Goal: Task Accomplishment & Management: Manage account settings

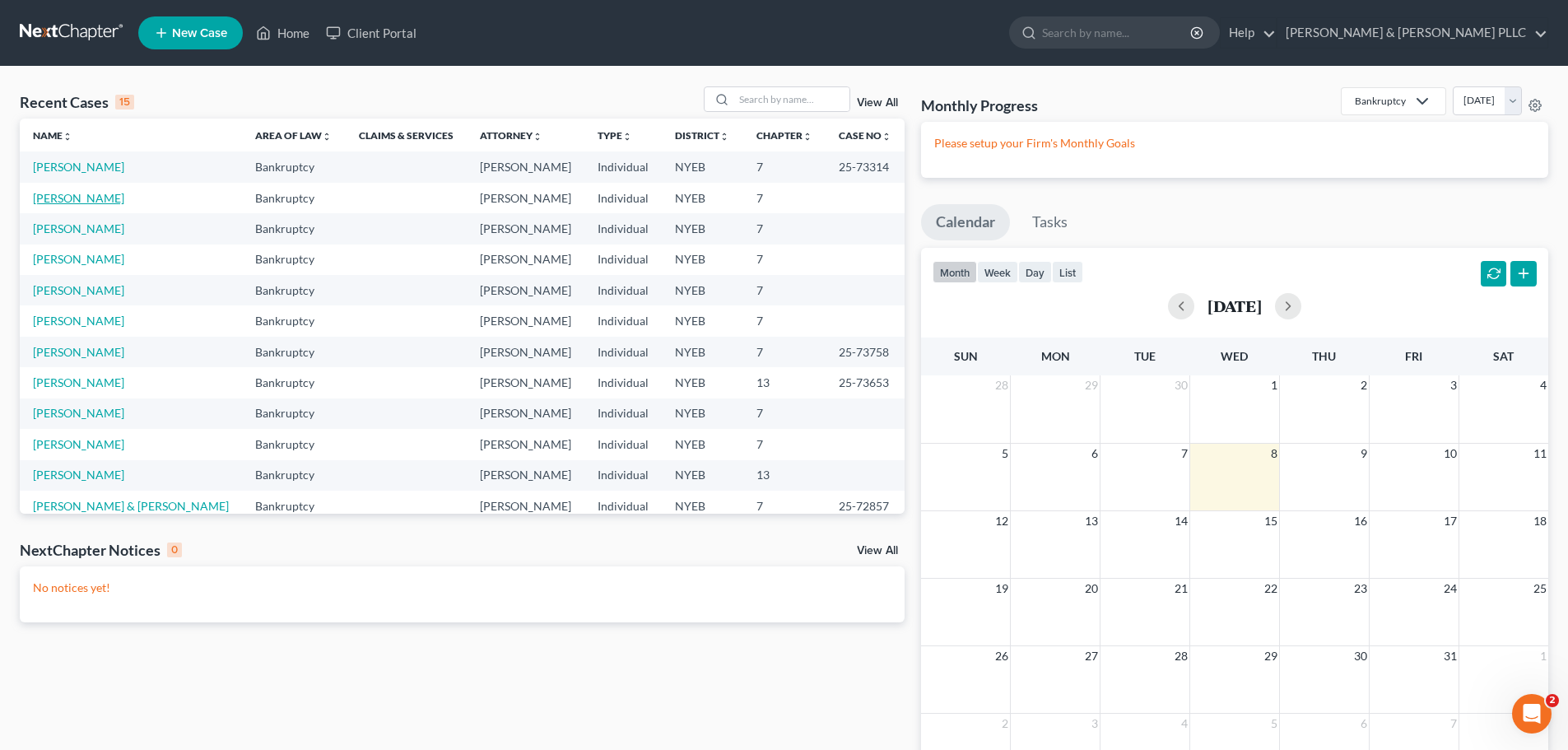
click at [99, 202] on link "[PERSON_NAME]" at bounding box center [78, 198] width 91 height 14
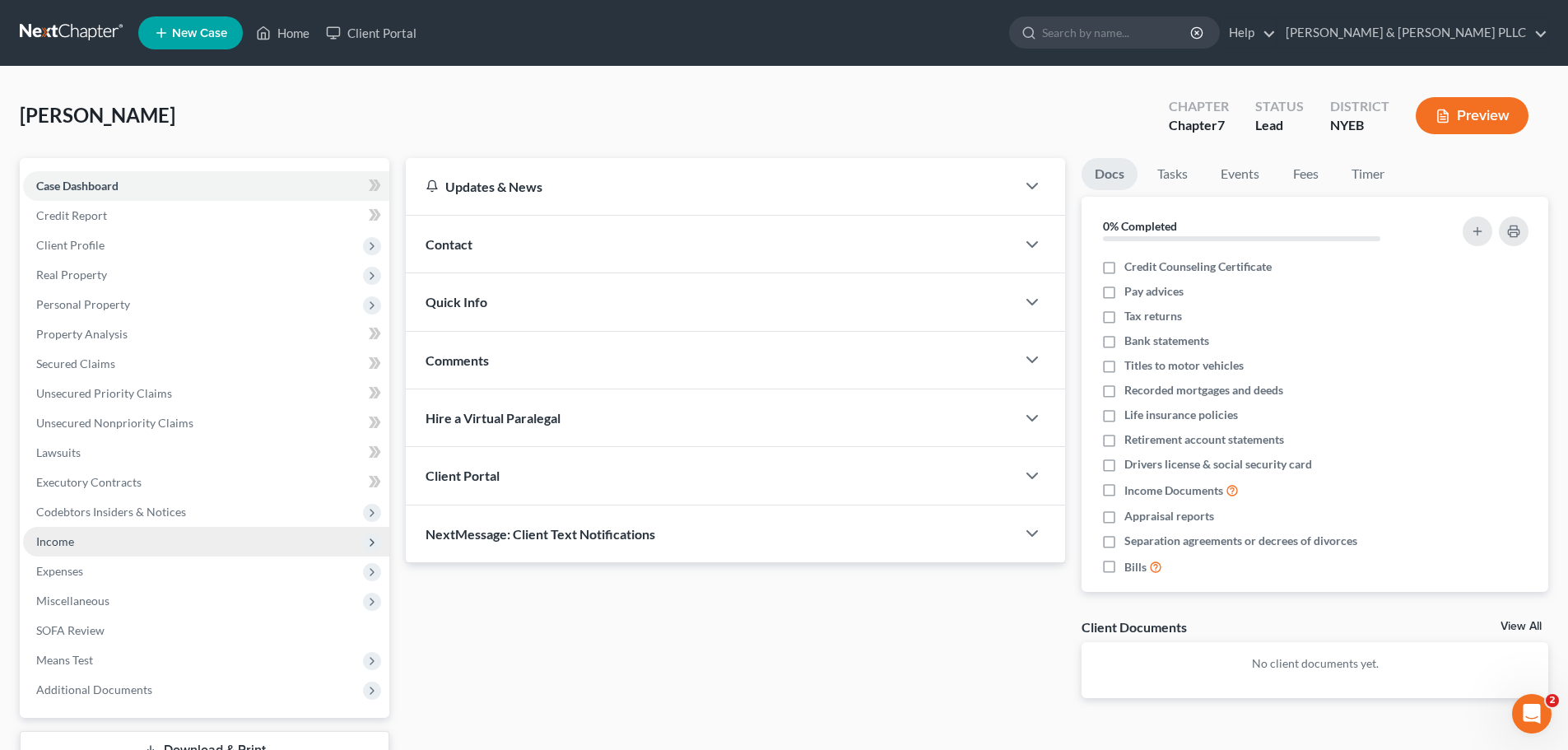
click at [204, 548] on span "Income" at bounding box center [207, 541] width 367 height 30
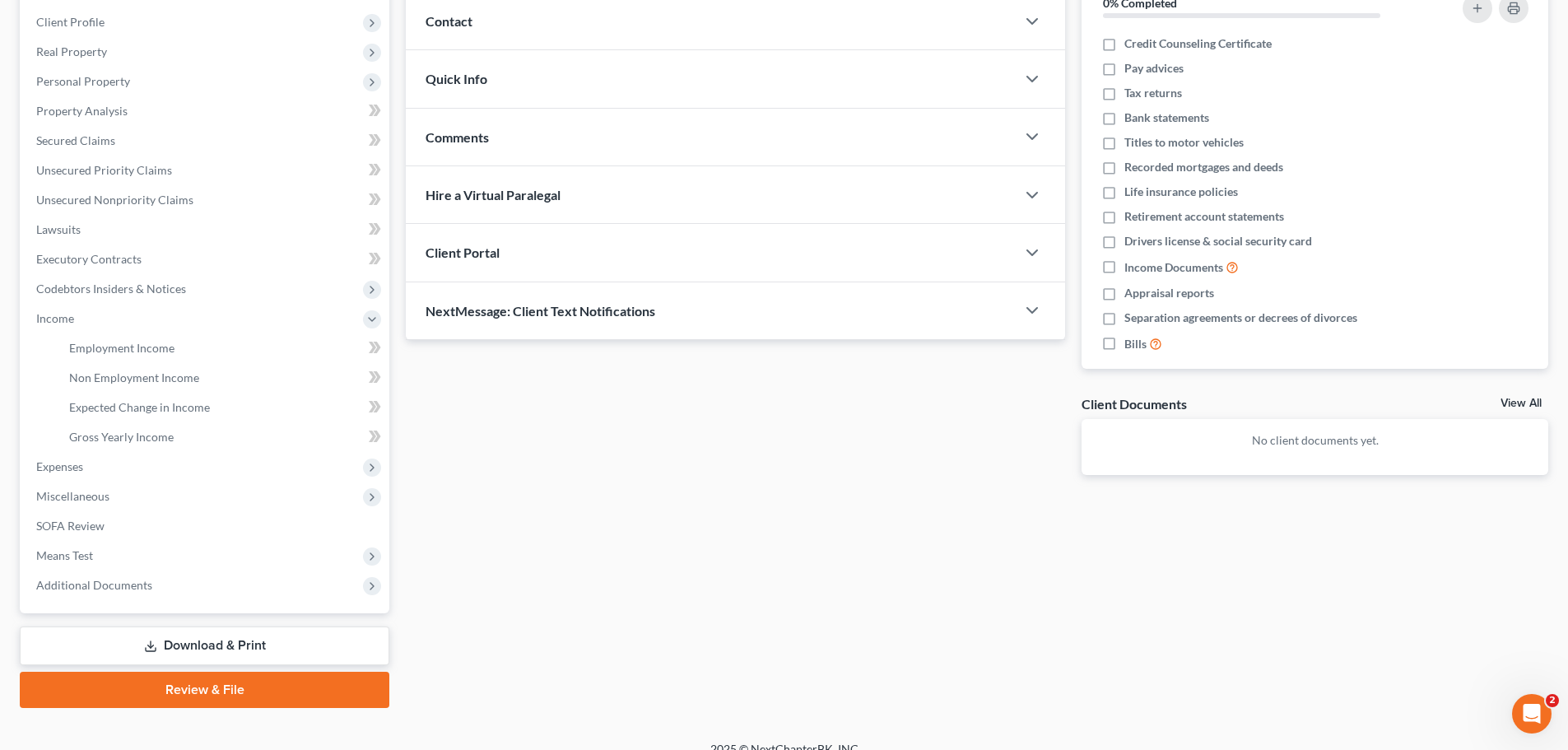
scroll to position [243, 0]
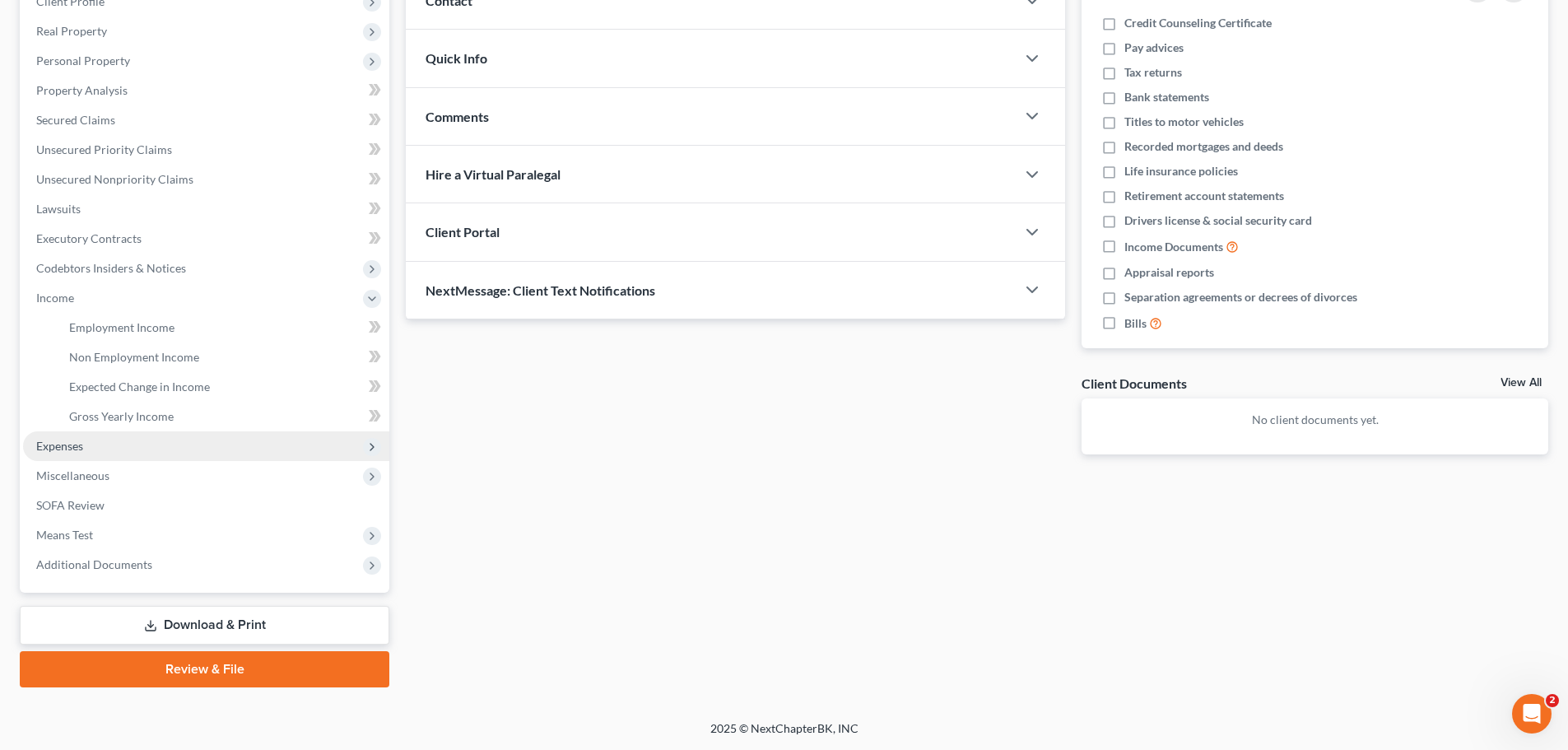
click at [252, 454] on span "Expenses" at bounding box center [207, 446] width 367 height 30
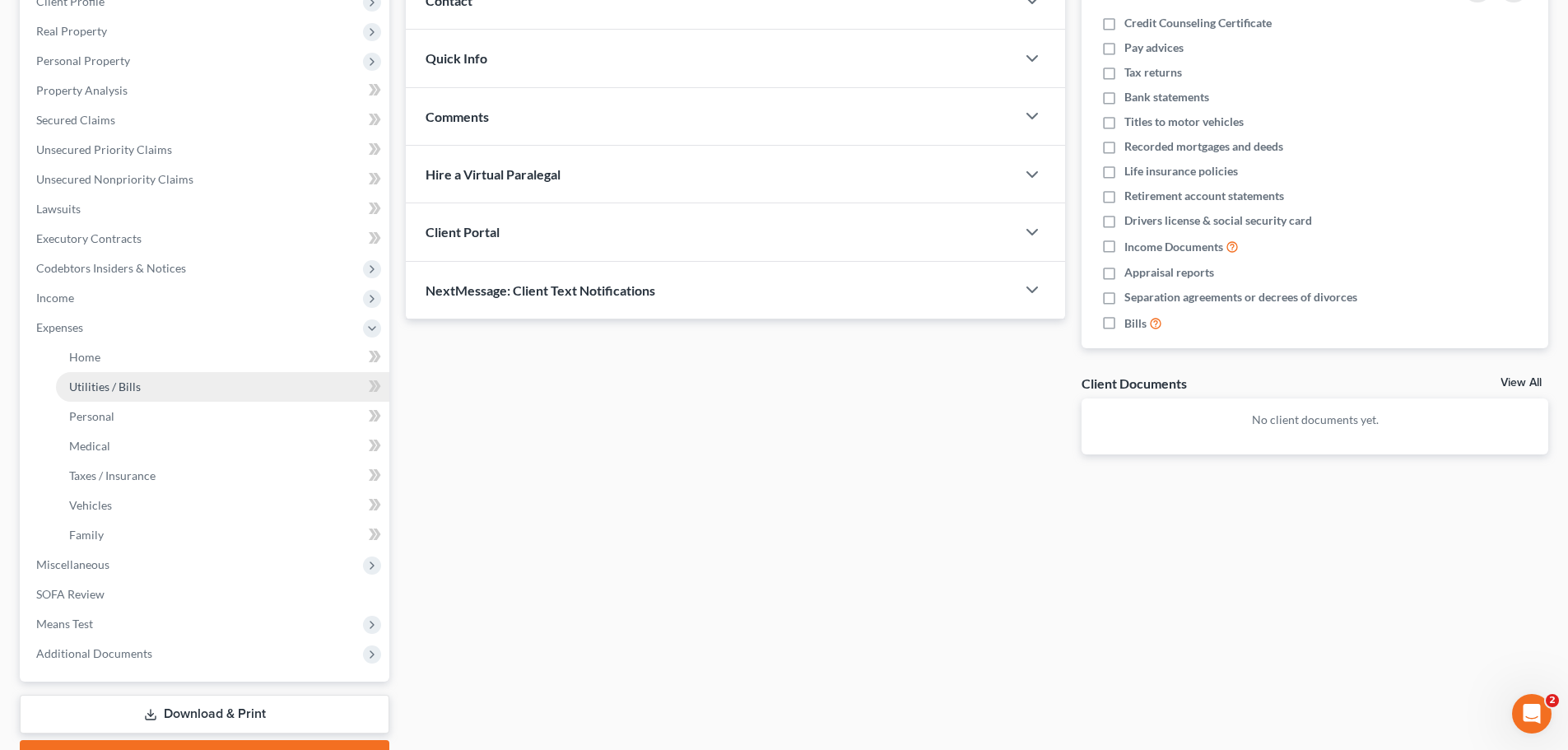
click at [180, 375] on link "Utilities / Bills" at bounding box center [222, 387] width 334 height 30
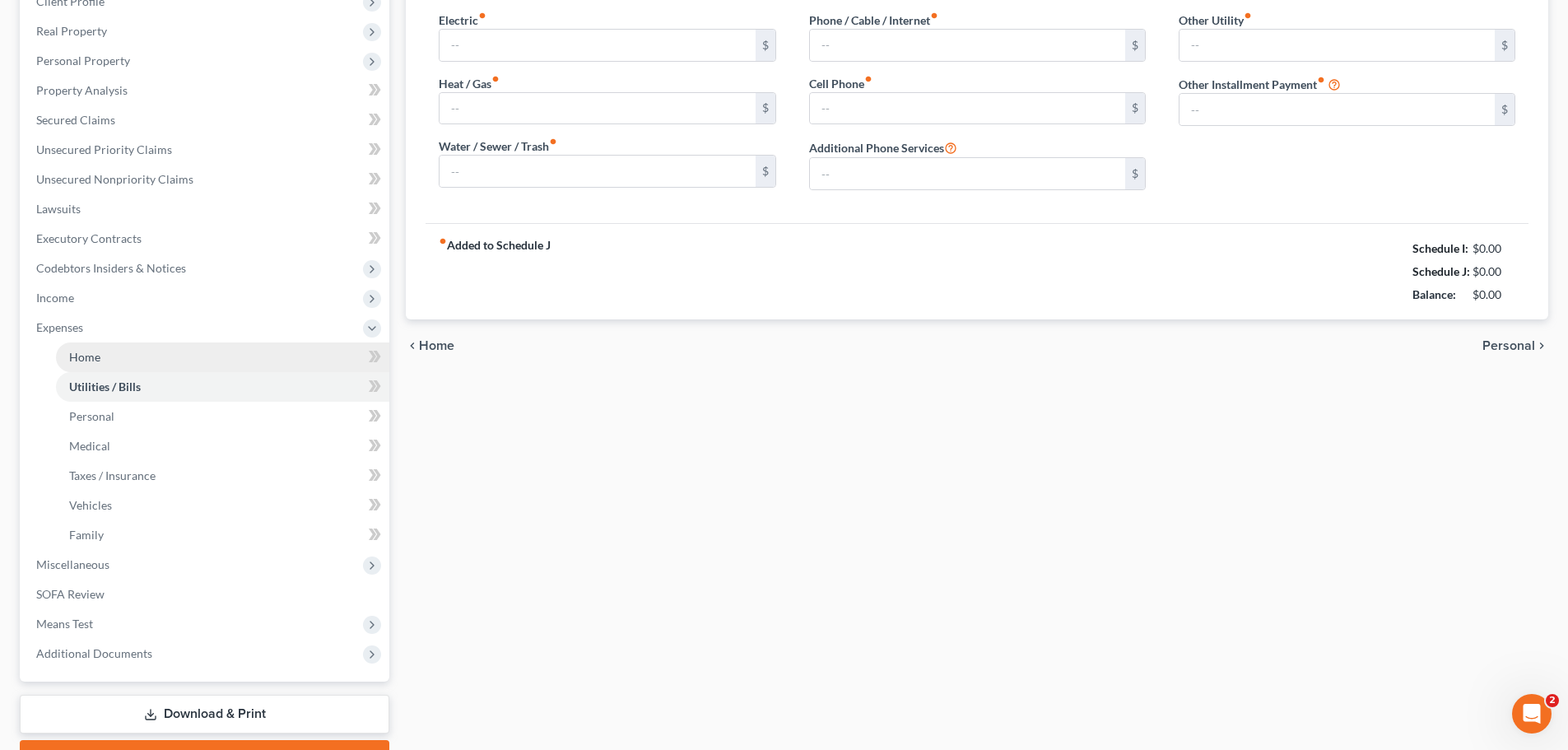
type input "95.00"
type input "0.00"
type input "86.00"
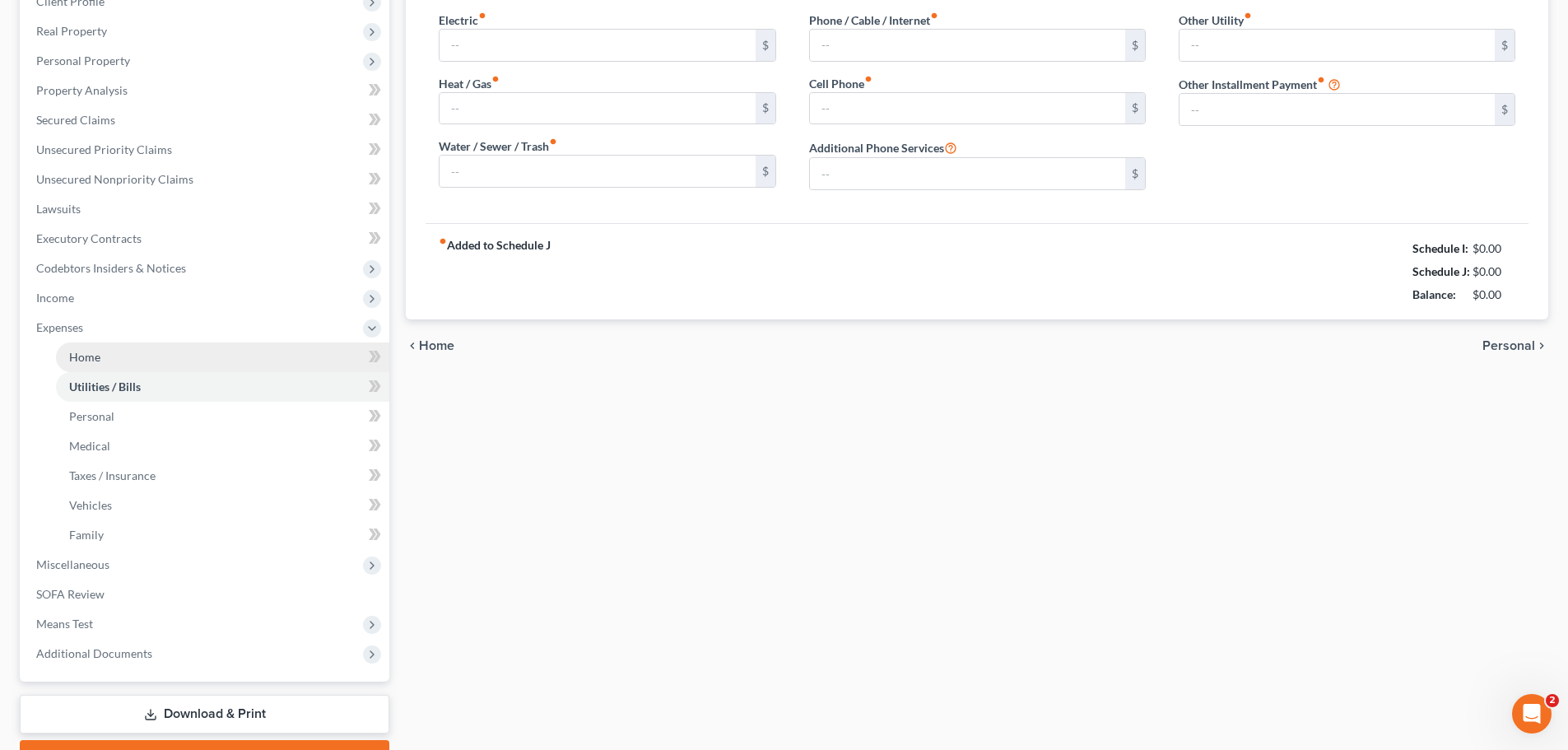
type input "0.00"
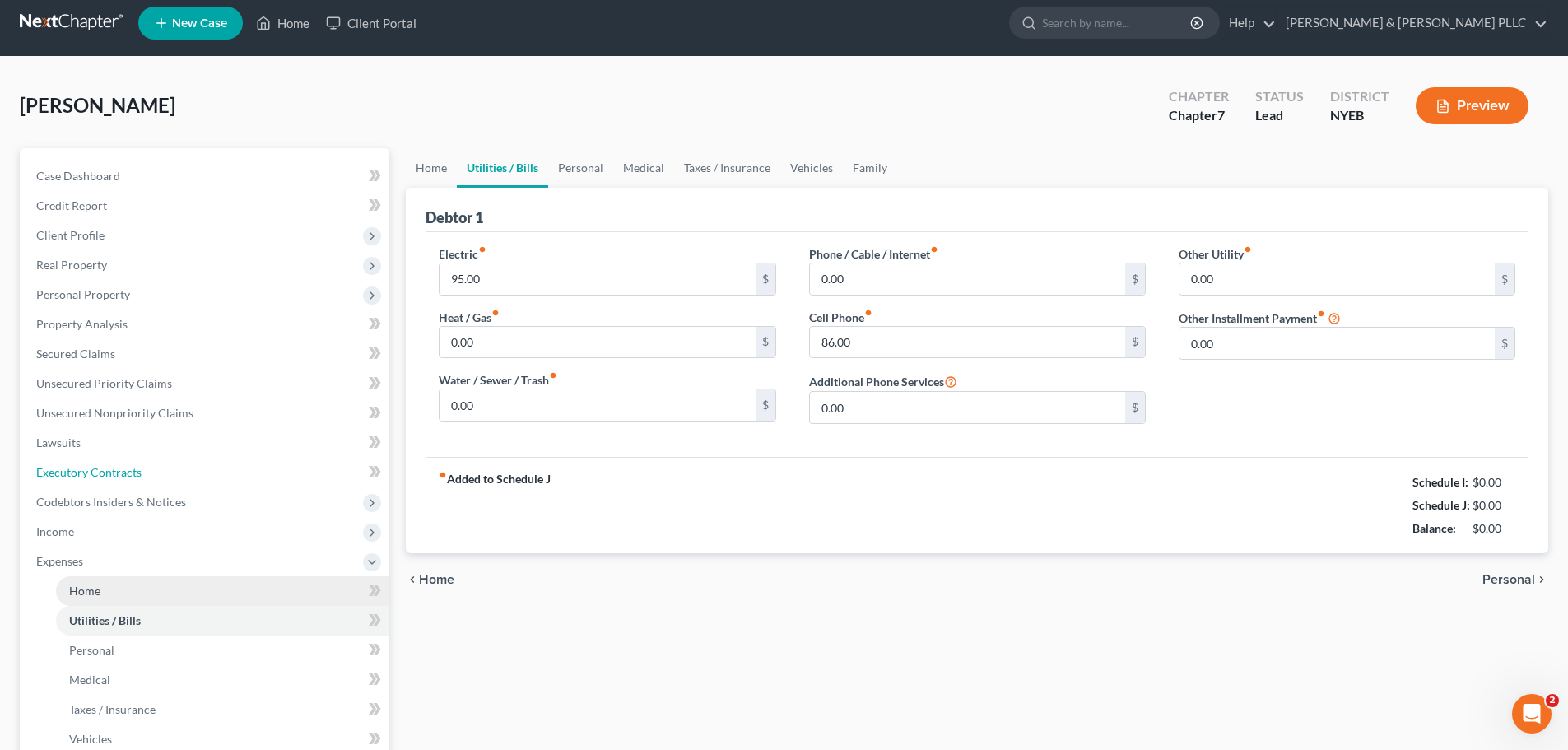
click at [194, 364] on ul "Case Dashboard Payments Invoices Payments Payments Credit Report Client Profile" at bounding box center [207, 532] width 367 height 741
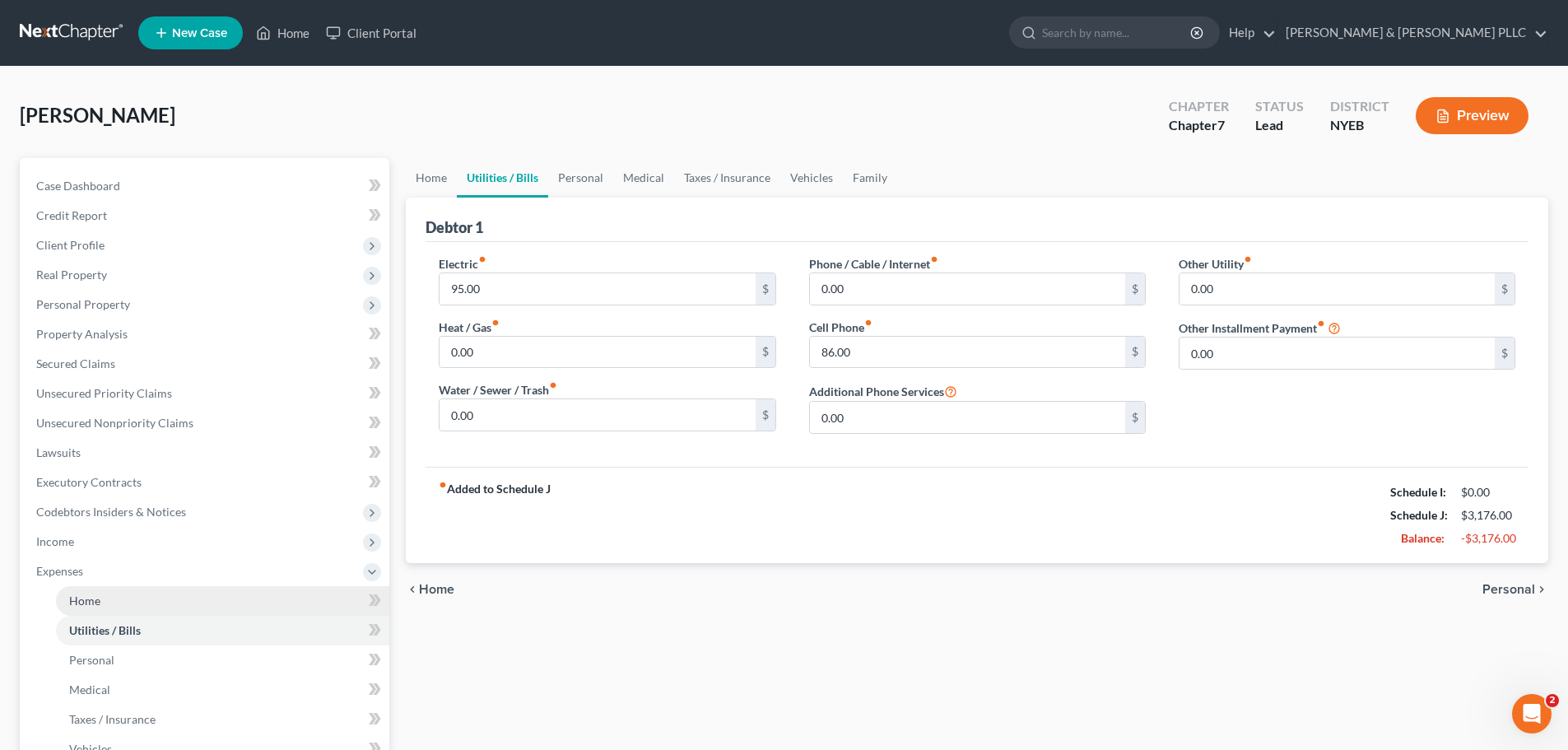
click at [154, 607] on link "Home" at bounding box center [222, 601] width 334 height 30
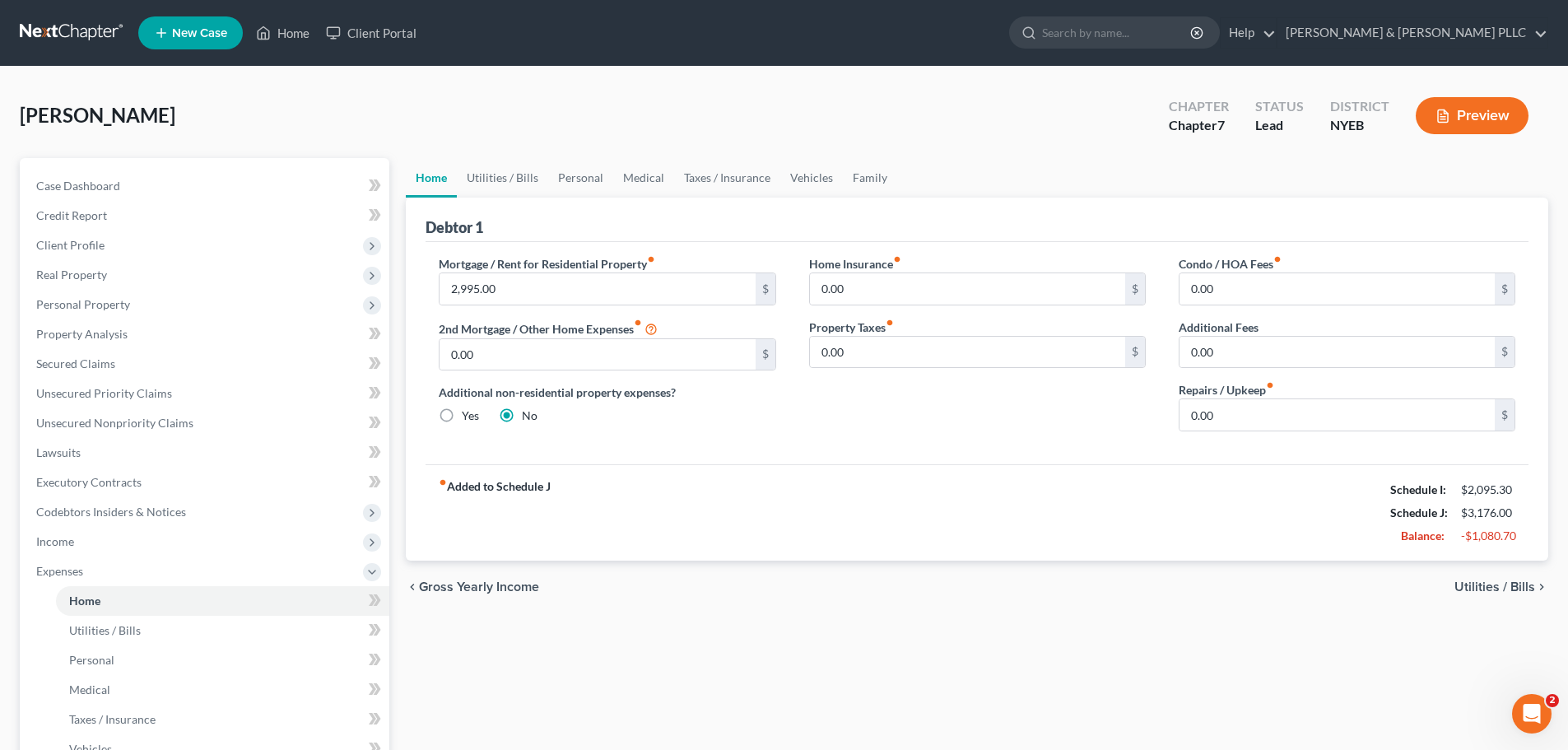
click at [1484, 587] on span "Utilities / Bills" at bounding box center [1494, 587] width 81 height 13
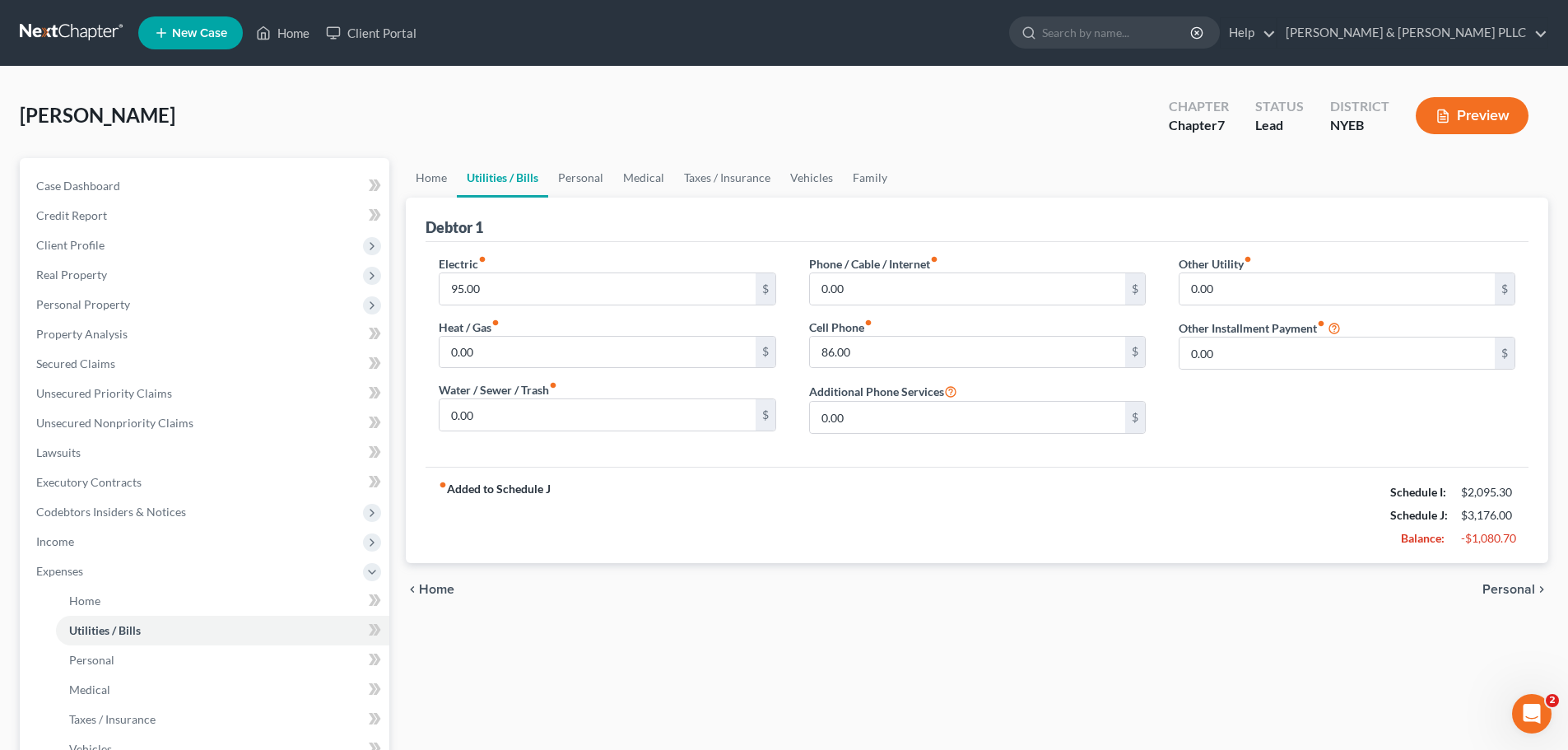
click at [1504, 583] on span "Personal" at bounding box center [1508, 589] width 53 height 13
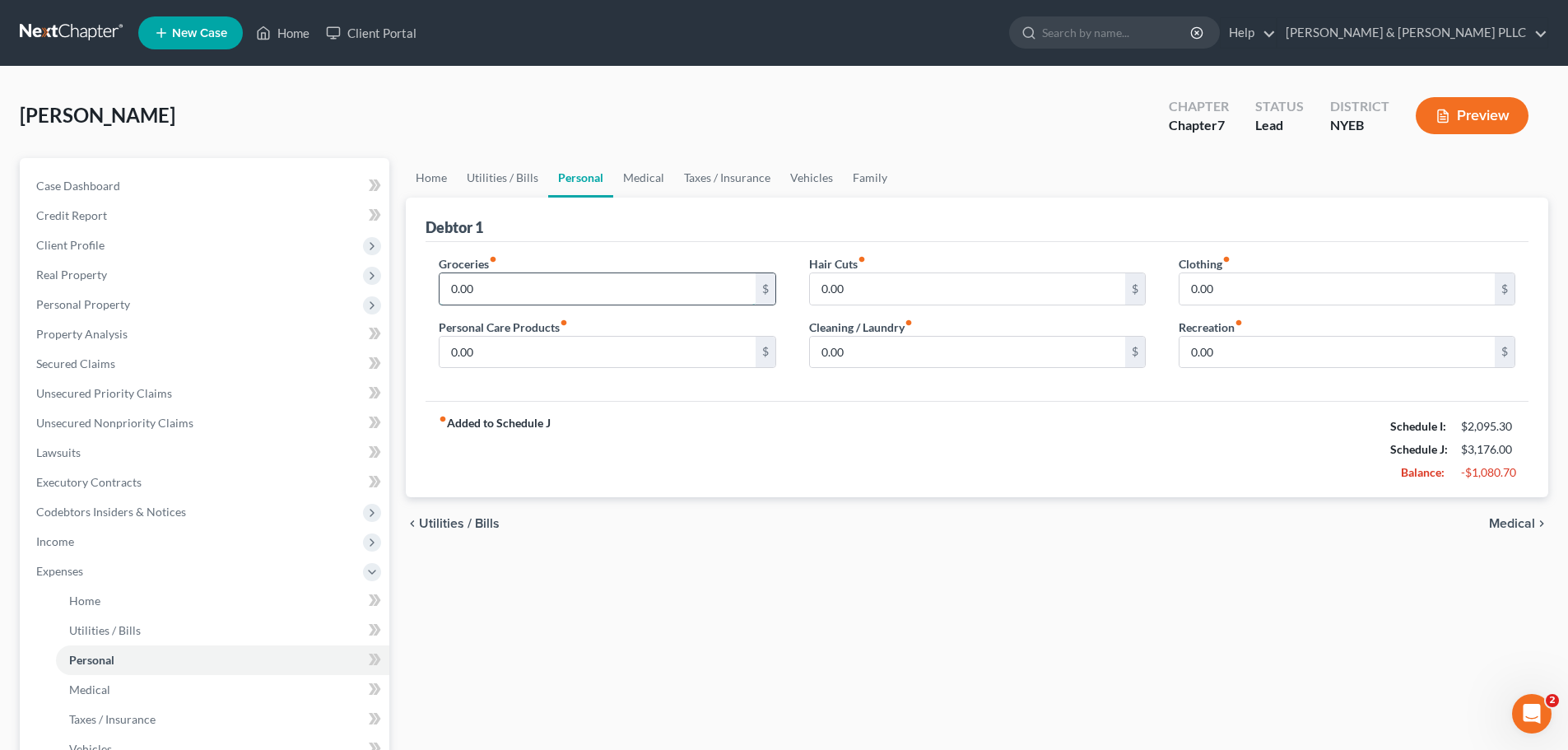
click at [533, 304] on input "0.00" at bounding box center [597, 289] width 315 height 31
type input "25"
click at [473, 507] on div "chevron_left Utilities / Bills Medical chevron_right" at bounding box center [976, 523] width 1142 height 53
click at [473, 521] on span "Utilities / Bills" at bounding box center [459, 523] width 81 height 13
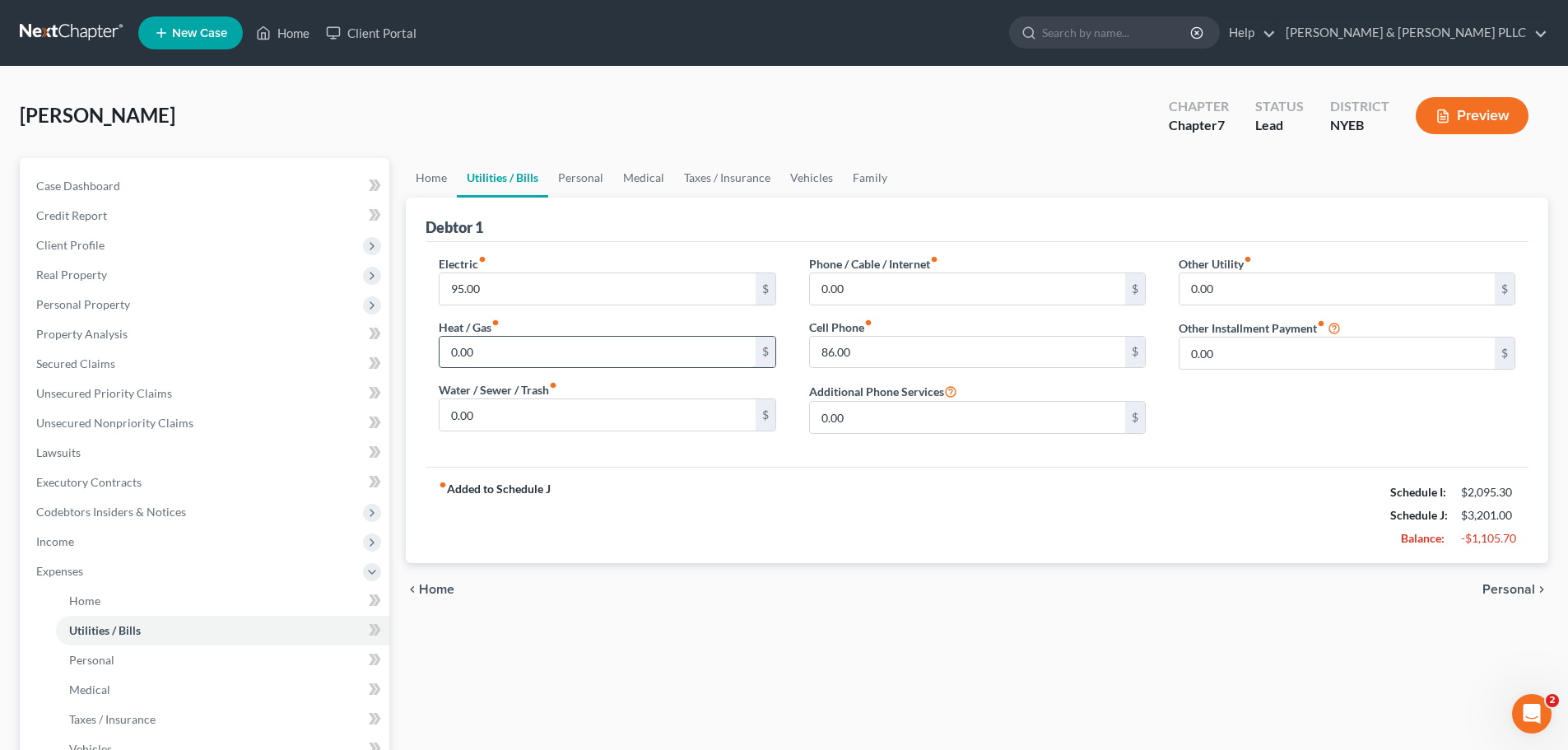
click at [525, 347] on input "0.00" at bounding box center [597, 352] width 315 height 31
type input "89"
click at [1524, 583] on span "Personal" at bounding box center [1508, 589] width 53 height 13
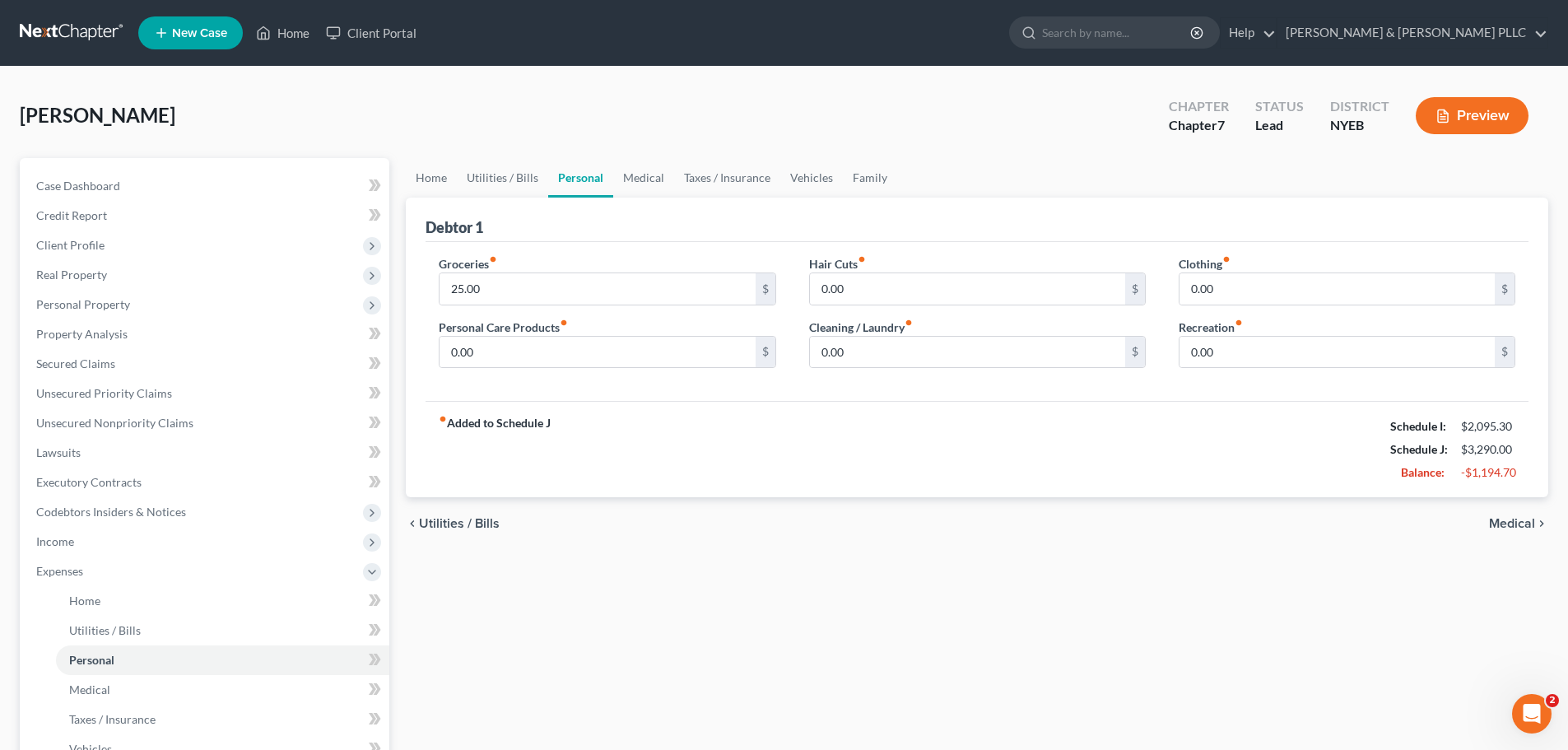
click at [1494, 523] on span "Medical" at bounding box center [1512, 523] width 46 height 13
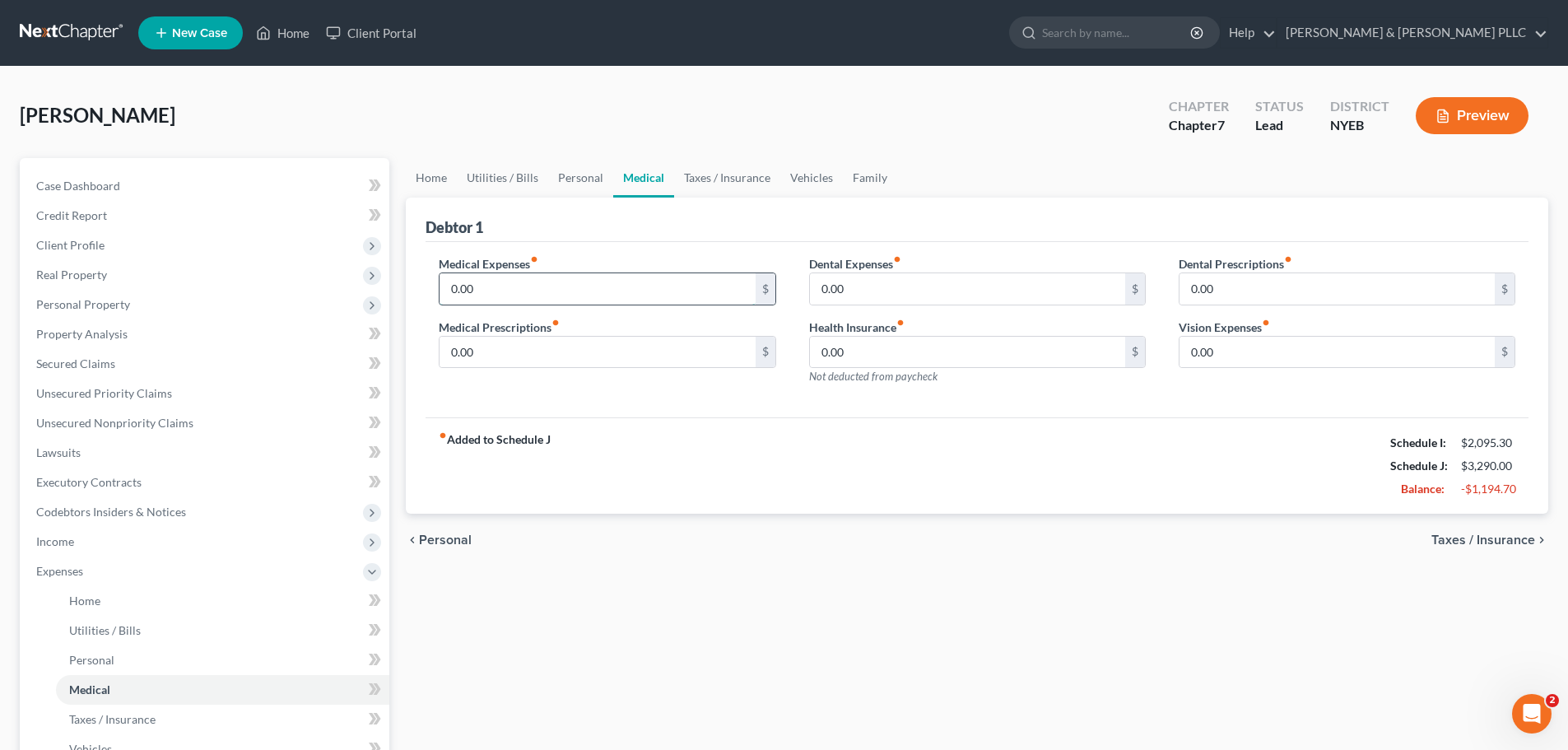
click at [507, 275] on input "0.00" at bounding box center [597, 289] width 315 height 31
click at [1494, 541] on span "Taxes / Insurance" at bounding box center [1482, 540] width 103 height 13
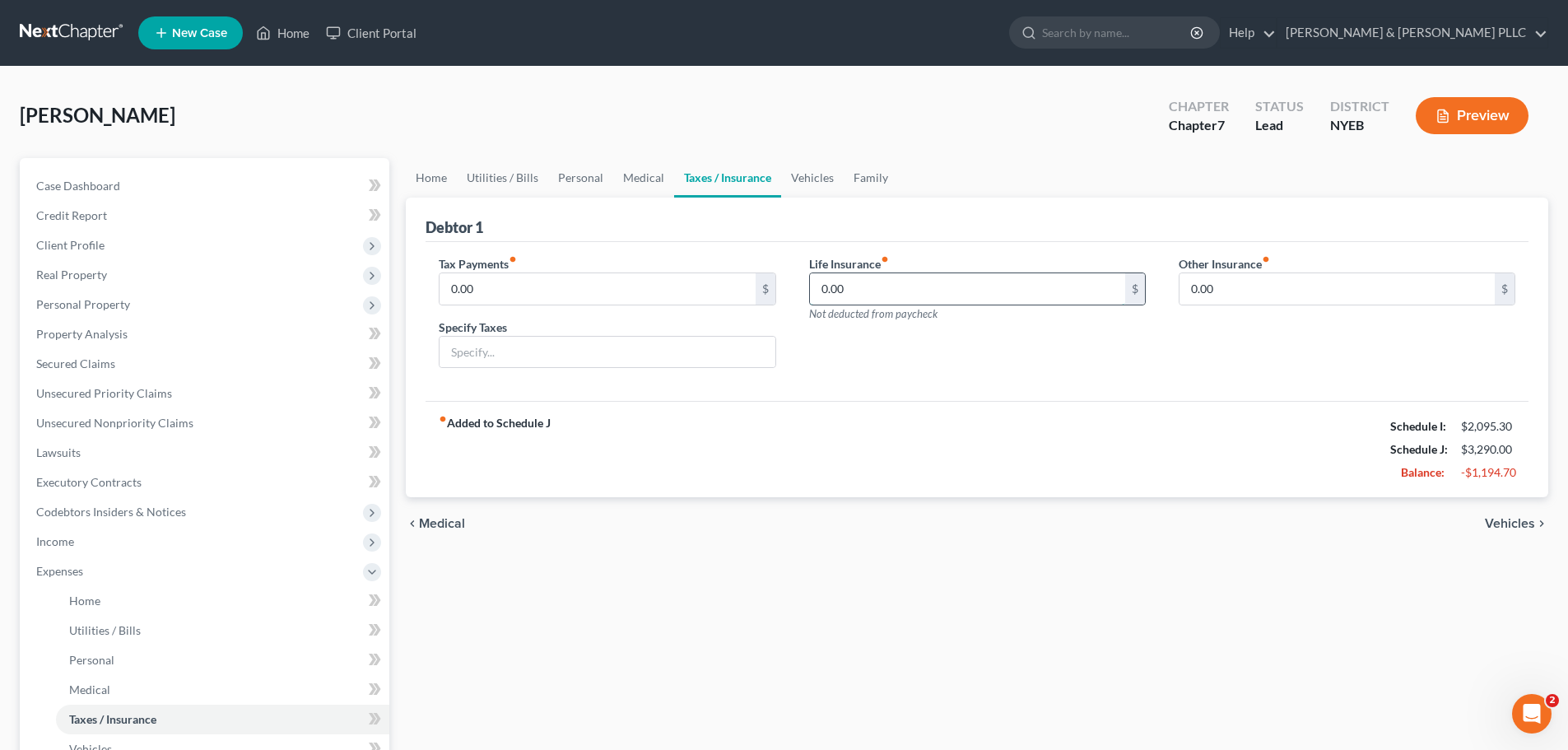
click at [953, 290] on input "0.00" at bounding box center [967, 289] width 315 height 31
click at [1252, 297] on input "0.00" at bounding box center [1337, 289] width 315 height 31
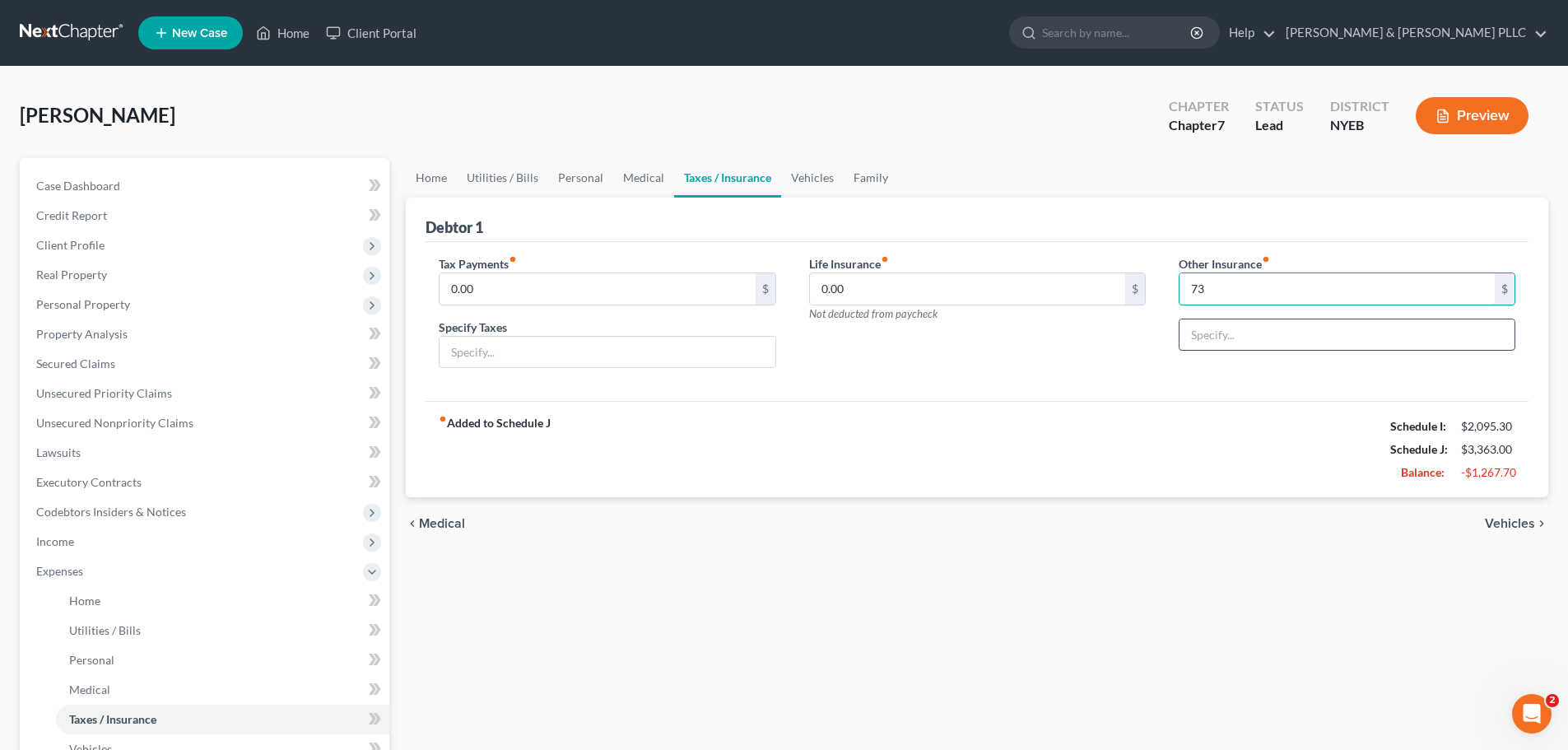
type input "73"
click at [1235, 333] on input "text" at bounding box center [1347, 335] width 335 height 31
click at [1206, 315] on div "Other Insurance fiber_manual_record 73 $" at bounding box center [1346, 319] width 369 height 127
click at [441, 514] on div "chevron_left Medical Vehicles chevron_right" at bounding box center [976, 523] width 1142 height 53
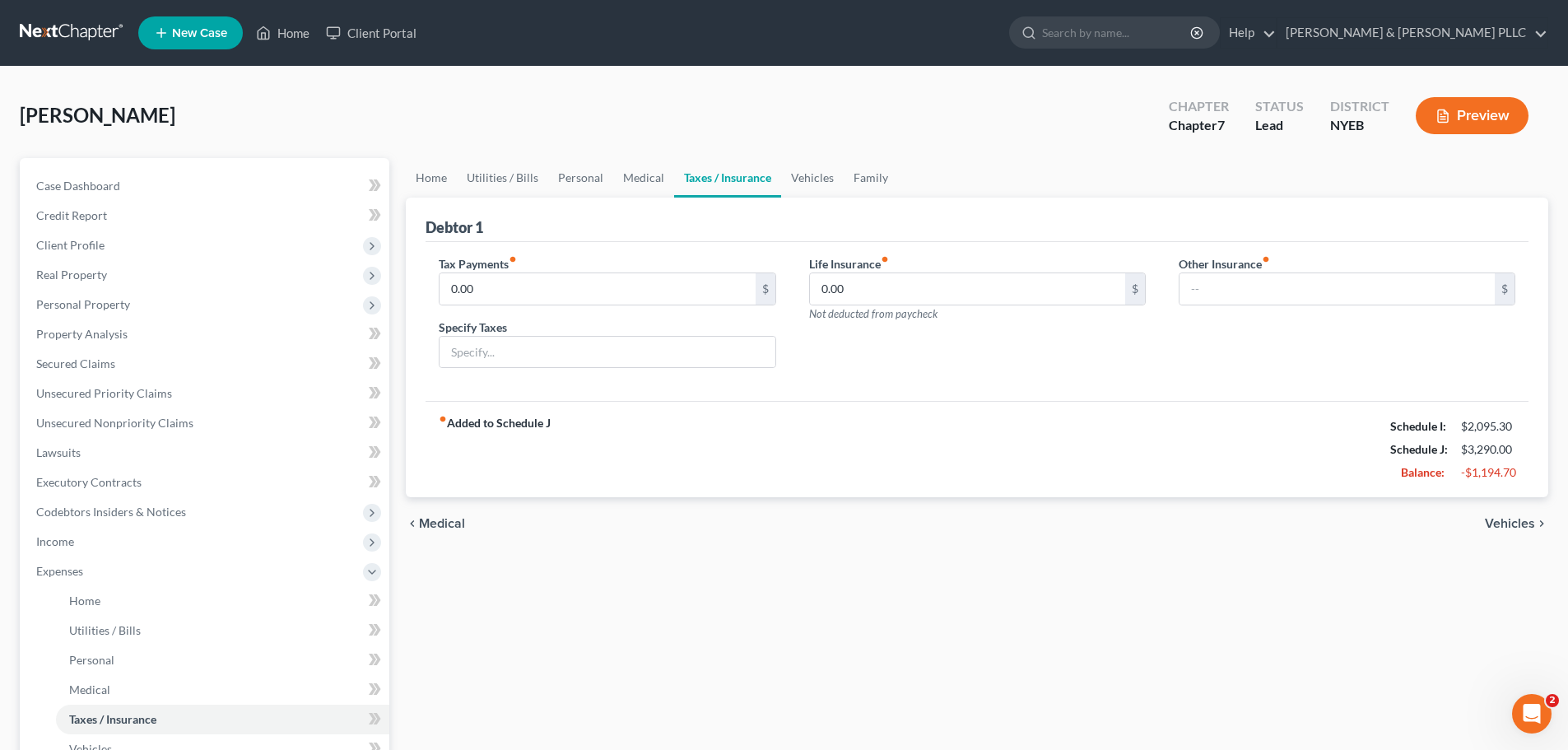
click at [453, 528] on span "Medical" at bounding box center [441, 523] width 46 height 13
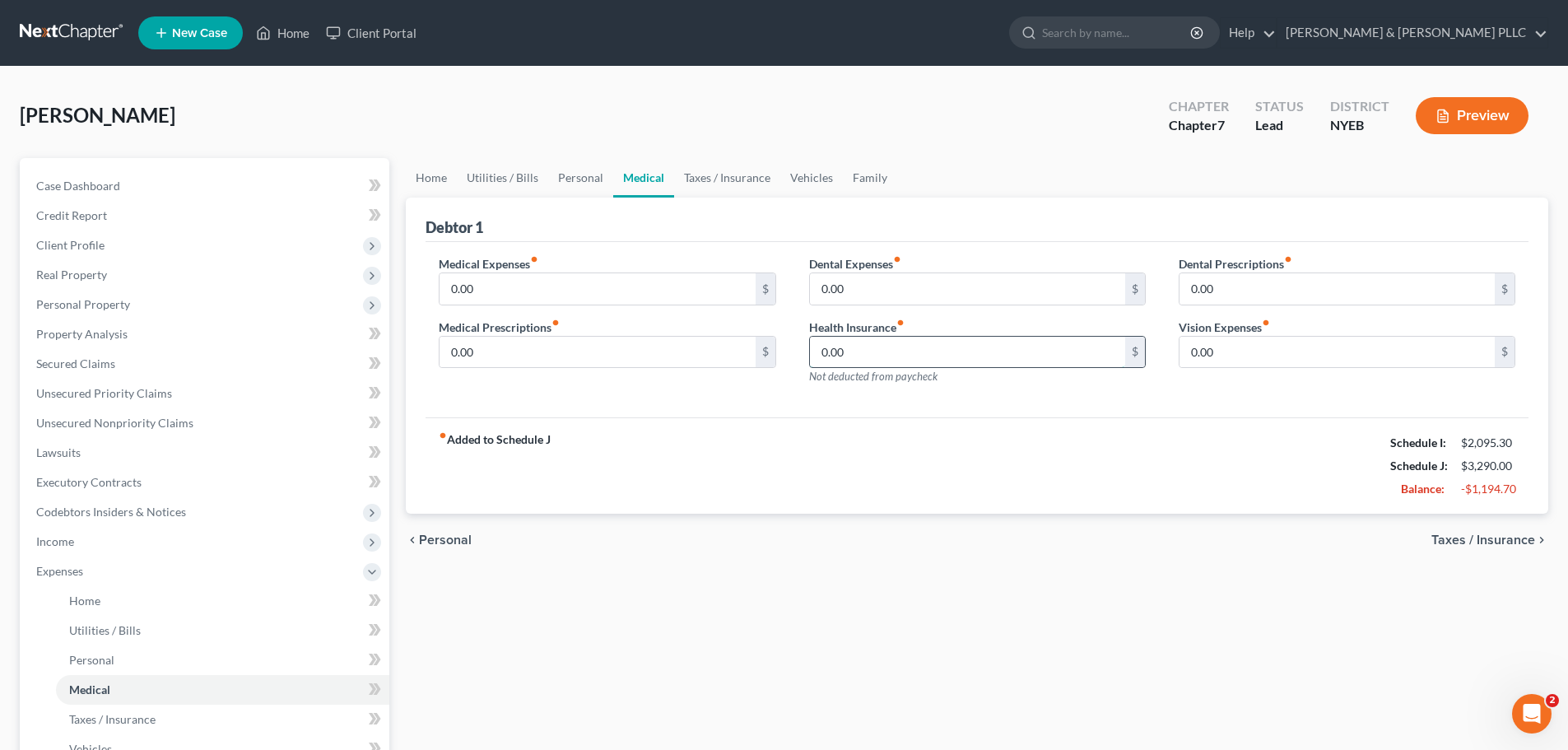
click at [853, 357] on input "0.00" at bounding box center [967, 352] width 315 height 31
type input "391"
click at [1217, 282] on input "0.00" at bounding box center [1337, 289] width 315 height 31
click at [848, 288] on input "0.00" at bounding box center [967, 289] width 315 height 31
type input "73"
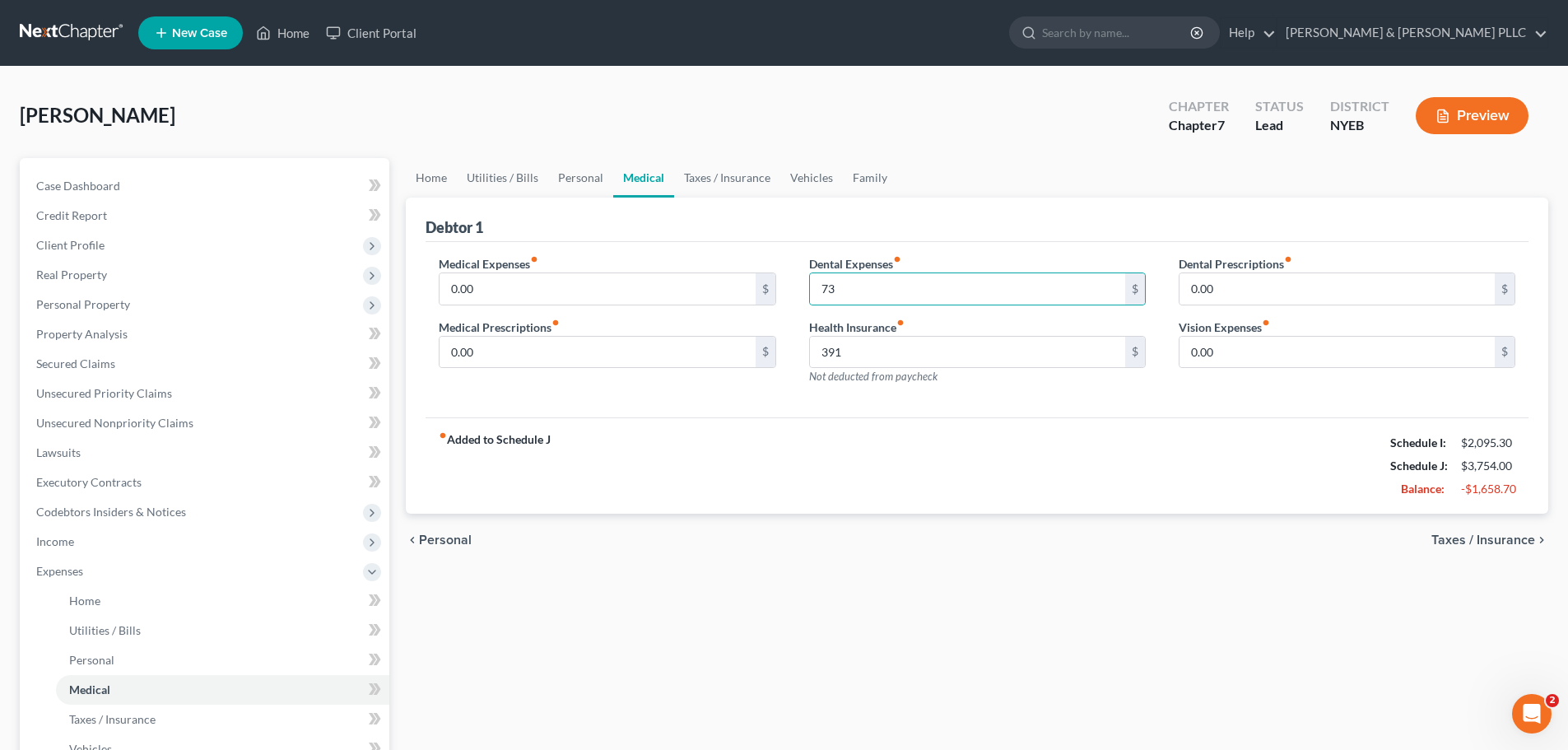
drag, startPoint x: 1521, startPoint y: 551, endPoint x: 1489, endPoint y: 540, distance: 33.8
click at [1519, 551] on div "chevron_left Personal Taxes / Insurance chevron_right" at bounding box center [976, 540] width 1142 height 53
click at [1485, 539] on span "Taxes / Insurance" at bounding box center [1482, 540] width 103 height 13
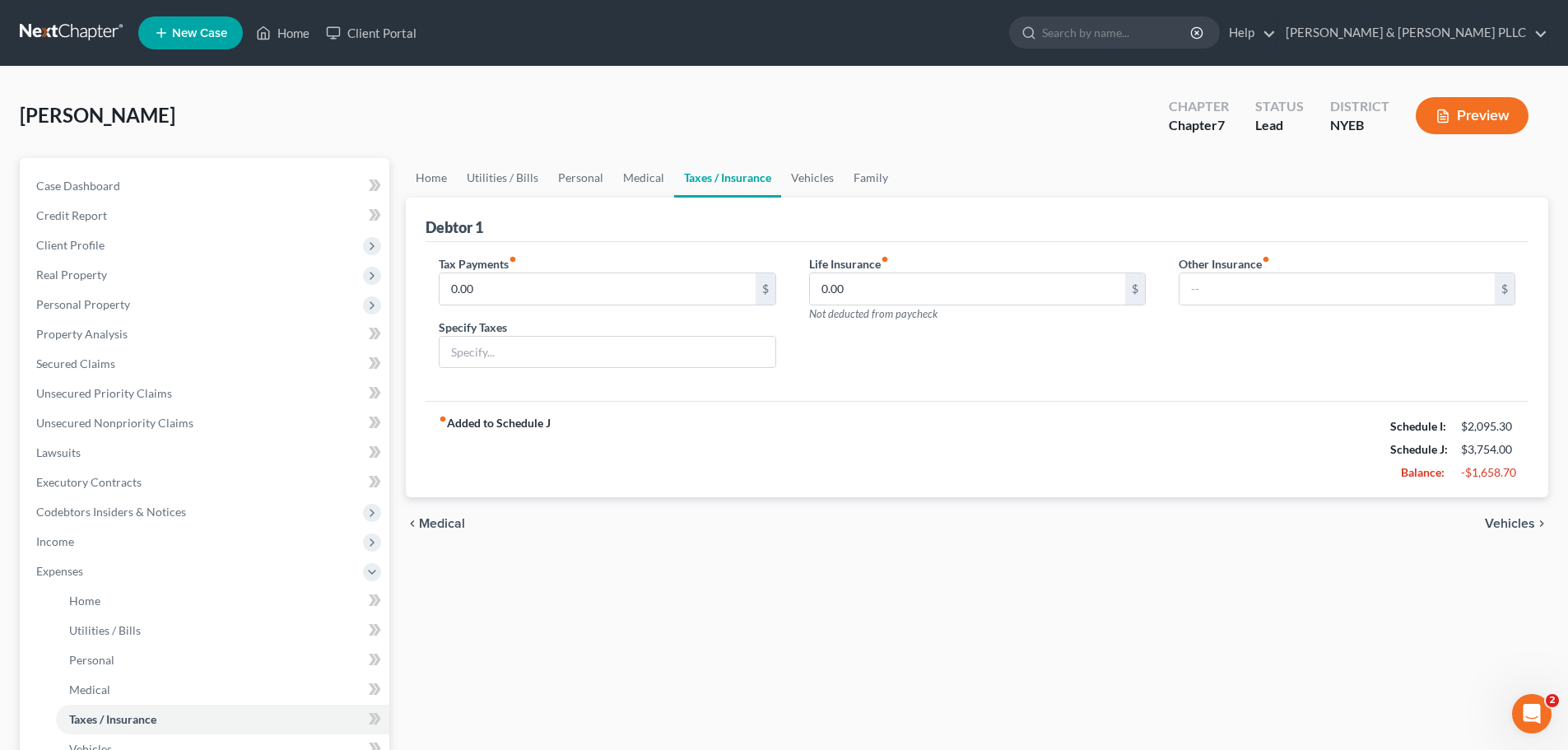
click at [1485, 539] on div "chevron_left Medical Vehicles chevron_right" at bounding box center [976, 523] width 1142 height 53
click at [1517, 514] on div "chevron_left Medical Vehicles chevron_right" at bounding box center [976, 523] width 1142 height 53
click at [1476, 529] on div "chevron_left Medical Vehicles chevron_right" at bounding box center [976, 523] width 1142 height 53
click at [1494, 522] on span "Vehicles" at bounding box center [1510, 523] width 50 height 13
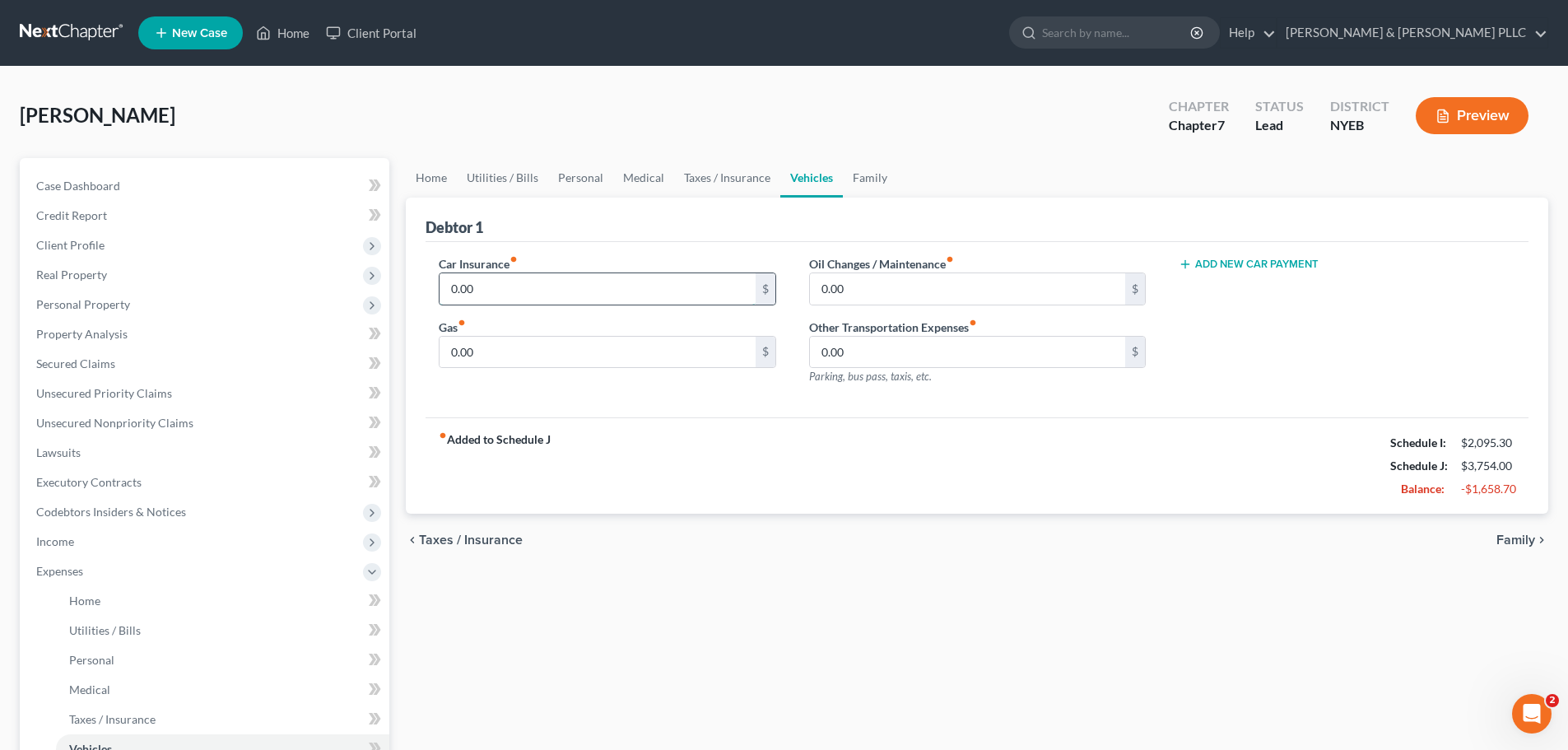
click at [463, 285] on input "0.00" at bounding box center [597, 289] width 315 height 31
type input "136"
click at [497, 336] on div "0.00 $" at bounding box center [606, 353] width 336 height 33
click at [494, 355] on input "0.00" at bounding box center [597, 352] width 315 height 31
type input "30"
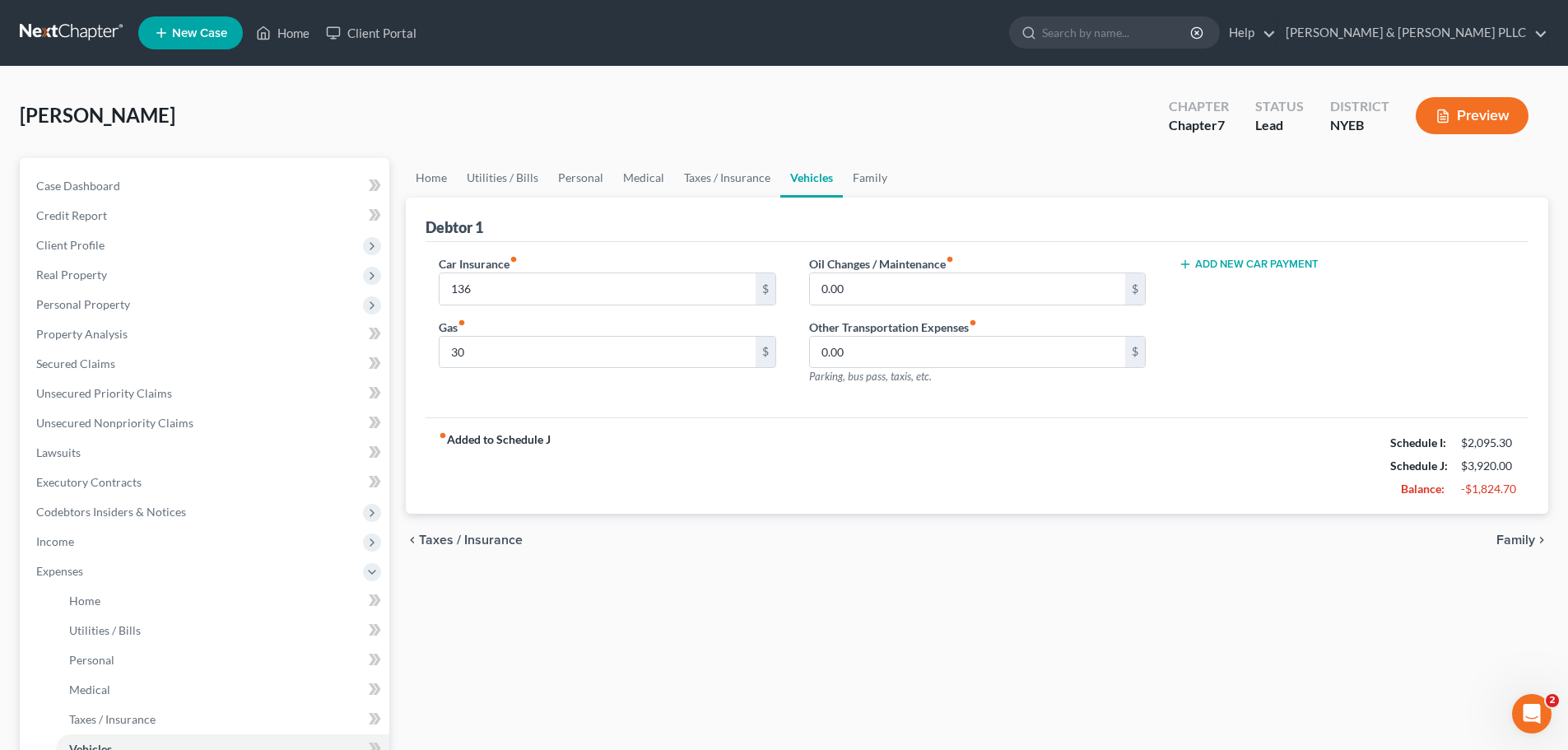
click at [487, 441] on strong "fiber_manual_record Added to Schedule J" at bounding box center [494, 466] width 112 height 70
click at [572, 178] on link "Personal" at bounding box center [580, 177] width 65 height 39
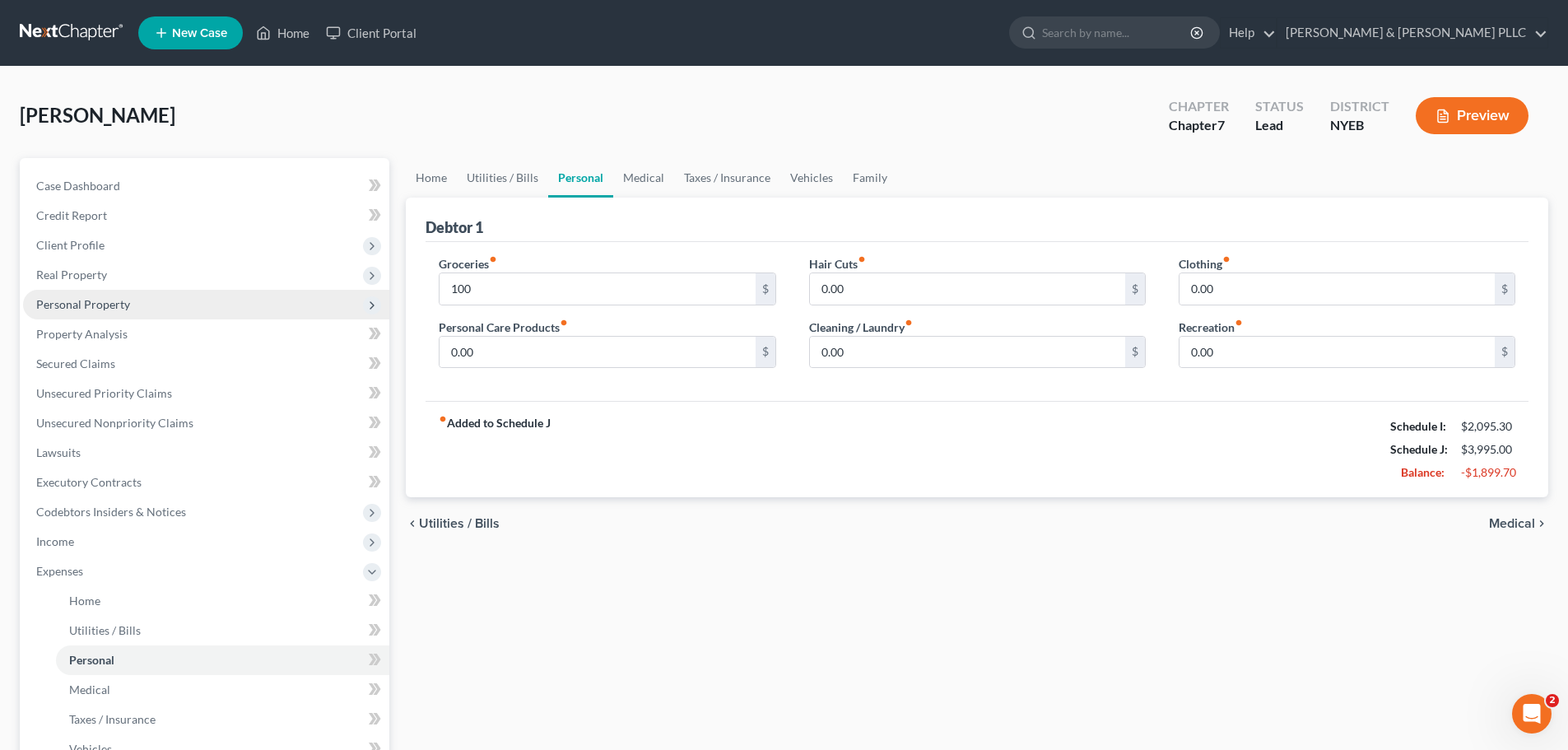
click at [168, 310] on span "Personal Property" at bounding box center [207, 304] width 367 height 30
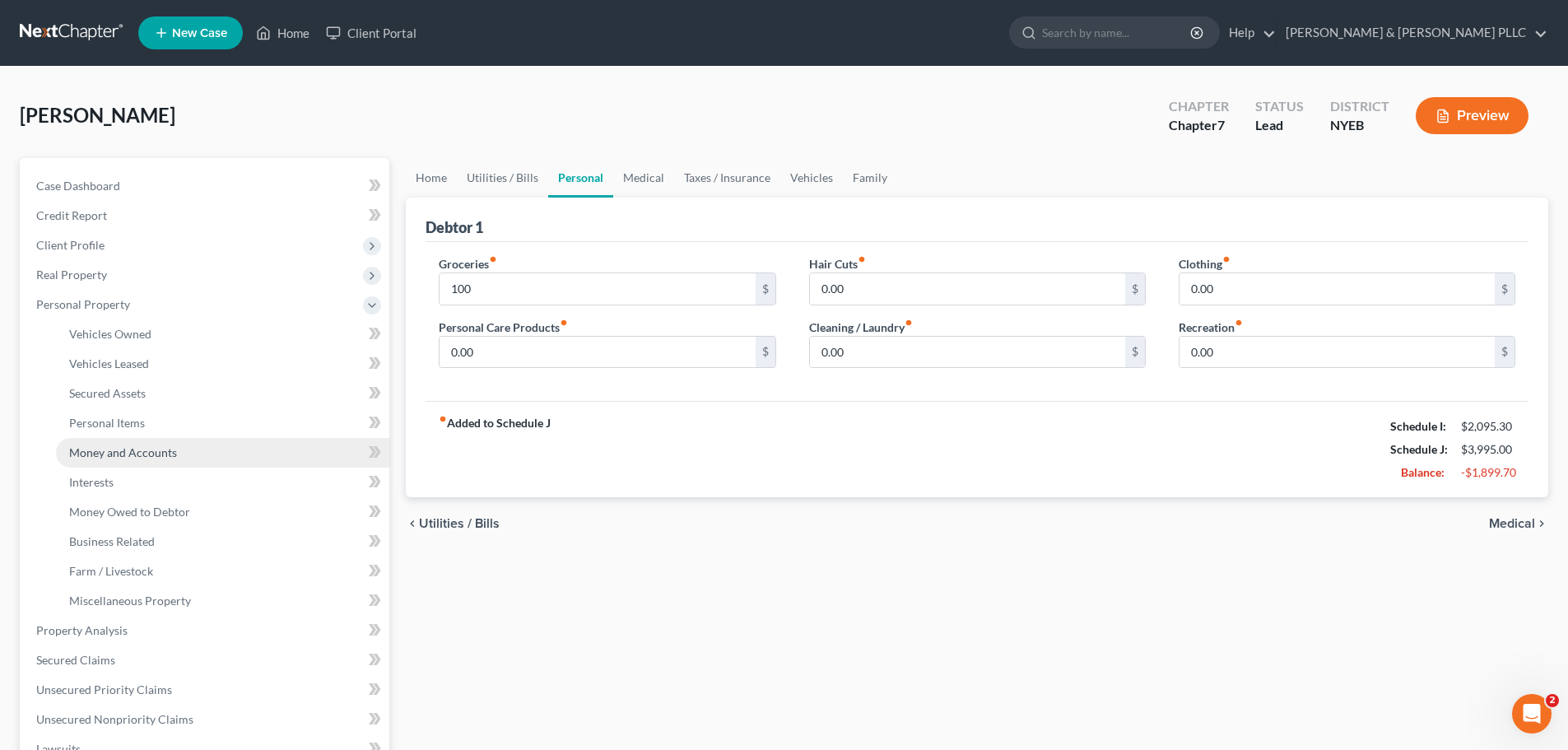
click at [176, 438] on link "Money and Accounts" at bounding box center [222, 453] width 334 height 30
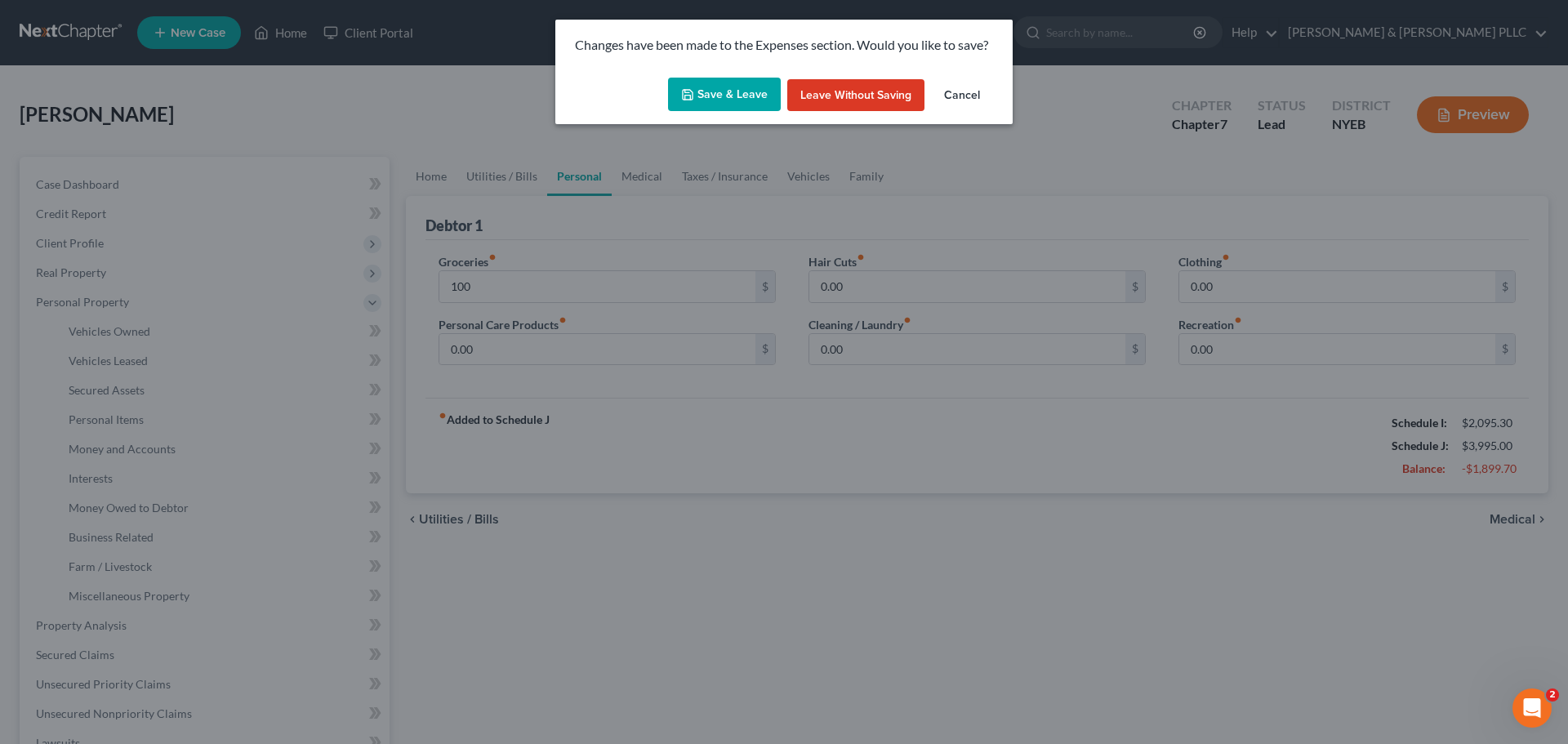
click at [692, 91] on icon "button" at bounding box center [687, 94] width 13 height 13
type input "100.00"
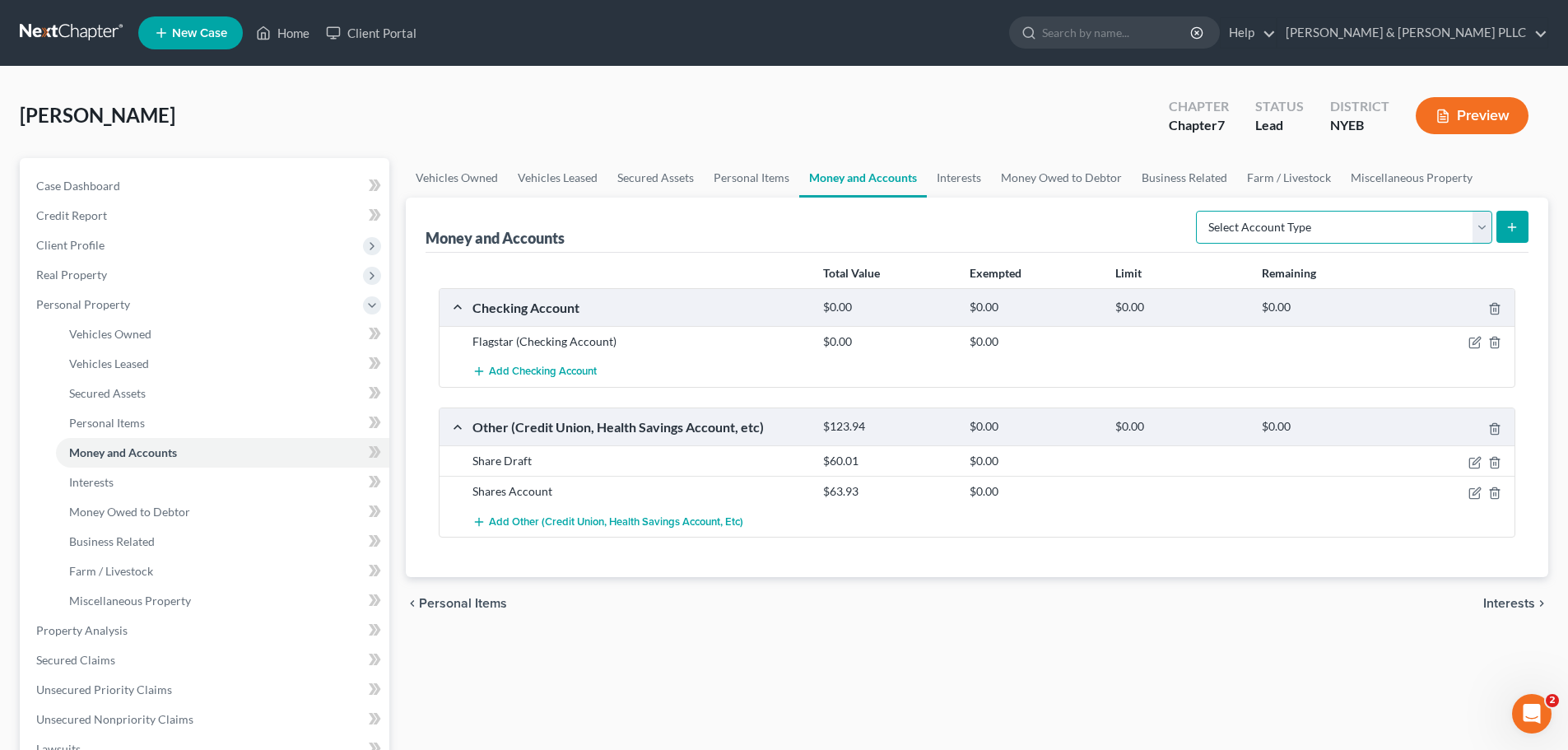
click at [1278, 214] on select "Select Account Type Brokerage Cash on Hand Certificates of Deposit Checking Acc…" at bounding box center [1343, 228] width 296 height 33
select select "security_deposits"
click at [1199, 211] on select "Select Account Type Brokerage Cash on Hand Certificates of Deposit Checking Acc…" at bounding box center [1343, 228] width 296 height 33
click at [1492, 229] on form "Select Account Type Brokerage Cash on Hand Certificates of Deposit Checking Acc…" at bounding box center [1361, 228] width 333 height 34
click at [1497, 227] on button "submit" at bounding box center [1512, 227] width 32 height 32
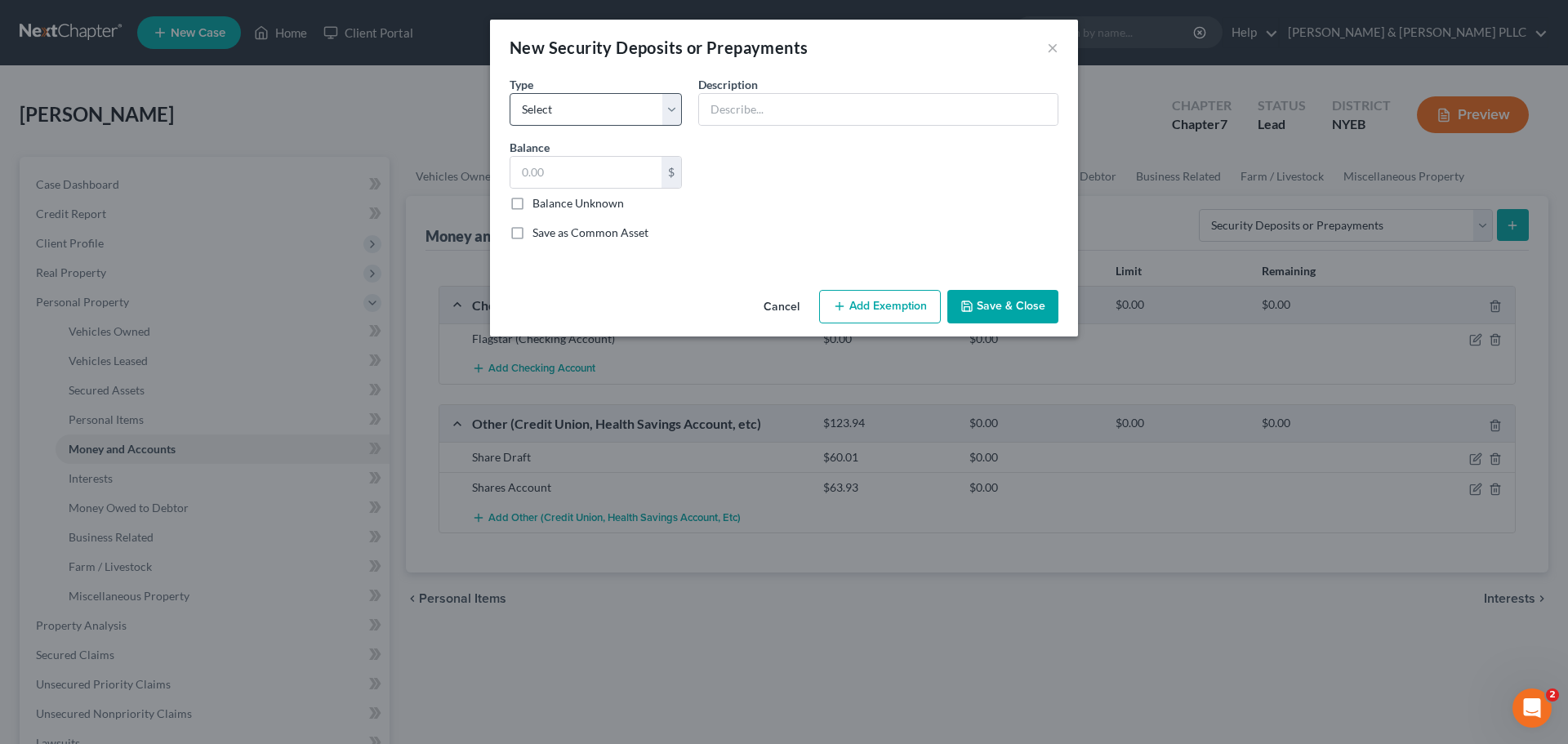
drag, startPoint x: 550, startPoint y: 89, endPoint x: 607, endPoint y: 121, distance: 65.4
click at [549, 91] on div "Type Select Electric Gas Heating Oil Security Deposit On Rental Unit Prepaid Re…" at bounding box center [596, 101] width 189 height 50
click at [621, 131] on div "Common Asset Select Type Select Electric Gas Heating Oil Security Deposit On Re…" at bounding box center [784, 164] width 565 height 178
drag, startPoint x: 616, startPoint y: 102, endPoint x: 637, endPoint y: 112, distance: 23.3
click at [616, 101] on select "Select Electric Gas Heating Oil Security Deposit On Rental Unit Prepaid Rent Te…" at bounding box center [596, 109] width 172 height 33
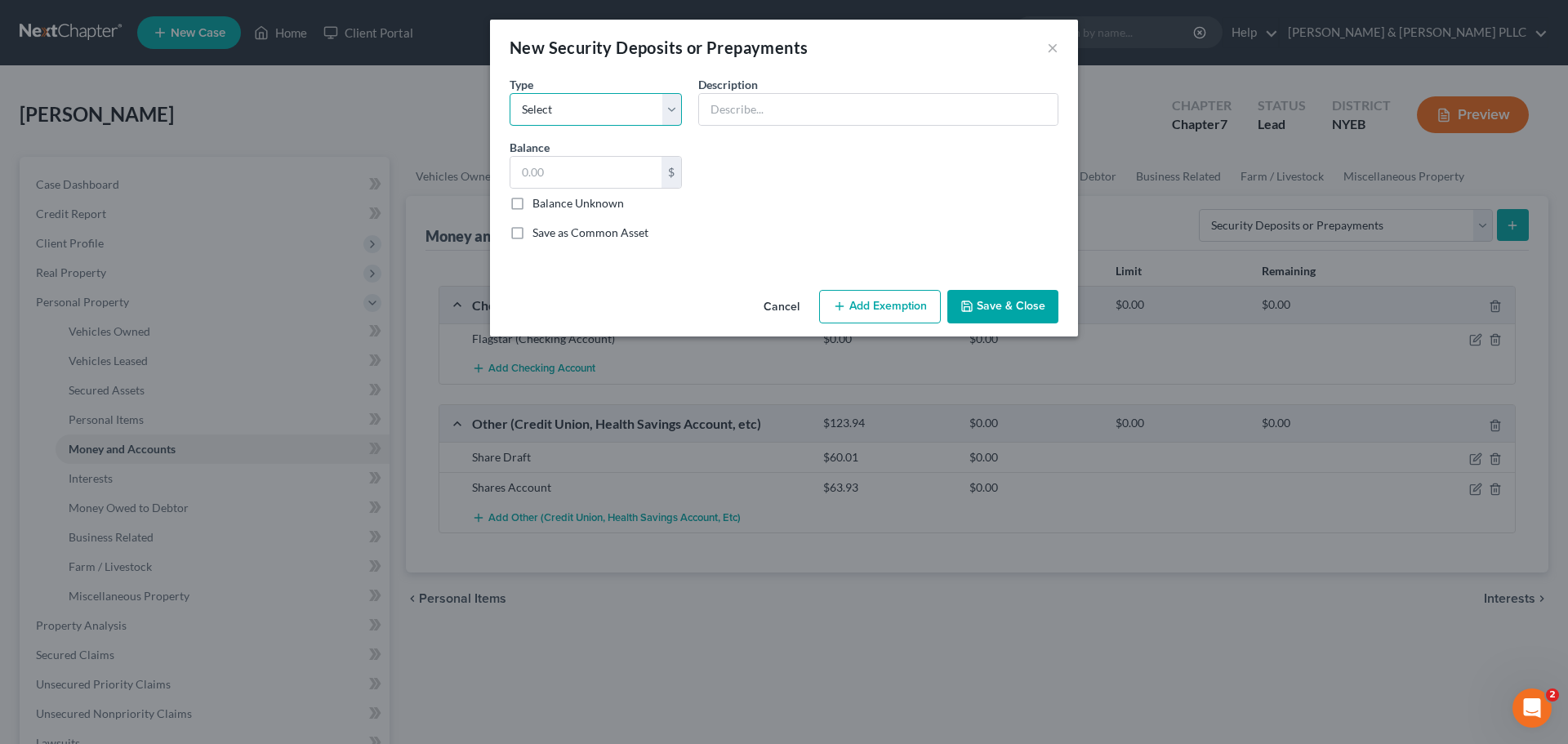
select select "3"
click at [509, 93] on select "Select Electric Gas Heating Oil Security Deposit On Rental Unit Prepaid Rent Te…" at bounding box center [596, 109] width 172 height 33
click at [775, 110] on input "text" at bounding box center [878, 109] width 359 height 31
paste input "is [STREET_ADDRESS]. [GEOGRAPHIC_DATA][US_STATE]"
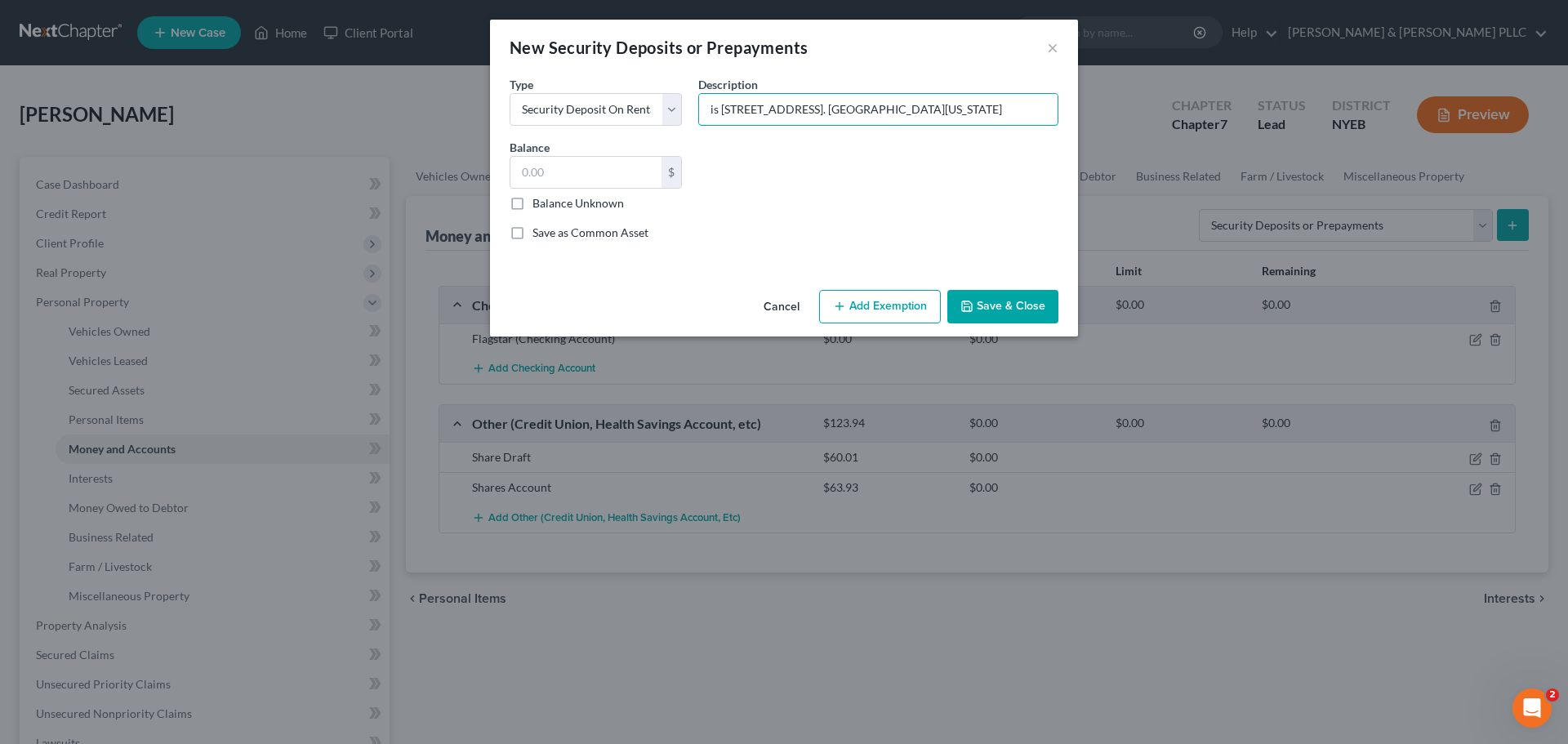
drag, startPoint x: 719, startPoint y: 110, endPoint x: 689, endPoint y: 107, distance: 30.1
click at [690, 107] on div "Description * Description and name of holder * is [STREET_ADDRESS]. [GEOGRAPHIC…" at bounding box center [878, 101] width 377 height 50
click at [793, 110] on input "[STREET_ADDRESS]. [GEOGRAPHIC_DATA][US_STATE]" at bounding box center [878, 109] width 359 height 31
click at [790, 110] on input "[STREET_ADDRESS]. [GEOGRAPHIC_DATA][US_STATE]" at bounding box center [878, 109] width 359 height 31
click at [786, 109] on input "[STREET_ADDRESS]. [GEOGRAPHIC_DATA][US_STATE]" at bounding box center [878, 109] width 359 height 31
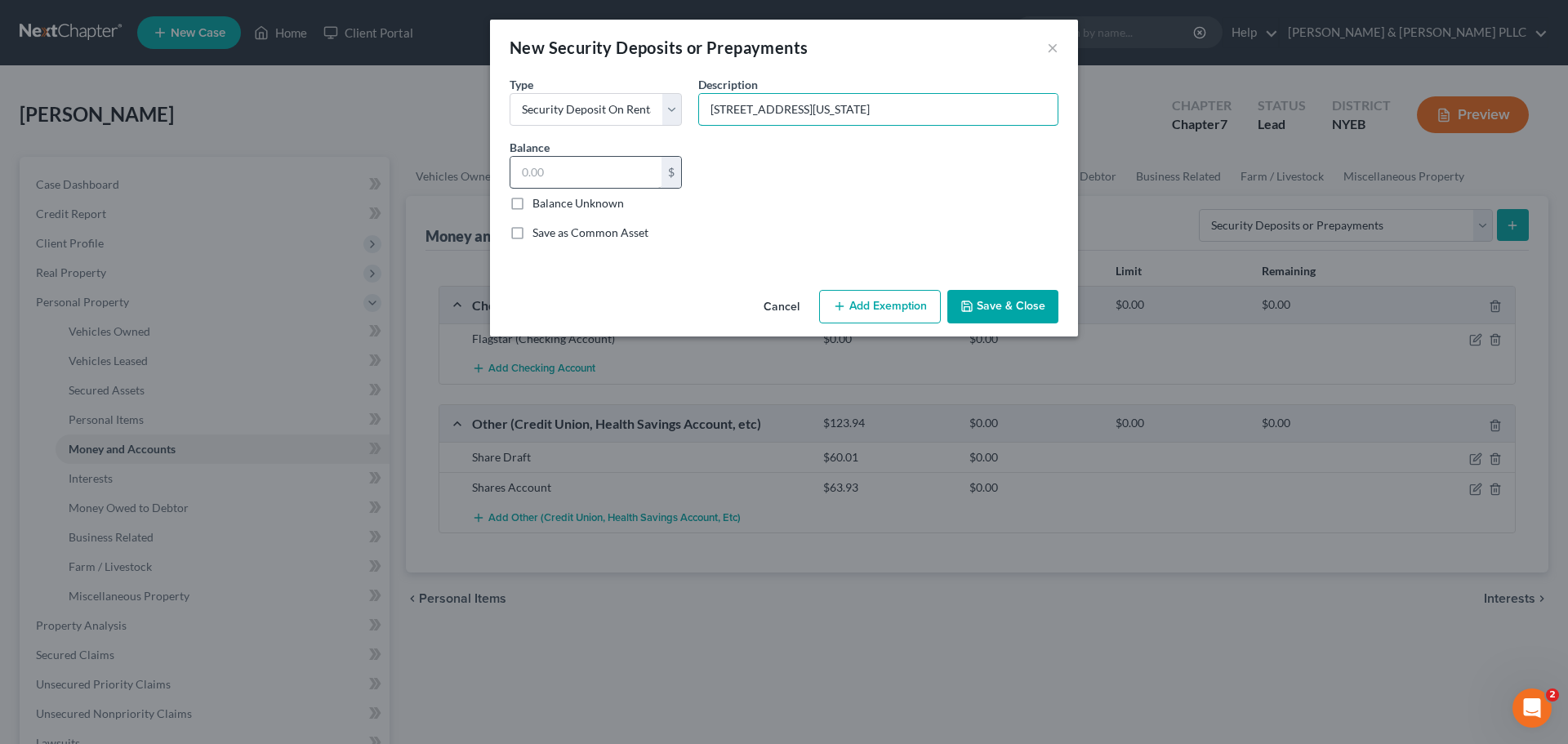
type input "[STREET_ADDRESS][US_STATE]"
drag, startPoint x: 636, startPoint y: 164, endPoint x: 672, endPoint y: 165, distance: 36.0
click at [634, 163] on input "text" at bounding box center [585, 172] width 151 height 31
type input "2,995"
click at [971, 291] on button "Save & Close" at bounding box center [1003, 307] width 111 height 34
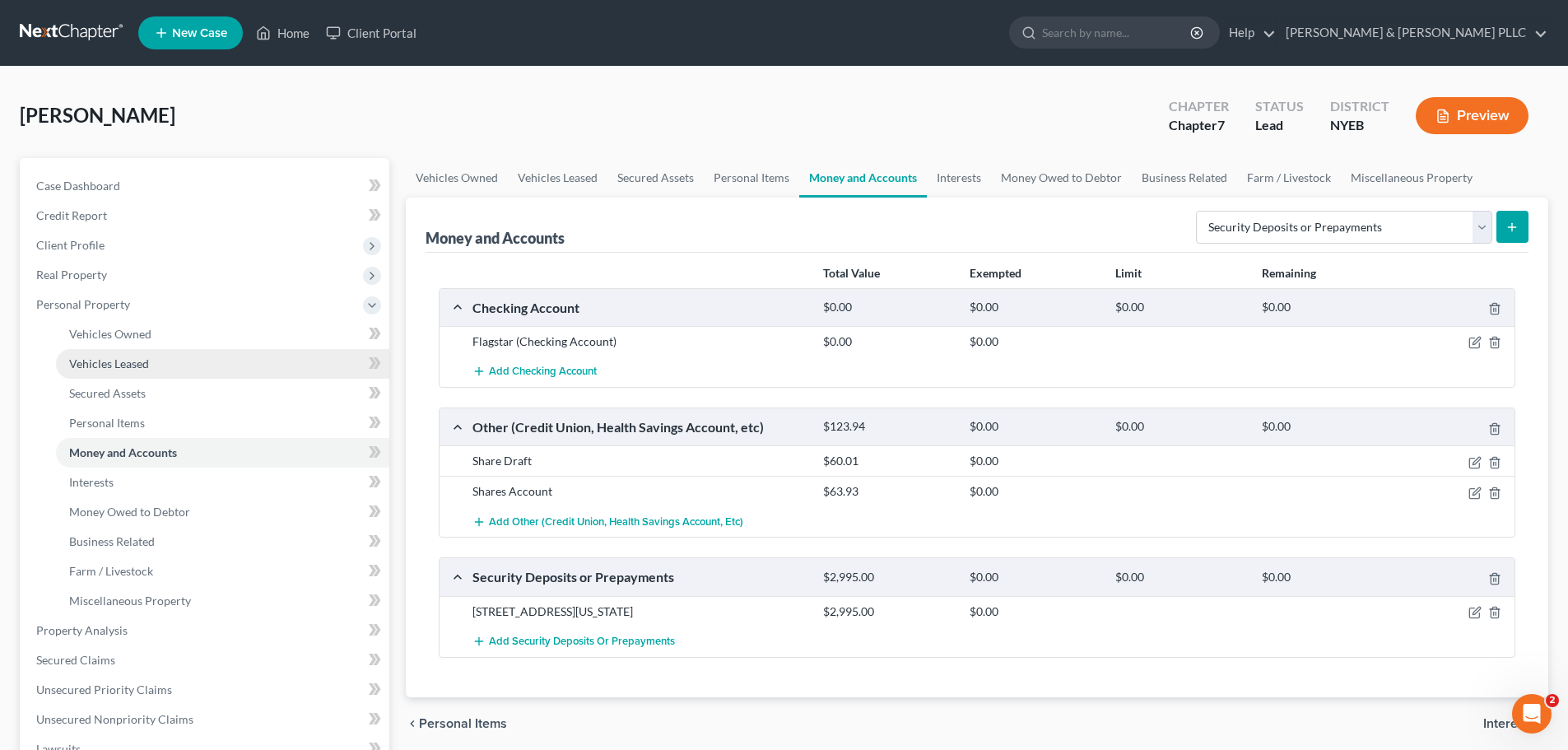
click at [239, 359] on link "Vehicles Leased" at bounding box center [222, 364] width 334 height 30
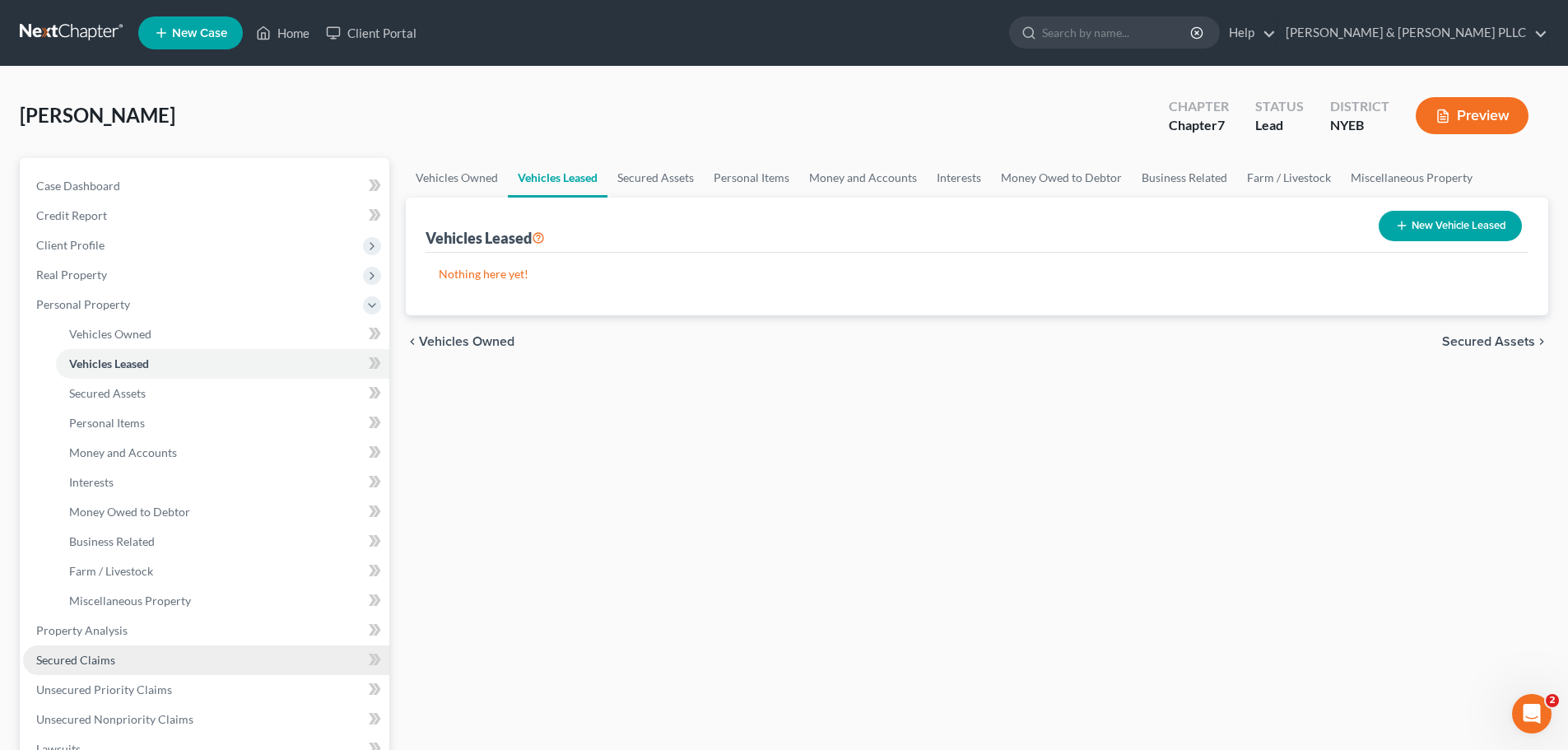
click at [190, 663] on link "Secured Claims" at bounding box center [207, 660] width 367 height 30
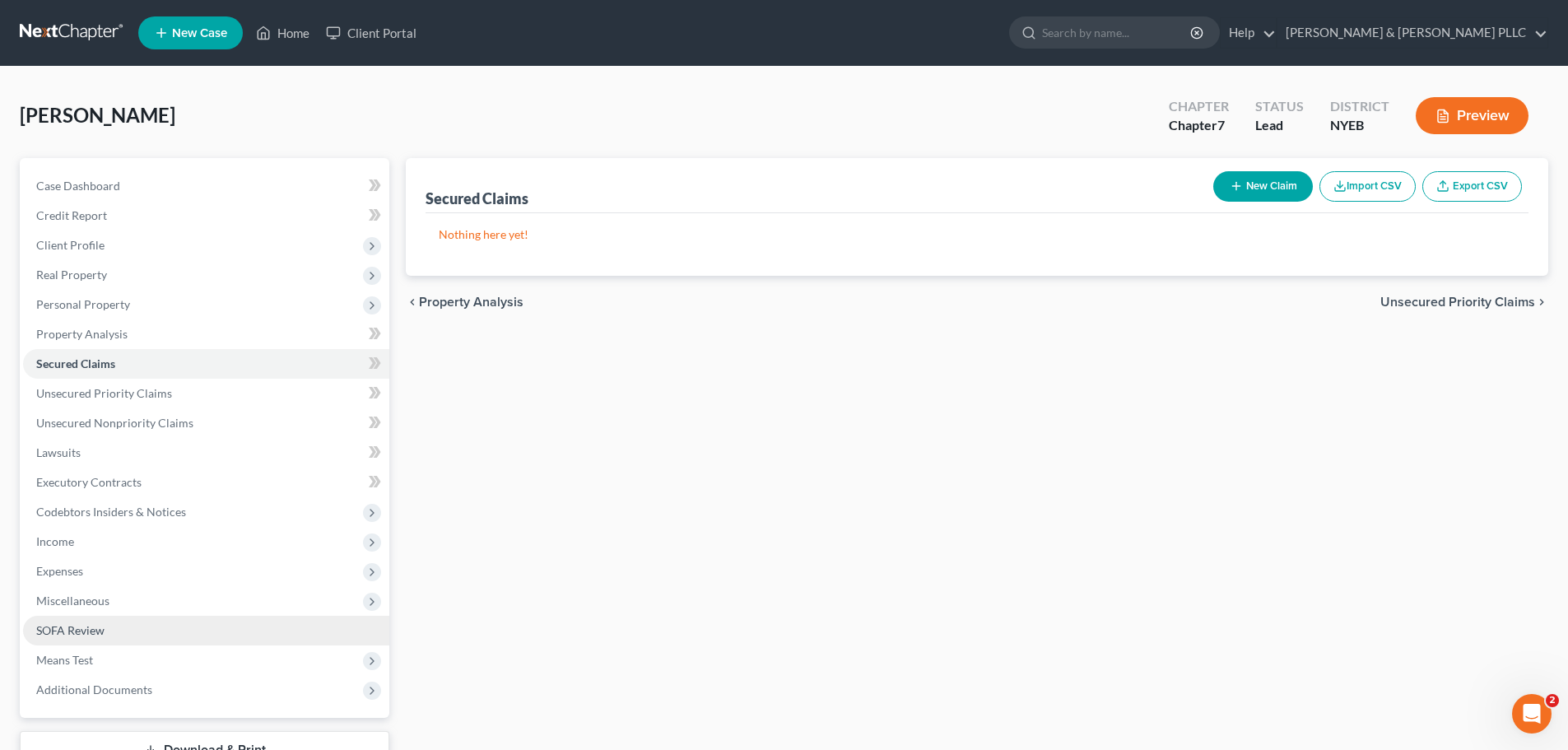
click at [187, 641] on link "SOFA Review" at bounding box center [207, 631] width 367 height 30
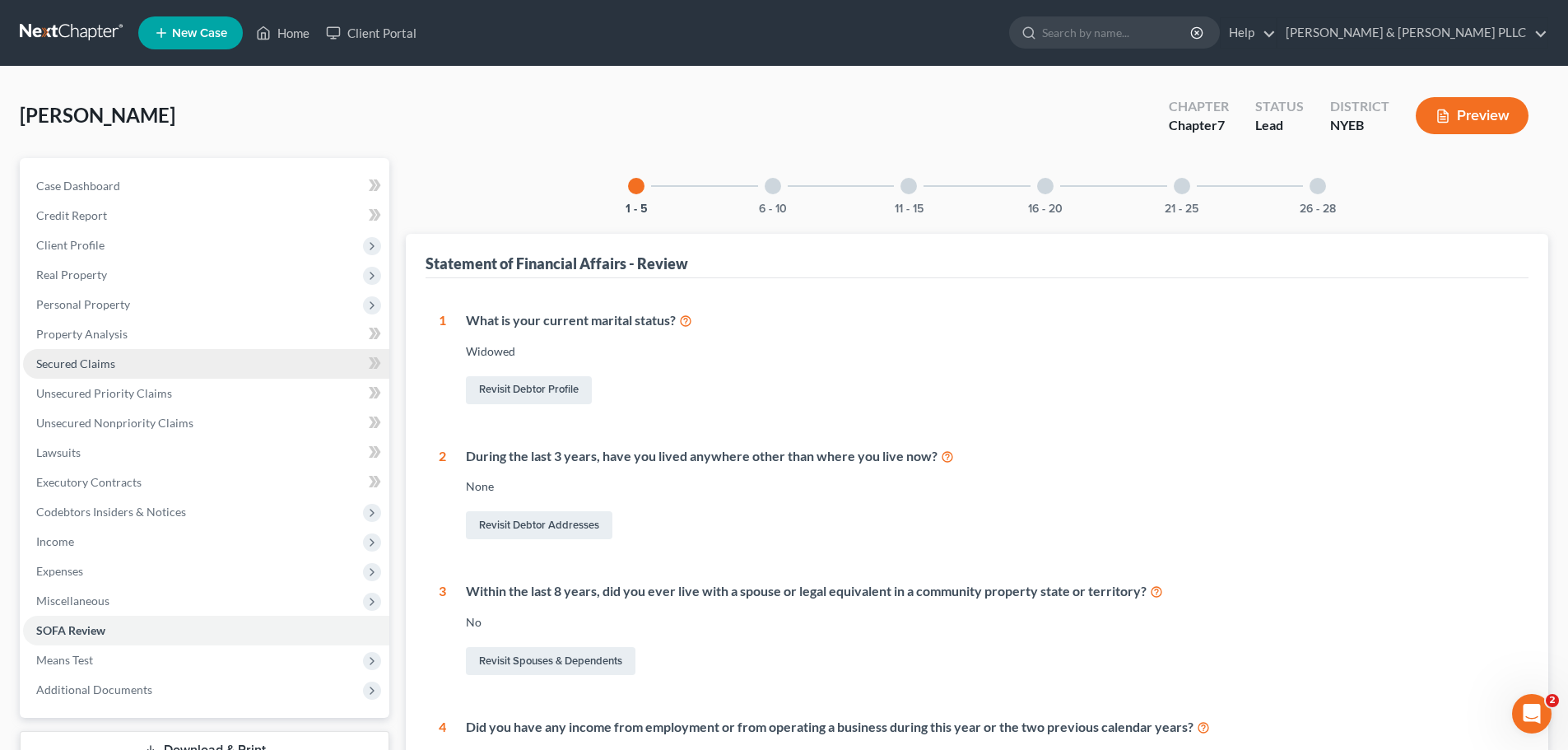
click at [175, 349] on link "Secured Claims" at bounding box center [207, 364] width 367 height 30
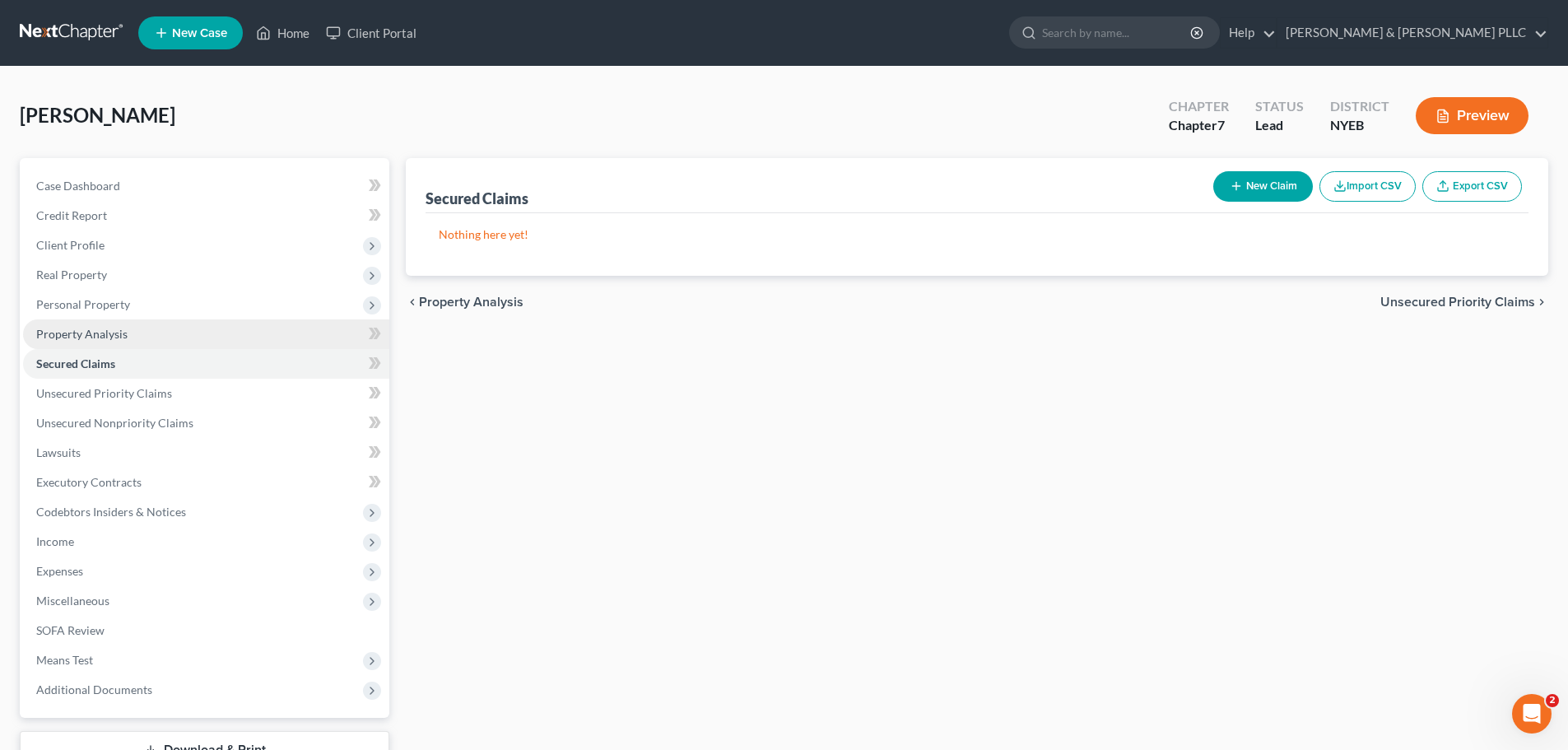
click at [170, 342] on link "Property Analysis" at bounding box center [207, 335] width 367 height 30
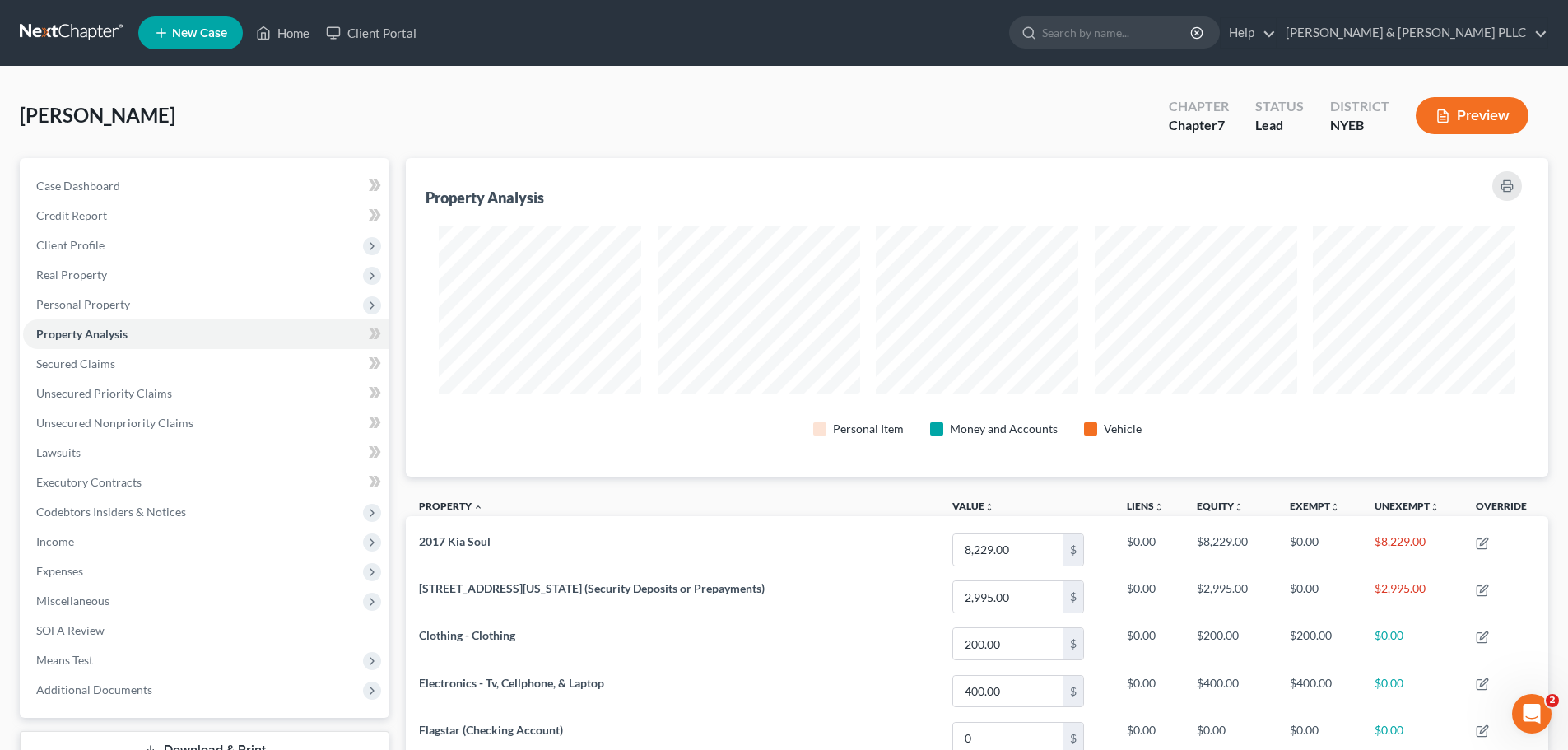
scroll to position [319, 1142]
click at [180, 389] on link "Unsecured Priority Claims" at bounding box center [207, 394] width 367 height 30
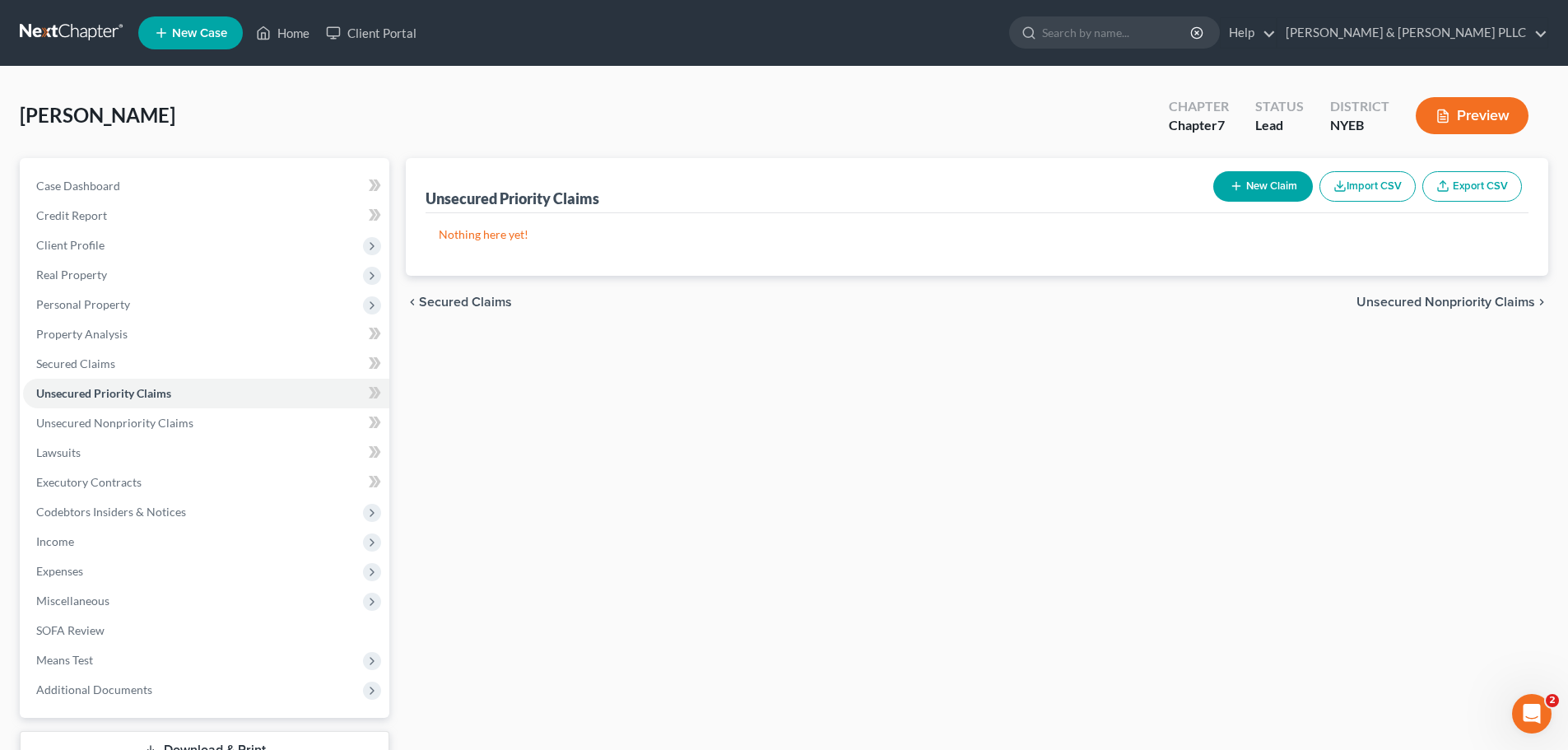
click at [1261, 185] on button "New Claim" at bounding box center [1262, 186] width 100 height 30
select select "0"
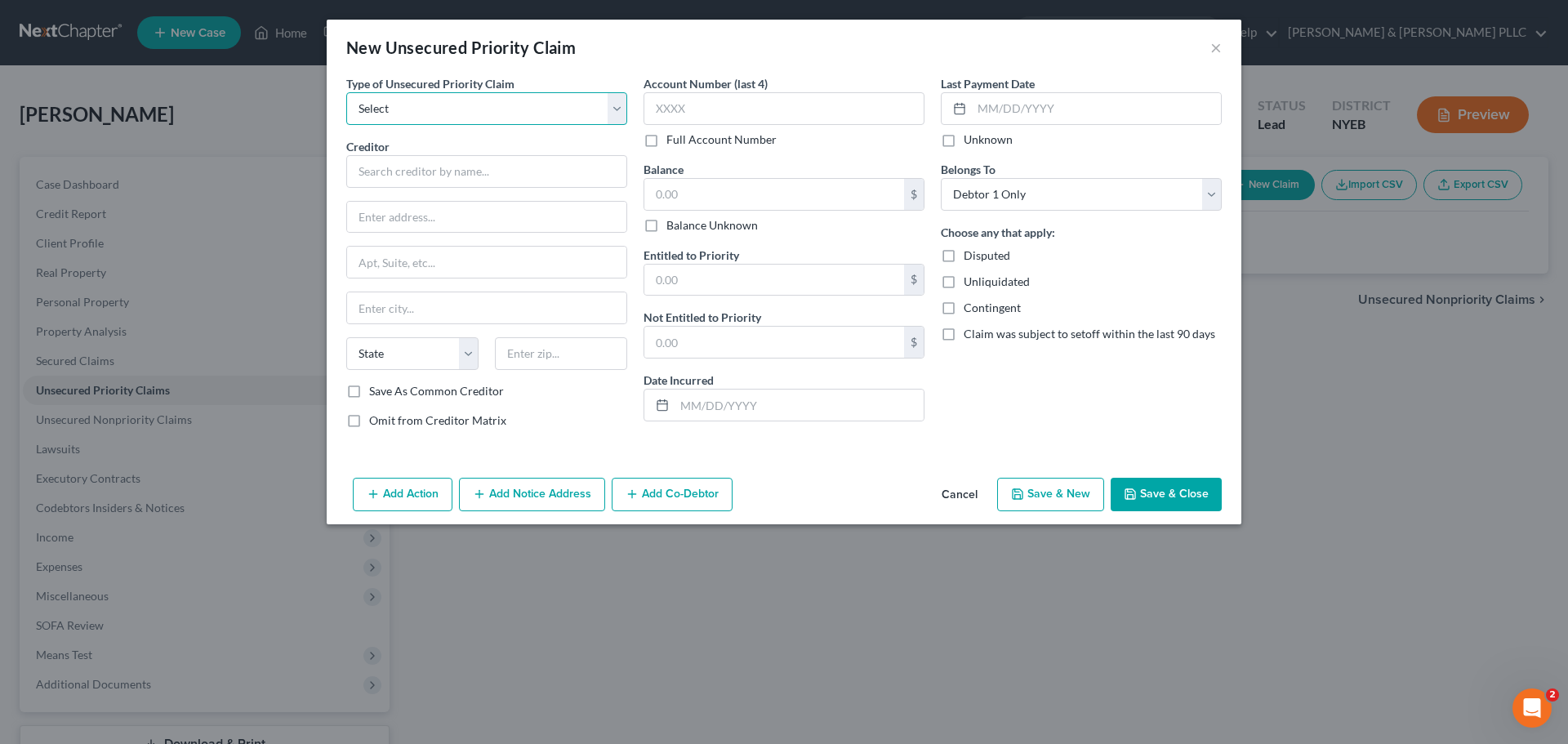
click at [500, 94] on select "Select Taxes & Other Government Units Domestic Support Obligations Extensions o…" at bounding box center [487, 109] width 281 height 33
select select "0"
click at [347, 92] on select "Select Taxes & Other Government Units Domestic Support Obligations Extensions o…" at bounding box center [487, 109] width 281 height 33
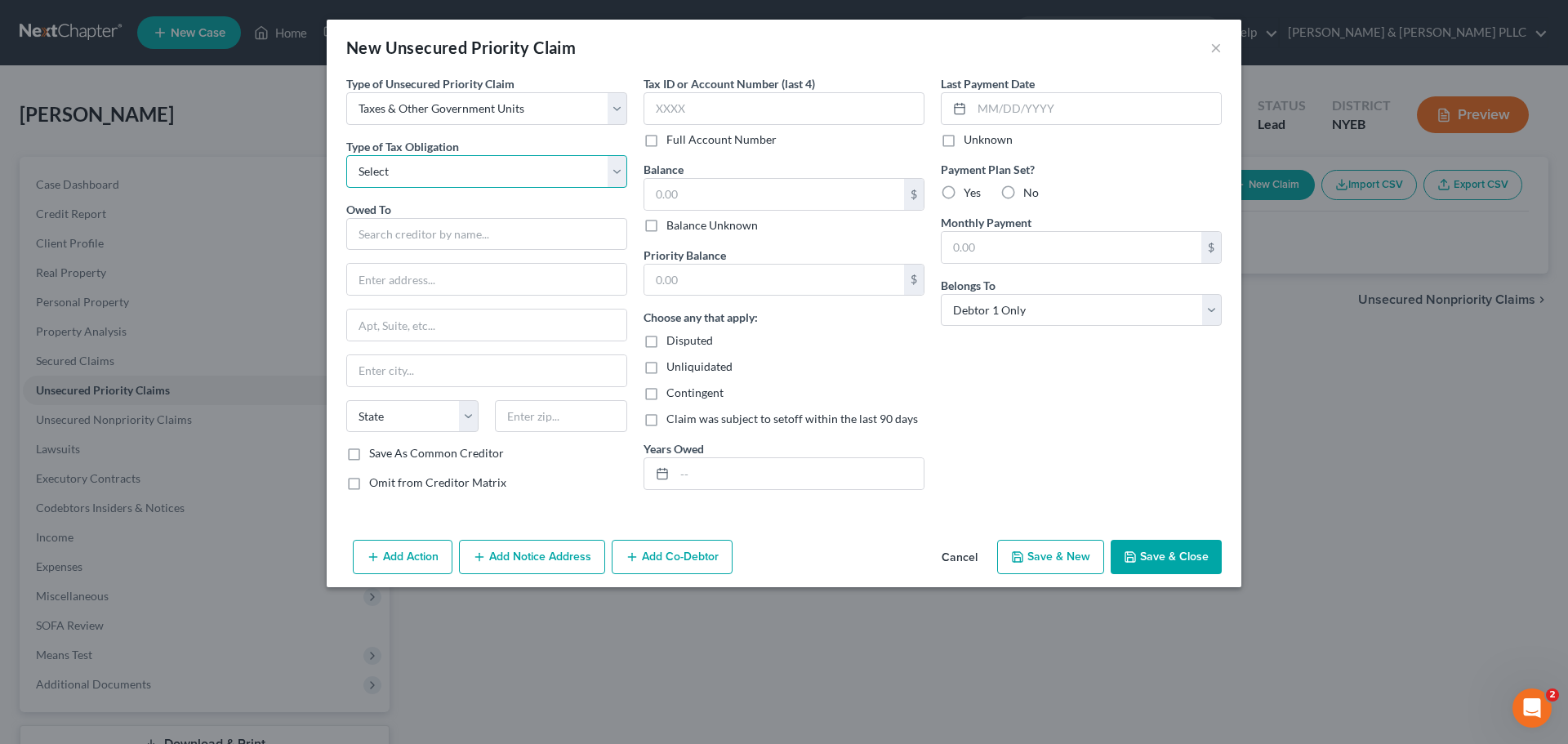
click at [516, 170] on select "Select Federal City State Franchise Tax Board Other" at bounding box center [487, 172] width 281 height 33
select select "0"
click at [347, 155] on select "Select Federal City State Franchise Tax Board Other" at bounding box center [487, 172] width 281 height 33
click at [465, 241] on input "text" at bounding box center [487, 234] width 281 height 33
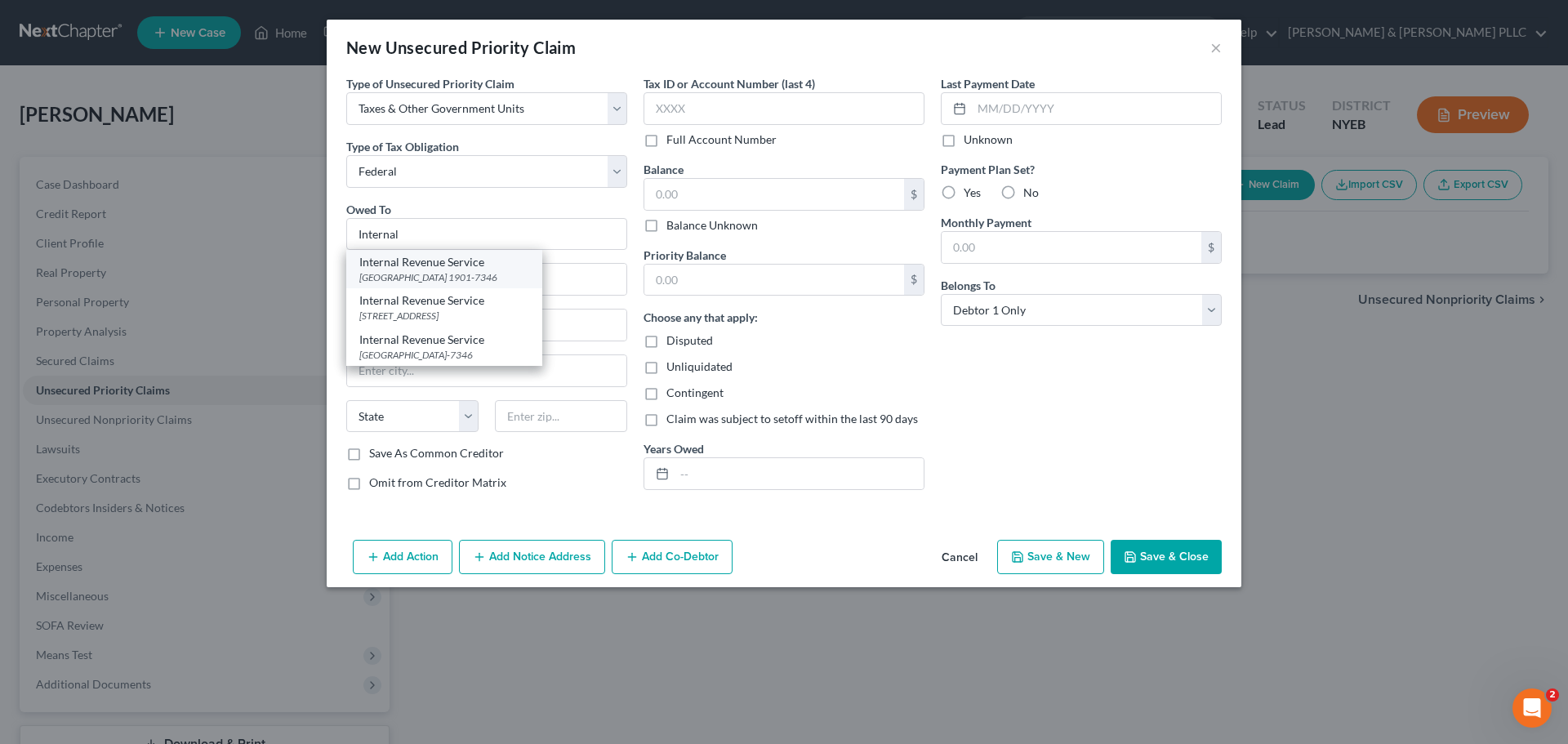
click at [523, 260] on div "Internal Revenue Service" at bounding box center [444, 262] width 170 height 16
type input "Internal Revenue Service"
type input "PO Box 7346"
type input "[GEOGRAPHIC_DATA]"
select select "39"
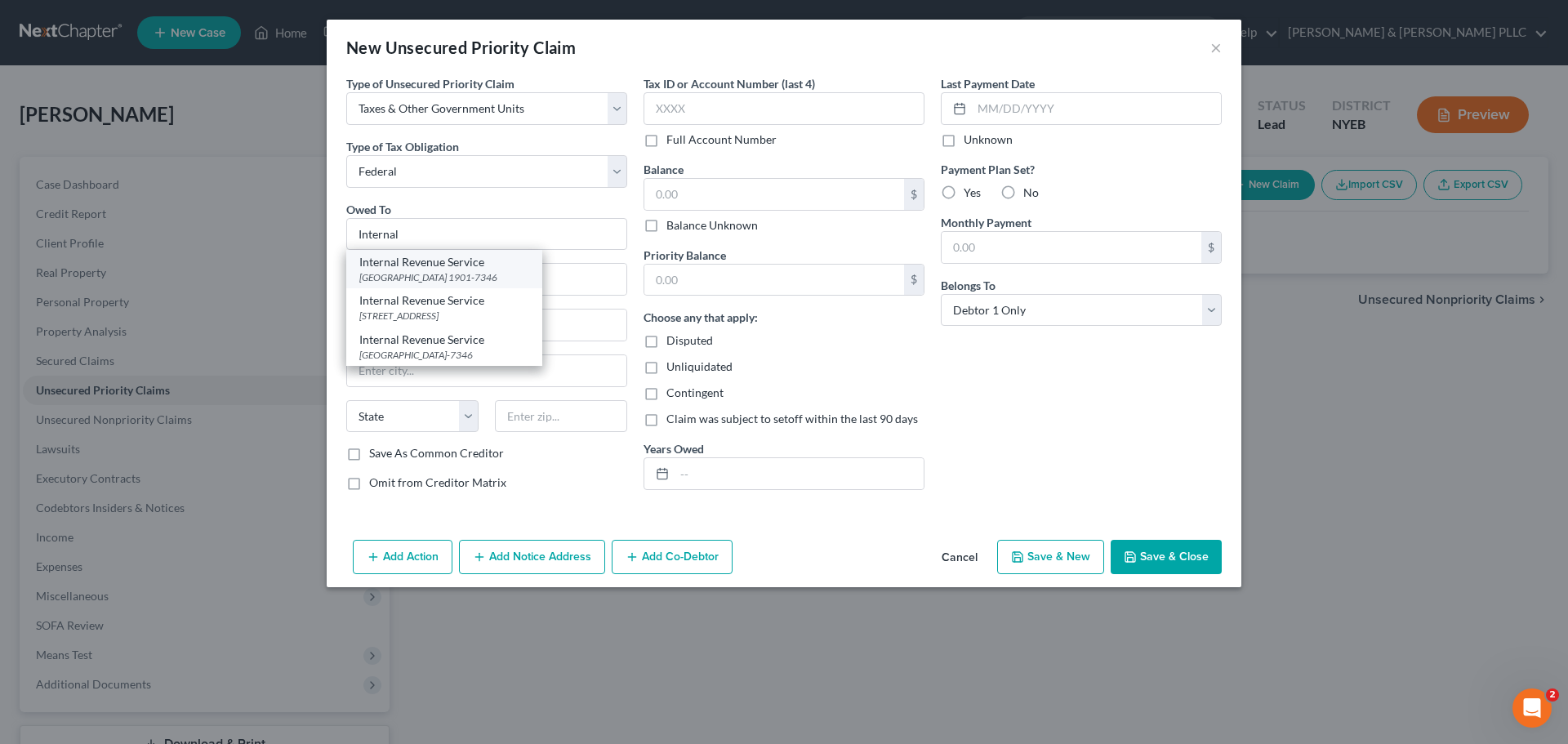
type input "1901-7346"
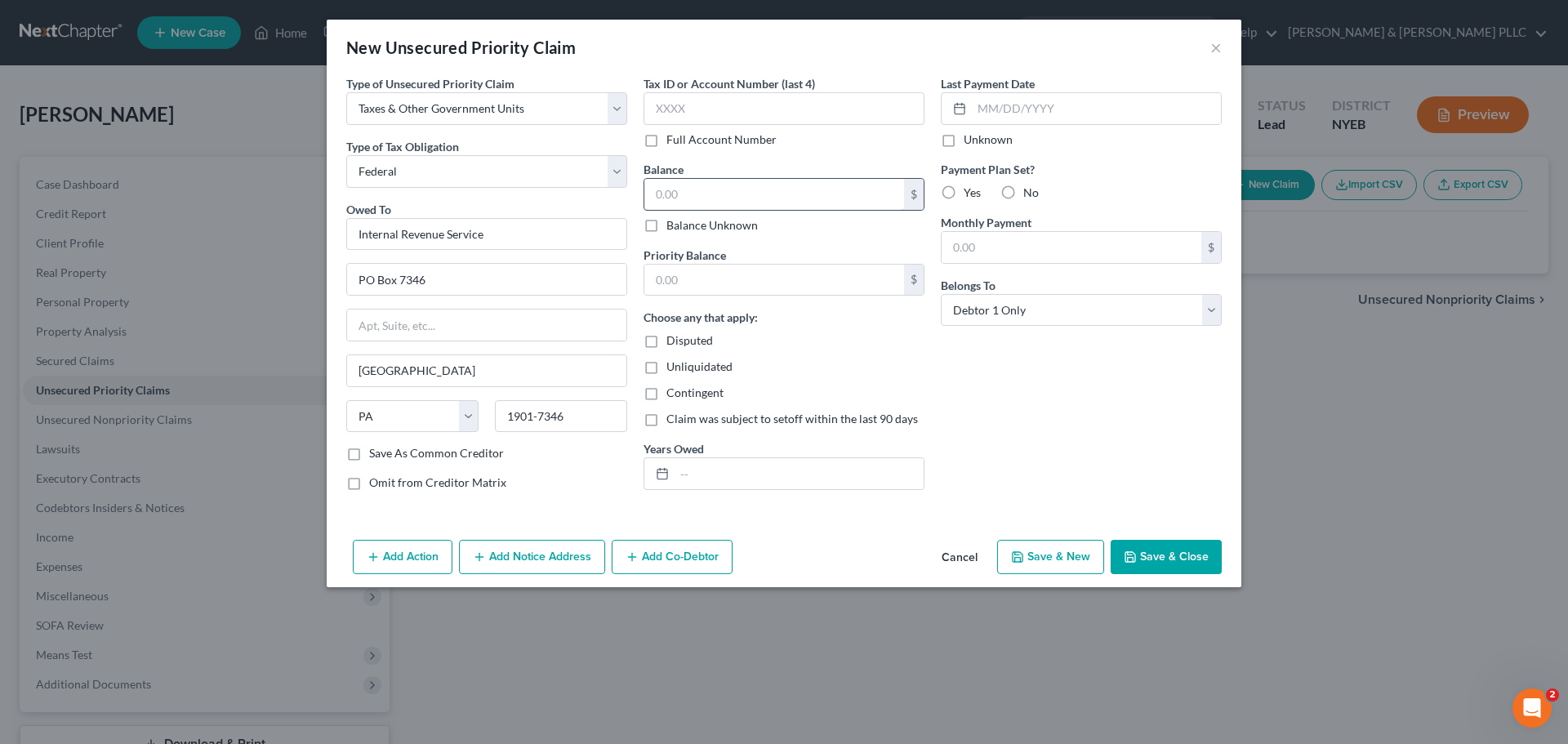
click at [758, 191] on input "text" at bounding box center [773, 194] width 259 height 31
click at [1160, 575] on div "Add Action Add Notice Address Add Co-Debtor Cancel Save & New Save & Close" at bounding box center [784, 560] width 915 height 54
click at [1175, 568] on button "Save & Close" at bounding box center [1165, 557] width 111 height 34
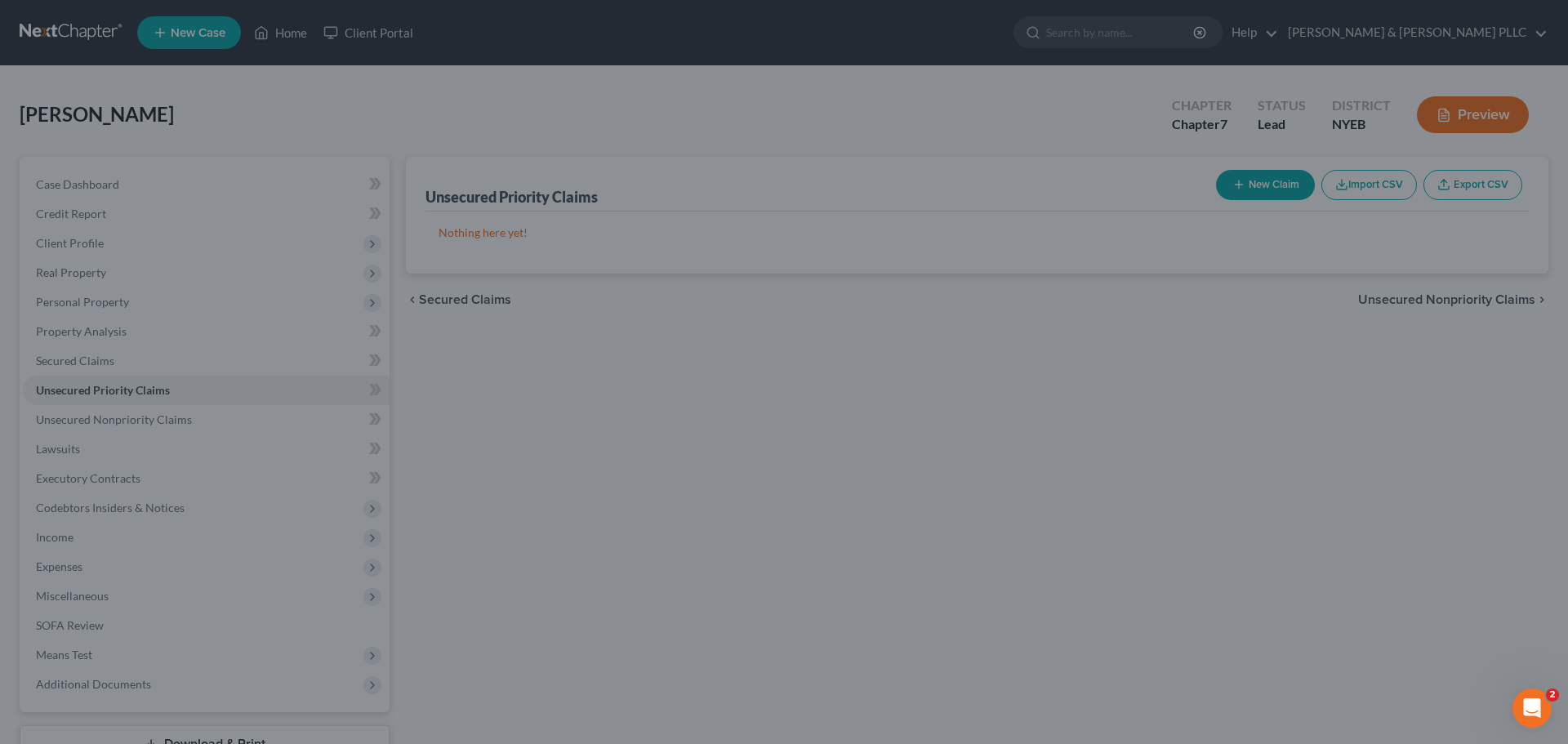
type input "6,000.00"
type input "0.00"
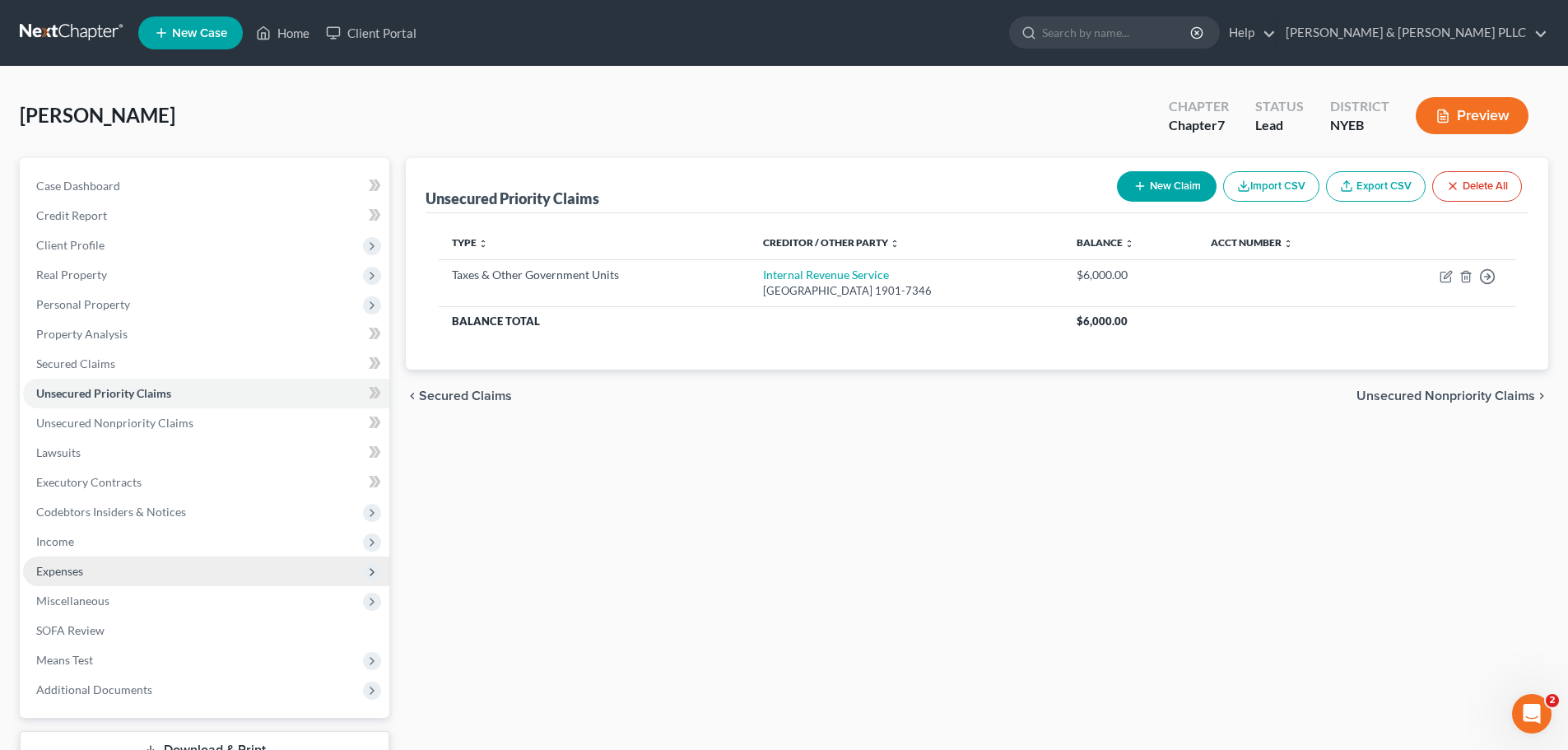
click at [191, 571] on span "Expenses" at bounding box center [207, 571] width 367 height 30
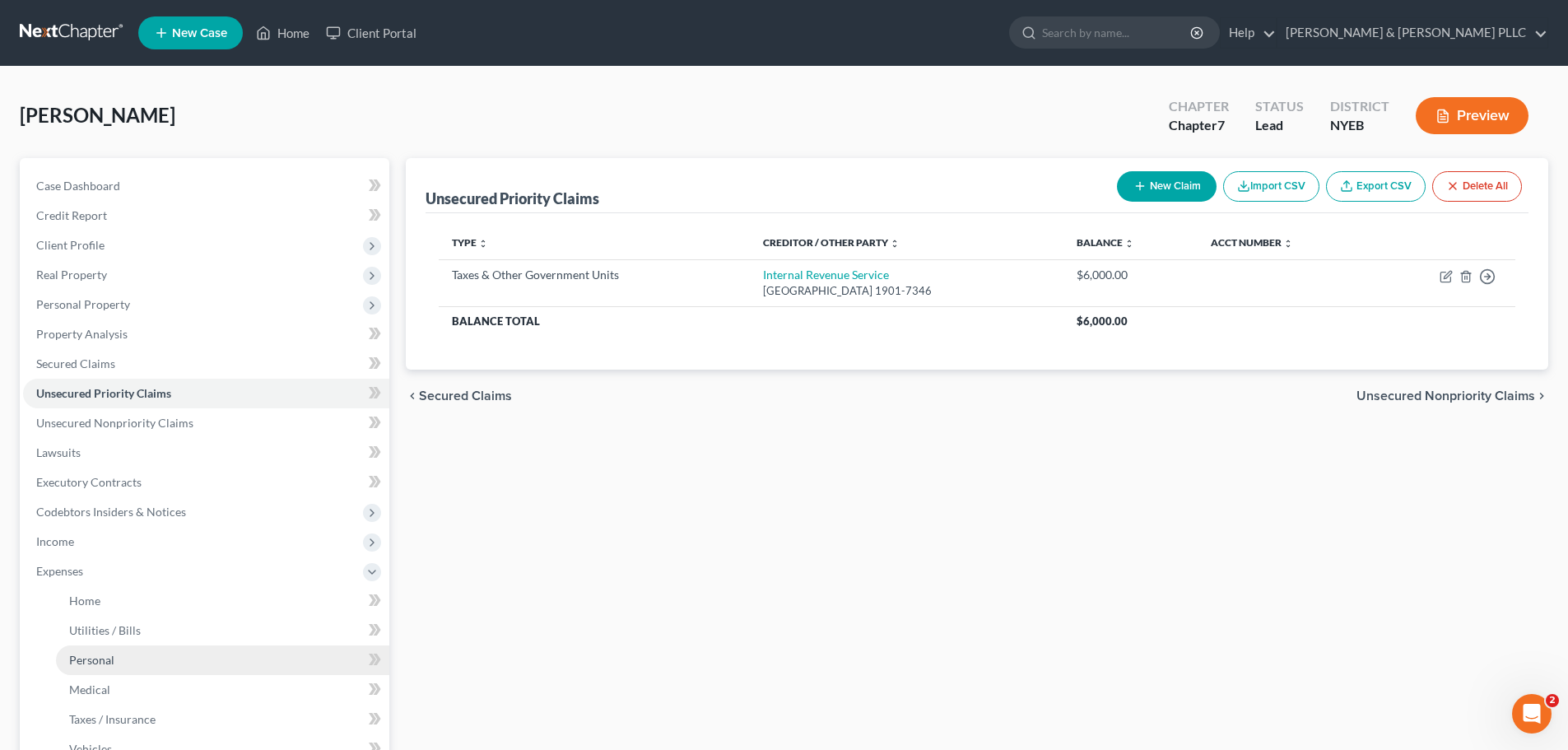
scroll to position [164, 0]
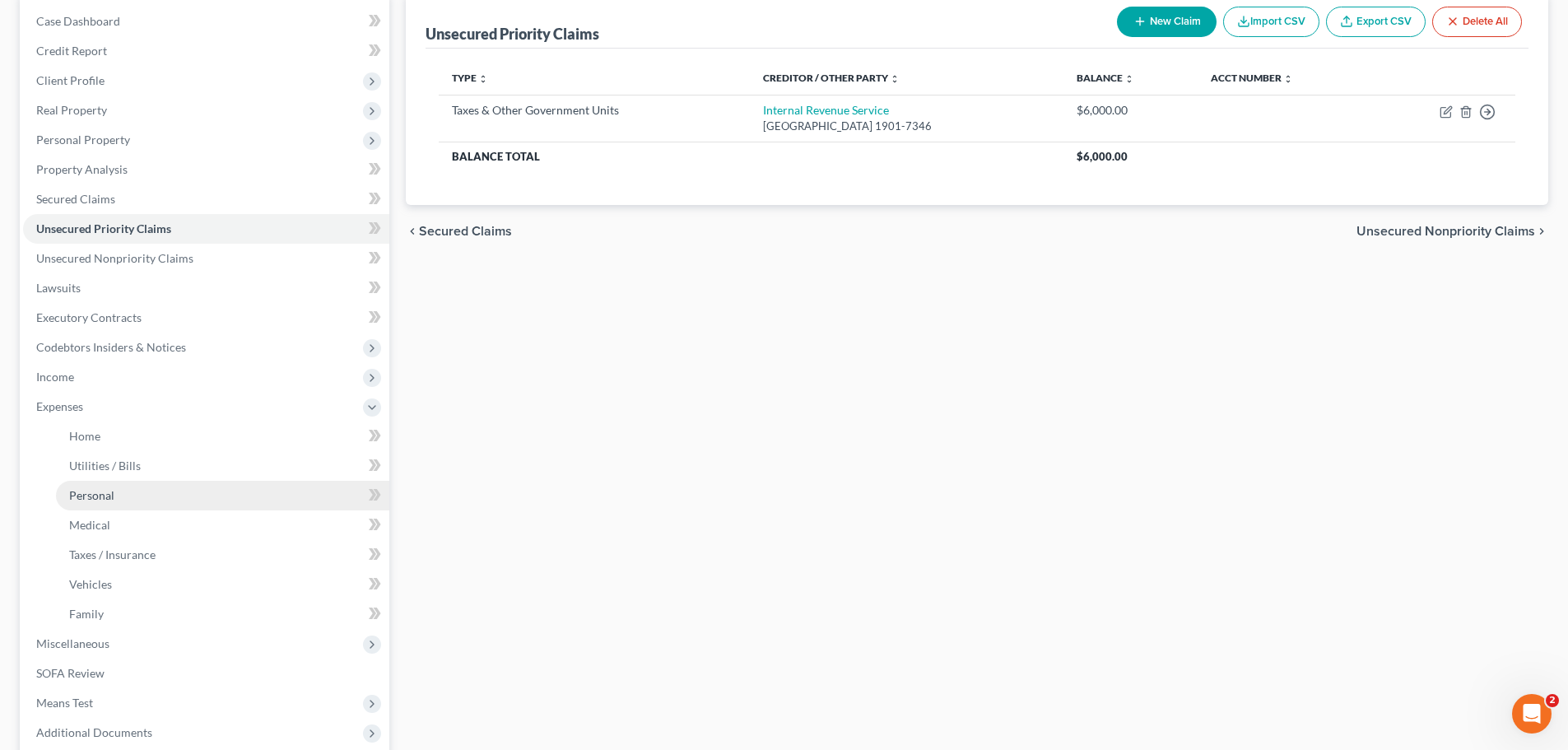
click at [189, 502] on link "Personal" at bounding box center [222, 495] width 334 height 30
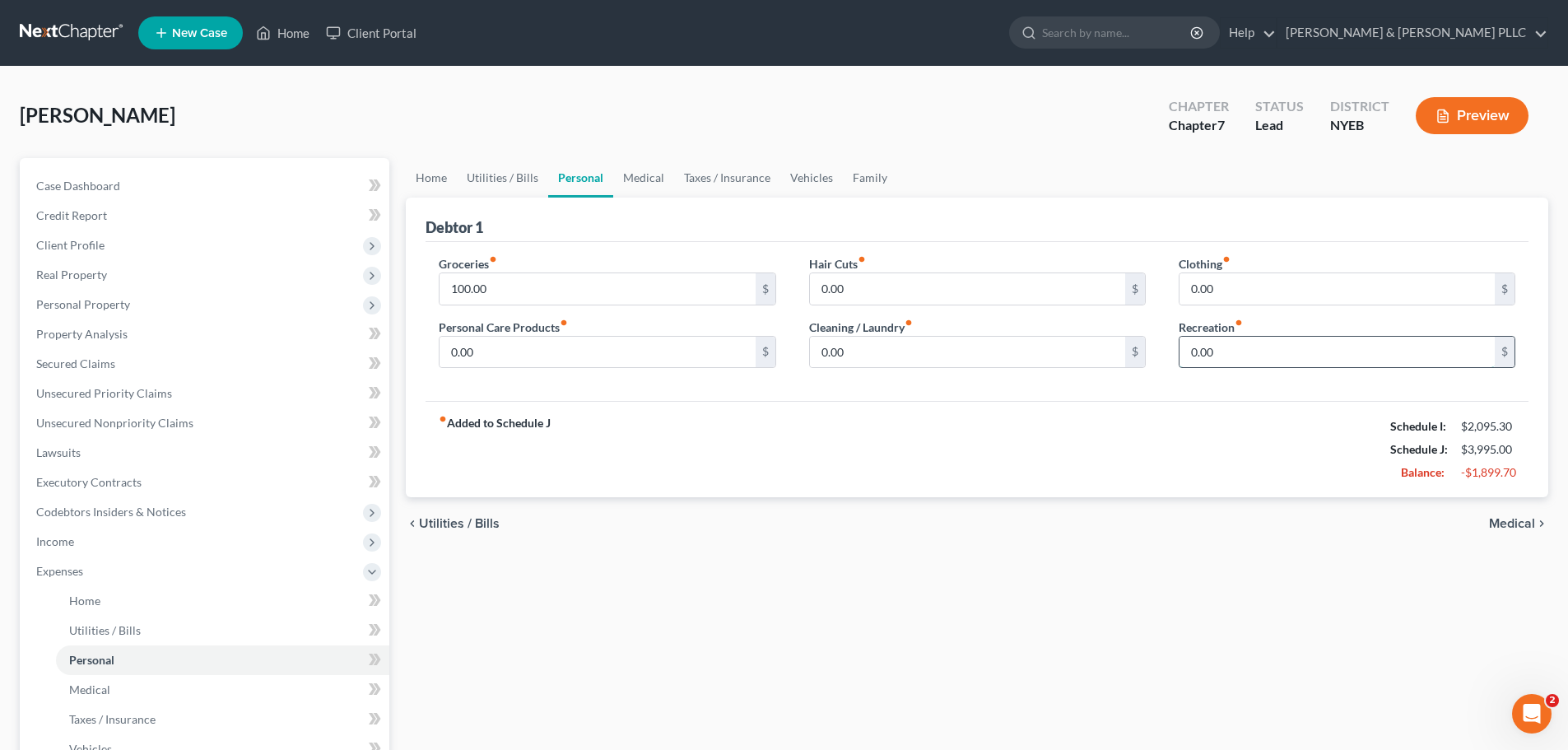
click at [1298, 368] on input "0.00" at bounding box center [1337, 352] width 315 height 31
click at [1496, 523] on span "Medical" at bounding box center [1512, 523] width 46 height 13
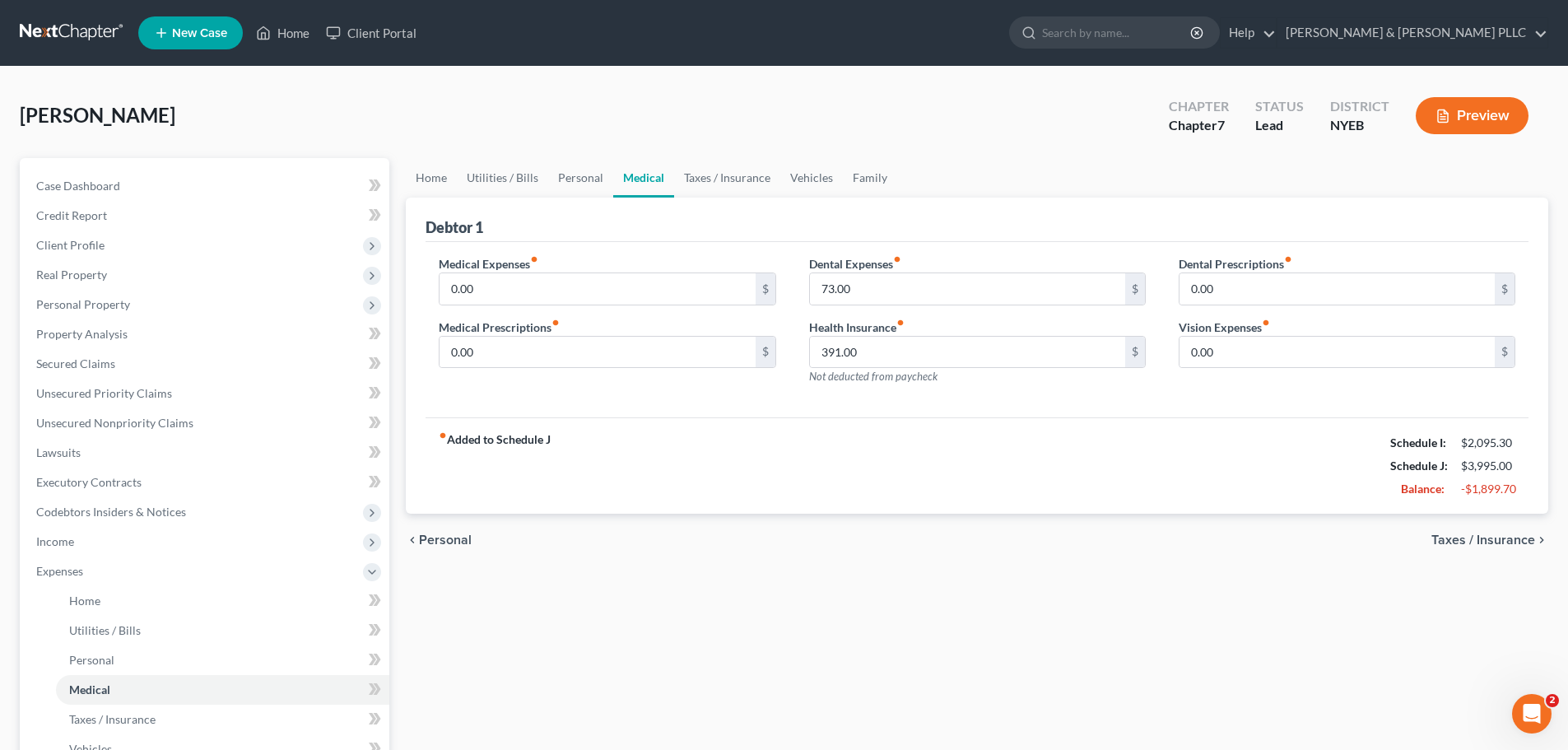
click at [1491, 531] on div "chevron_left Personal Taxes / Insurance chevron_right" at bounding box center [976, 540] width 1142 height 53
click at [1487, 536] on span "Taxes / Insurance" at bounding box center [1482, 540] width 103 height 13
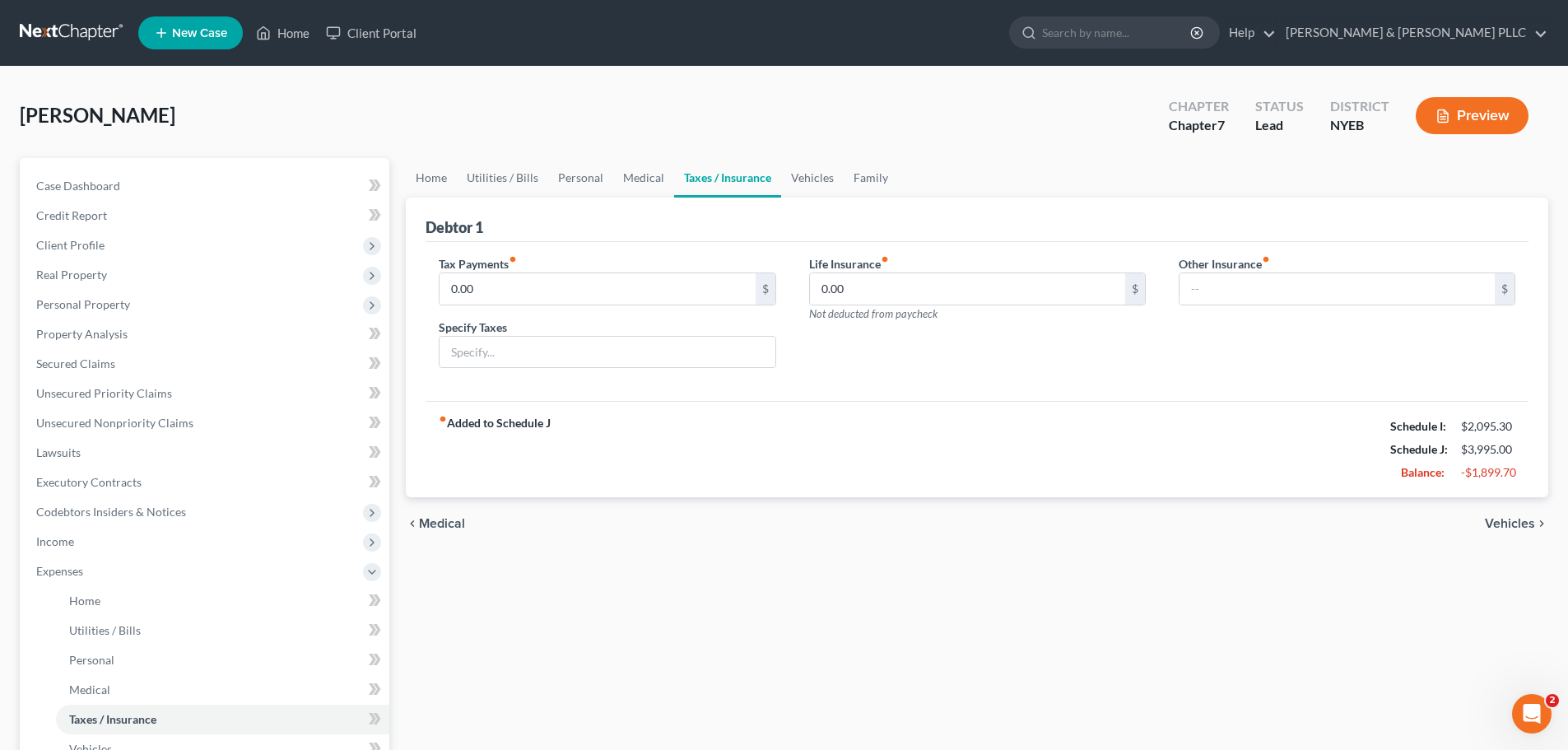
click at [1521, 518] on span "Vehicles" at bounding box center [1510, 523] width 50 height 13
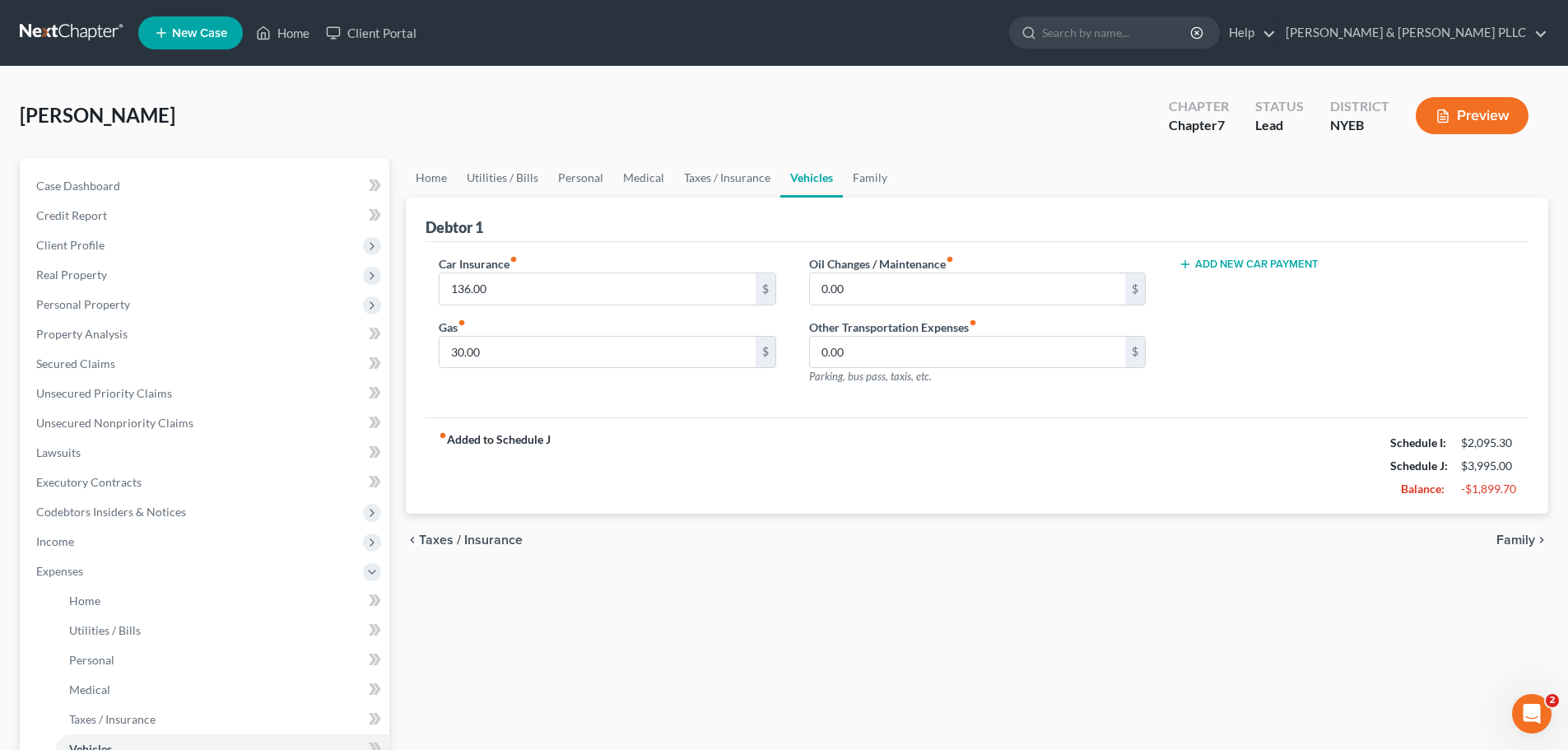
click at [1507, 534] on span "Family" at bounding box center [1515, 540] width 39 height 13
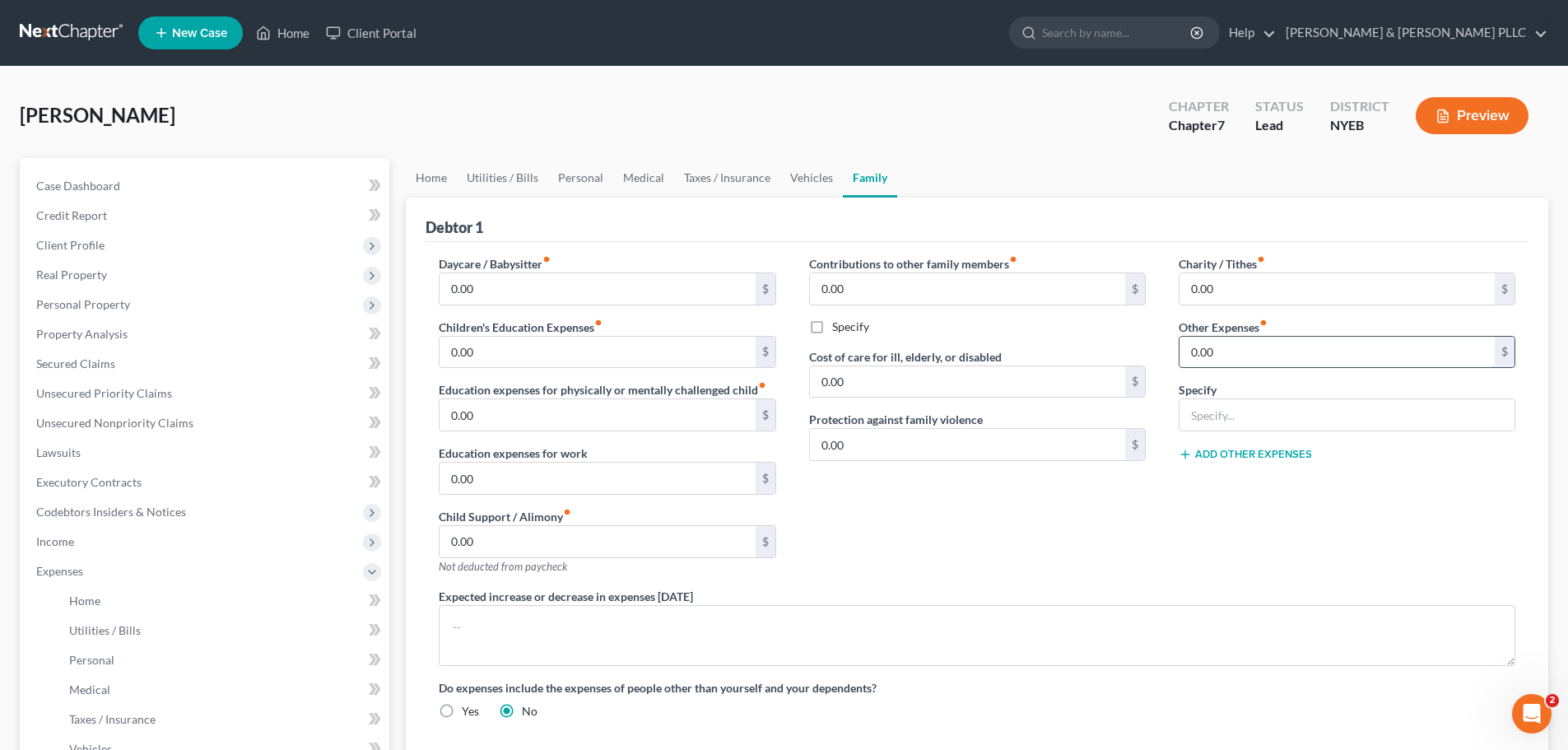
click at [1232, 359] on input "0.00" at bounding box center [1337, 352] width 315 height 31
click at [1226, 411] on input "text" at bounding box center [1347, 415] width 335 height 31
type input "Website"
click at [1242, 334] on label "Other Expenses fiber_manual_record" at bounding box center [1223, 328] width 89 height 17
click at [1239, 346] on input "0.00" at bounding box center [1337, 352] width 315 height 31
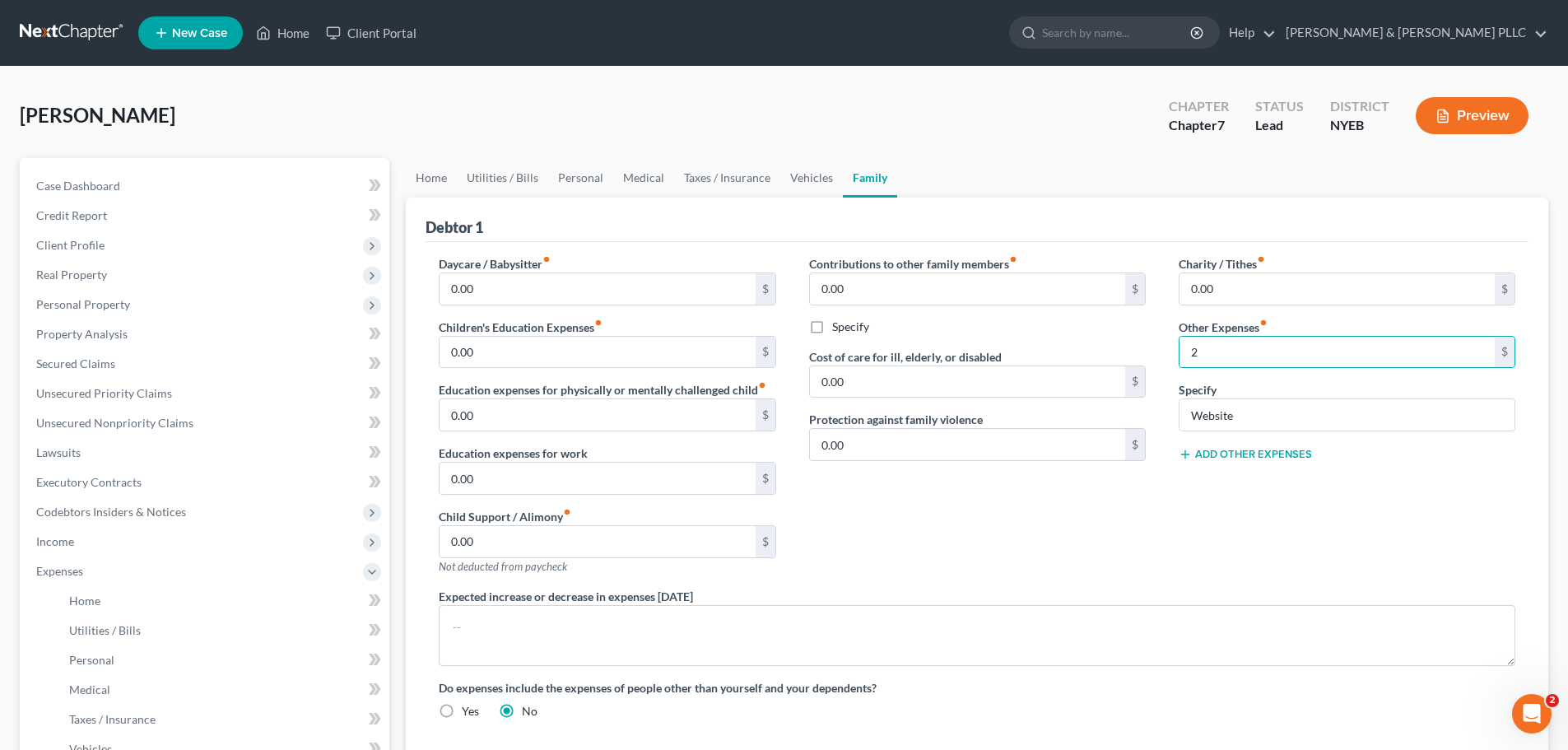
click at [1175, 546] on div "Charity / Tithes fiber_manual_record 0.00 $ Other Expenses fiber_manual_record …" at bounding box center [1346, 421] width 369 height 333
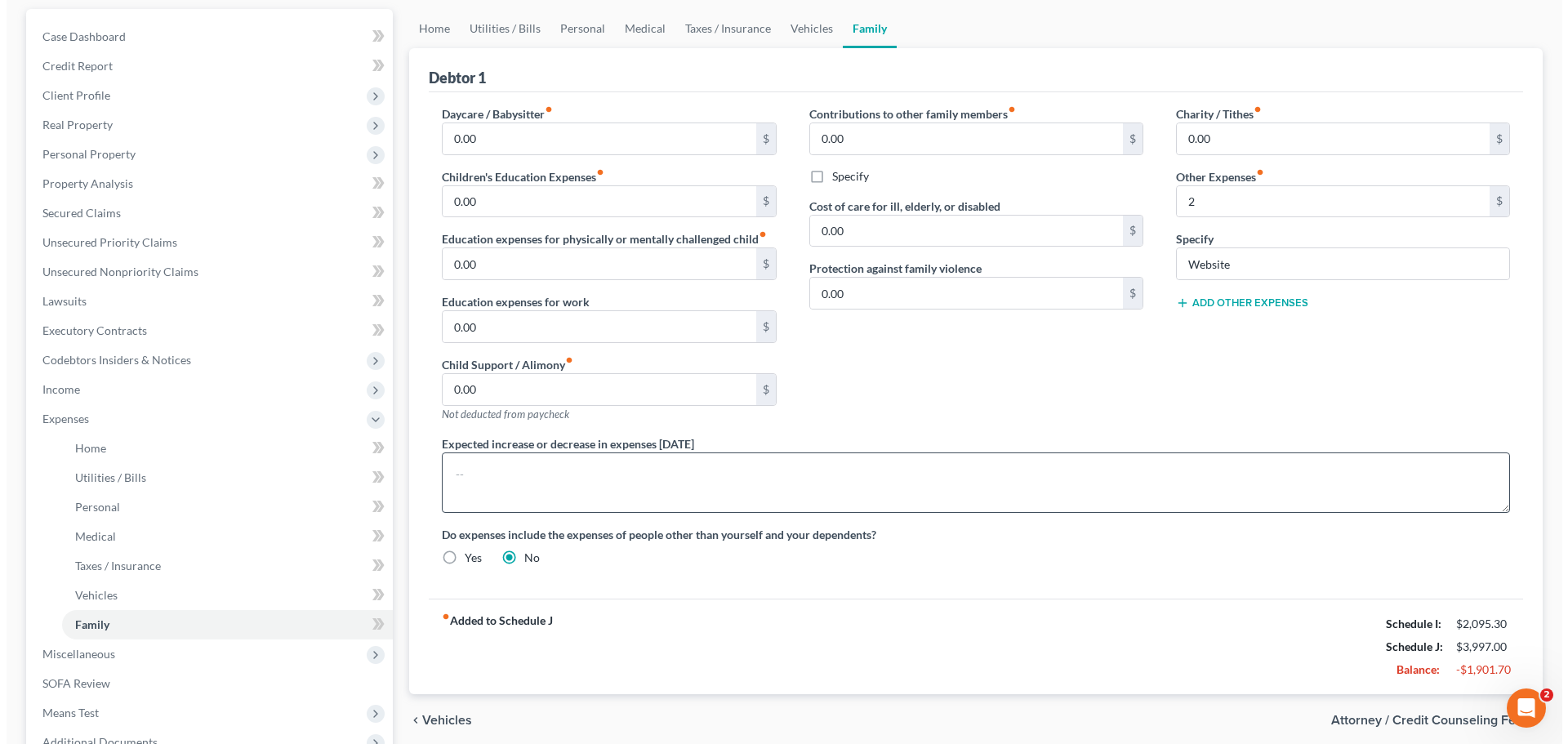
scroll to position [163, 0]
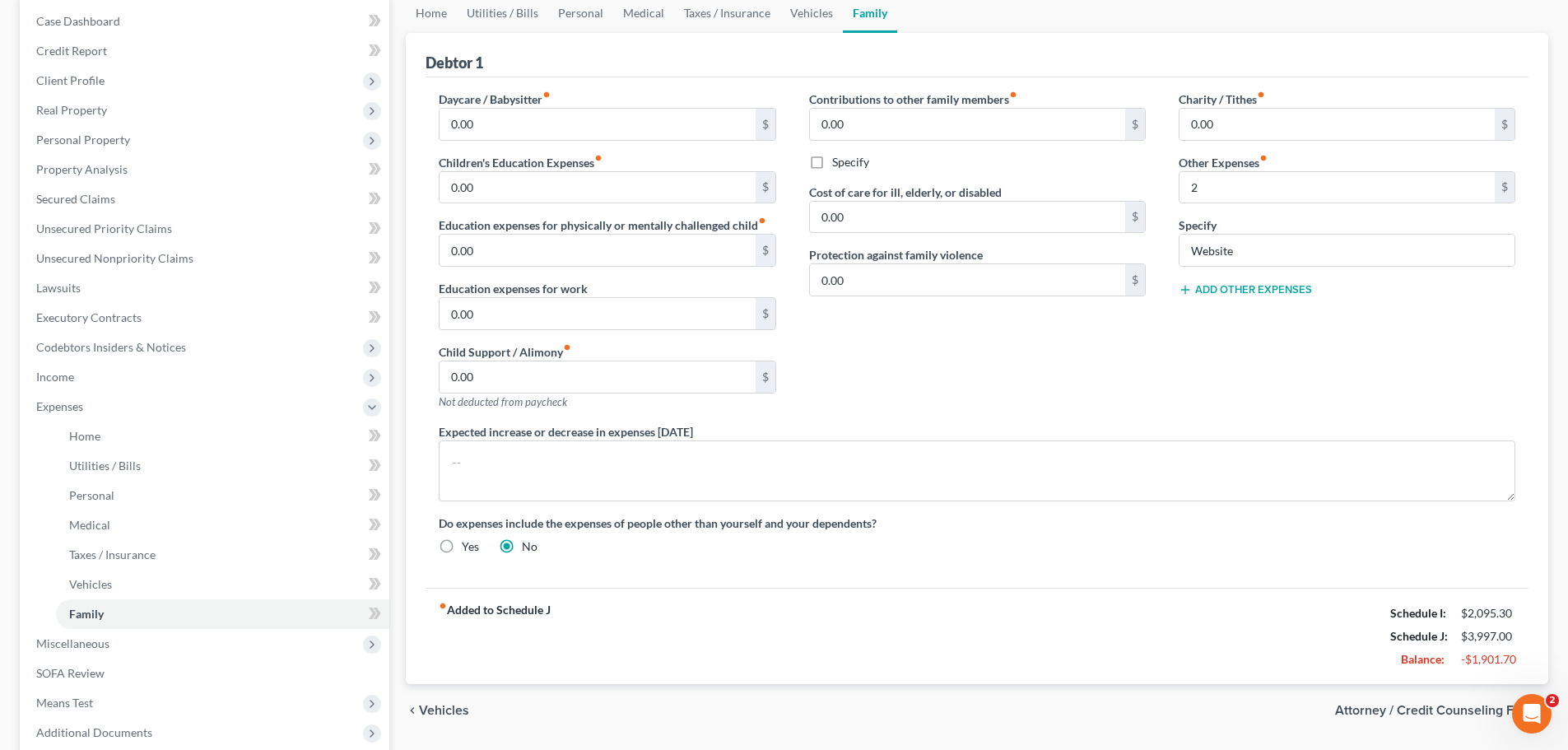
click at [1419, 701] on div "chevron_left Vehicles Attorney / Credit Counseling Fees chevron_right" at bounding box center [976, 710] width 1142 height 53
click at [1402, 707] on span "Attorney / Credit Counseling Fees" at bounding box center [1435, 710] width 200 height 13
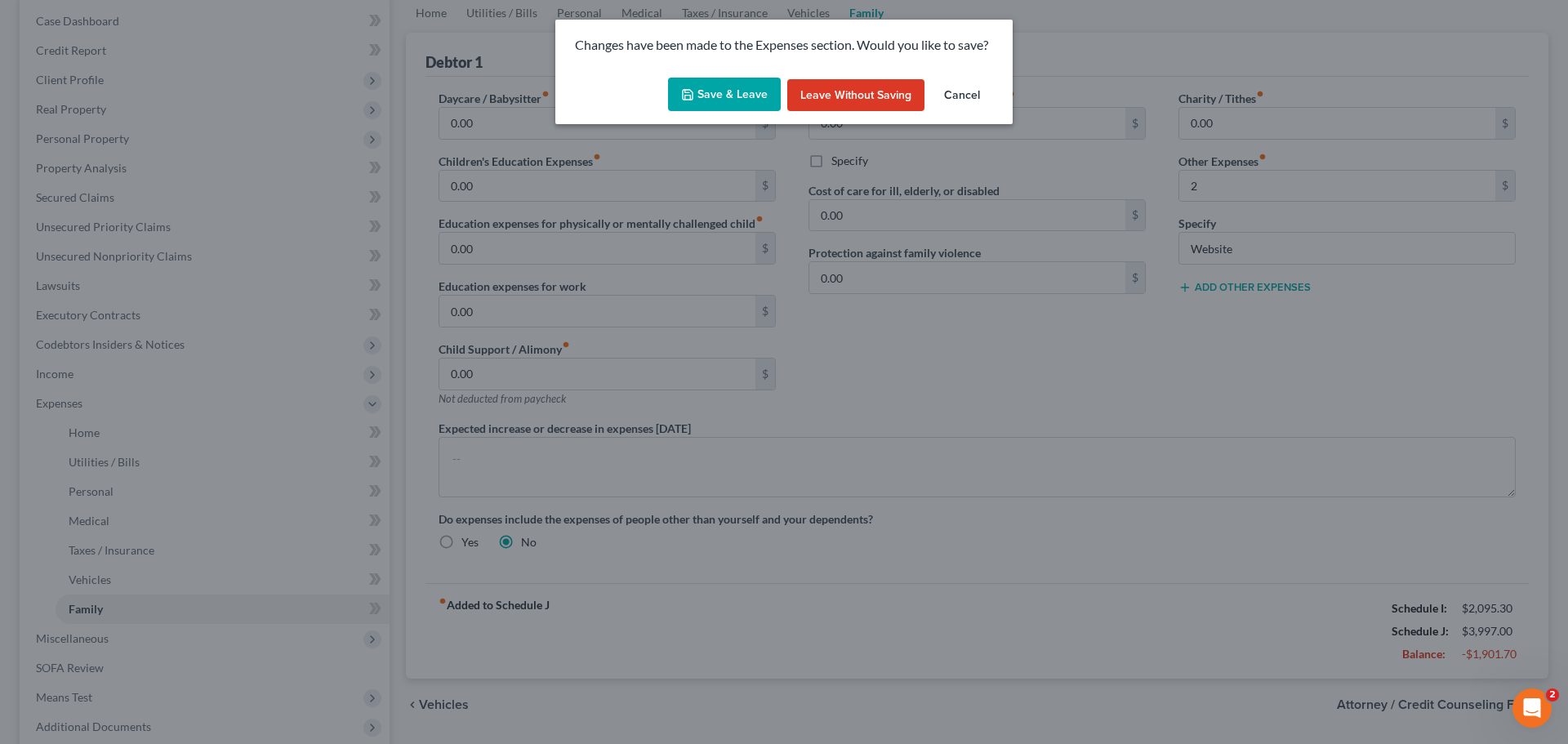
click at [778, 102] on button "Save & Leave" at bounding box center [724, 95] width 113 height 34
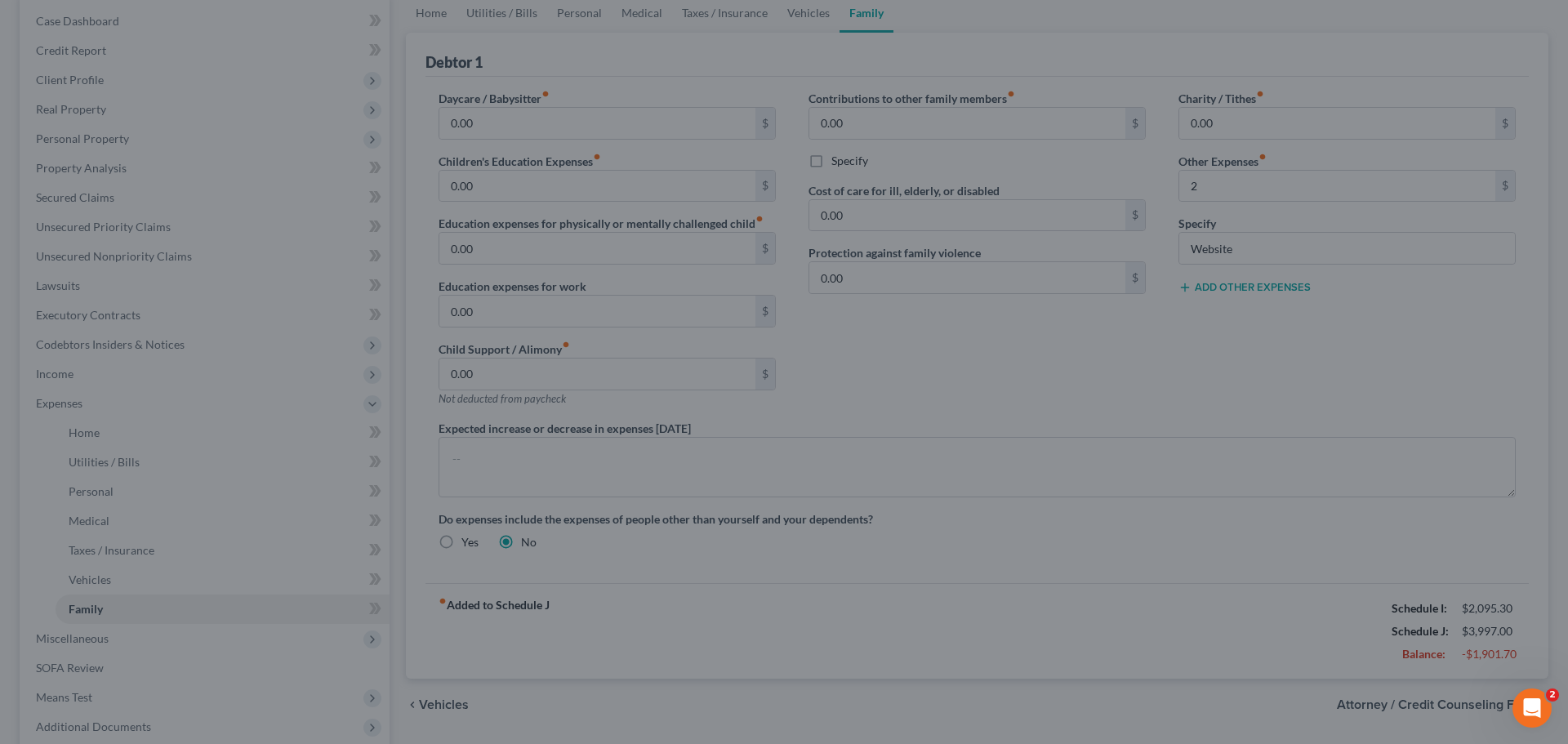
type input "2.00"
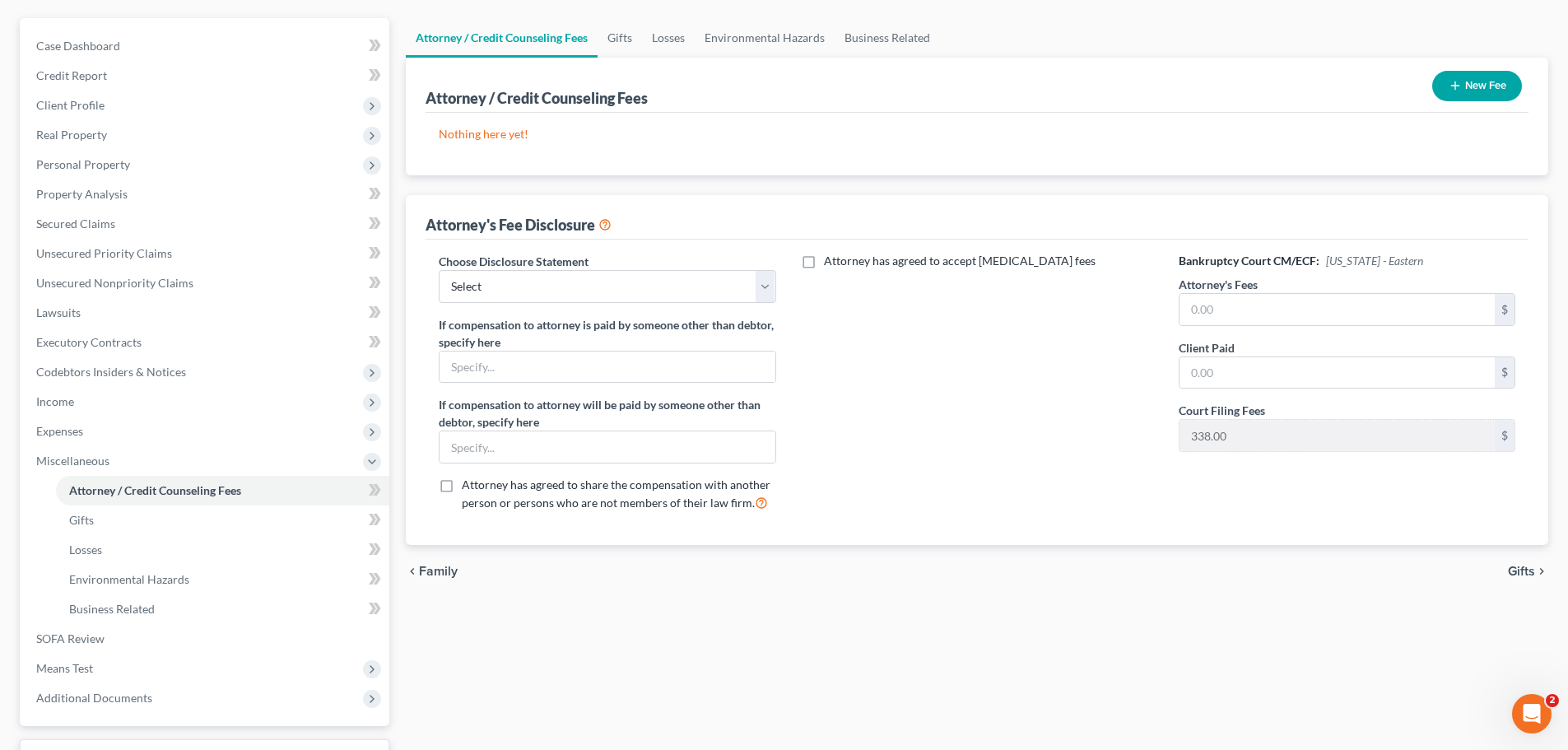
scroll to position [274, 0]
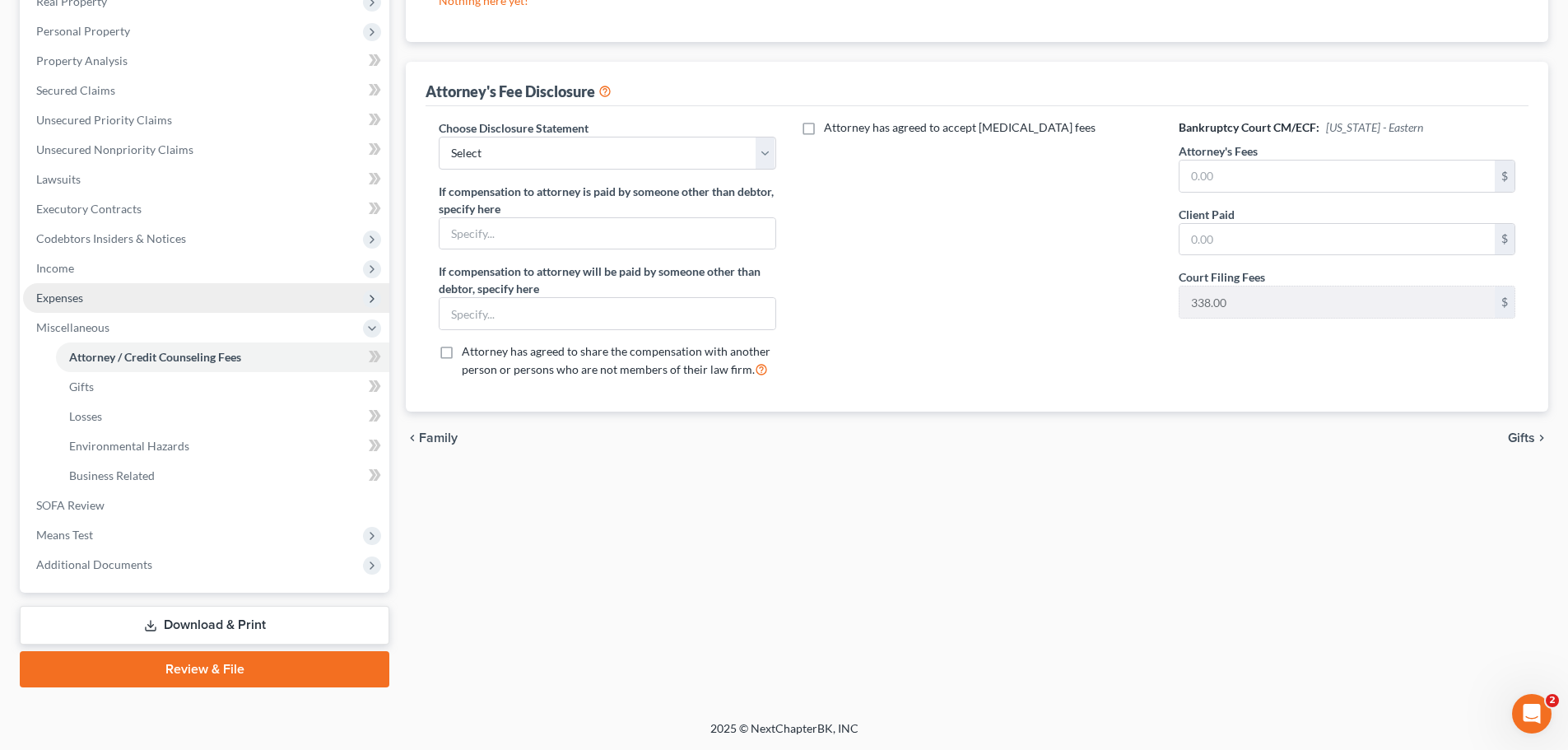
click at [87, 297] on span "Expenses" at bounding box center [207, 298] width 367 height 30
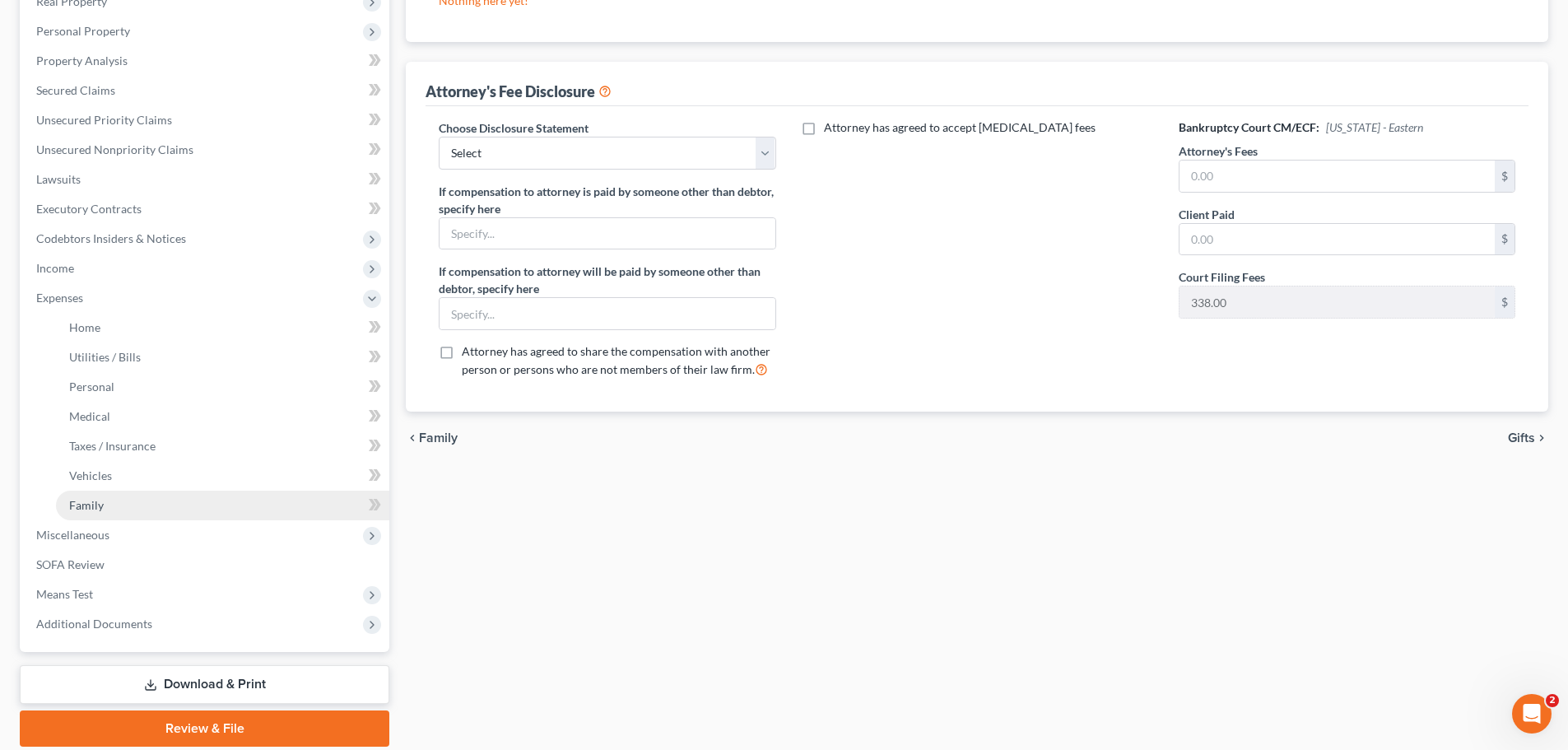
click at [185, 501] on link "Family" at bounding box center [222, 506] width 334 height 30
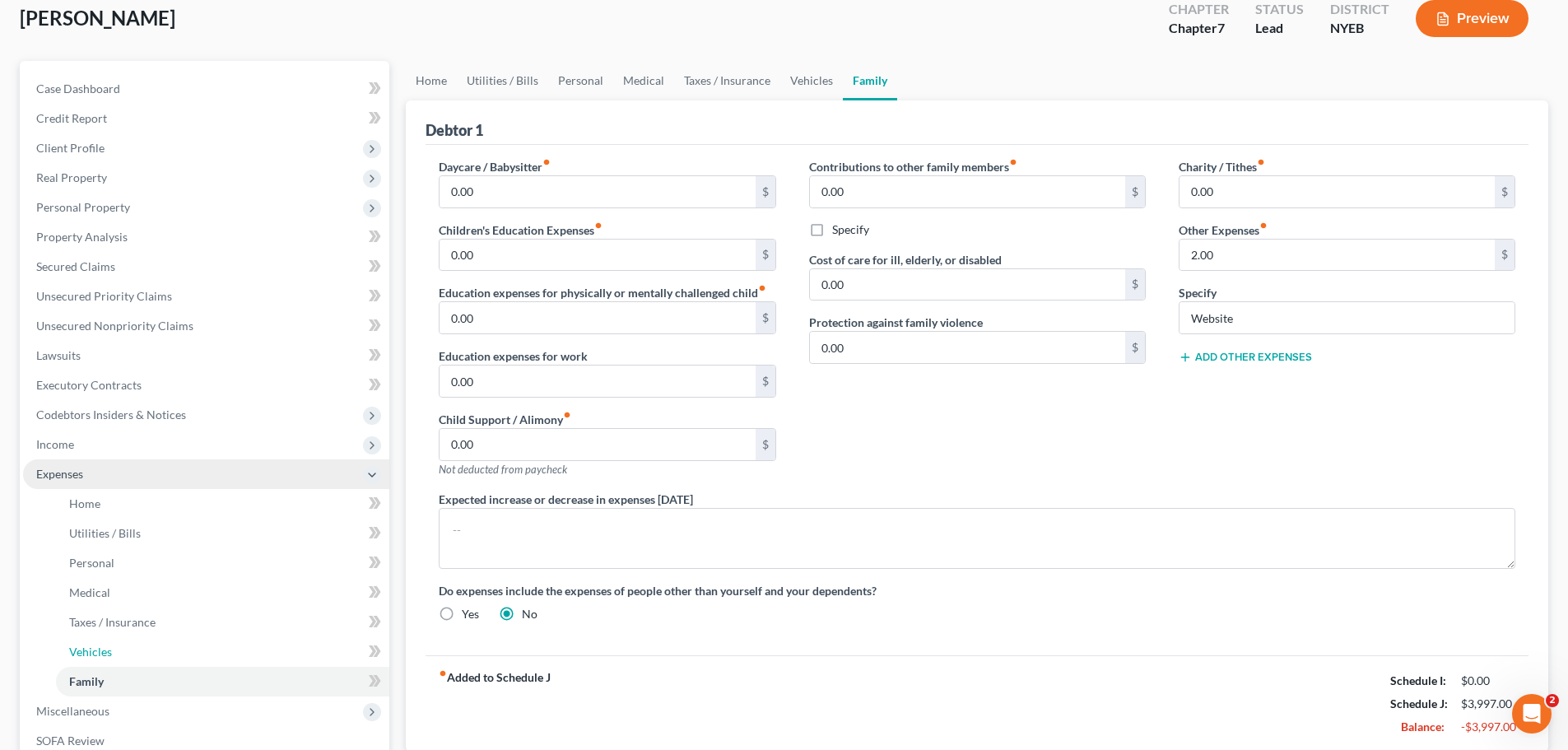
click at [190, 489] on ul "Case Dashboard Payments Invoices Payments Payments Credit Report Client Profile" at bounding box center [207, 444] width 367 height 741
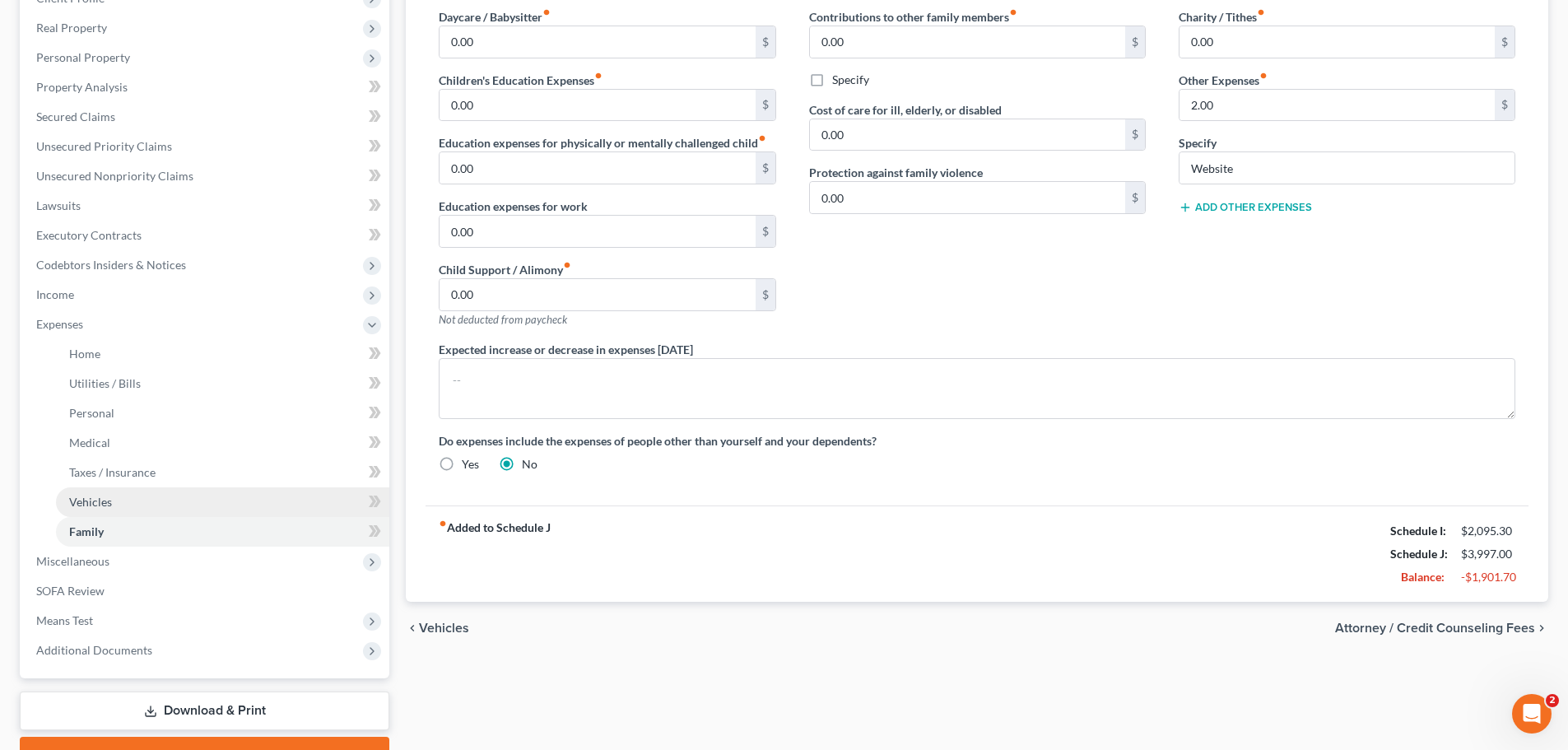
click at [199, 499] on link "Vehicles" at bounding box center [222, 502] width 334 height 30
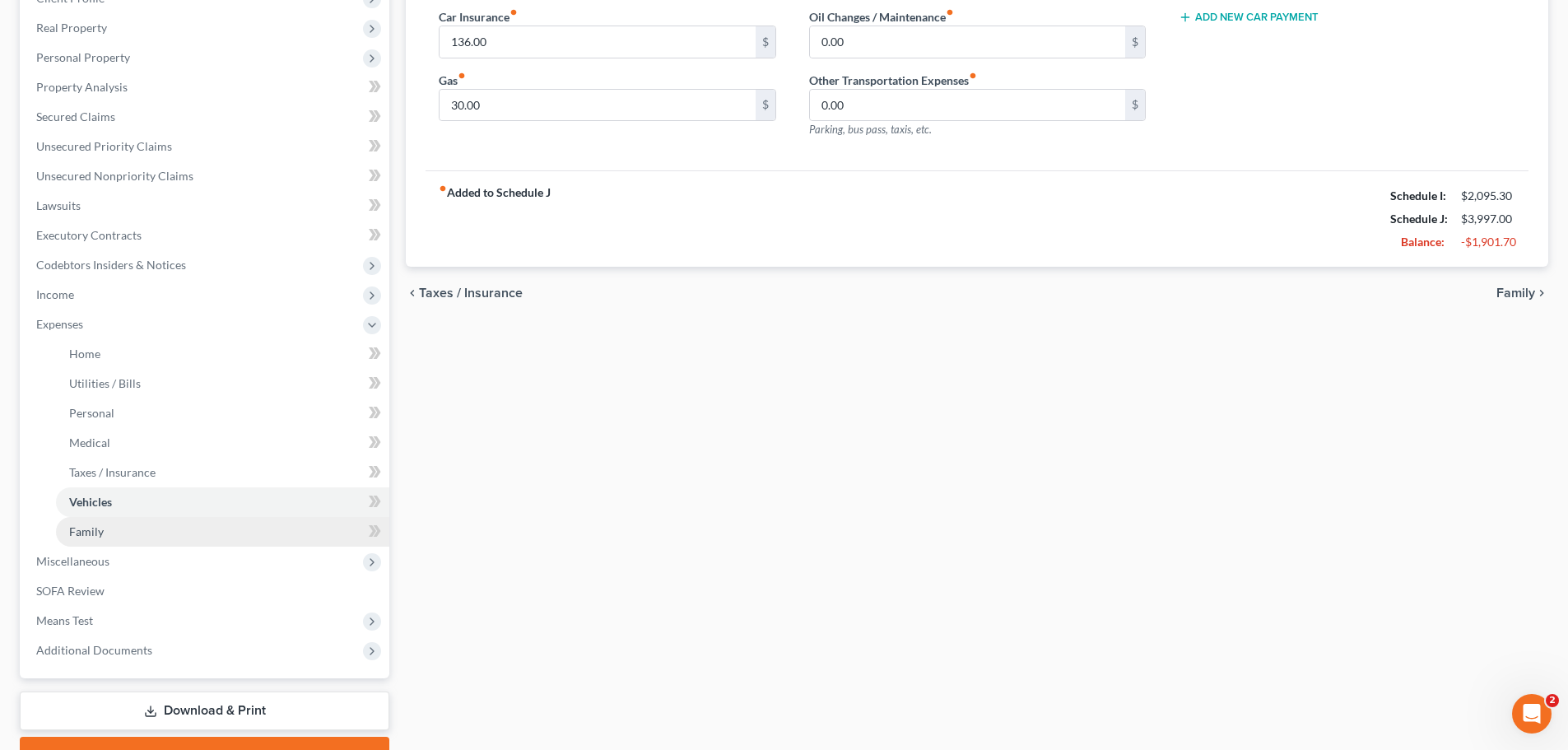
click at [200, 523] on link "Family" at bounding box center [222, 532] width 334 height 30
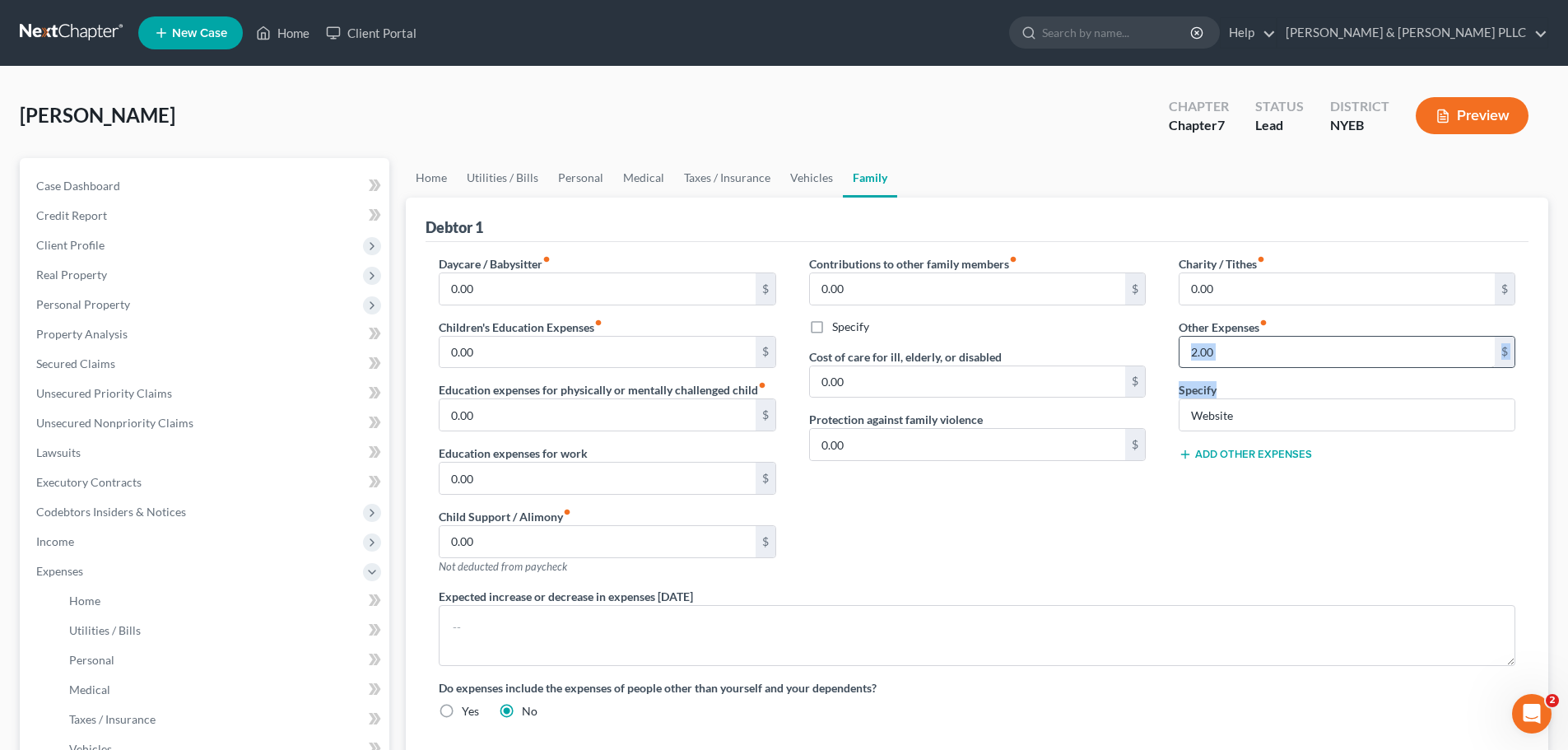
drag, startPoint x: 1396, startPoint y: 368, endPoint x: 1360, endPoint y: 360, distance: 36.9
click at [1363, 361] on div "Charity / Tithes fiber_manual_record 0.00 $ Other Expenses fiber_manual_record …" at bounding box center [1346, 421] width 369 height 333
click at [1360, 360] on input "2.00" at bounding box center [1337, 352] width 315 height 31
click at [1313, 410] on input "Website" at bounding box center [1347, 415] width 335 height 31
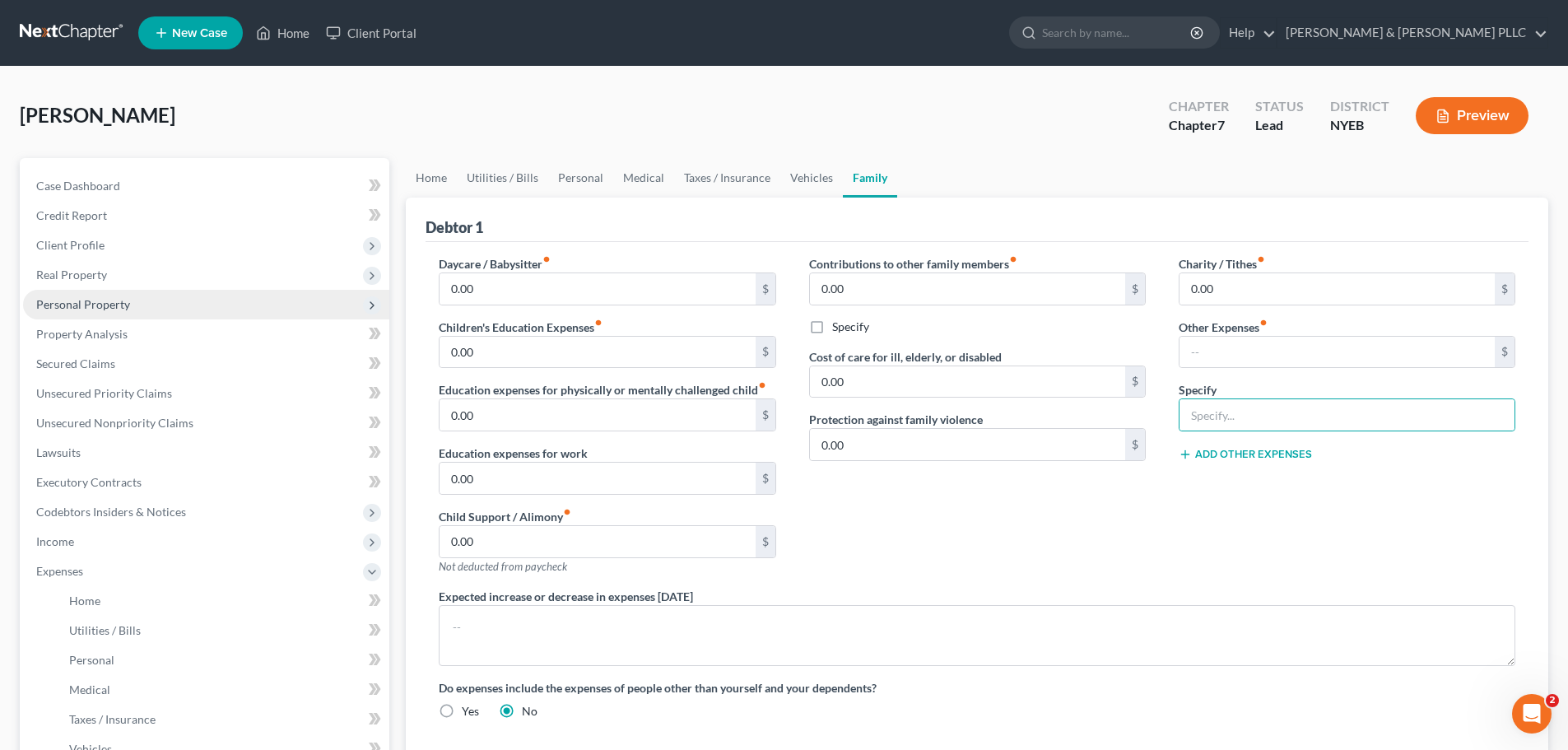
click at [145, 314] on span "Personal Property" at bounding box center [207, 304] width 367 height 30
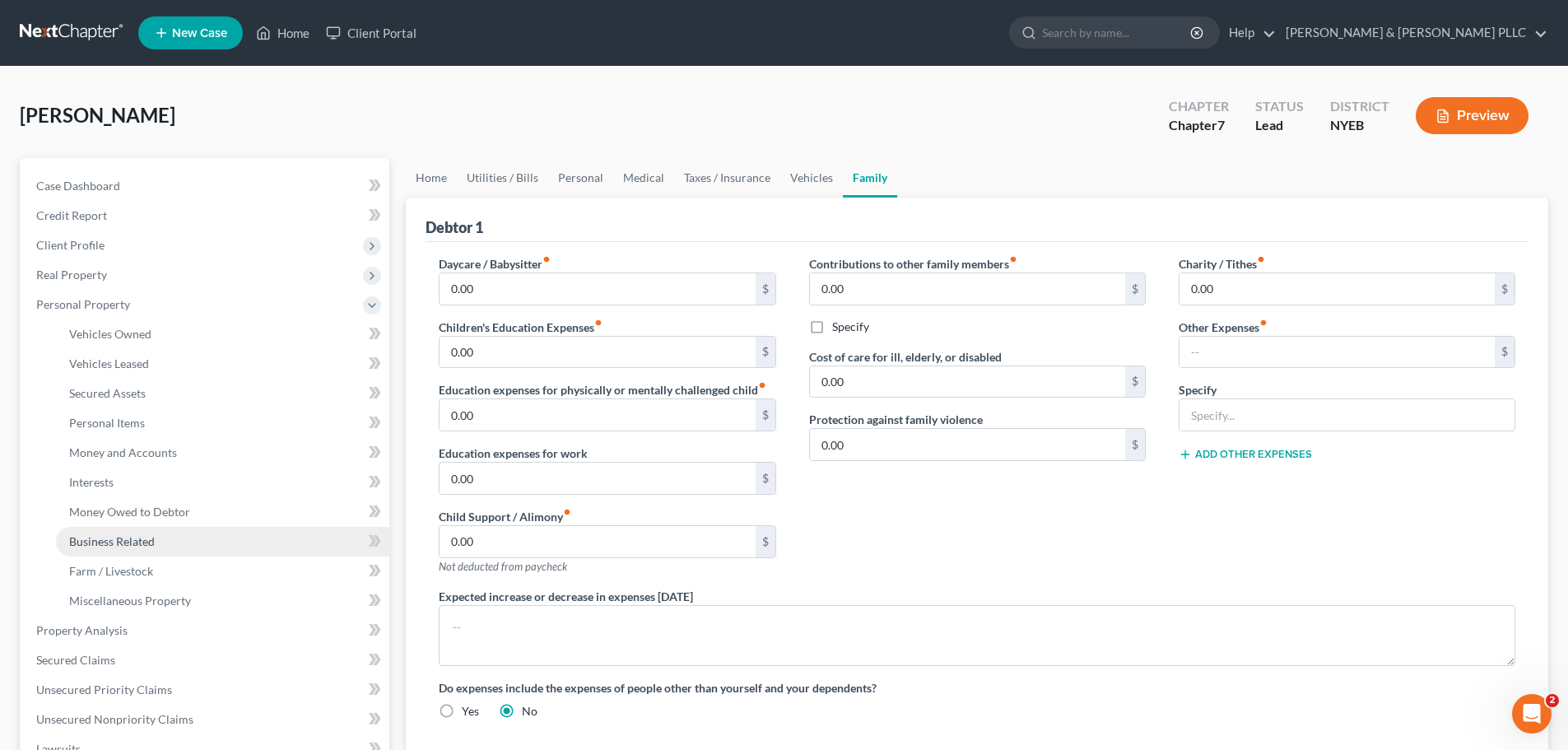
click at [209, 549] on link "Business Related" at bounding box center [222, 541] width 334 height 30
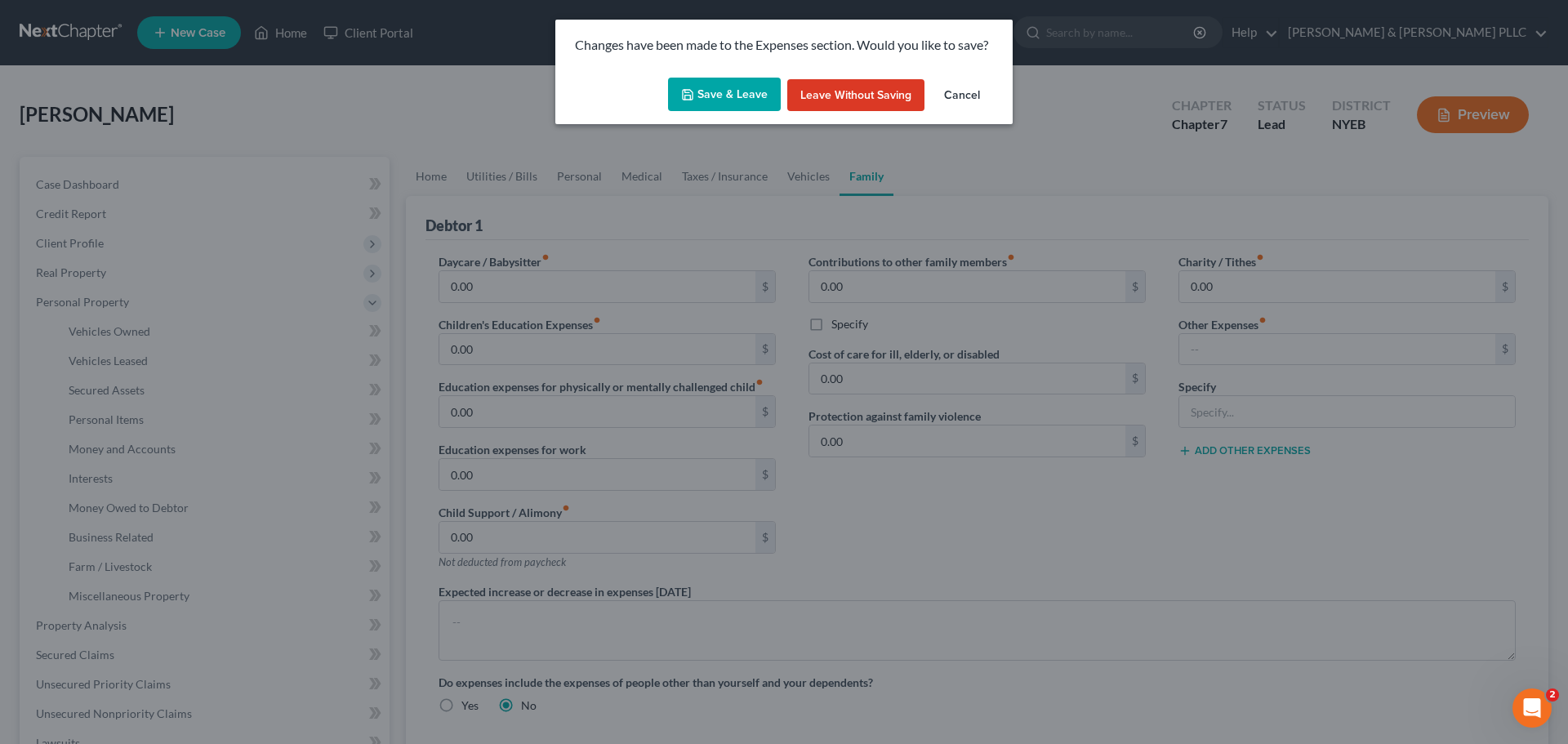
drag, startPoint x: 716, startPoint y: 79, endPoint x: 724, endPoint y: 97, distance: 19.7
click at [717, 81] on button "Save & Leave" at bounding box center [724, 95] width 113 height 34
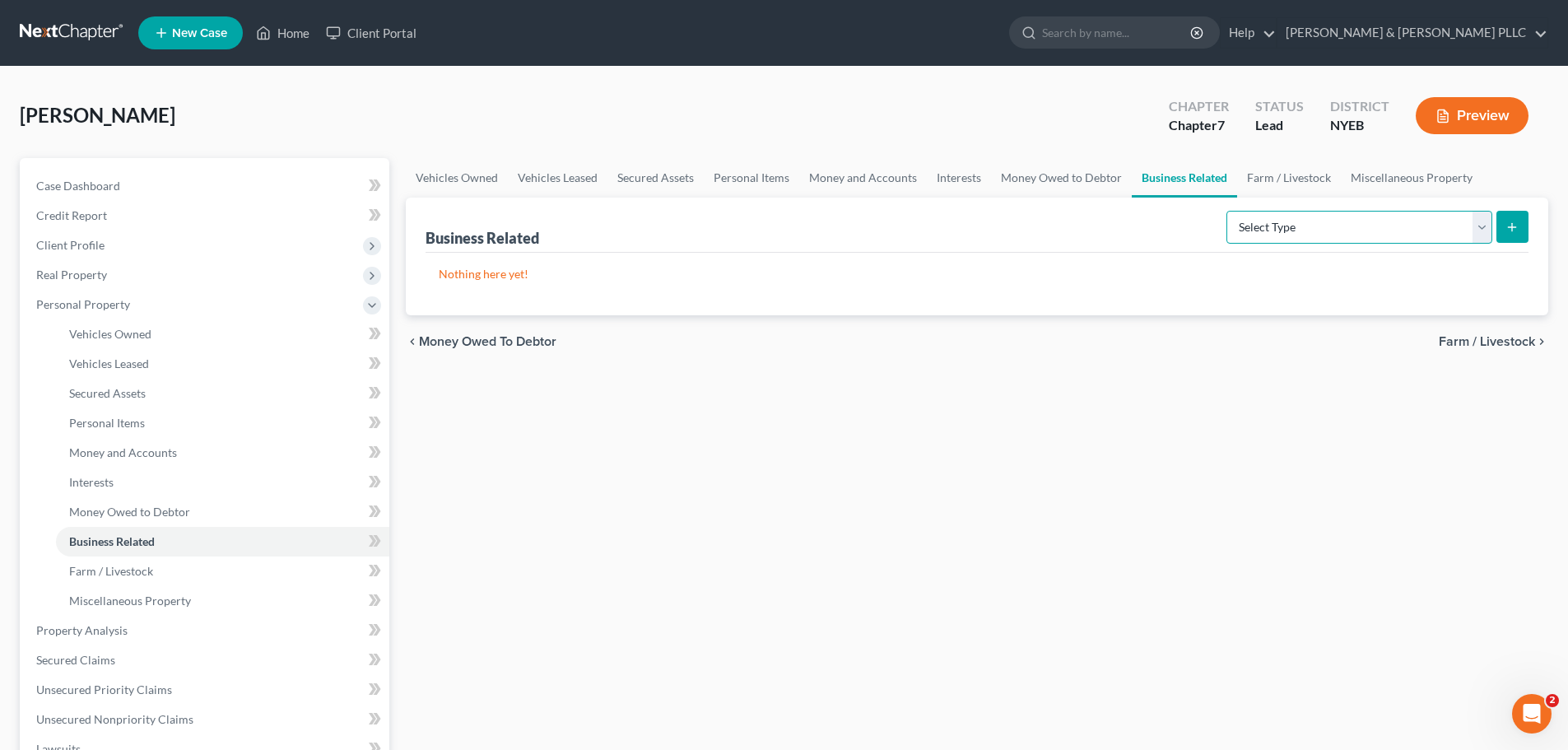
click at [1272, 219] on select "Select Type Customer Lists Franchises Inventory Licenses Machinery Office Equip…" at bounding box center [1360, 228] width 266 height 33
select select "patent"
click at [1227, 211] on select "Select Type Customer Lists Franchises Inventory Licenses Machinery Office Equip…" at bounding box center [1360, 228] width 266 height 33
drag, startPoint x: 1528, startPoint y: 200, endPoint x: 1511, endPoint y: 227, distance: 31.9
click at [1519, 214] on ui-view "Vehicles Owned Vehicles Leased Secured Assets Personal Items Money and Accounts…" at bounding box center [976, 263] width 1142 height 210
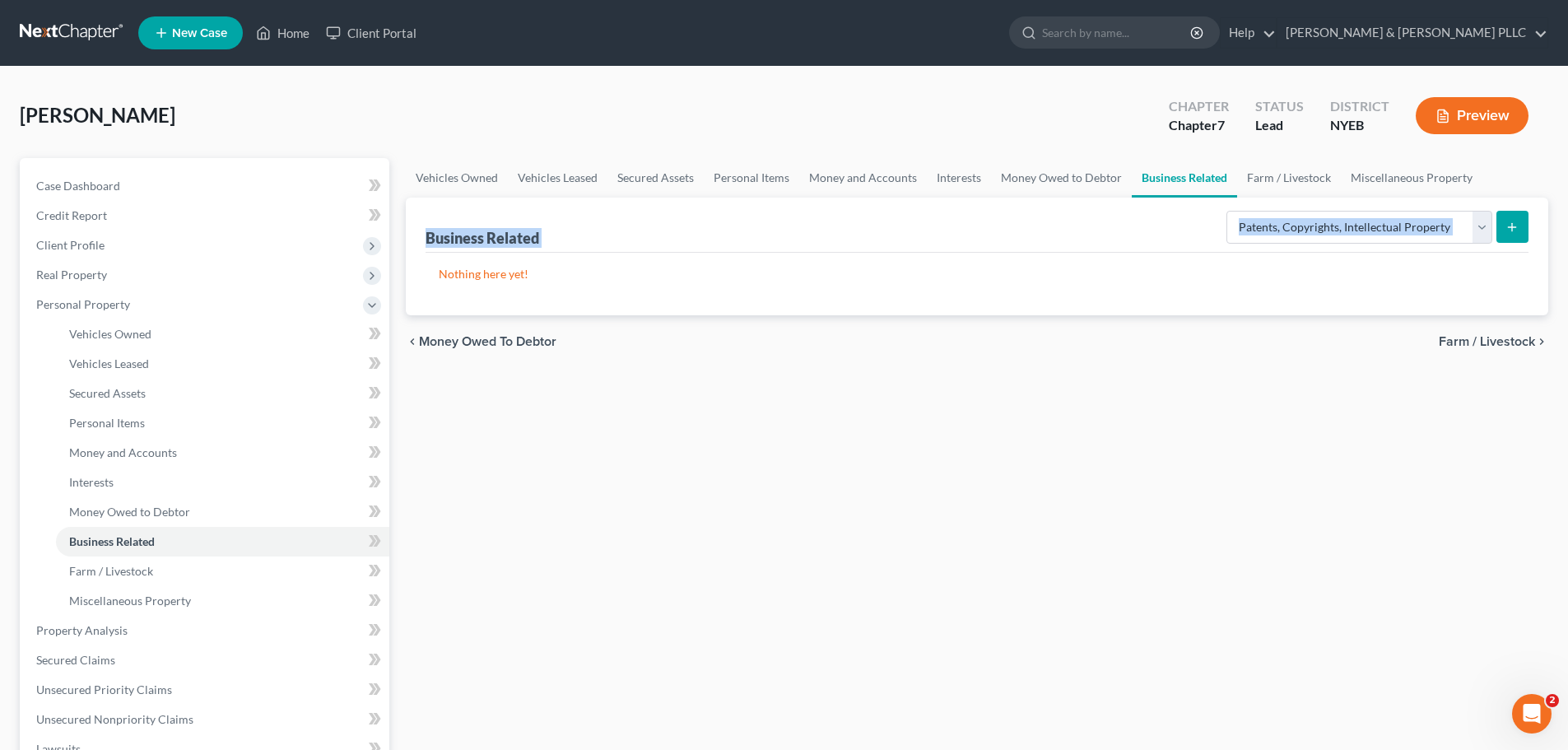
click at [1509, 229] on icon "submit" at bounding box center [1512, 227] width 13 height 13
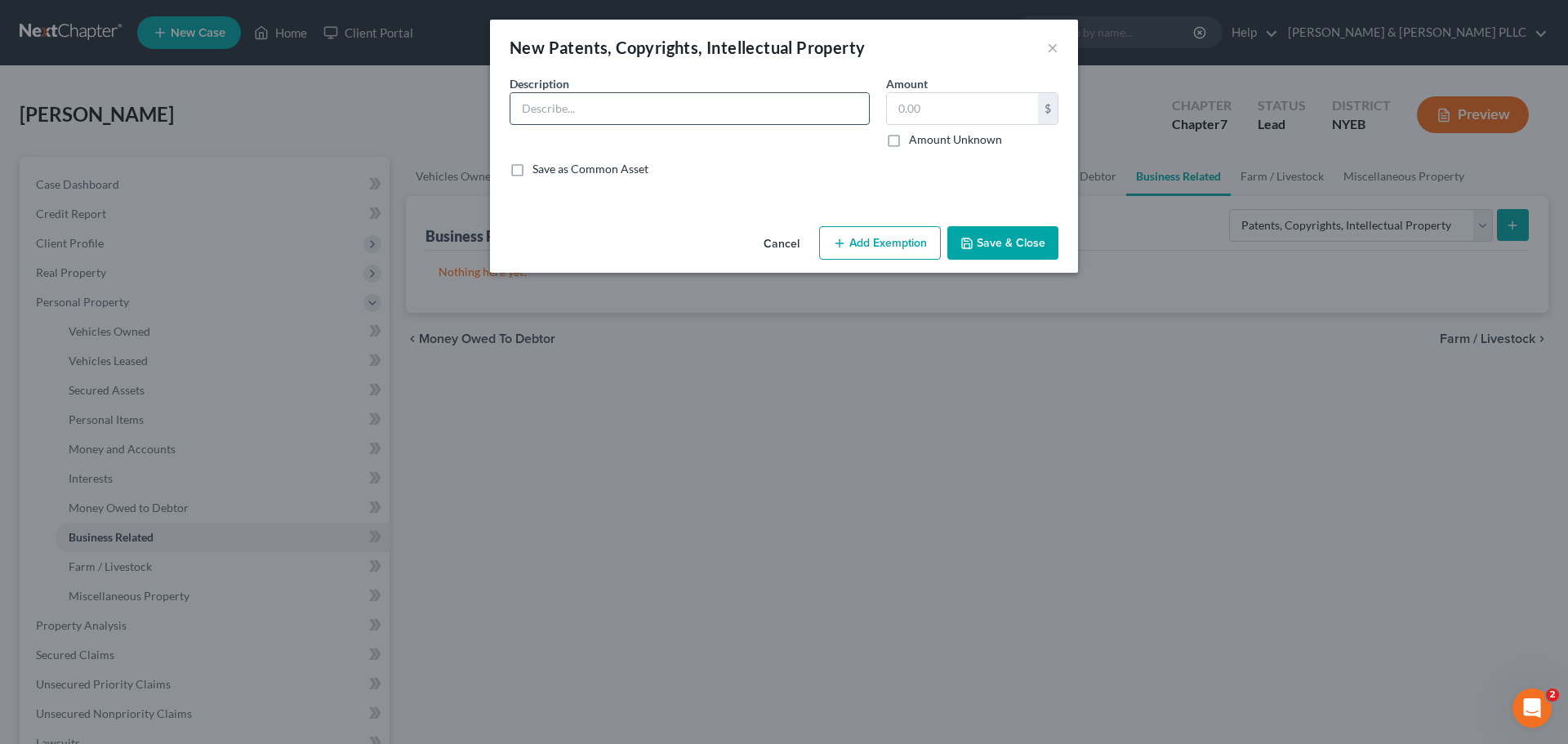
drag, startPoint x: 675, startPoint y: 114, endPoint x: 725, endPoint y: 122, distance: 50.6
click at [675, 114] on input "text" at bounding box center [690, 109] width 359 height 31
drag, startPoint x: 991, startPoint y: 146, endPoint x: 955, endPoint y: 136, distance: 37.4
click at [989, 146] on label "Amount Unknown" at bounding box center [955, 140] width 93 height 16
click at [909, 141] on label "Amount Unknown" at bounding box center [955, 140] width 93 height 16
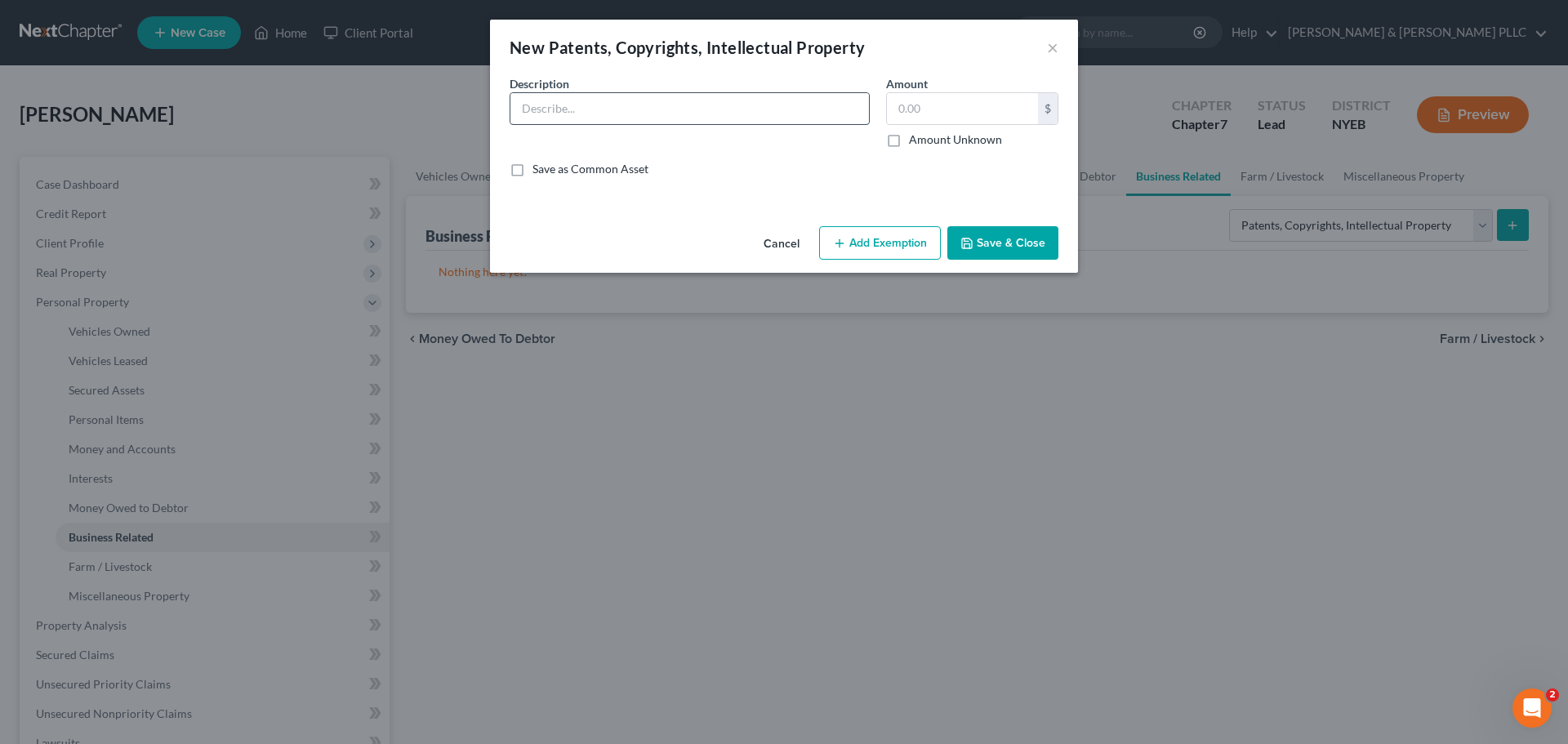
click at [915, 141] on input "Amount Unknown" at bounding box center [921, 137] width 10 height 10
checkbox input "true"
type input "0.00"
click at [780, 105] on input "text" at bounding box center [690, 109] width 359 height 31
type input "Website"
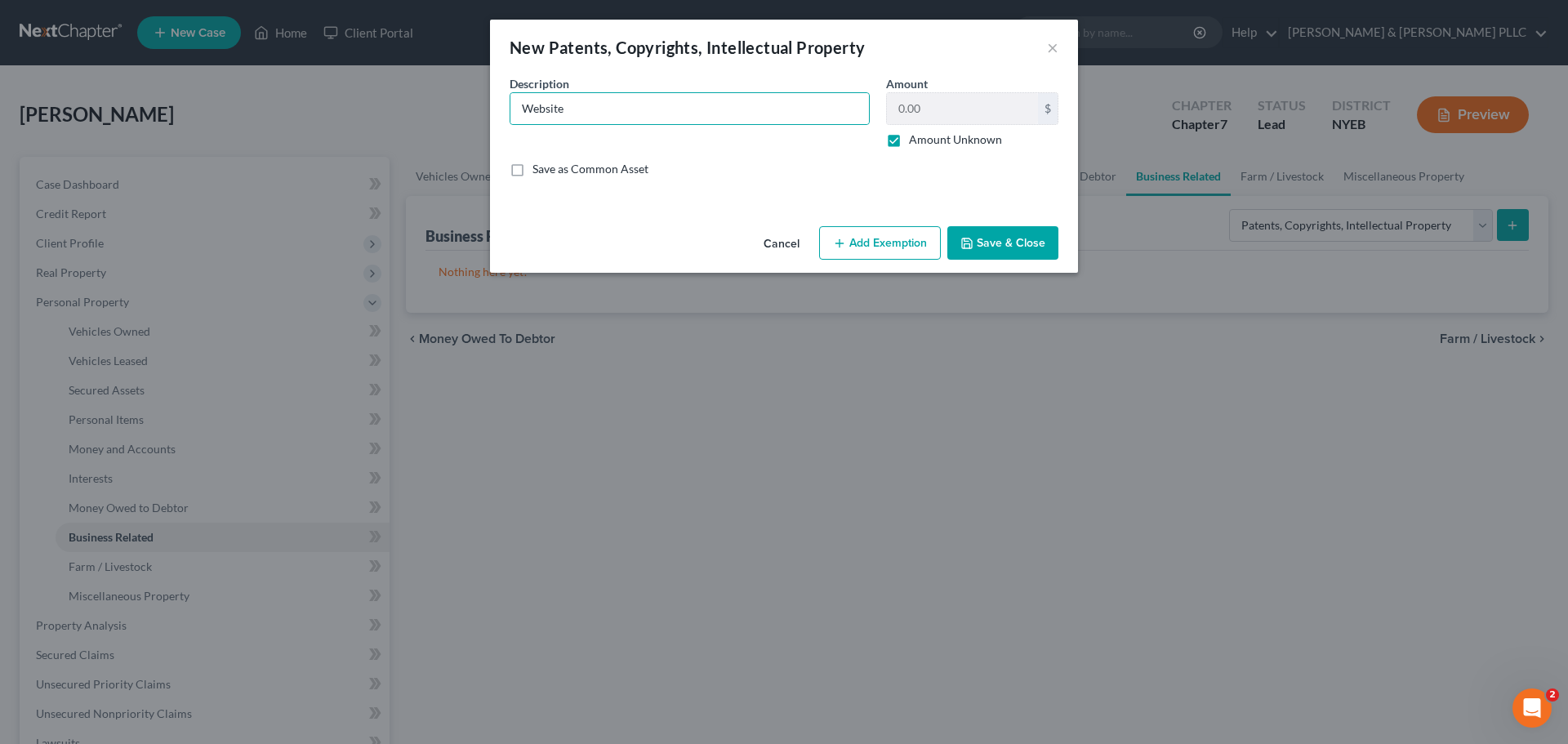
click at [1016, 245] on button "Save & Close" at bounding box center [1003, 243] width 111 height 34
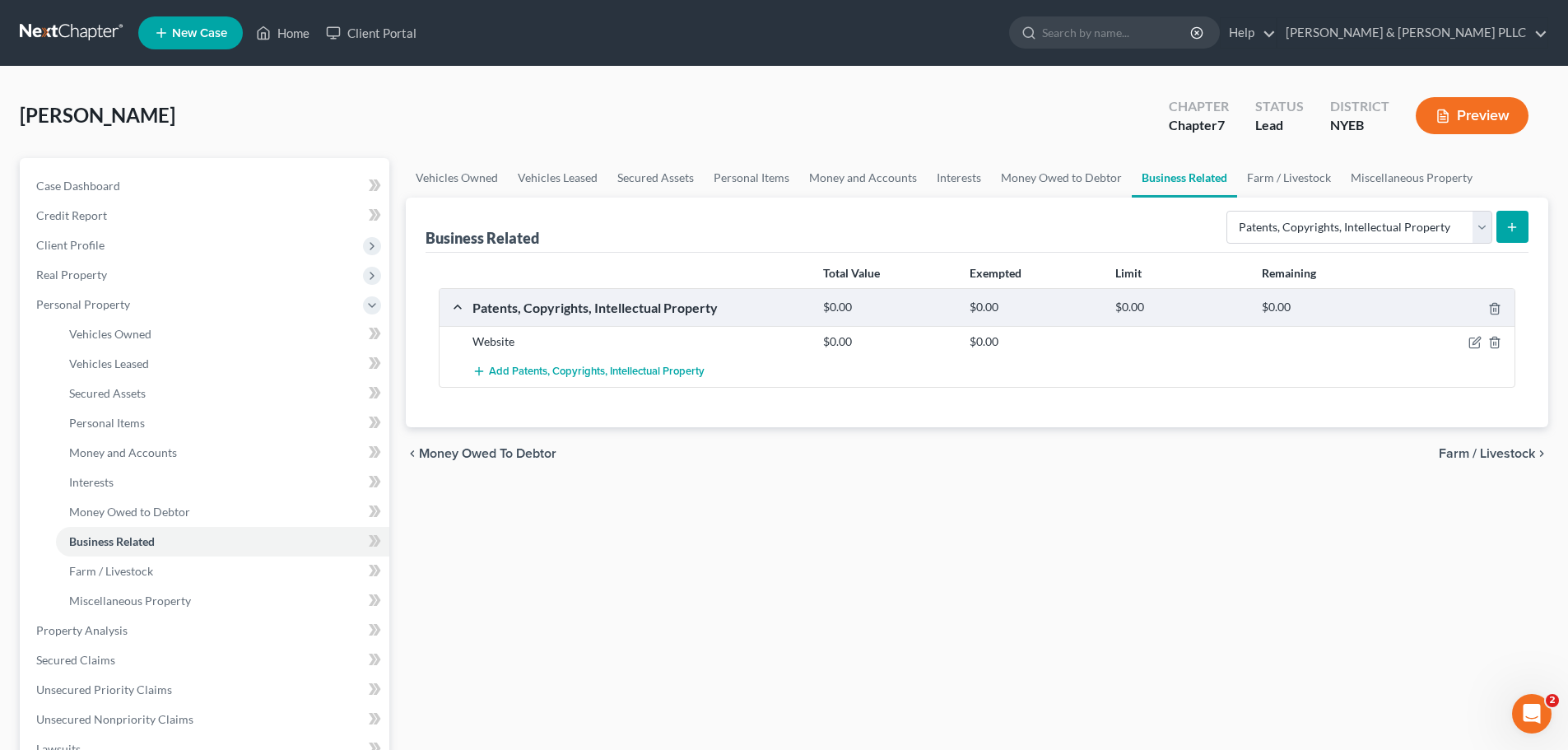
click at [59, 45] on link at bounding box center [72, 33] width 105 height 30
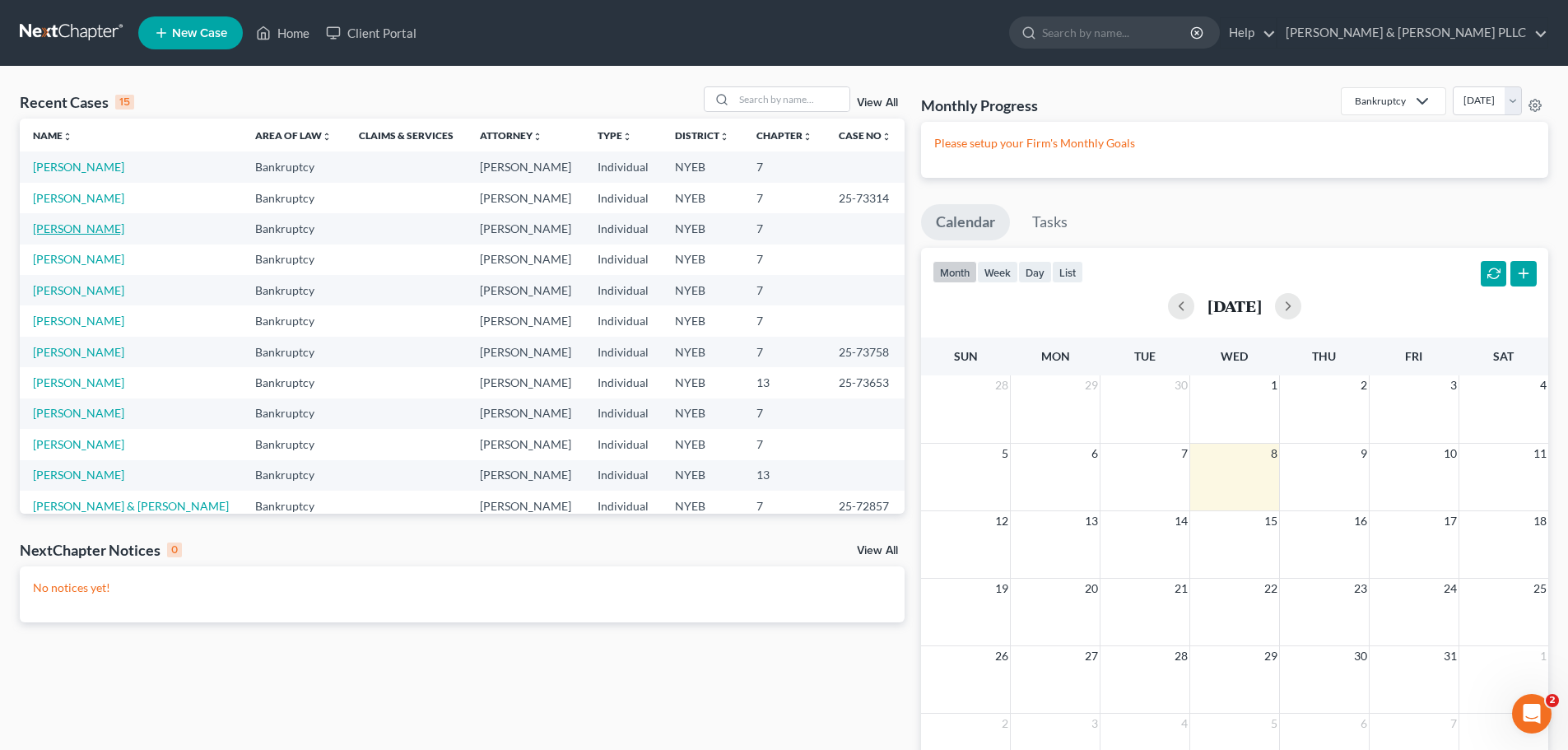
click at [98, 234] on link "[PERSON_NAME]" at bounding box center [78, 229] width 91 height 14
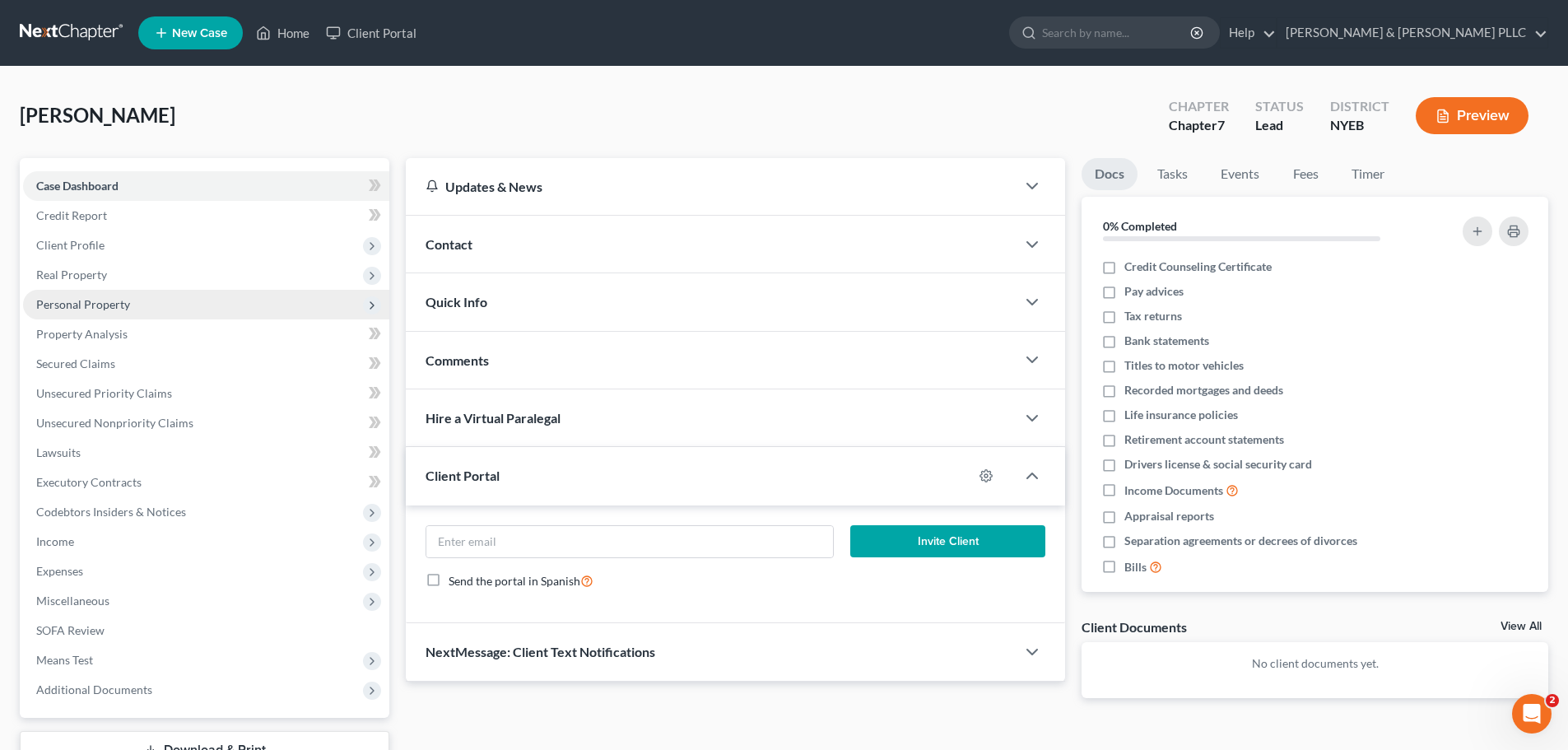
click at [169, 295] on span "Personal Property" at bounding box center [207, 304] width 367 height 30
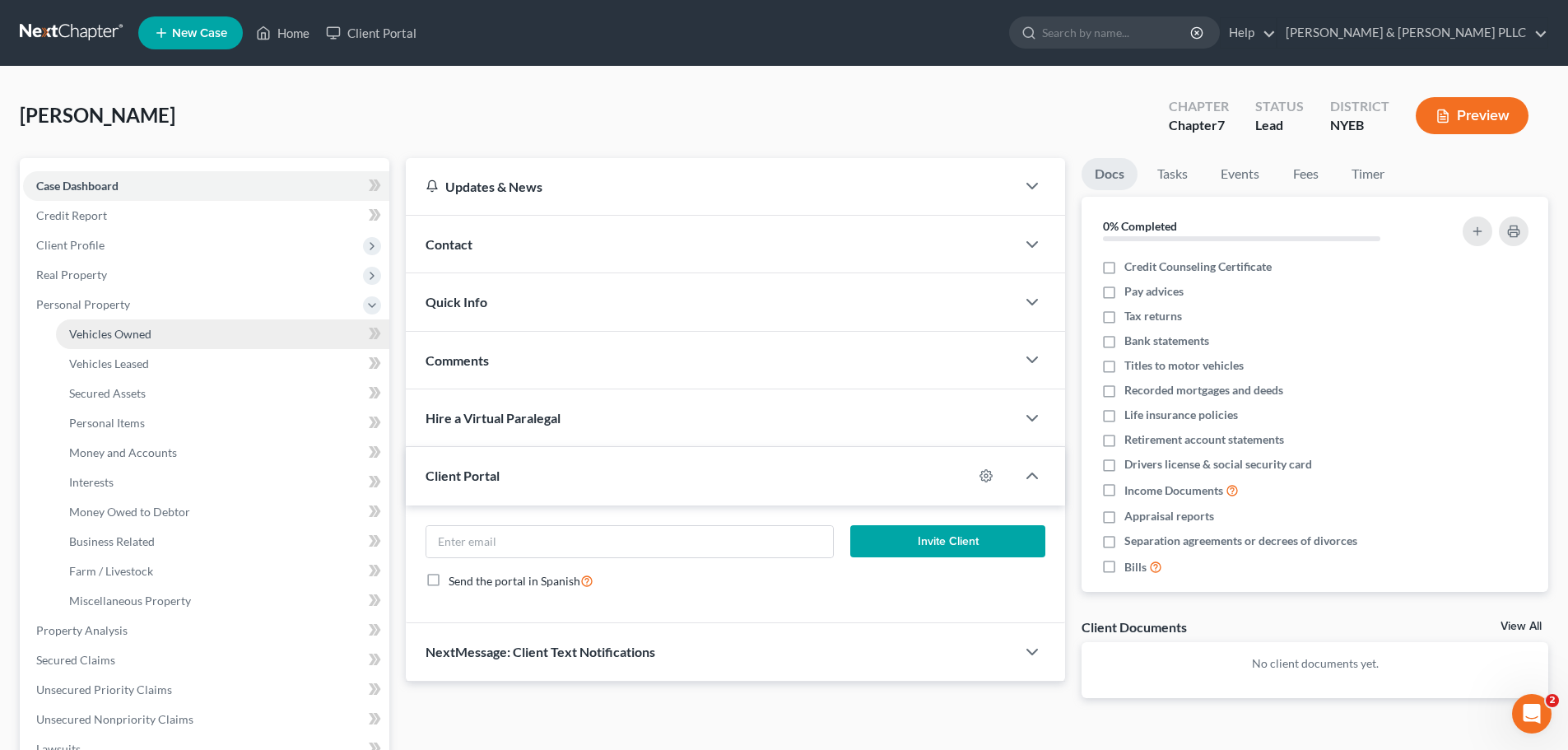
click at [180, 330] on link "Vehicles Owned" at bounding box center [222, 335] width 334 height 30
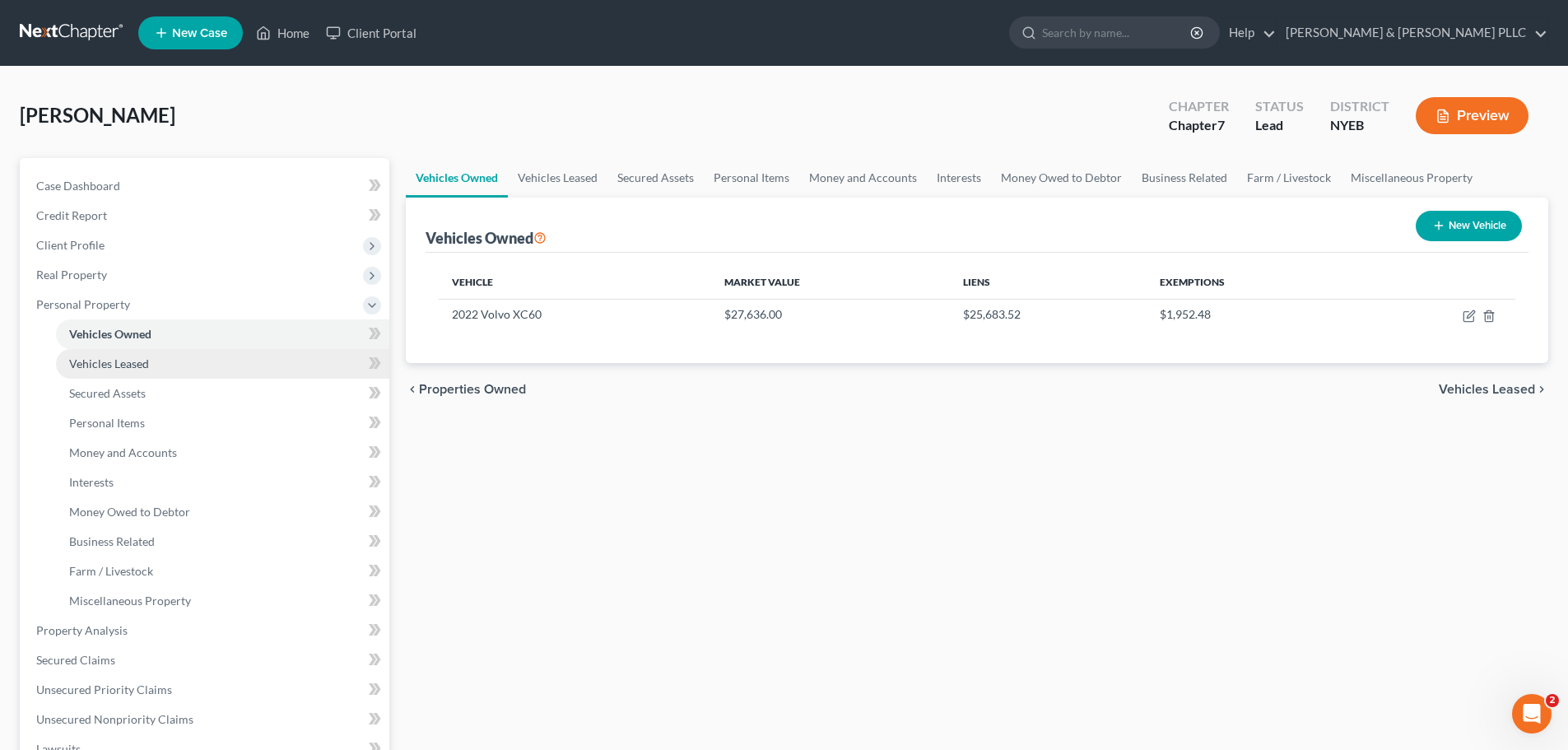
click at [186, 367] on link "Vehicles Leased" at bounding box center [222, 364] width 334 height 30
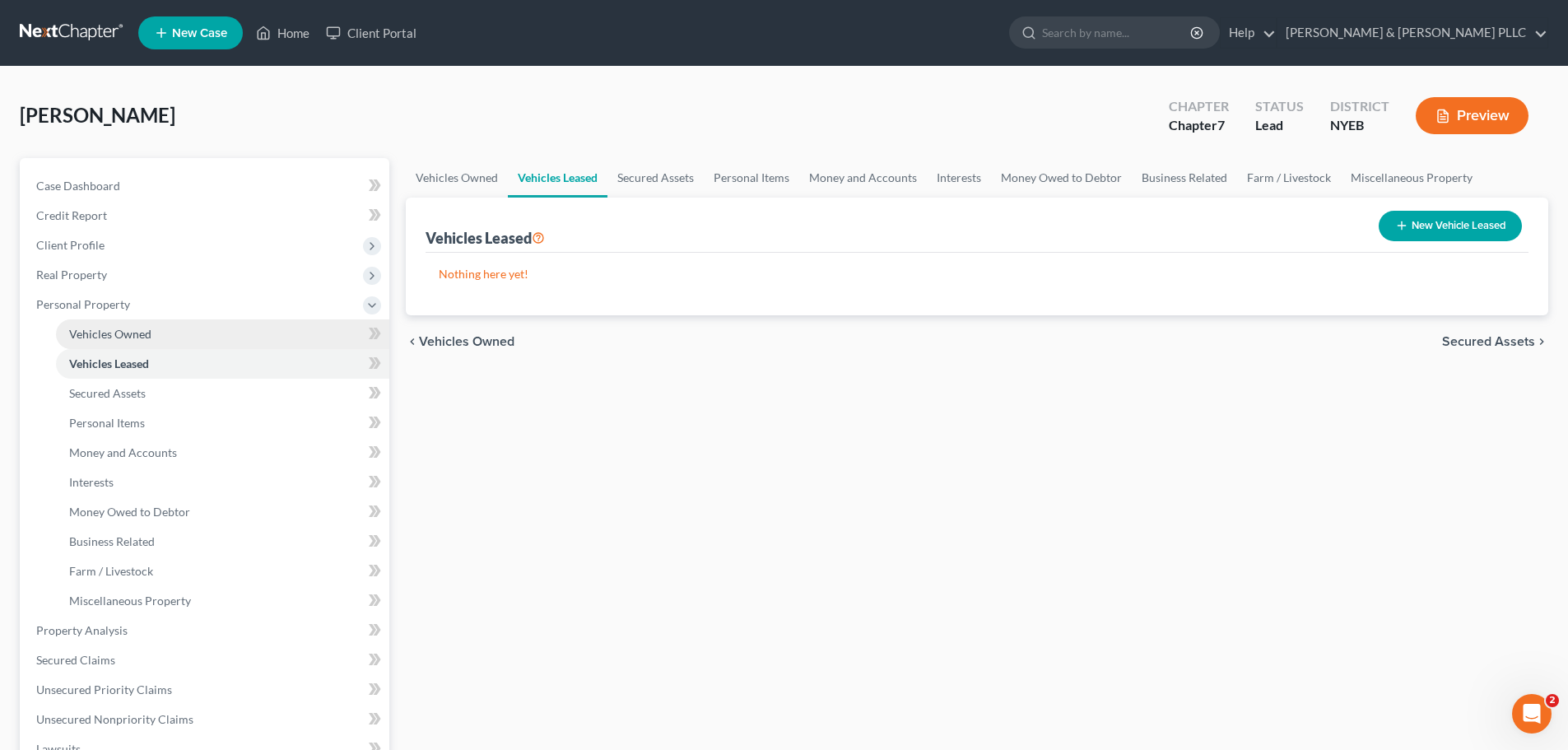
click at [176, 332] on link "Vehicles Owned" at bounding box center [222, 335] width 334 height 30
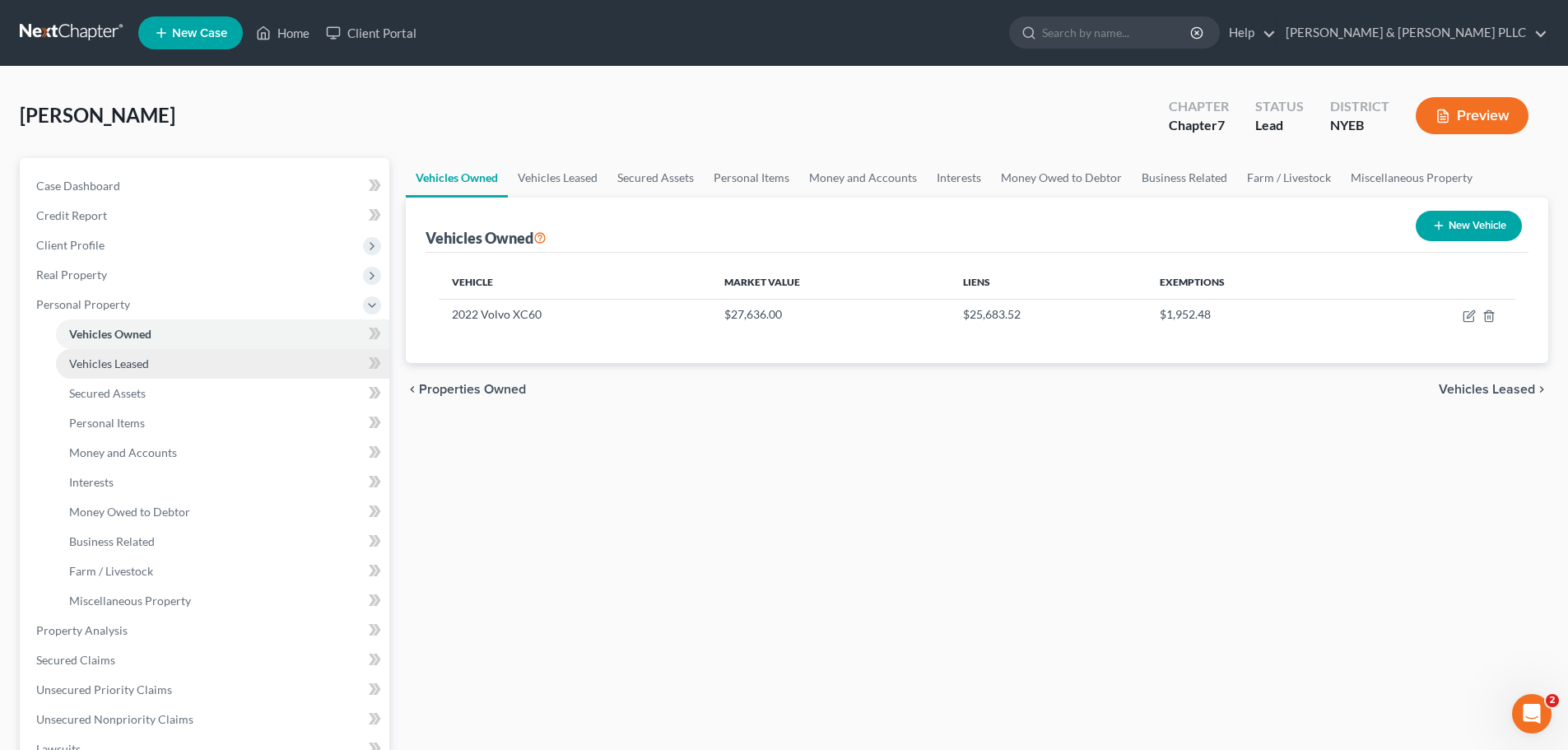
click at [165, 371] on link "Vehicles Leased" at bounding box center [222, 364] width 334 height 30
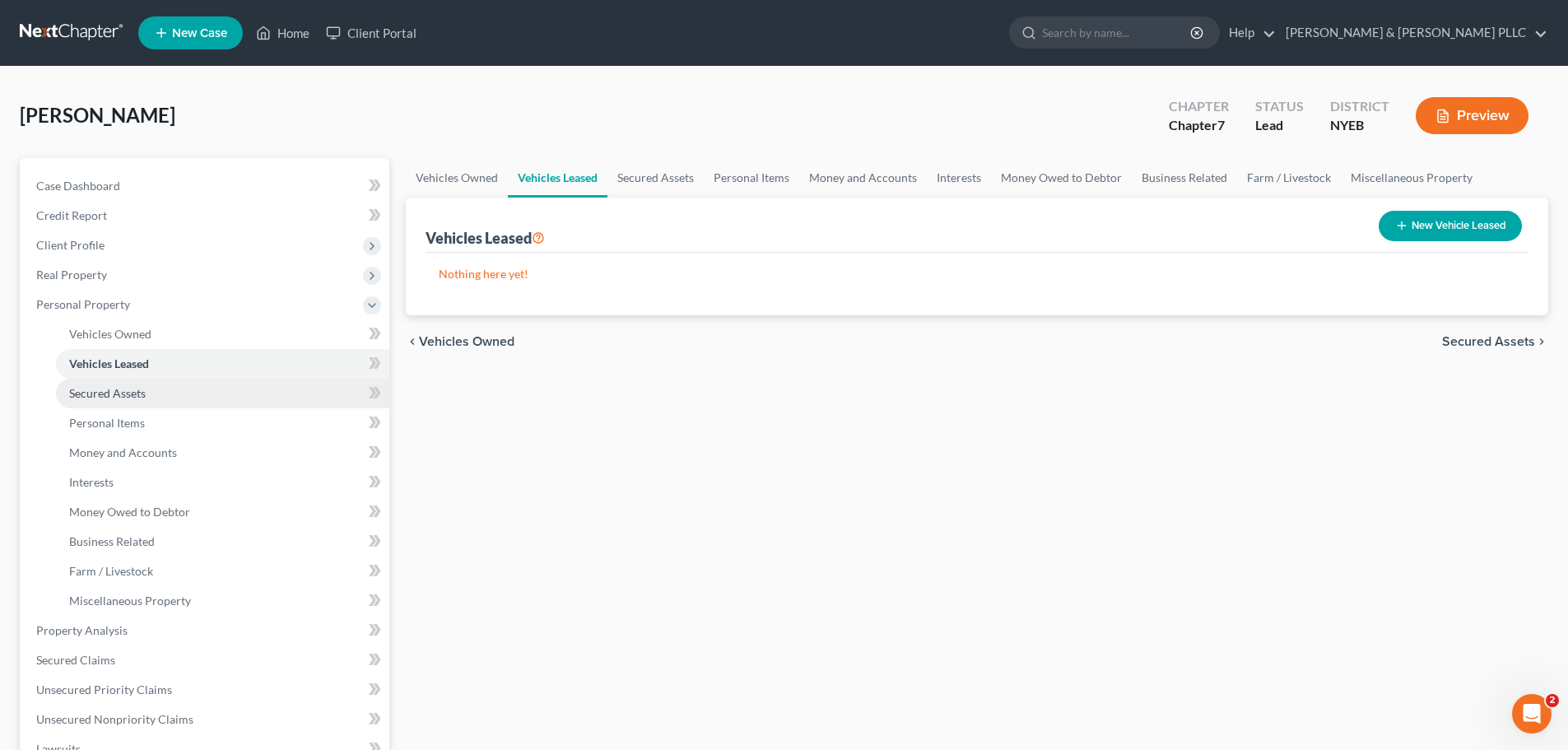
click at [164, 382] on link "Secured Assets" at bounding box center [222, 394] width 334 height 30
click at [1405, 220] on icon "button" at bounding box center [1404, 225] width 13 height 13
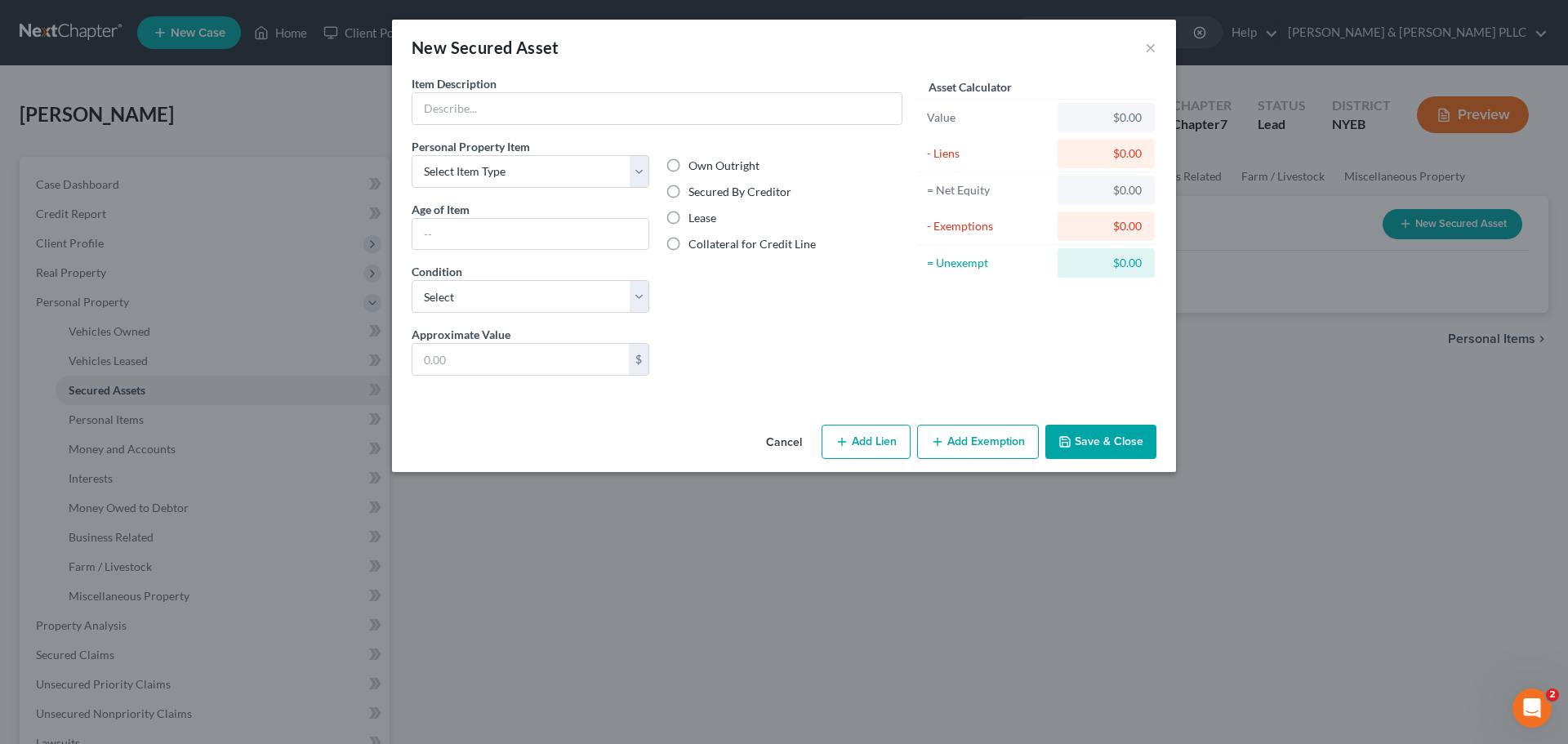
click at [767, 436] on button "Cancel" at bounding box center [784, 443] width 62 height 33
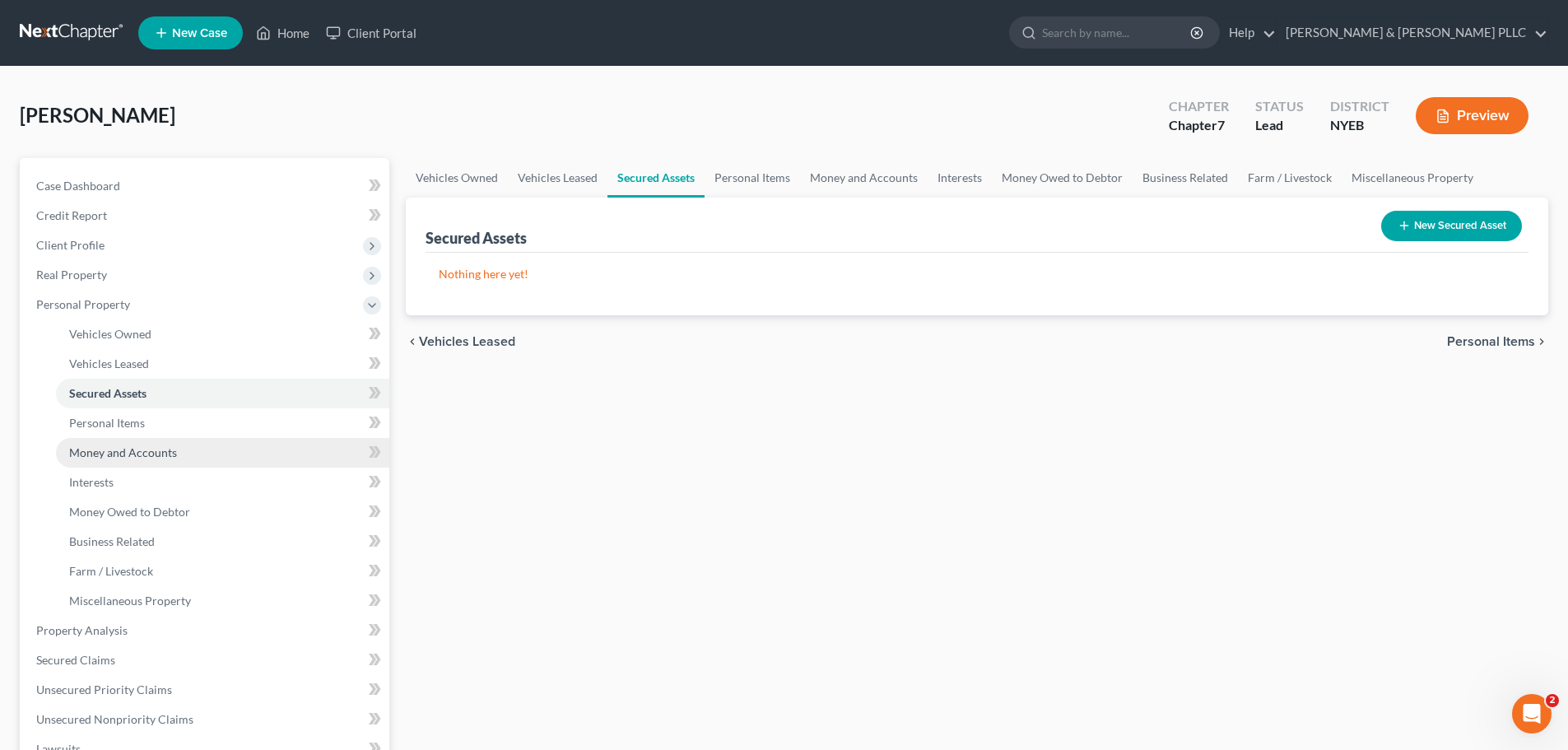
click at [155, 439] on link "Money and Accounts" at bounding box center [222, 453] width 334 height 30
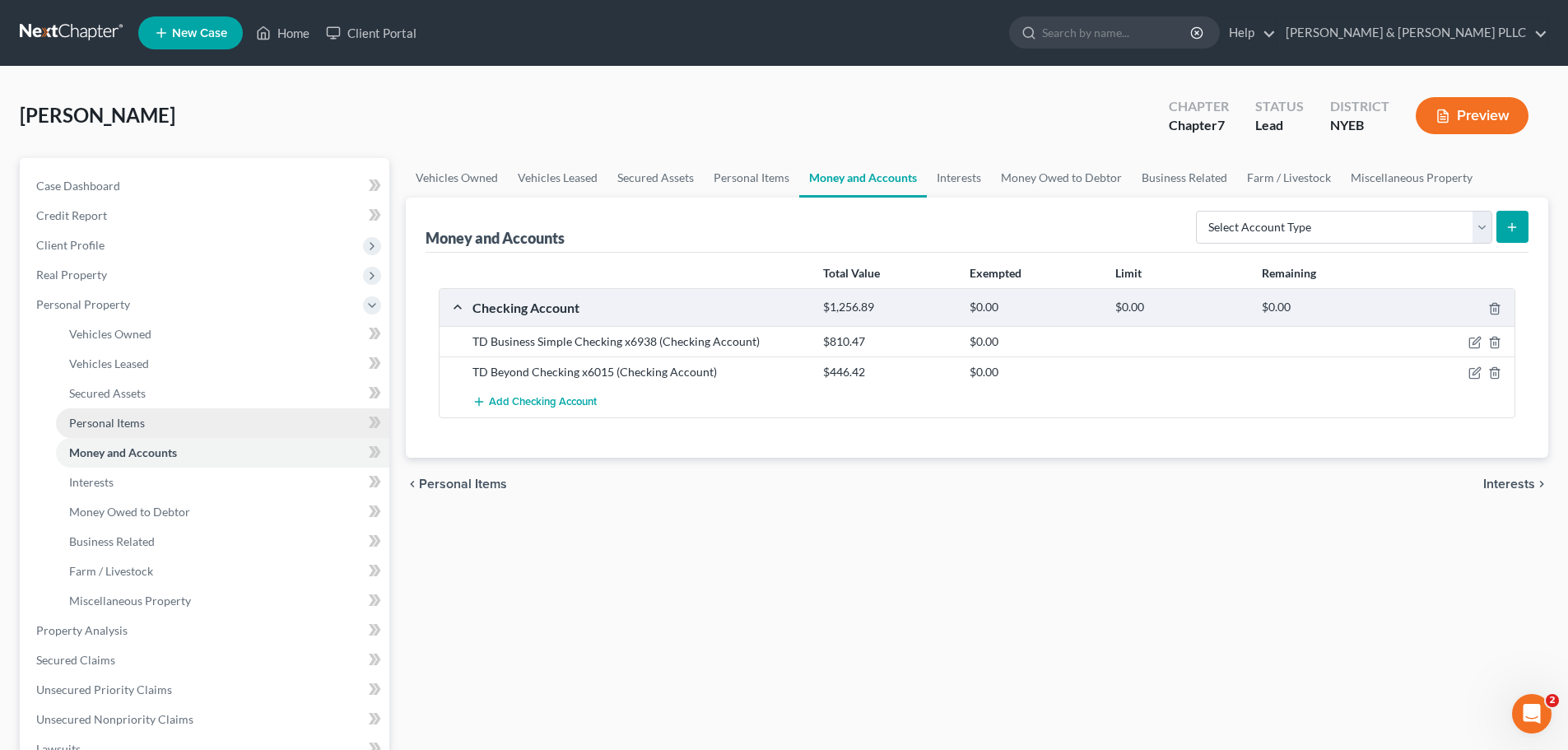
click at [153, 418] on link "Personal Items" at bounding box center [222, 423] width 334 height 30
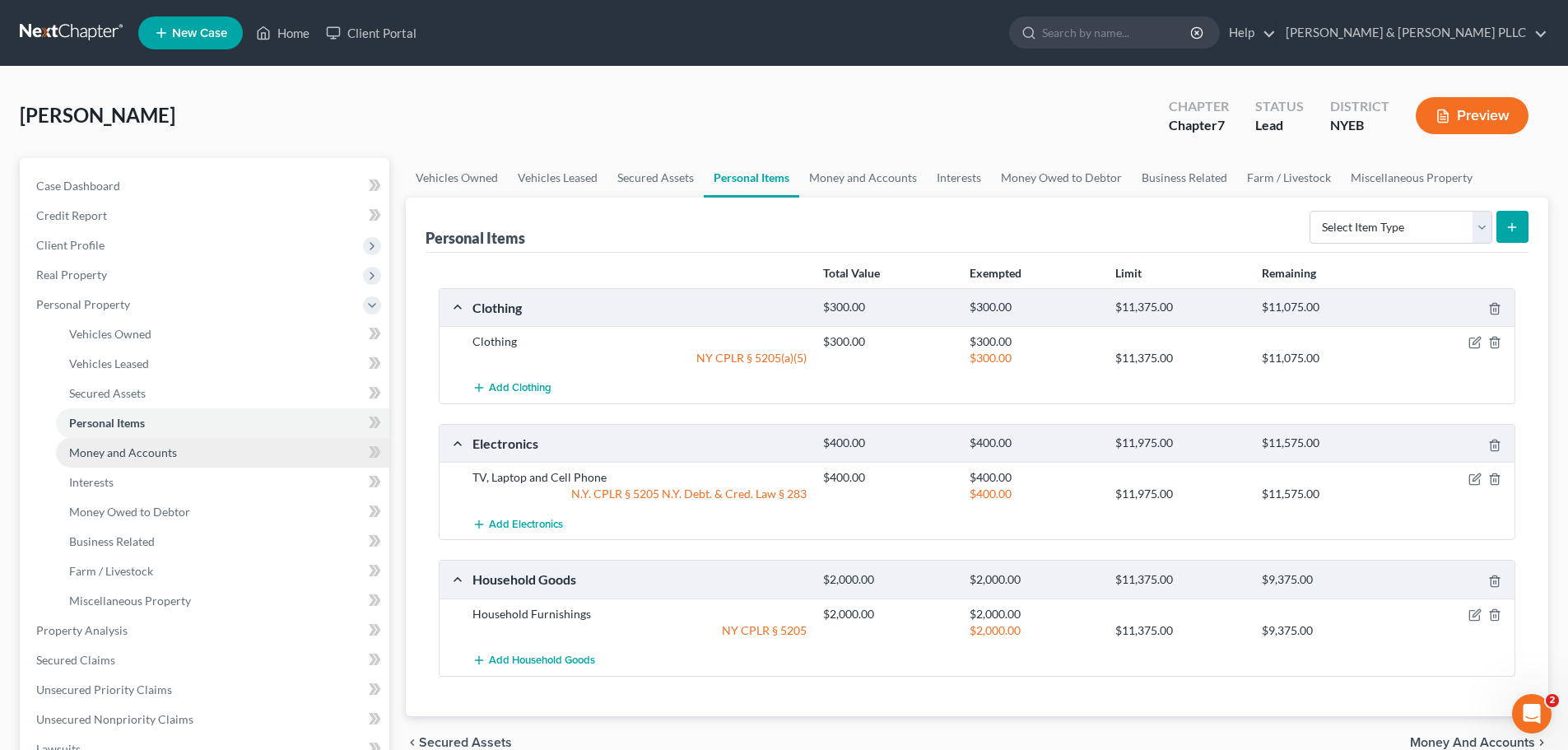
click at [152, 461] on link "Money and Accounts" at bounding box center [222, 453] width 334 height 30
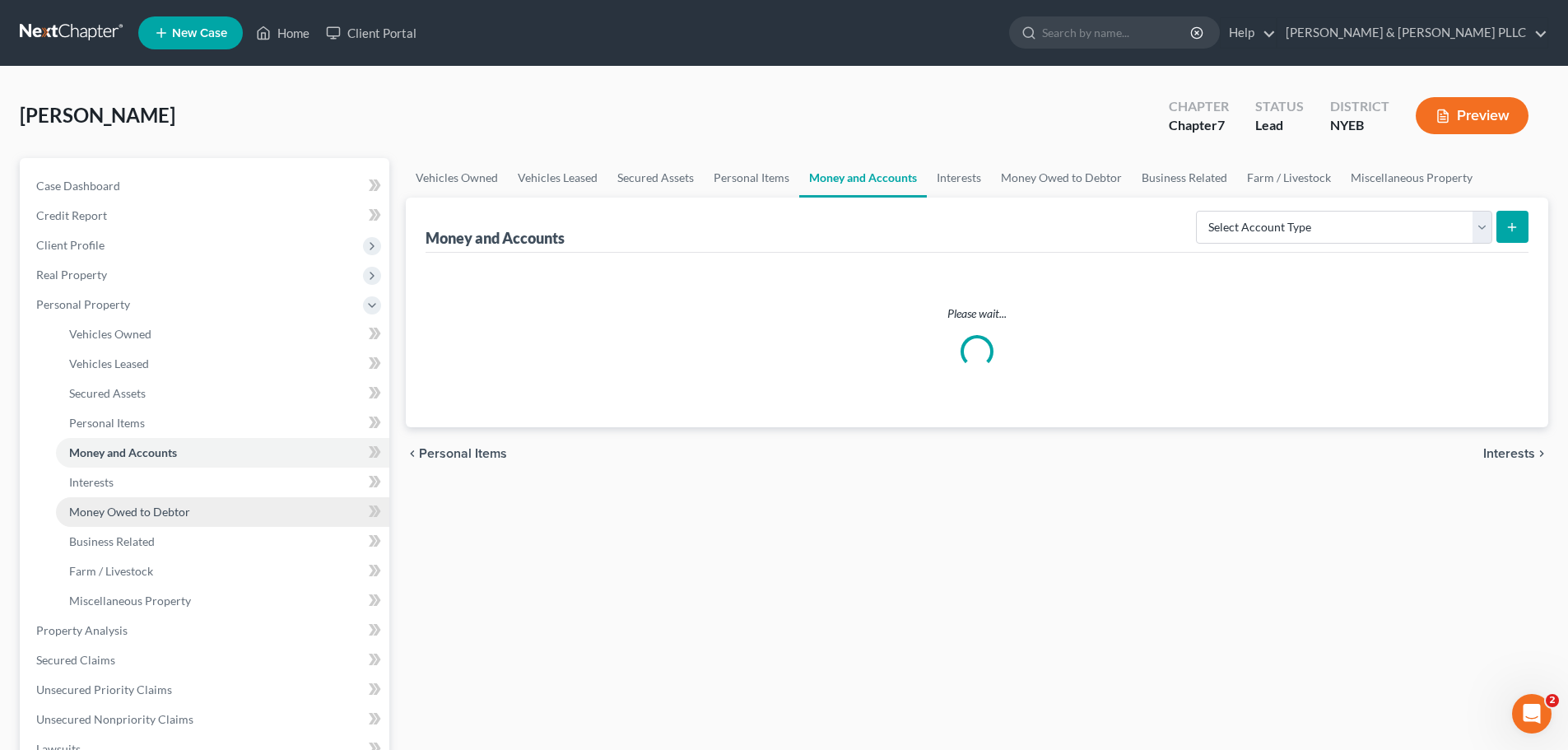
drag, startPoint x: 149, startPoint y: 506, endPoint x: 144, endPoint y: 482, distance: 24.5
click at [149, 505] on span "Money Owed to Debtor" at bounding box center [129, 512] width 121 height 14
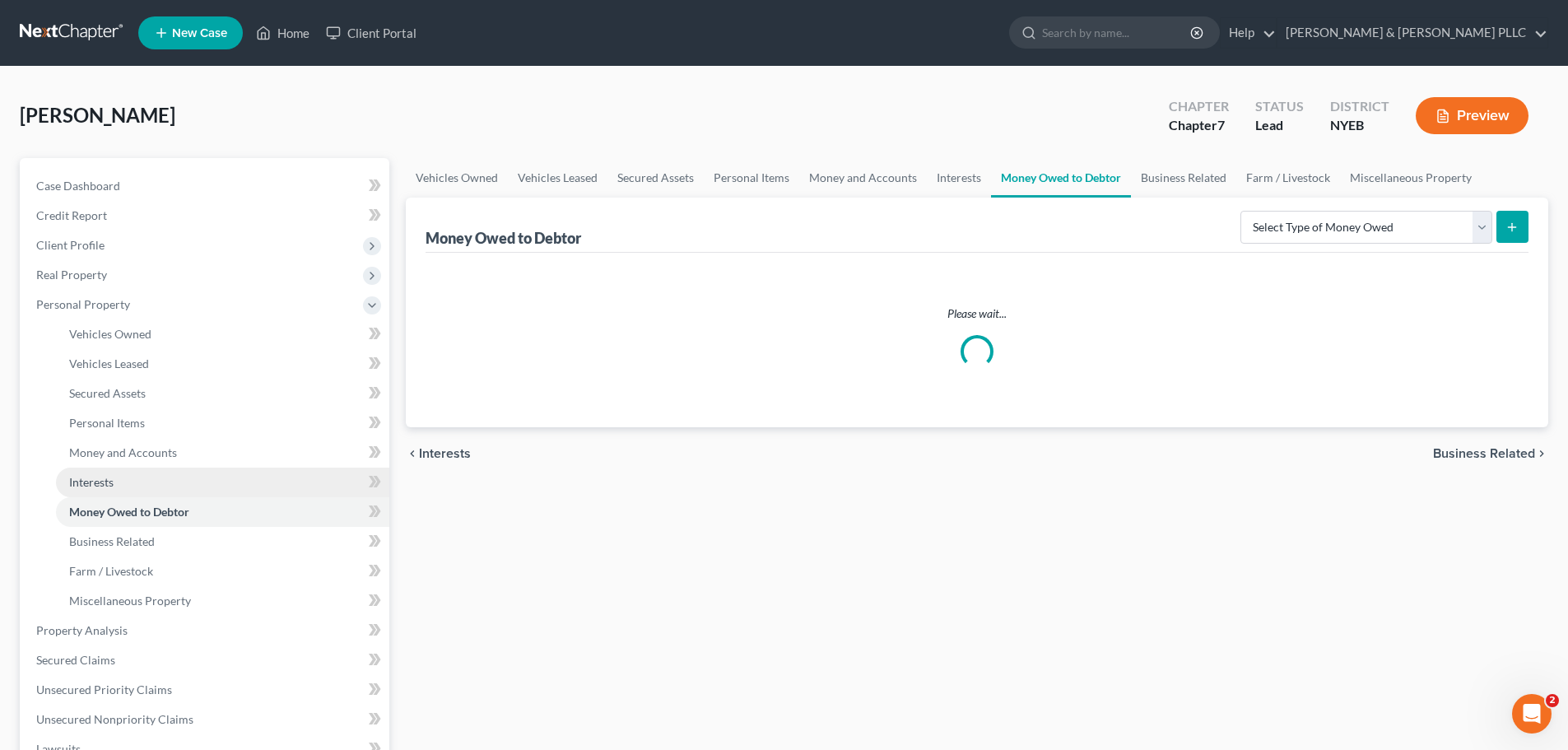
click at [144, 480] on link "Interests" at bounding box center [222, 482] width 334 height 30
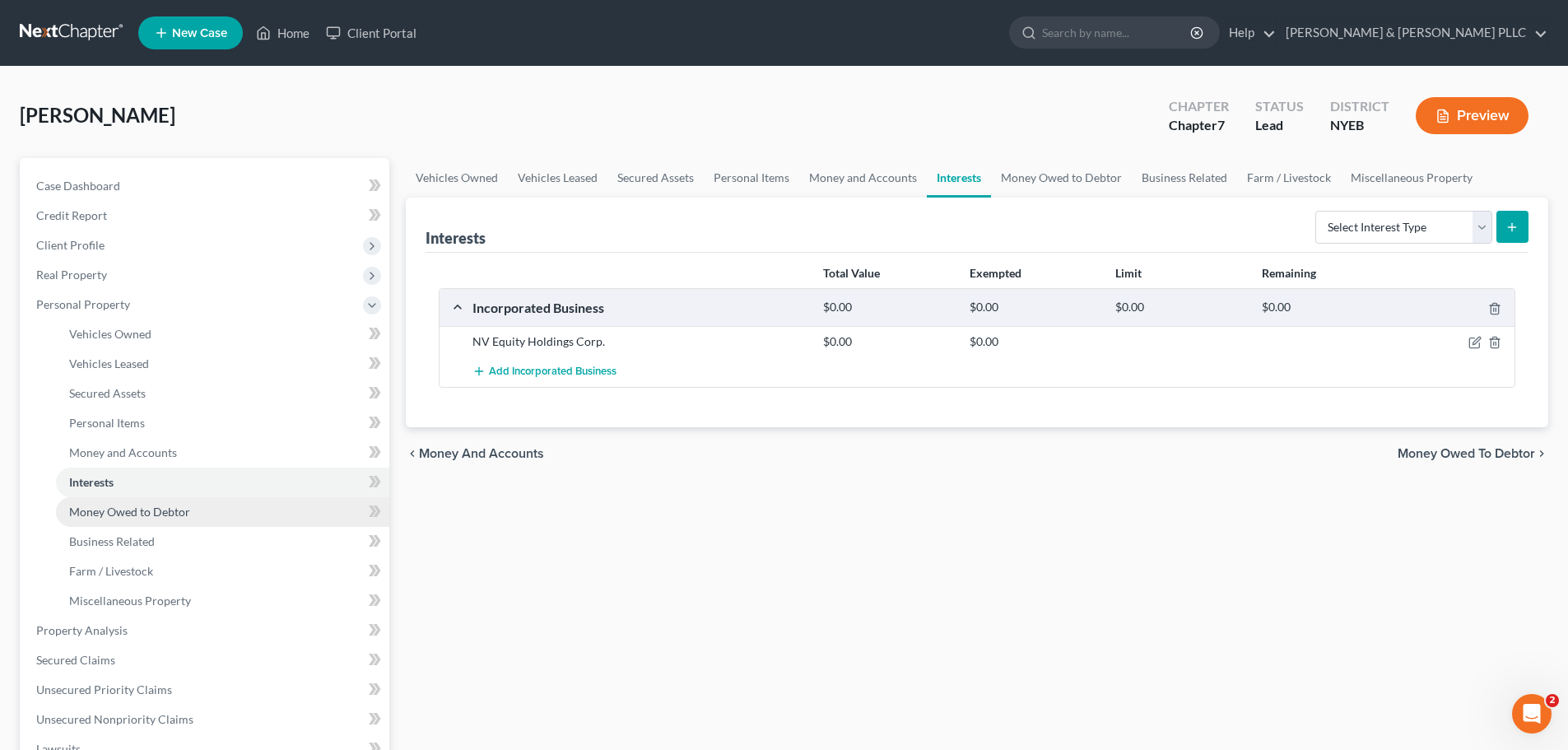
click at [294, 512] on link "Money Owed to Debtor" at bounding box center [222, 512] width 334 height 30
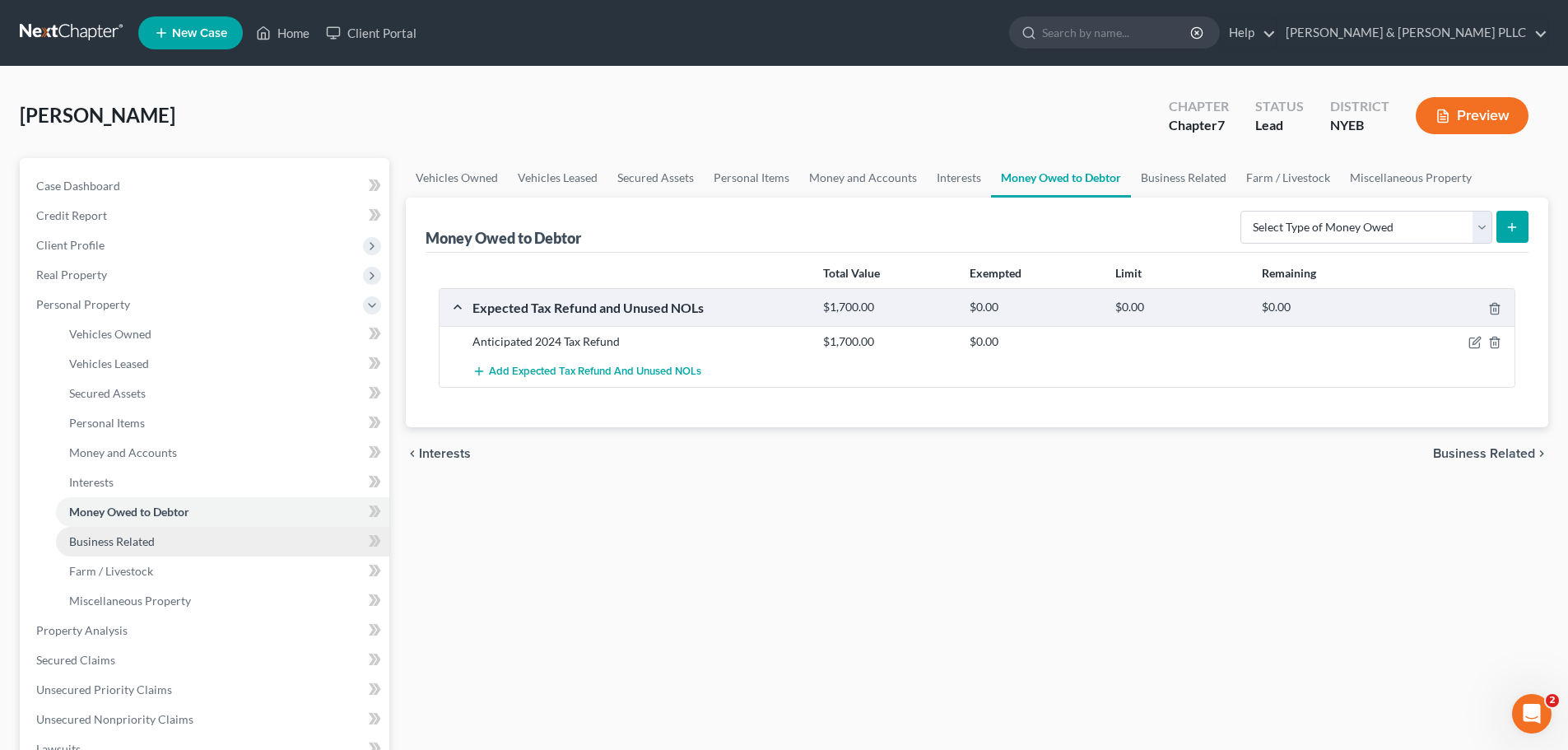
click at [289, 539] on link "Business Related" at bounding box center [222, 541] width 334 height 30
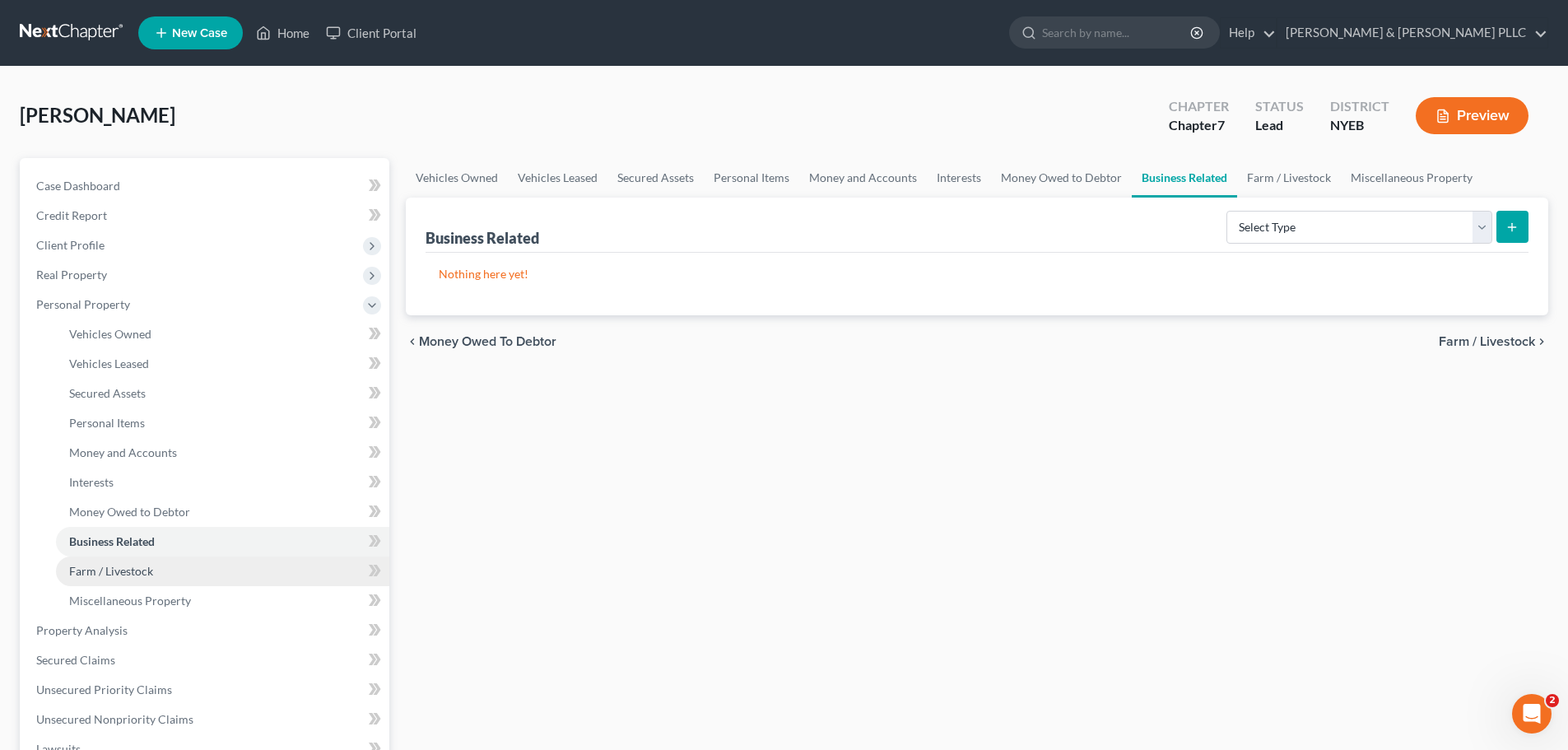
click at [261, 570] on link "Farm / Livestock" at bounding box center [222, 571] width 334 height 30
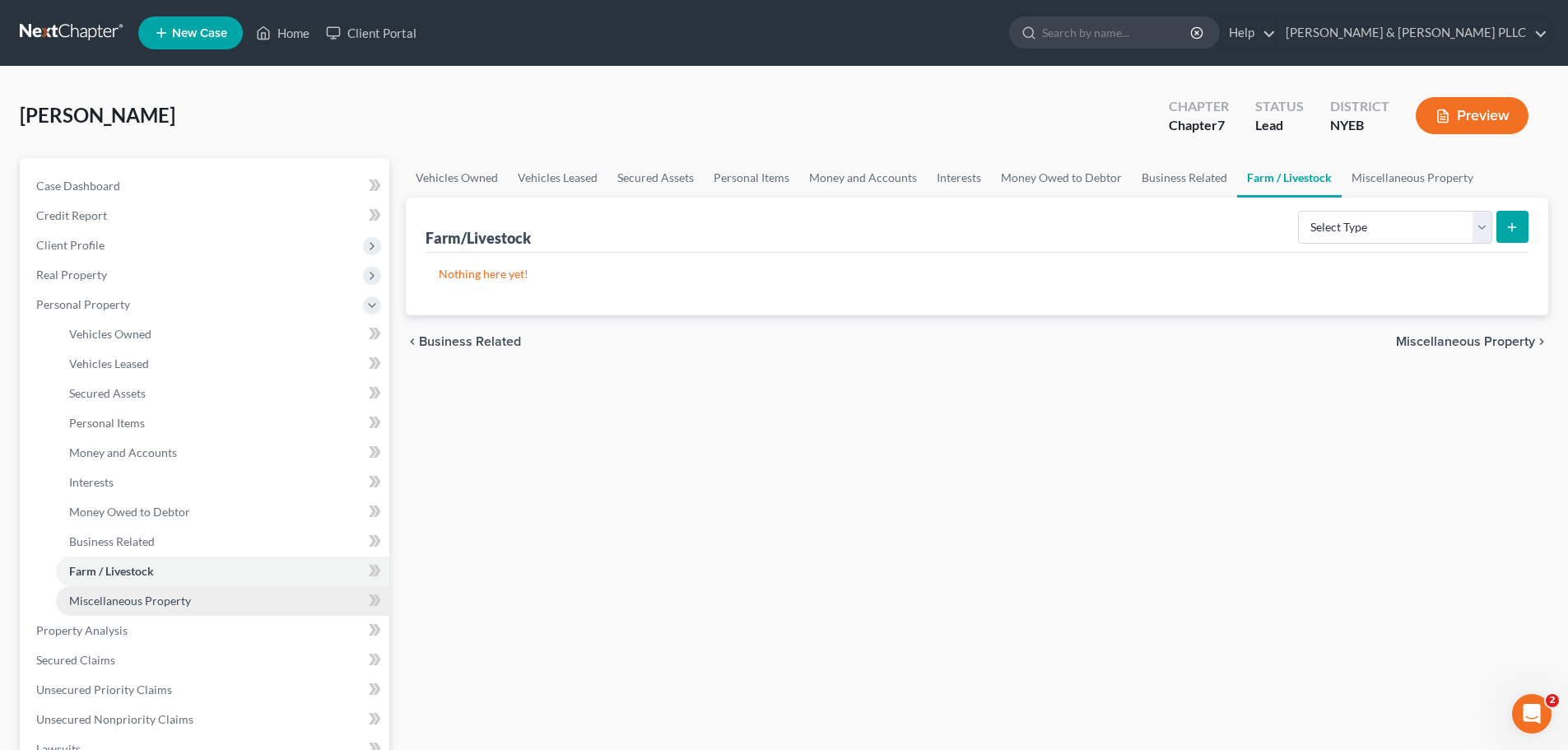
click at [250, 614] on link "Miscellaneous Property" at bounding box center [222, 601] width 334 height 30
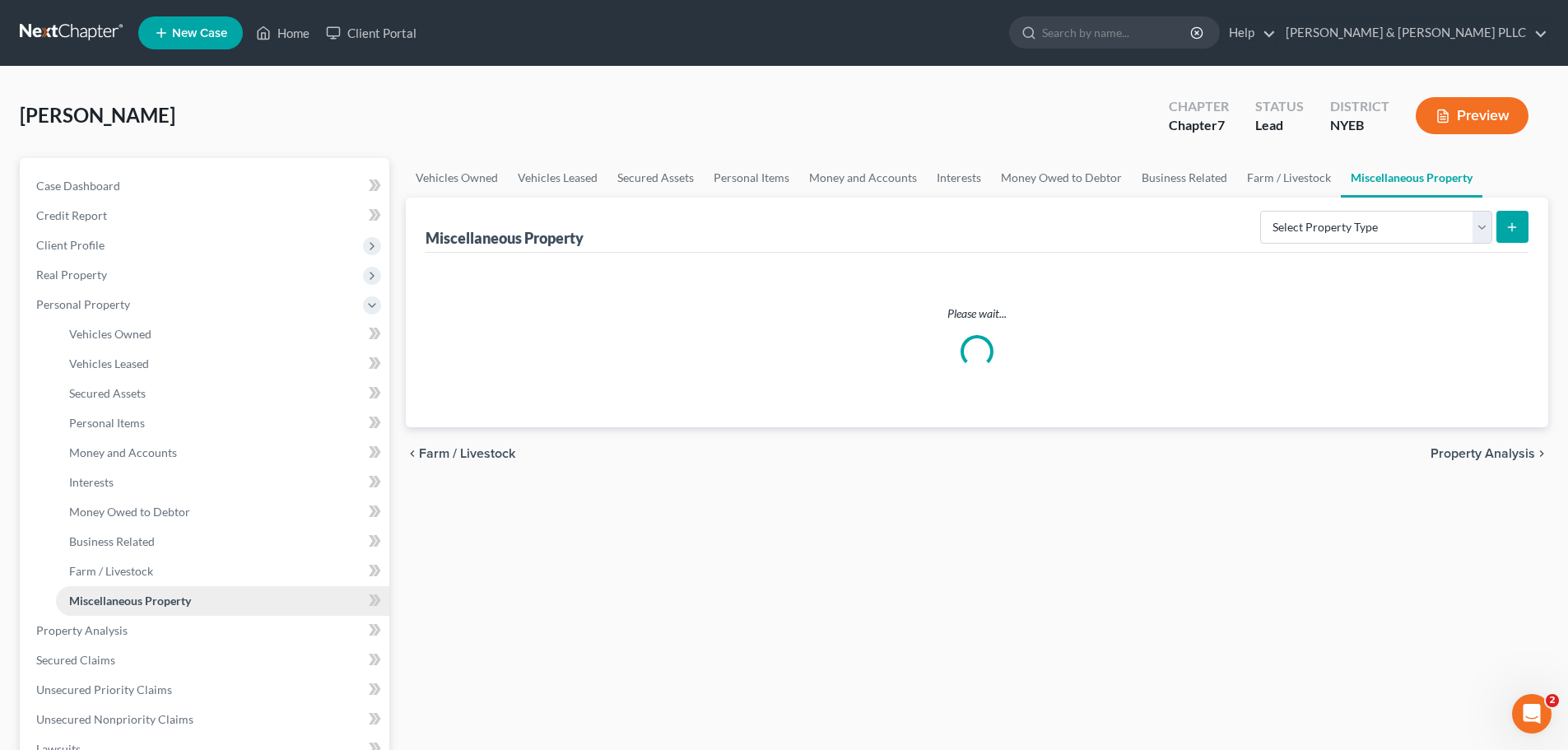
click at [222, 596] on link "Miscellaneous Property" at bounding box center [222, 601] width 334 height 30
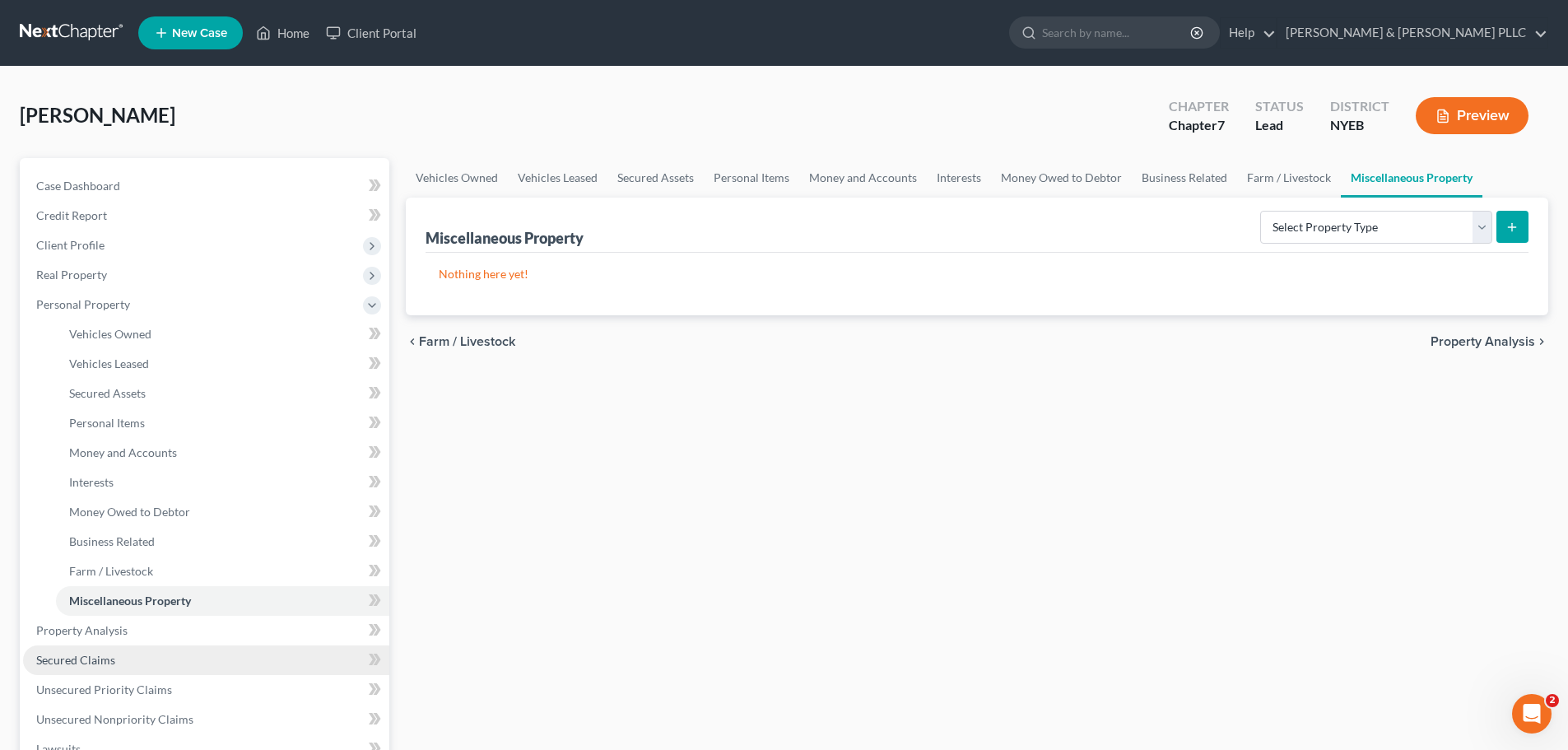
click at [110, 666] on span "Secured Claims" at bounding box center [76, 660] width 79 height 14
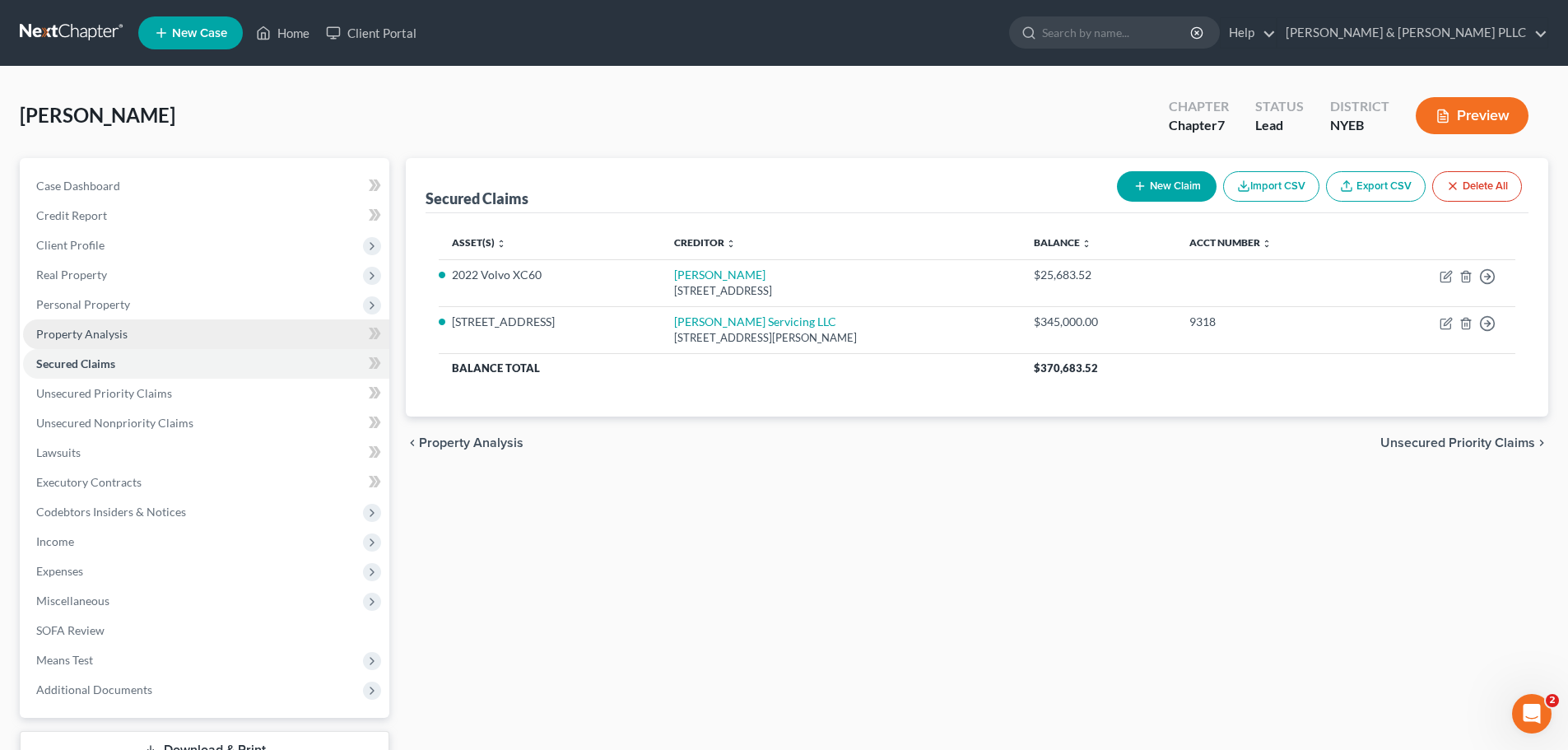
click at [179, 334] on link "Property Analysis" at bounding box center [207, 335] width 367 height 30
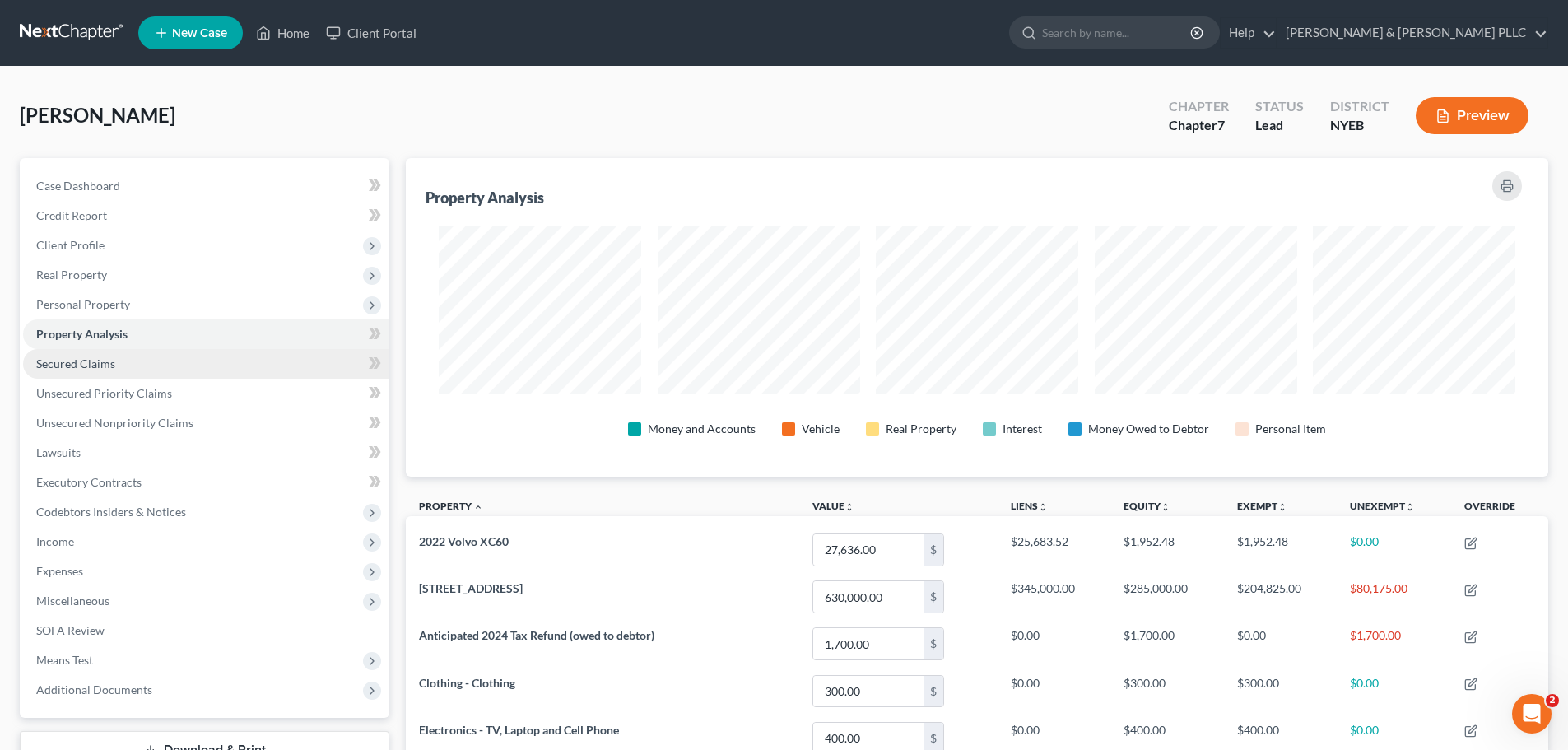
scroll to position [319, 1142]
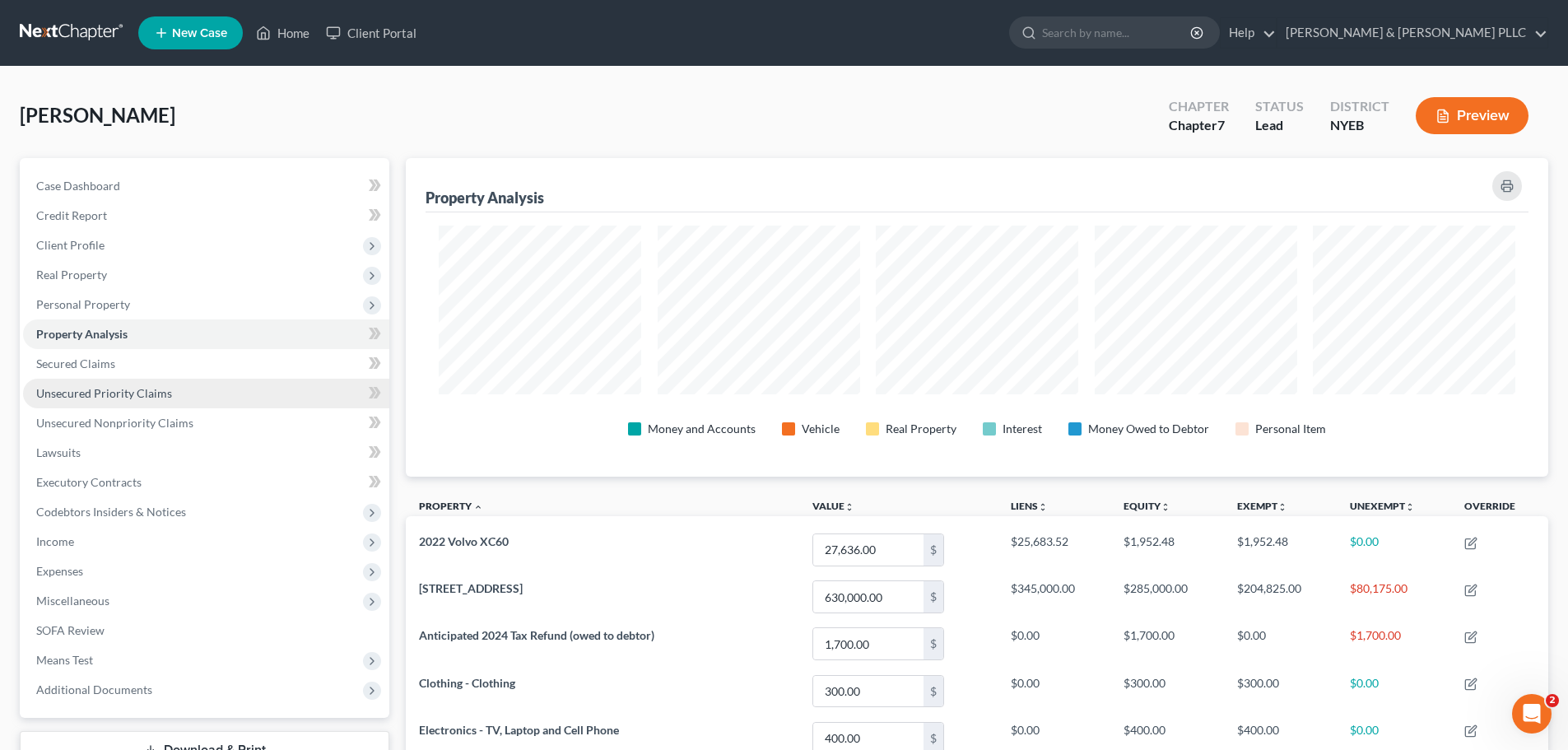
click at [60, 383] on link "Unsecured Priority Claims" at bounding box center [207, 394] width 367 height 30
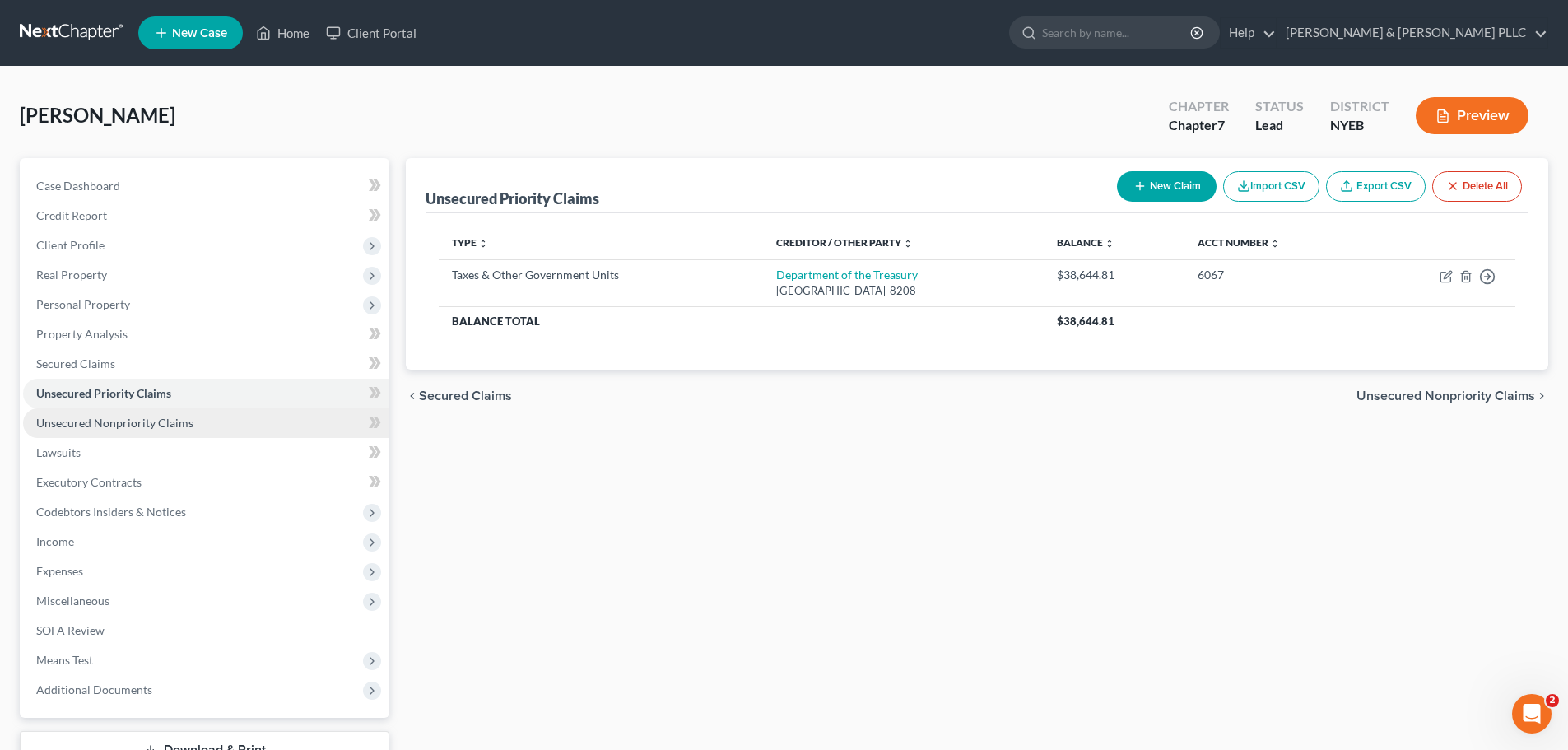
click at [108, 421] on span "Unsecured Nonpriority Claims" at bounding box center [115, 422] width 157 height 14
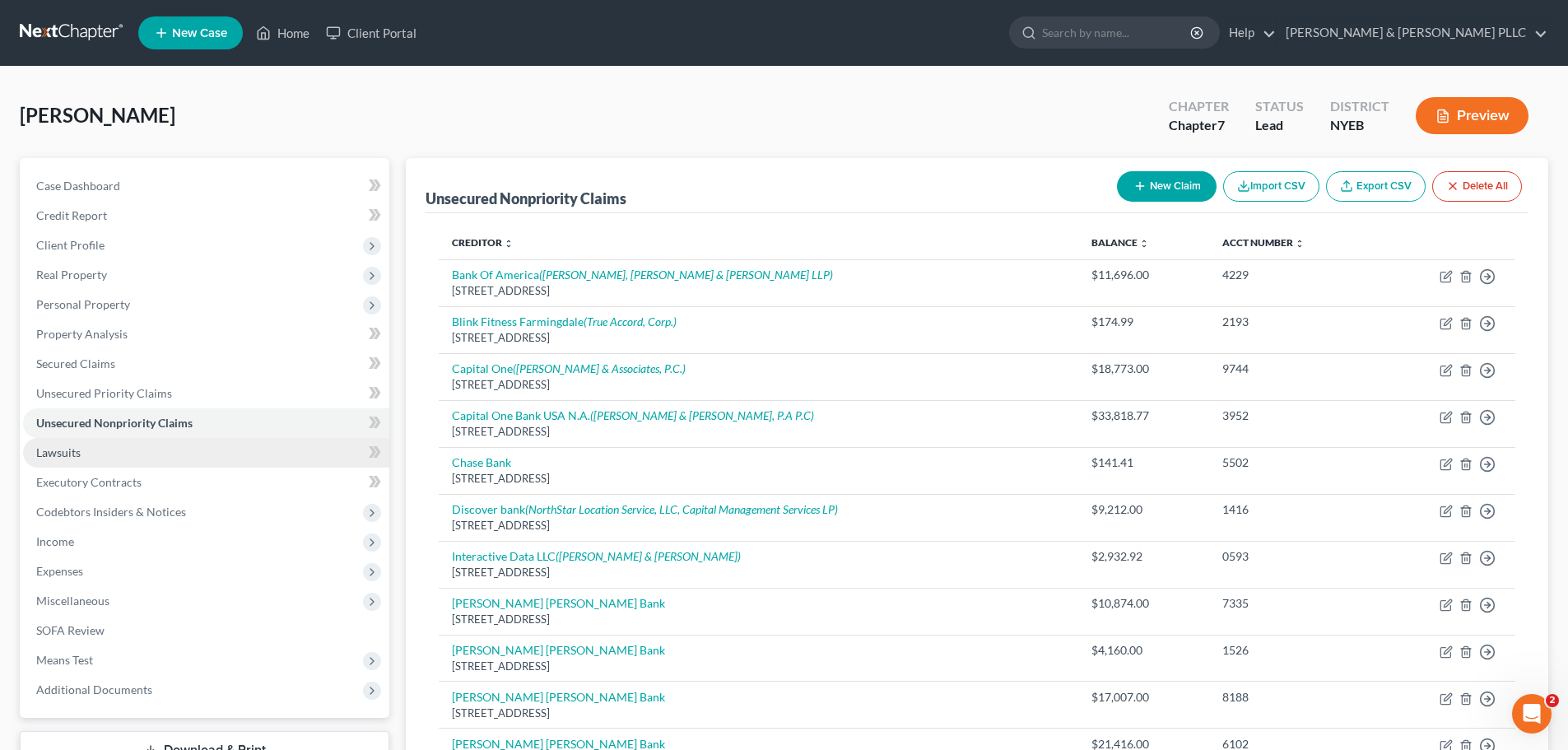
click at [241, 455] on link "Lawsuits" at bounding box center [207, 453] width 367 height 30
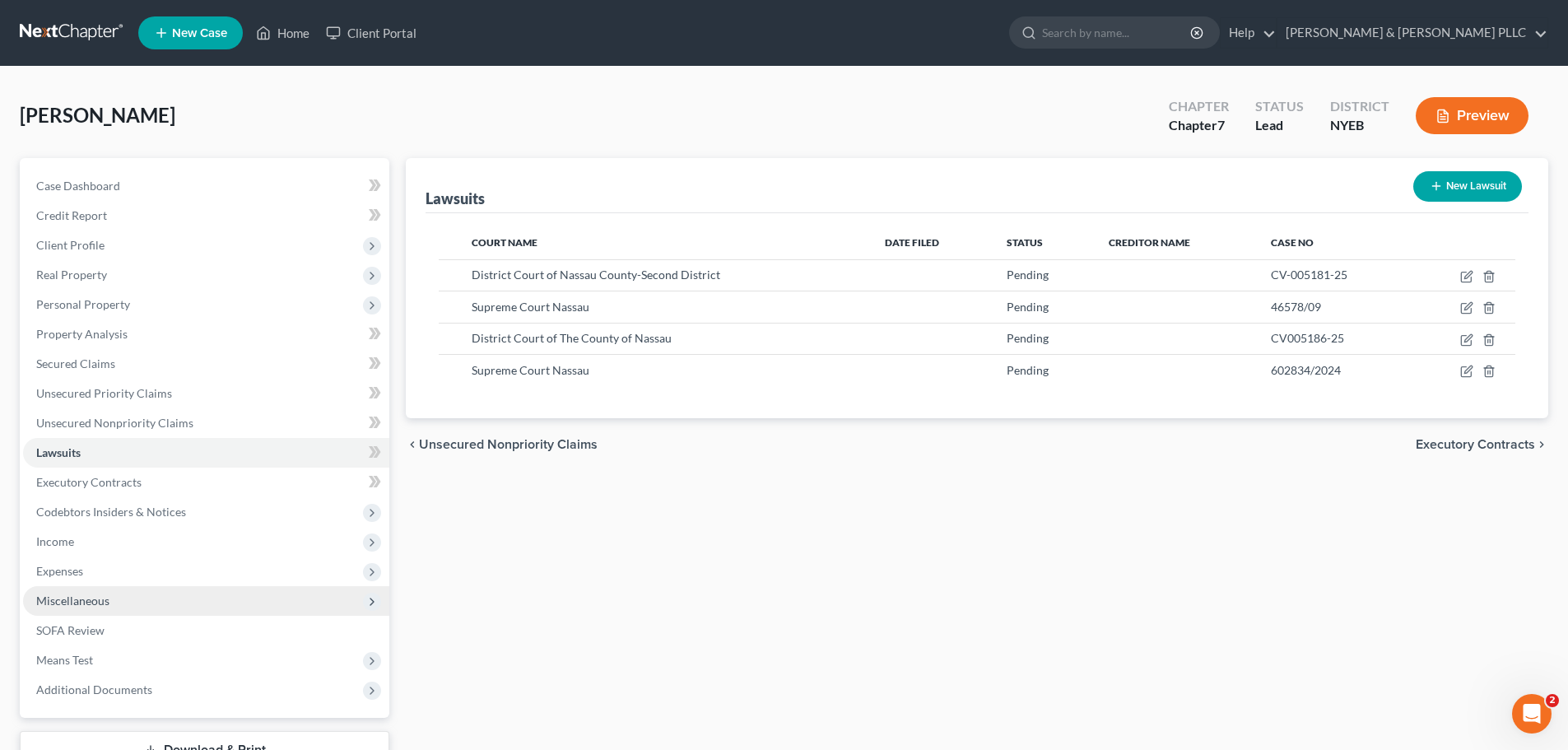
click at [241, 601] on span "Miscellaneous" at bounding box center [207, 601] width 367 height 30
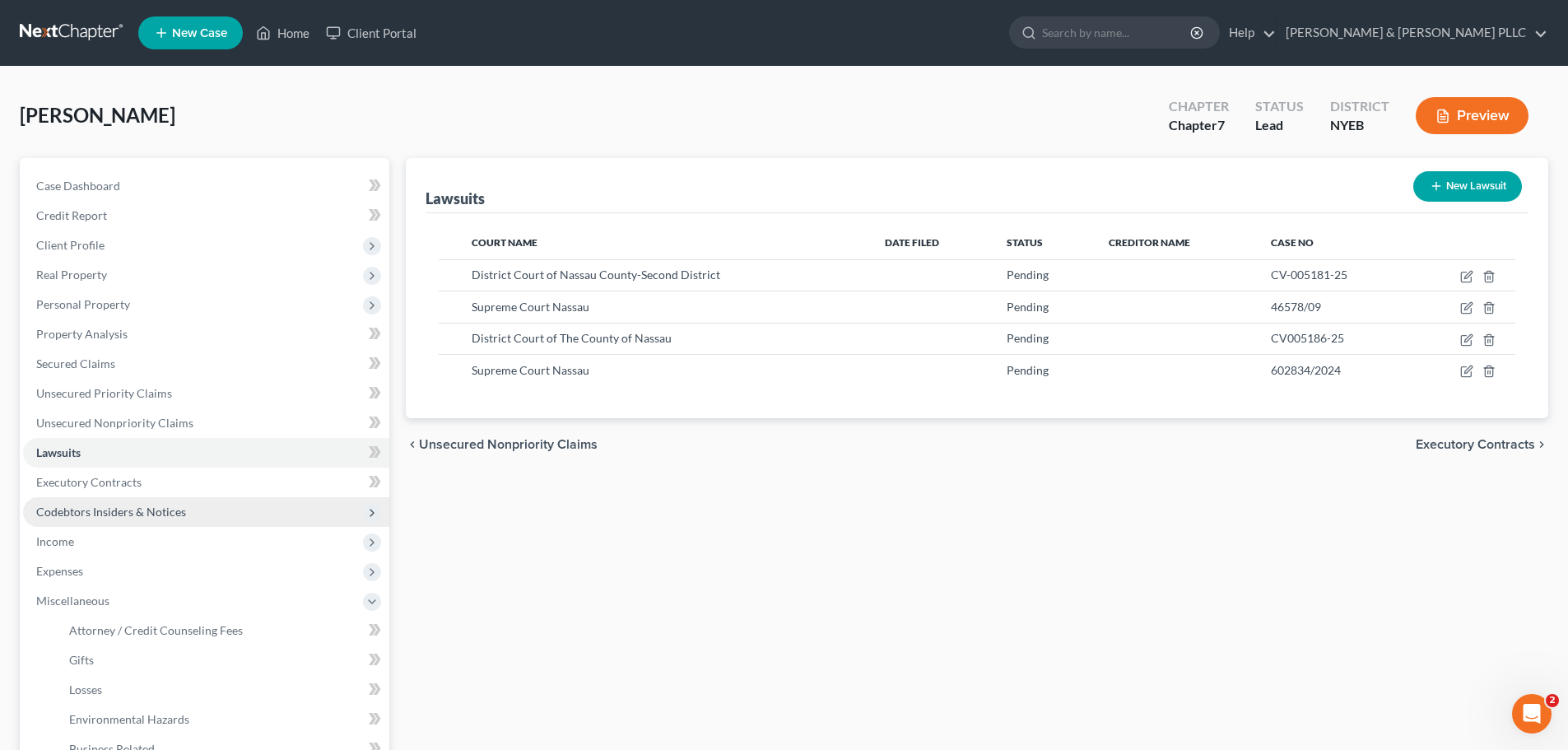
scroll to position [83, 0]
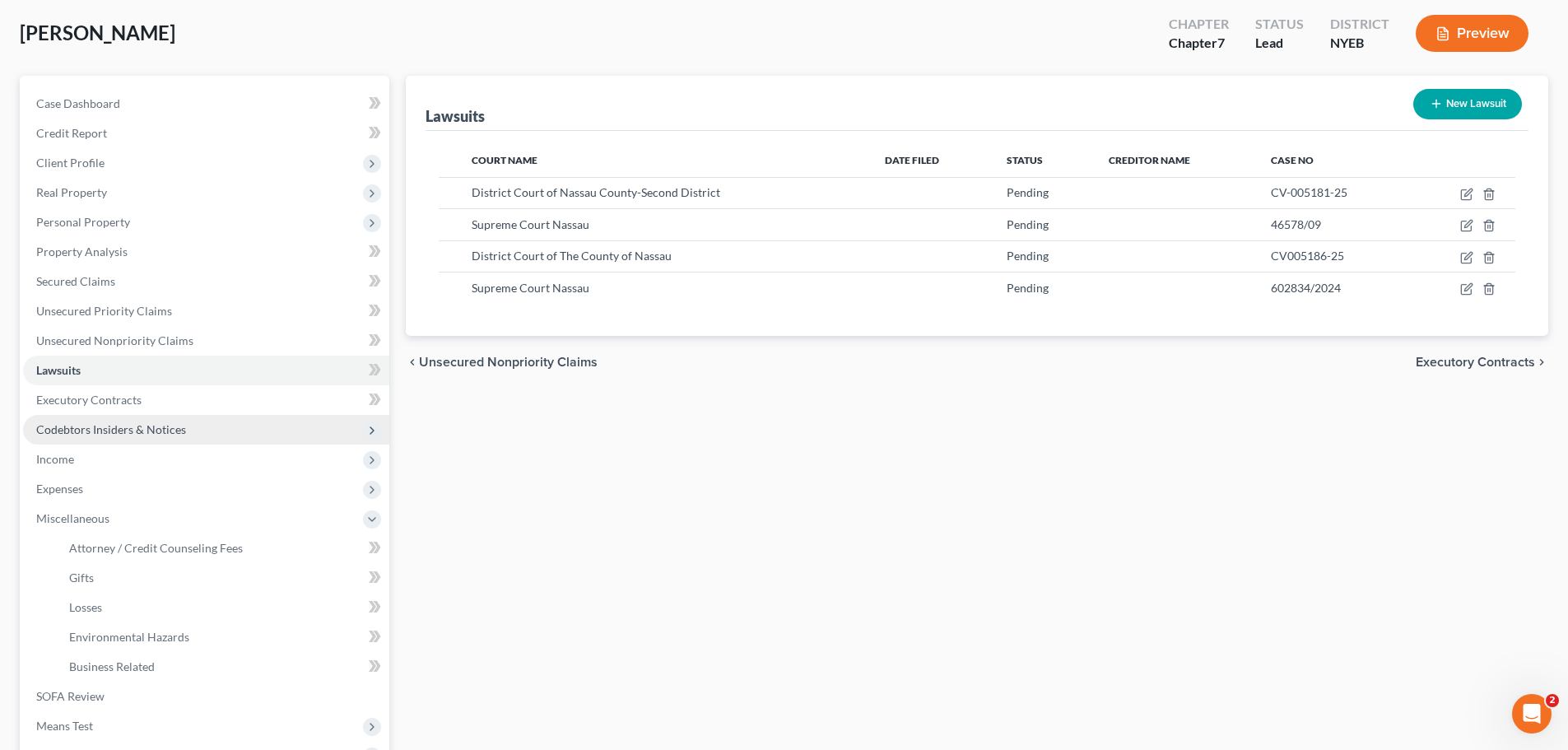
click at [194, 427] on span "Codebtors Insiders & Notices" at bounding box center [207, 429] width 367 height 30
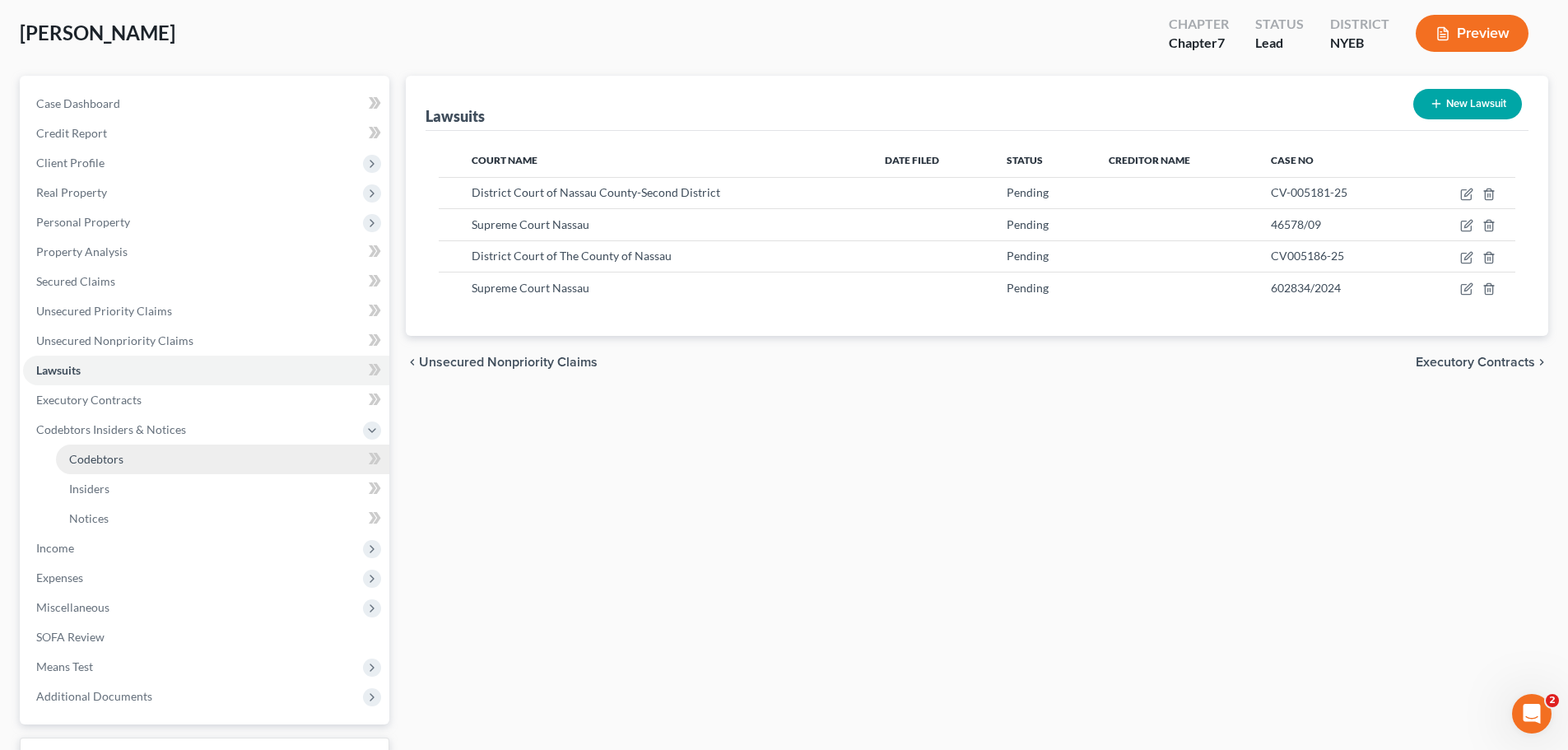
click at [186, 448] on link "Codebtors" at bounding box center [222, 460] width 334 height 30
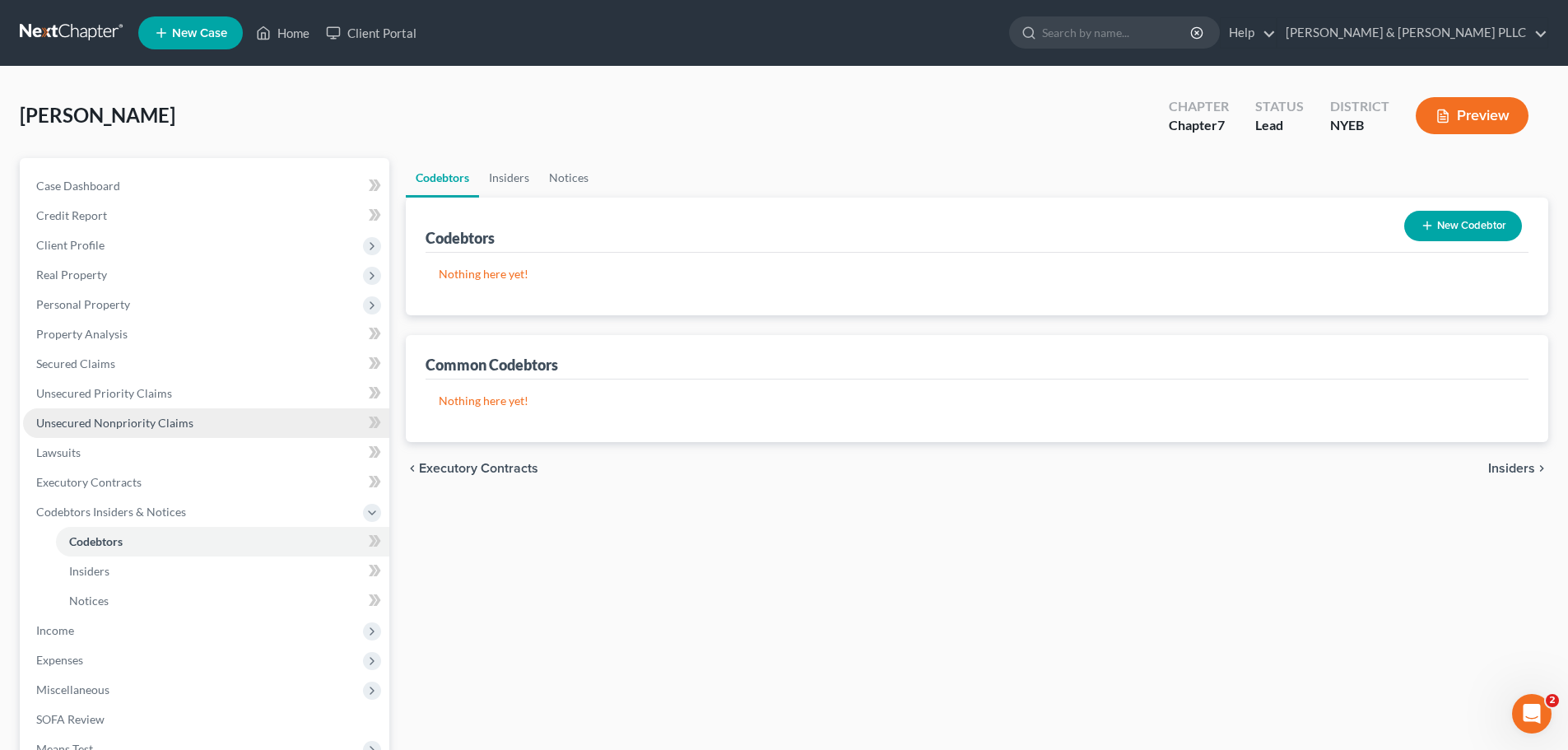
click at [166, 424] on span "Unsecured Nonpriority Claims" at bounding box center [115, 422] width 157 height 14
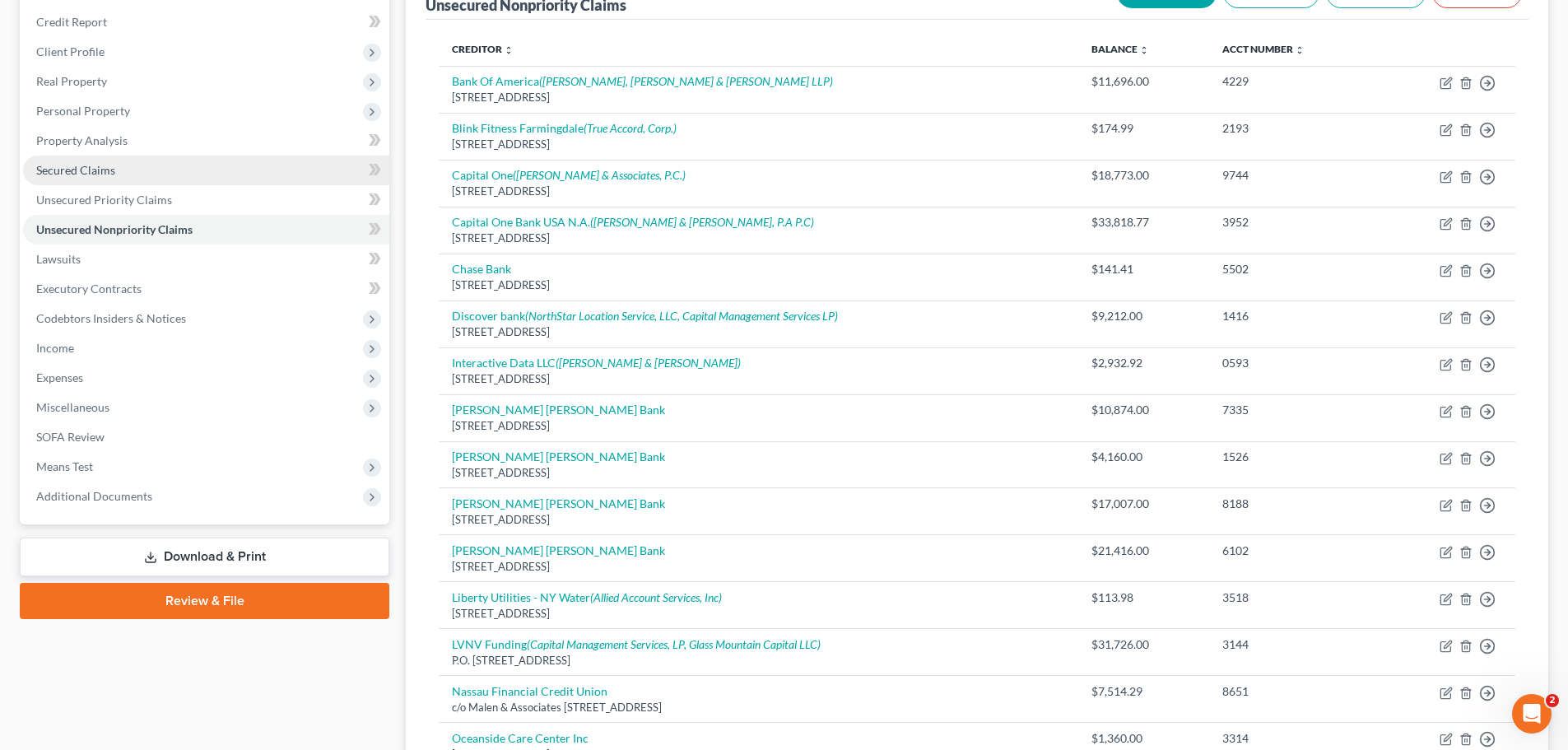
scroll to position [164, 0]
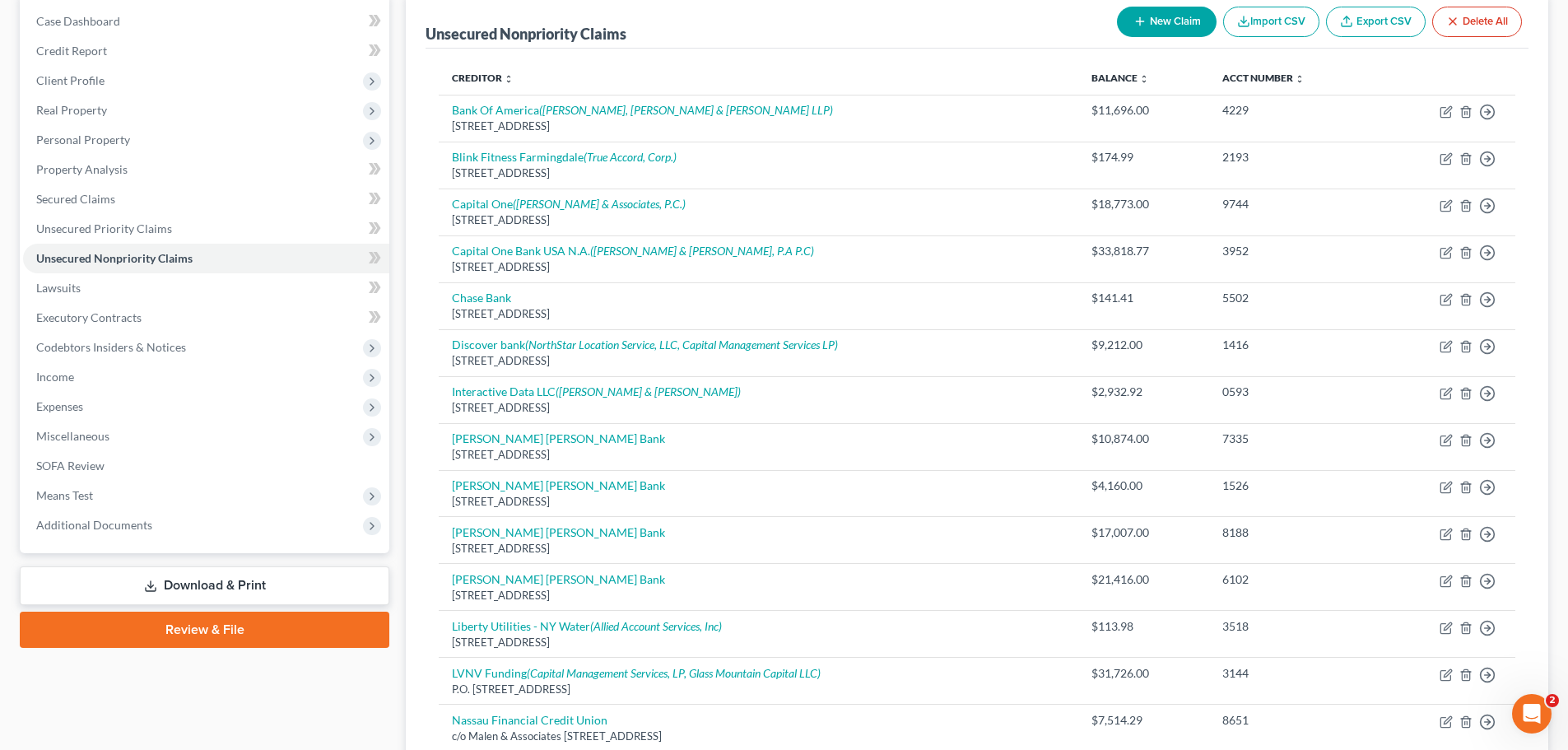
click at [1179, 29] on button "New Claim" at bounding box center [1167, 22] width 100 height 30
select select "0"
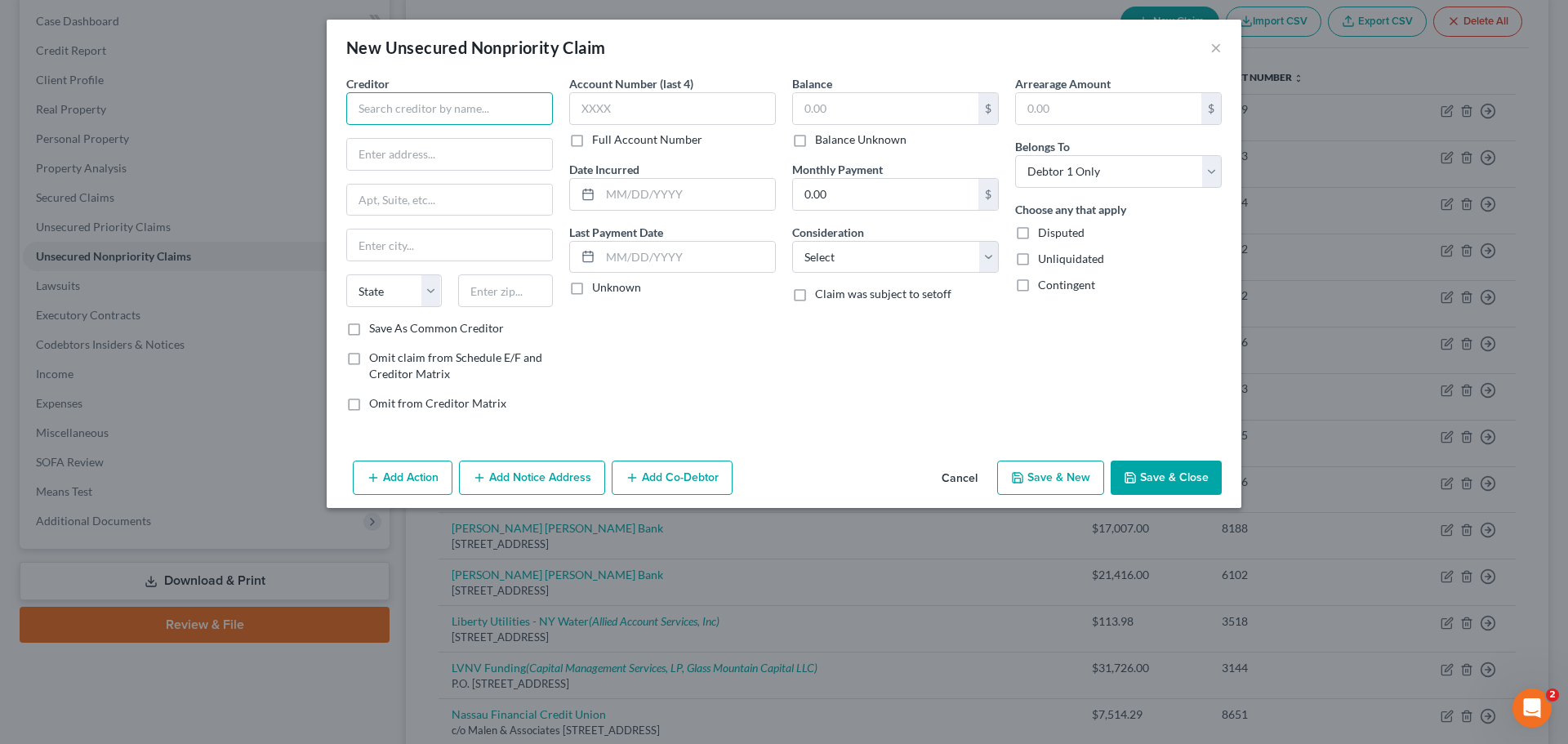
paste input "Jo-Ann K. A. Peterson"
type input "Jo-Ann K. A. Peterson"
click at [814, 111] on input "text" at bounding box center [885, 109] width 185 height 31
type input "80,000"
click at [852, 265] on select "Select Cable / Satellite Services Collection Agency Credit Card Debt Debt Couns…" at bounding box center [896, 257] width 207 height 33
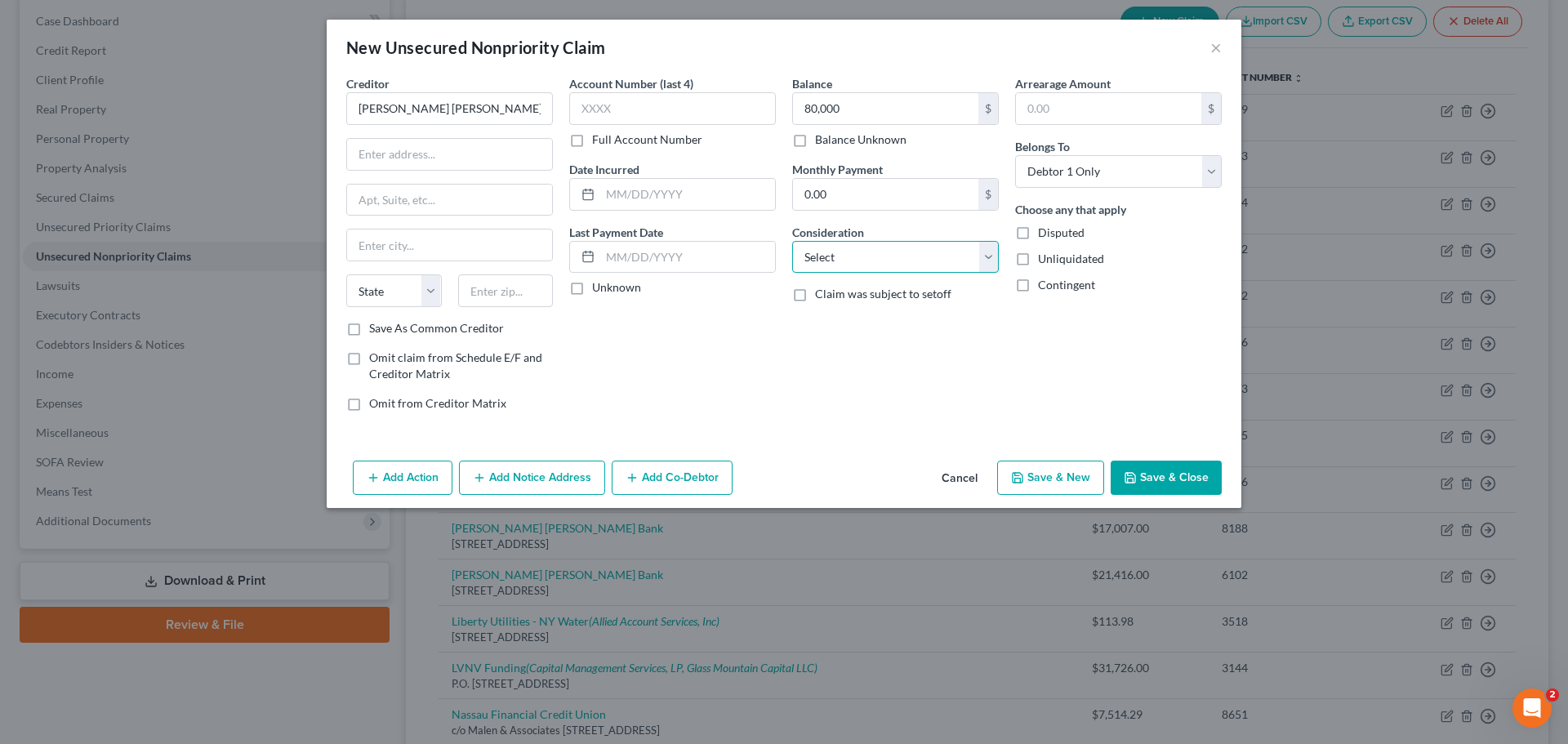
select select "14"
click at [792, 241] on select "Select Cable / Satellite Services Collection Agency Credit Card Debt Debt Couns…" at bounding box center [896, 257] width 207 height 33
click at [899, 328] on input "text" at bounding box center [896, 319] width 205 height 31
click at [831, 321] on input "text" at bounding box center [896, 319] width 205 height 31
type input "Business Debt"
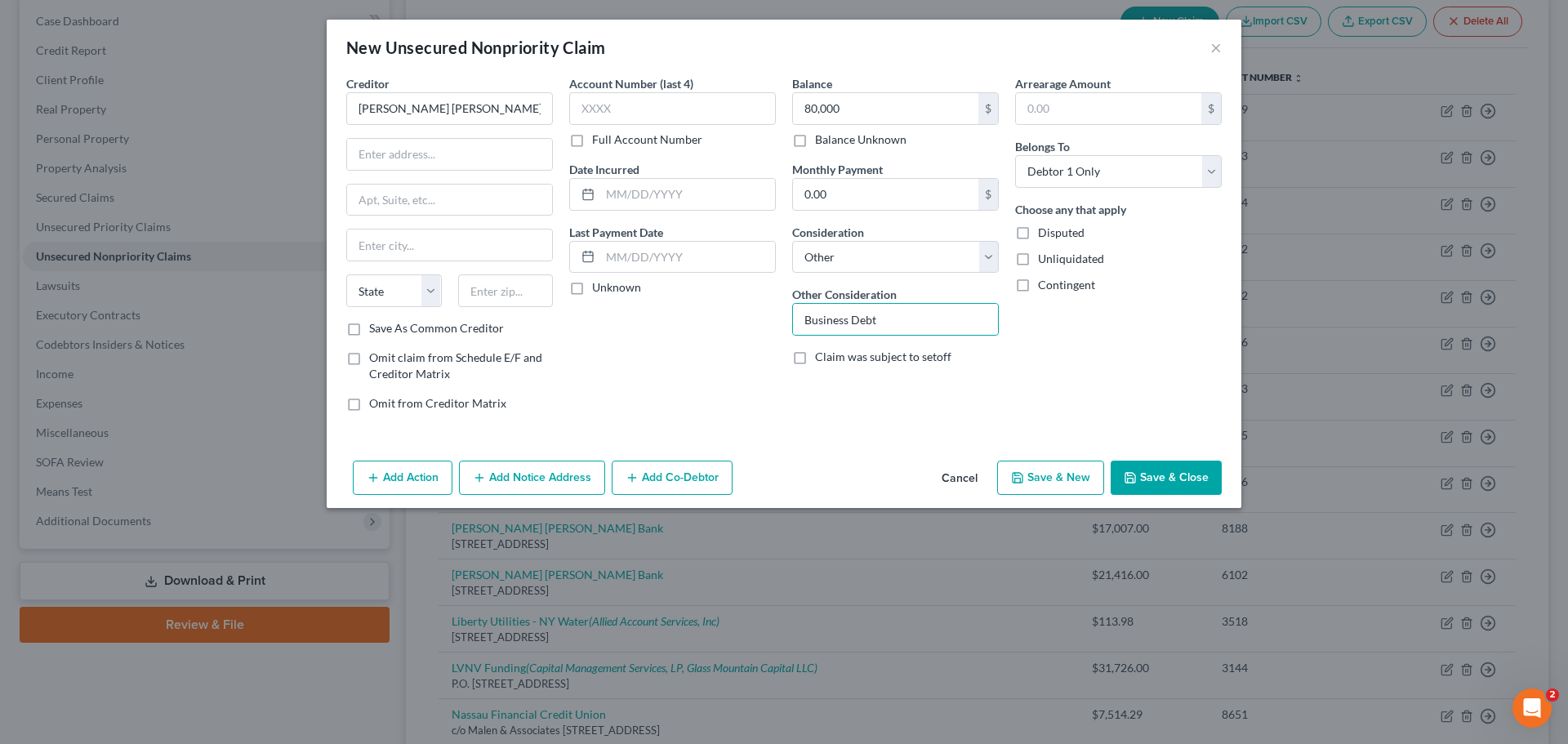
click at [1171, 479] on button "Save & Close" at bounding box center [1165, 478] width 111 height 34
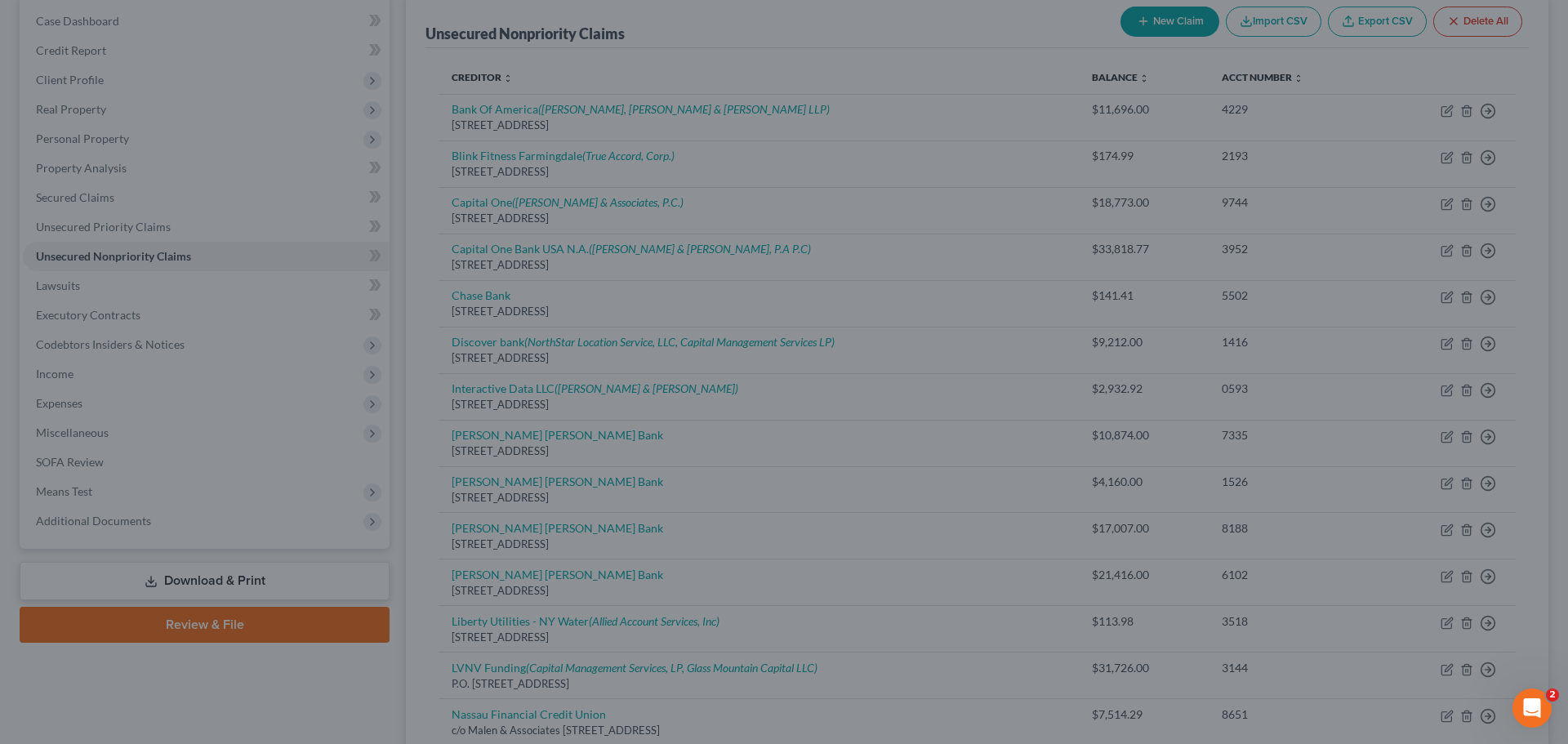
type input "80,000.00"
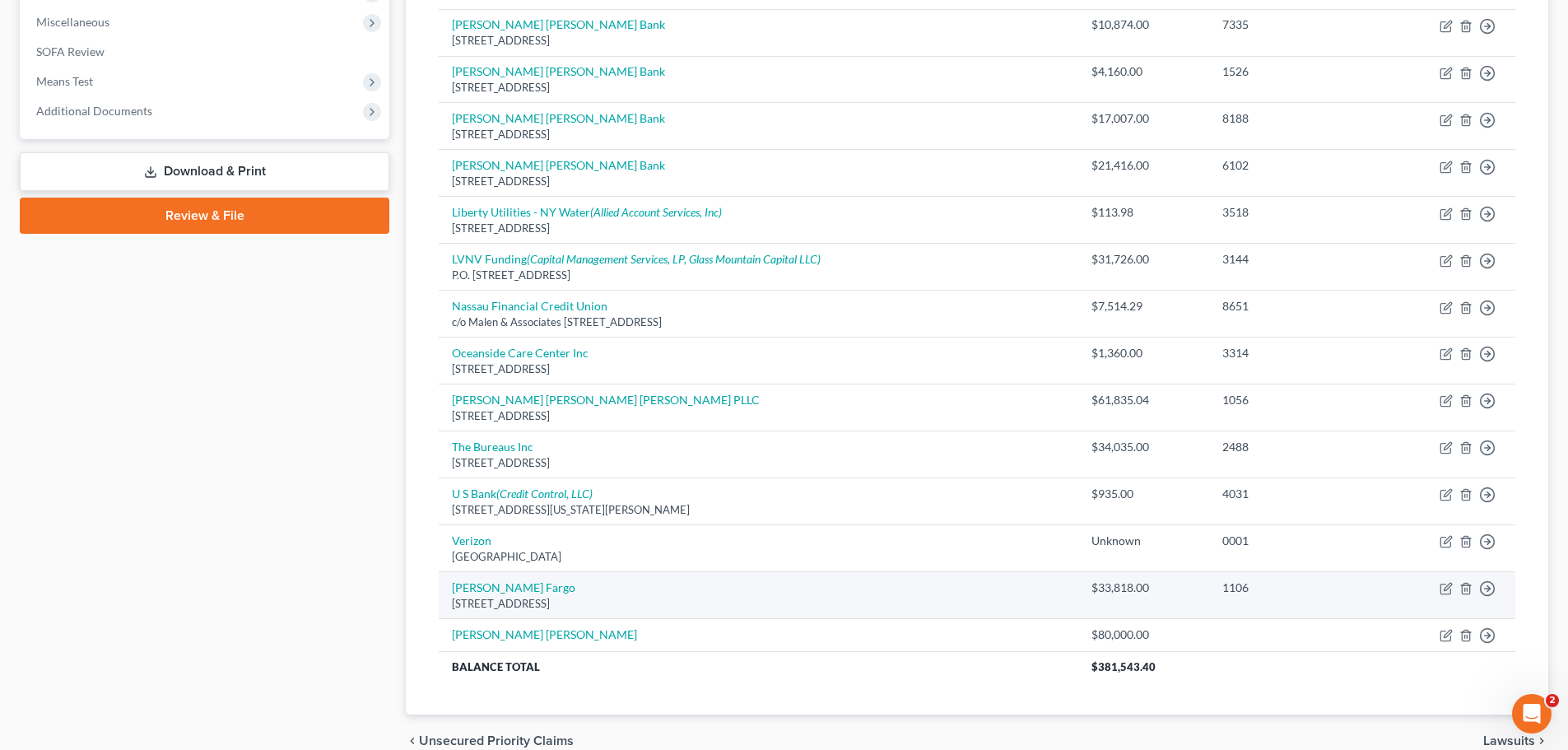
scroll to position [659, 0]
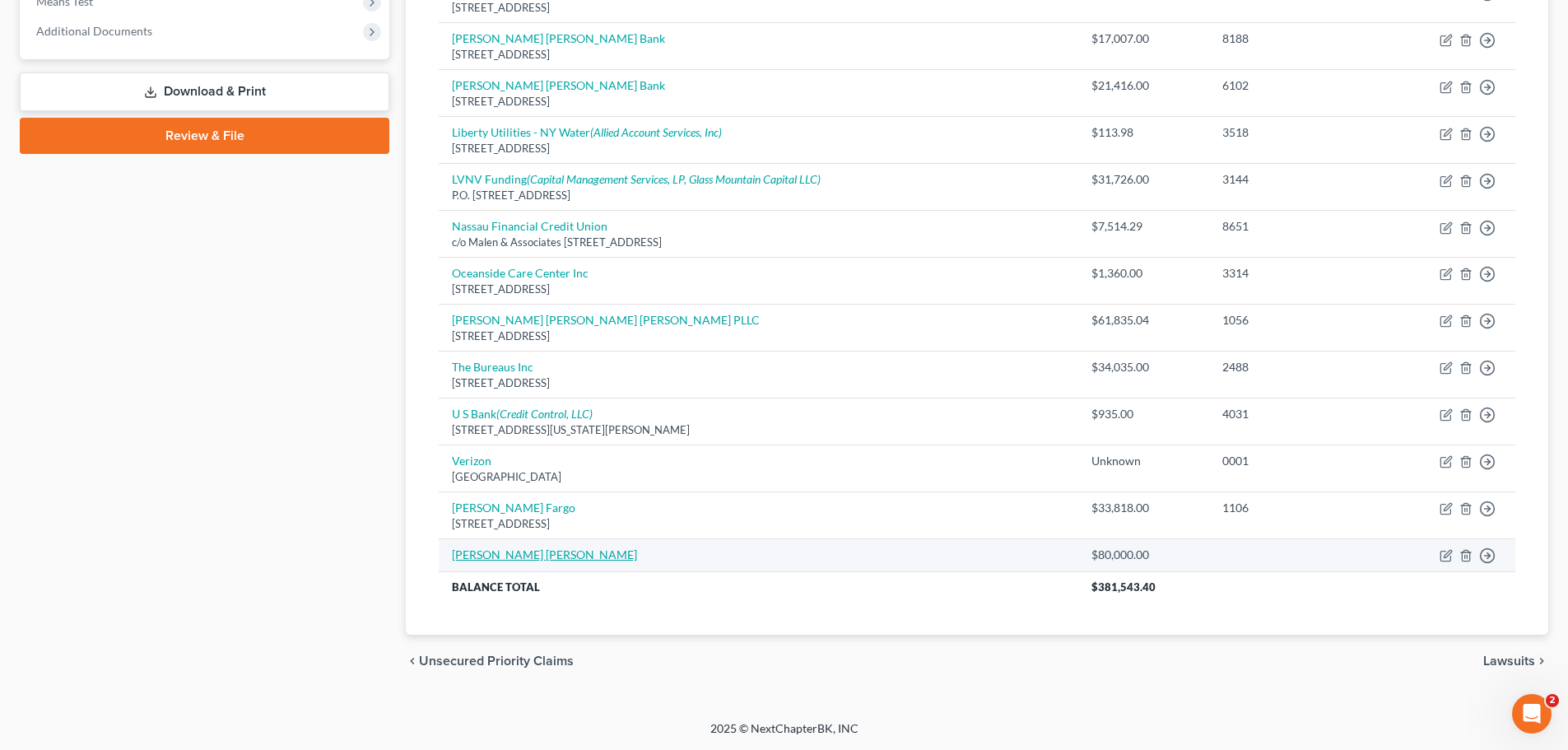
click at [552, 549] on link "Jo-Ann K. A. Peterson" at bounding box center [544, 554] width 185 height 14
select select "14"
select select "0"
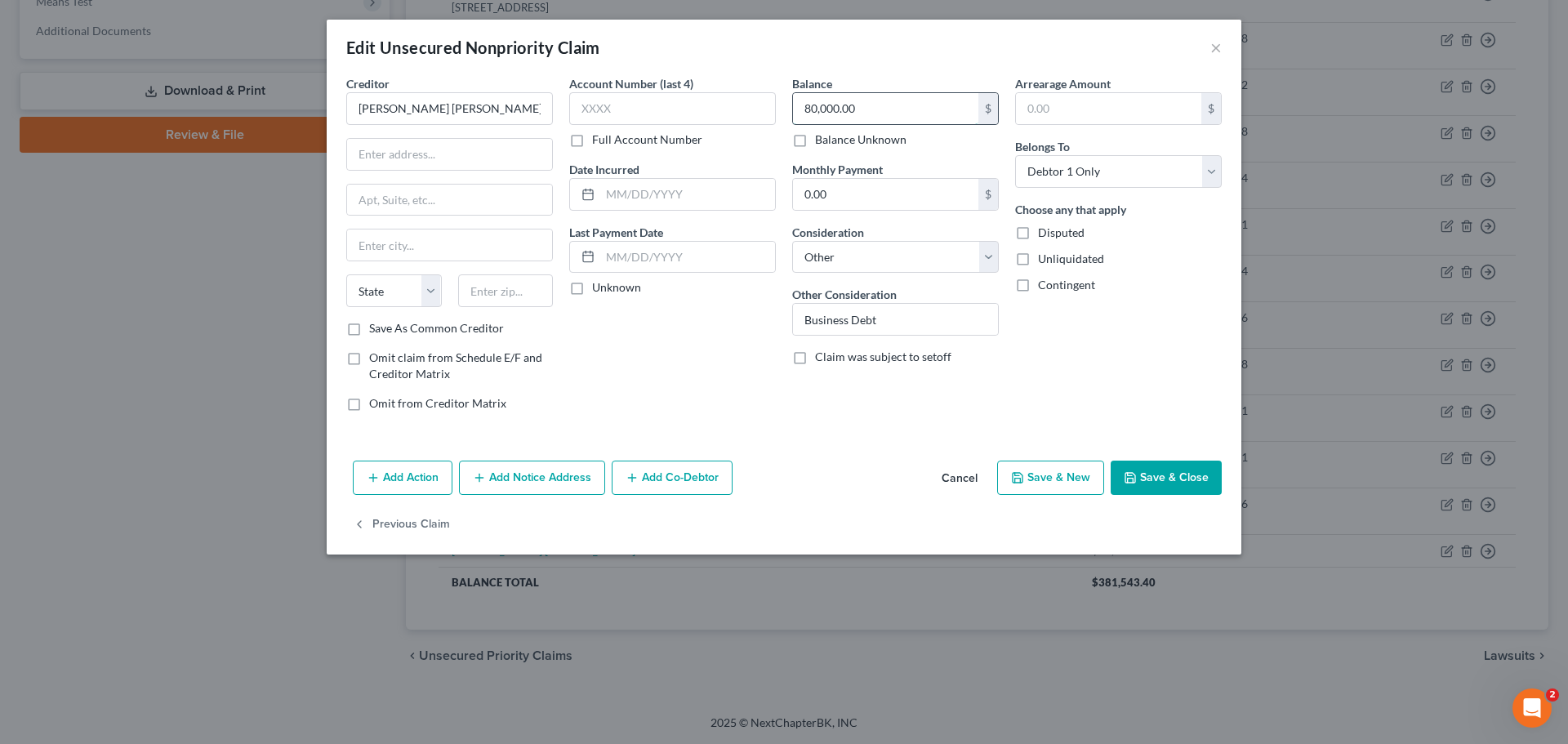
click at [851, 110] on input "80,000.00" at bounding box center [885, 109] width 185 height 31
click at [862, 259] on select "Select Cable / Satellite Services Collection Agency Credit Card Debt Debt Couns…" at bounding box center [896, 257] width 207 height 33
drag, startPoint x: 1077, startPoint y: 341, endPoint x: 1015, endPoint y: 344, distance: 62.1
click at [1077, 341] on div "Arrearage Amount $ Belongs To * Select Debtor 1 Only Debtor 2 Only Debtor 1 And…" at bounding box center [1118, 249] width 223 height 349
click at [898, 316] on input "Business Debt" at bounding box center [896, 319] width 205 height 31
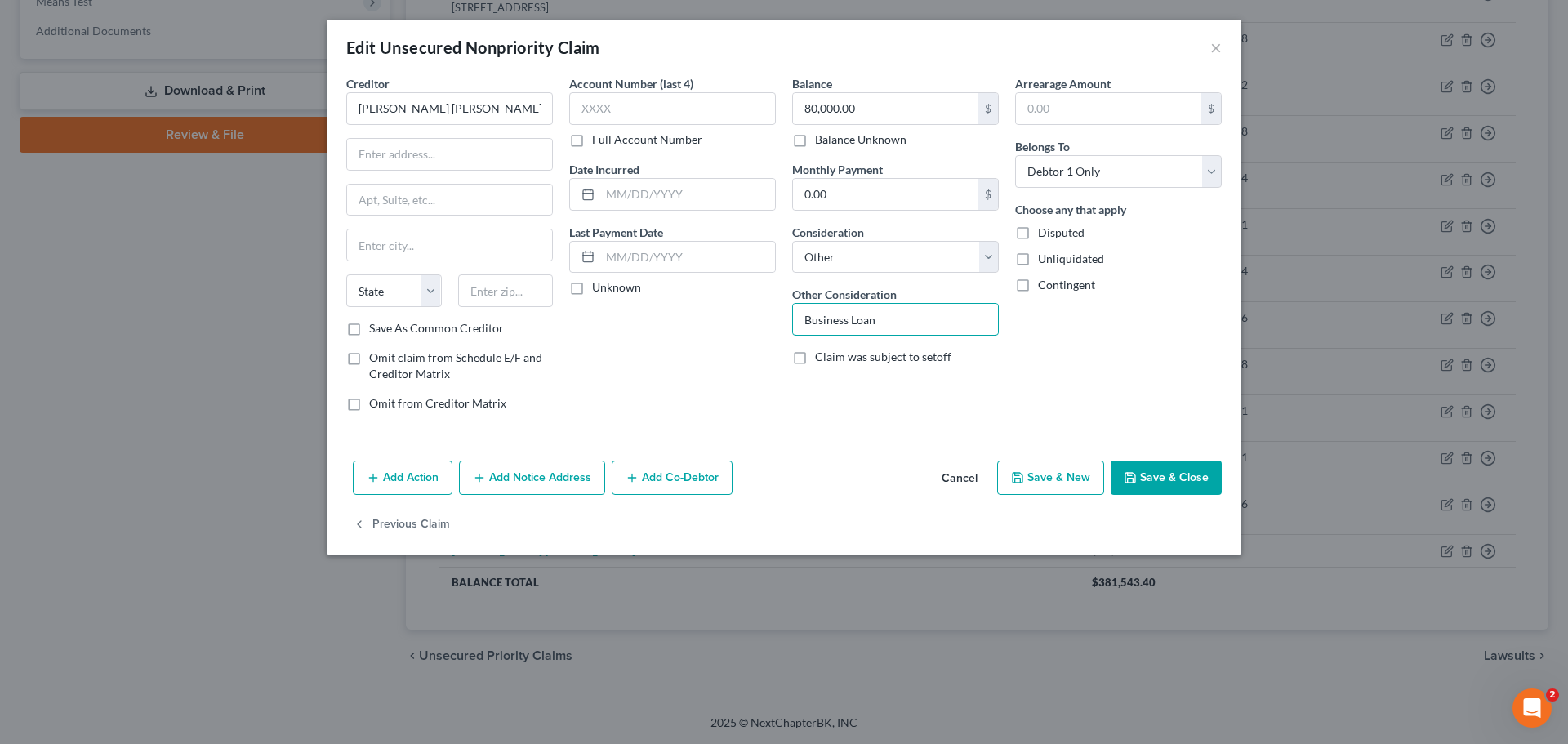
type input "Business Loan"
click at [1133, 462] on button "Save & Close" at bounding box center [1165, 478] width 111 height 34
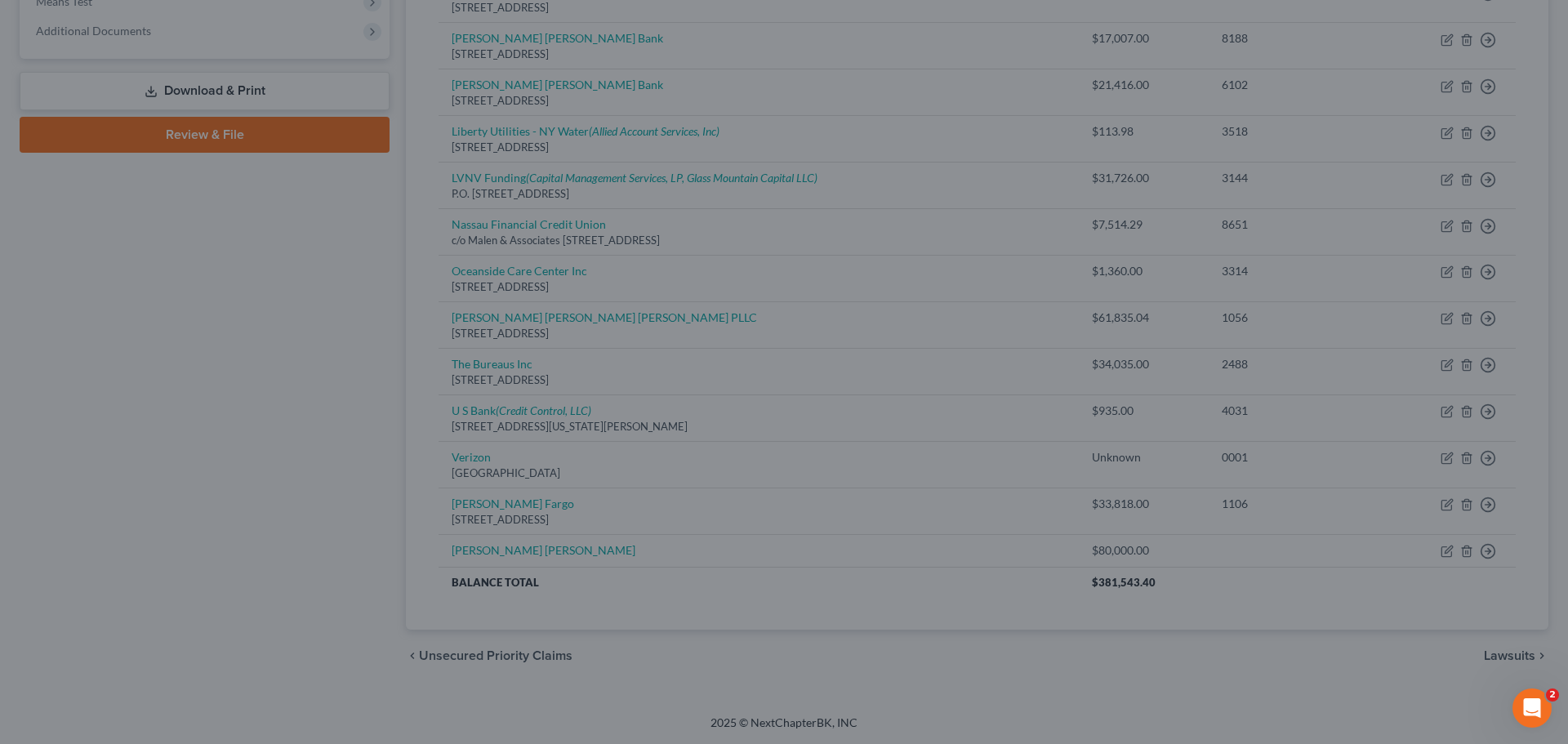
type input "0"
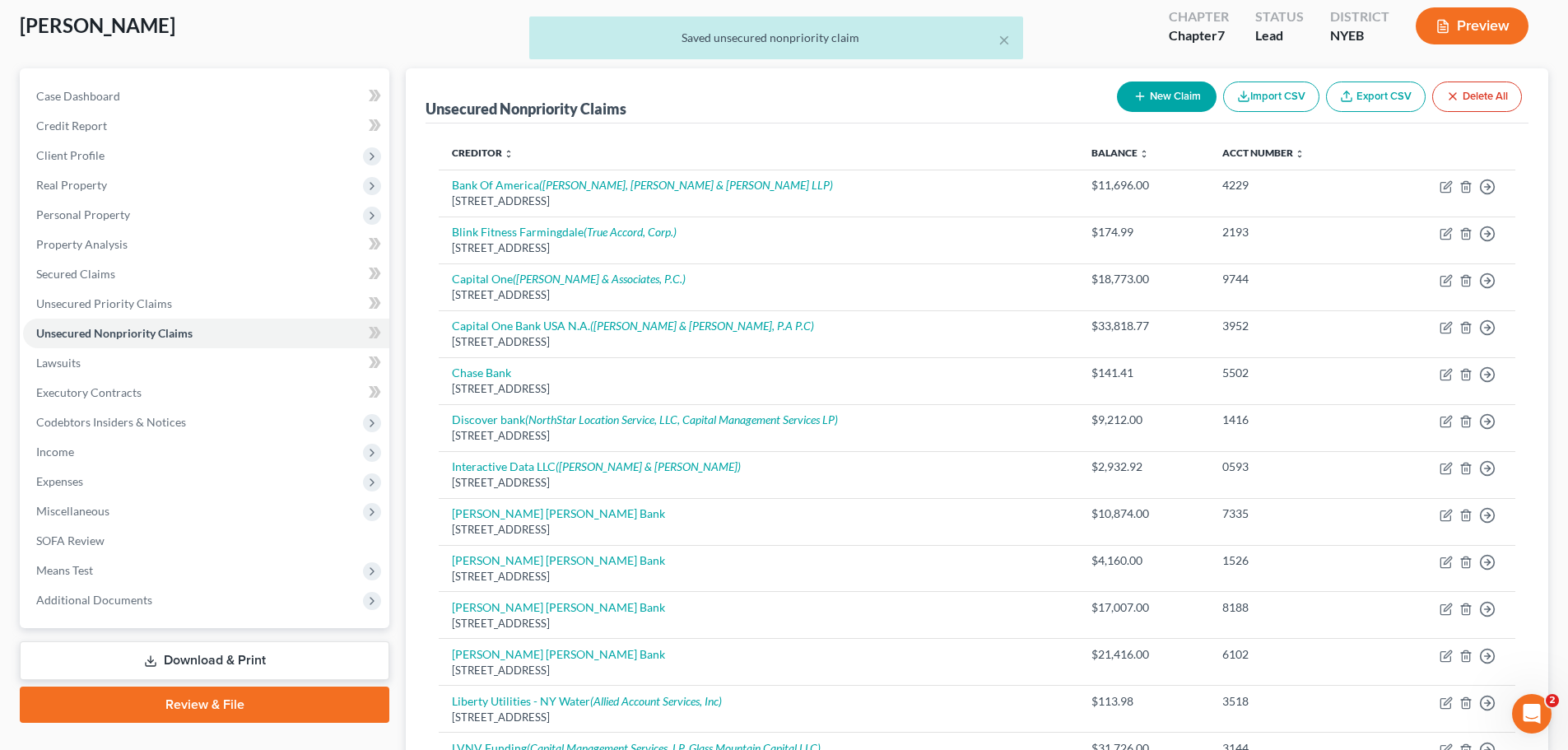
scroll to position [0, 0]
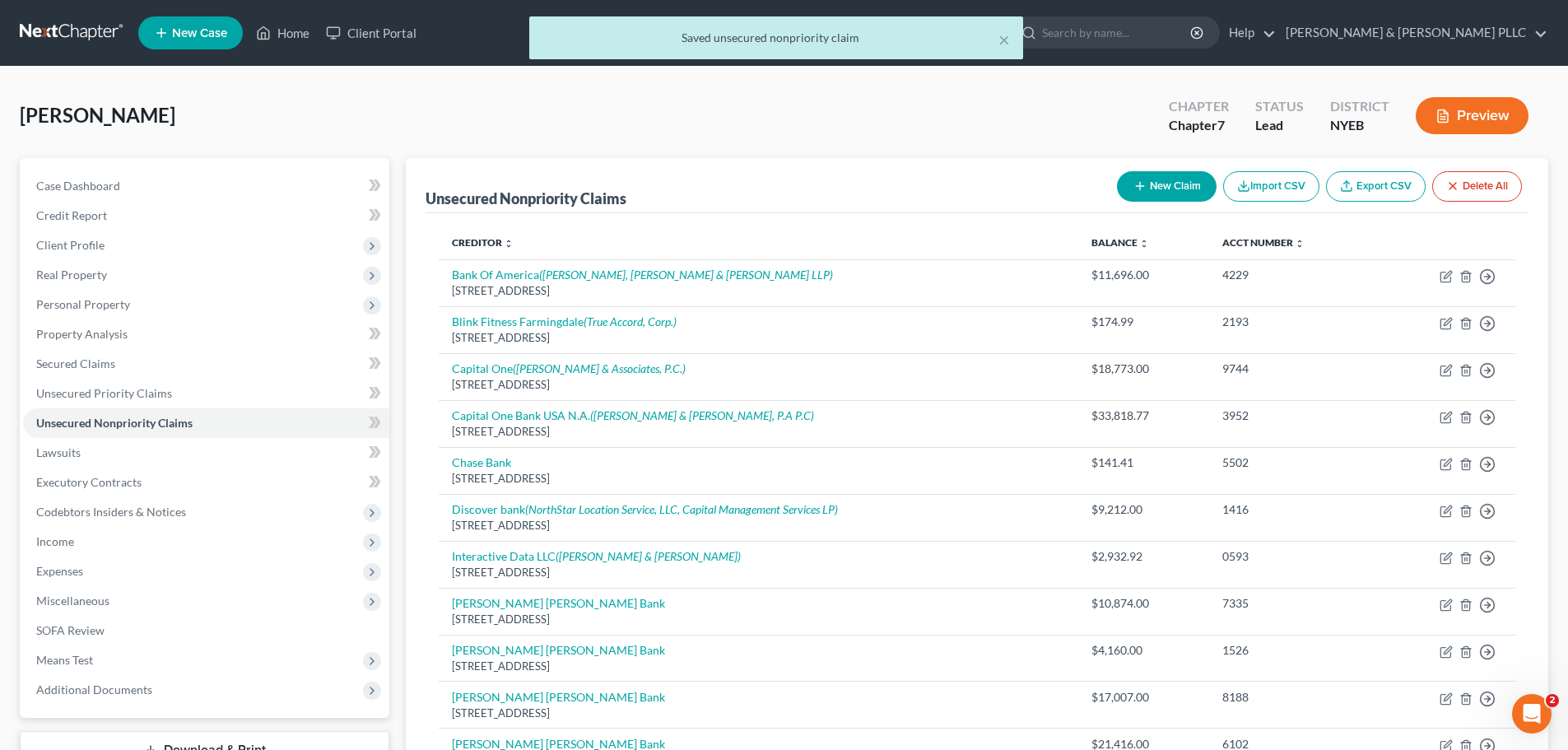
click at [1168, 195] on button "New Claim" at bounding box center [1167, 186] width 100 height 30
select select "0"
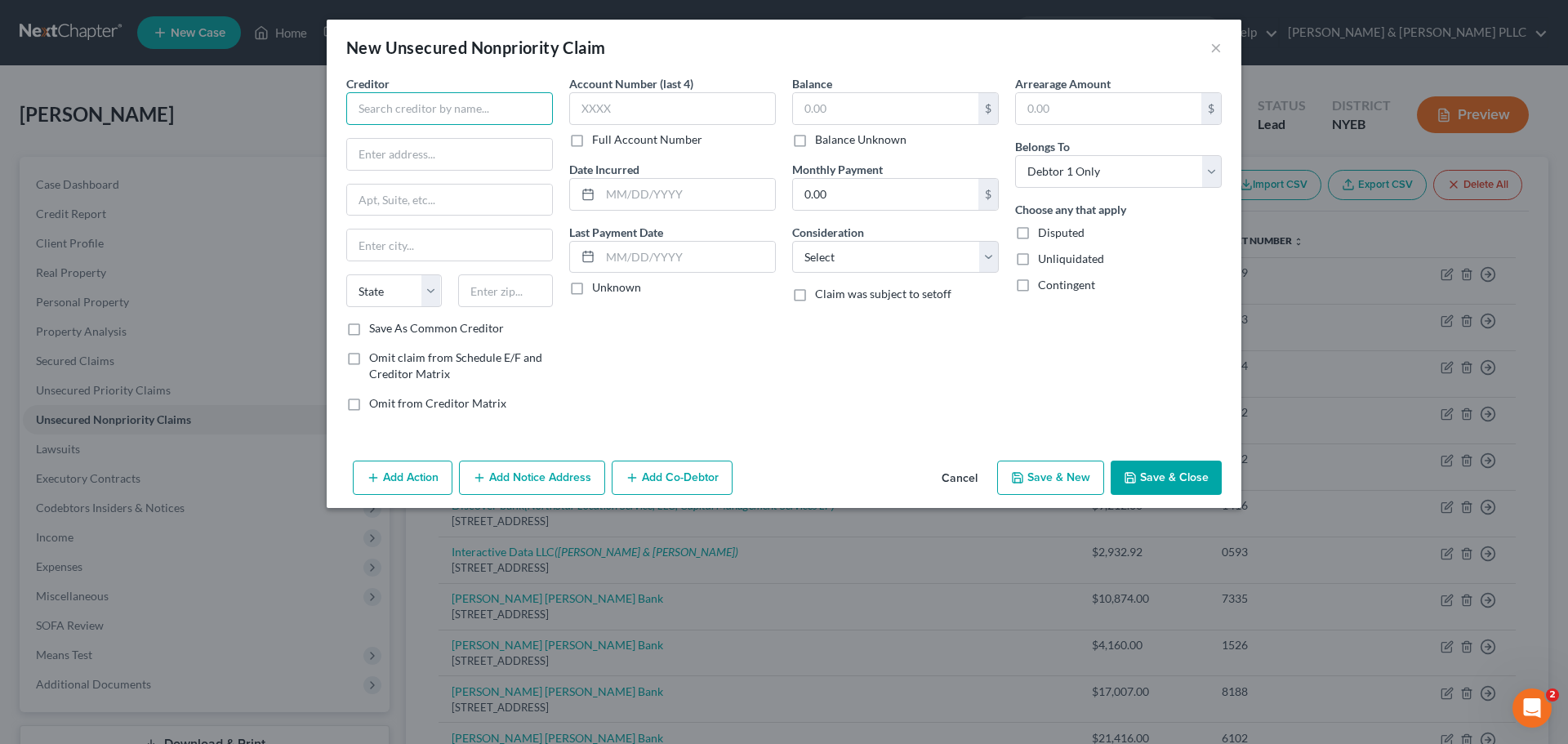
paste input "Teresa Nangano Revocable Trust"
type input "Teresa Nangano Revocable Trust"
click at [654, 109] on input "text" at bounding box center [672, 109] width 207 height 33
click at [837, 108] on input "text" at bounding box center [885, 109] width 185 height 31
type input "0"
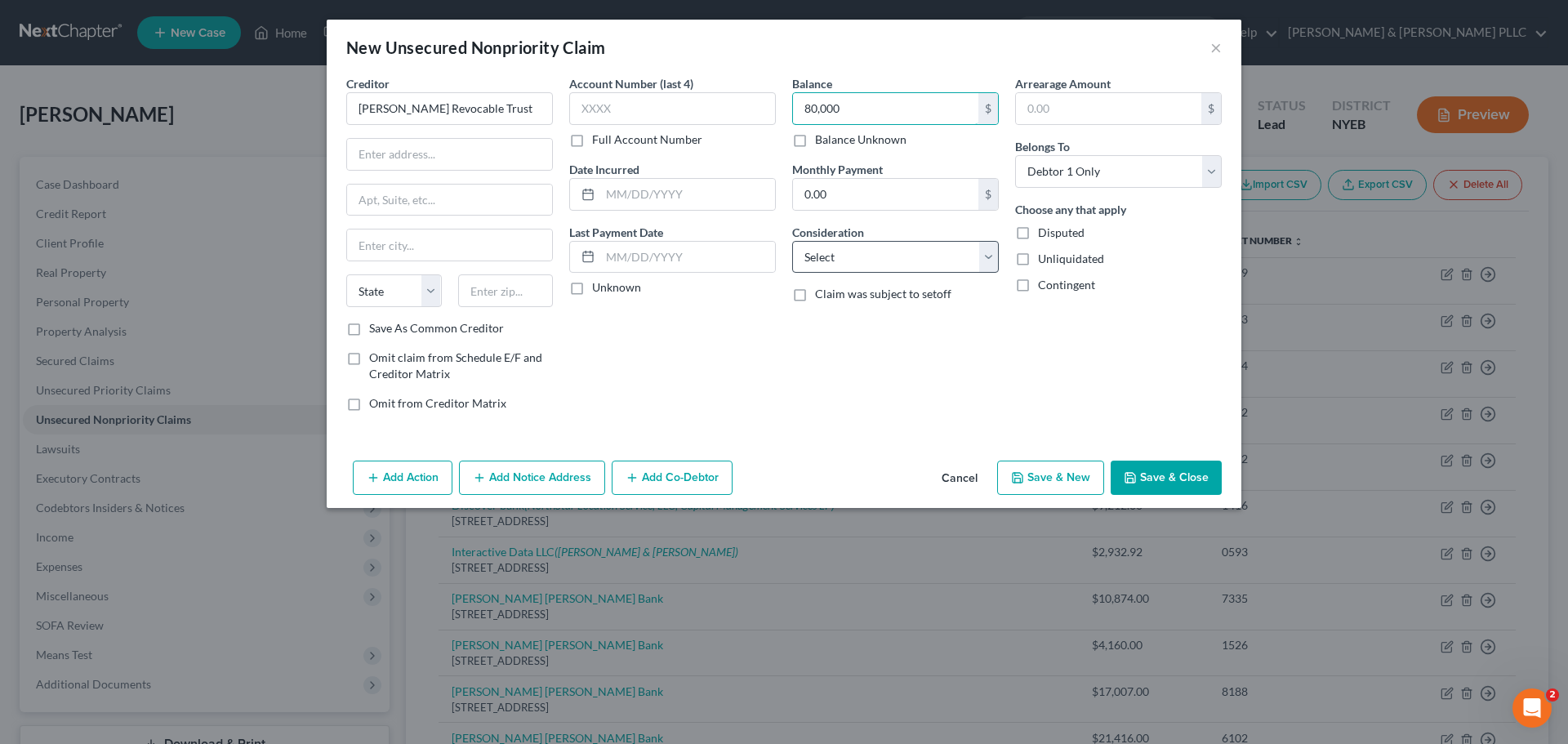
type input "80,000"
click at [802, 267] on select "Select Cable / Satellite Services Collection Agency Credit Card Debt Debt Couns…" at bounding box center [896, 257] width 207 height 33
select select "14"
click at [792, 241] on select "Select Cable / Satellite Services Collection Agency Credit Card Debt Debt Couns…" at bounding box center [896, 257] width 207 height 33
click at [887, 316] on input "text" at bounding box center [896, 319] width 205 height 31
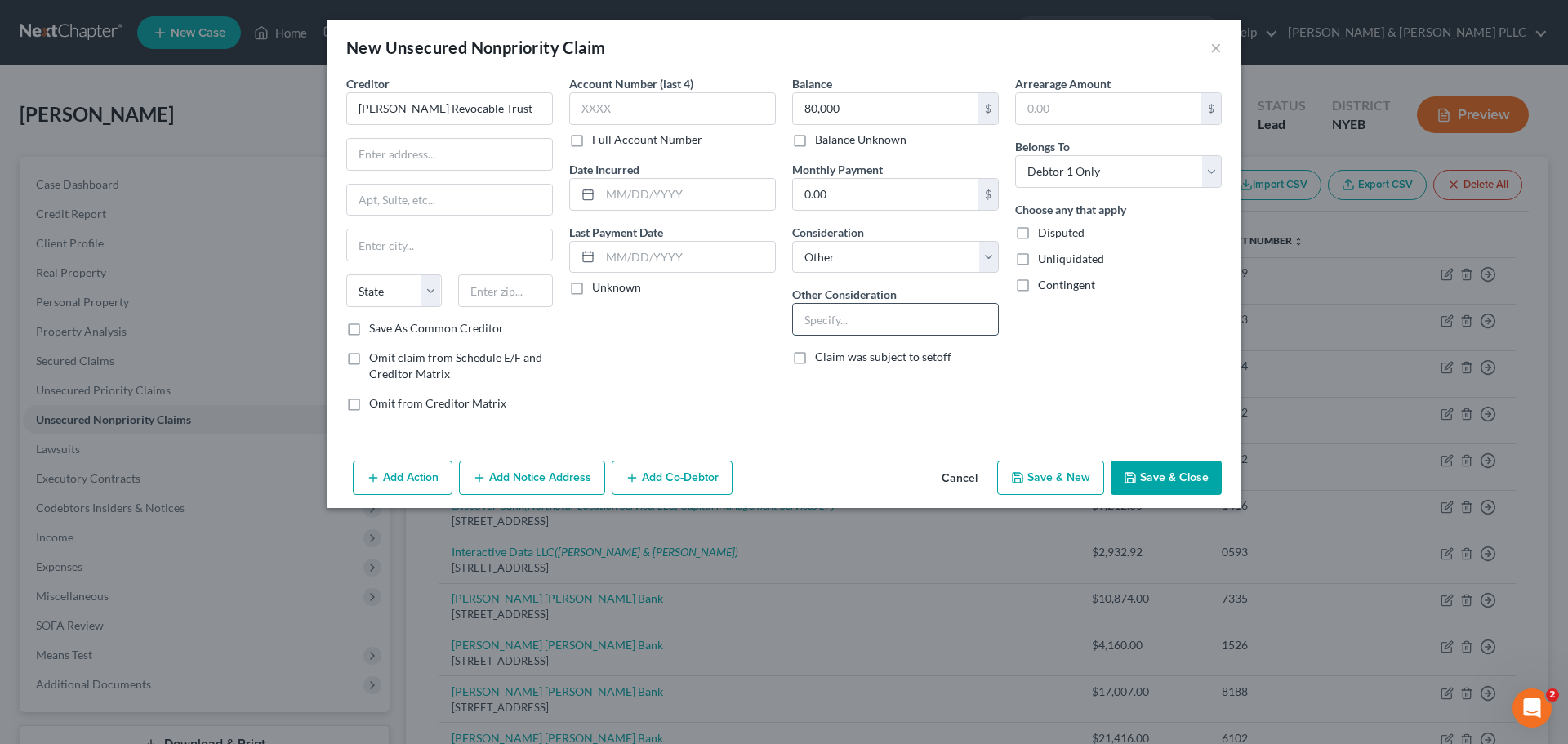
type input "N"
type input "Business Loan"
click at [1186, 480] on button "Save & Close" at bounding box center [1165, 478] width 111 height 34
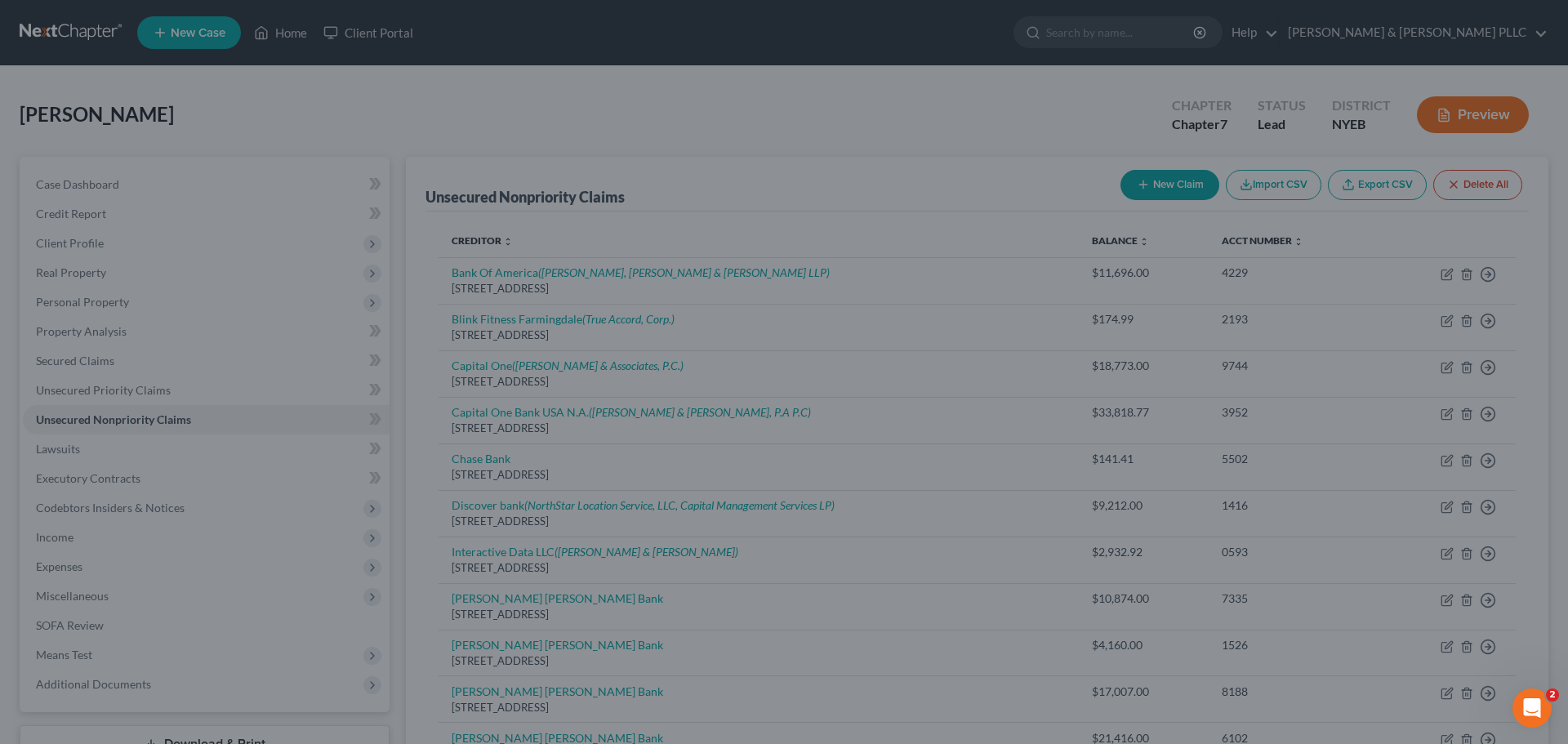
type input "80,000.00"
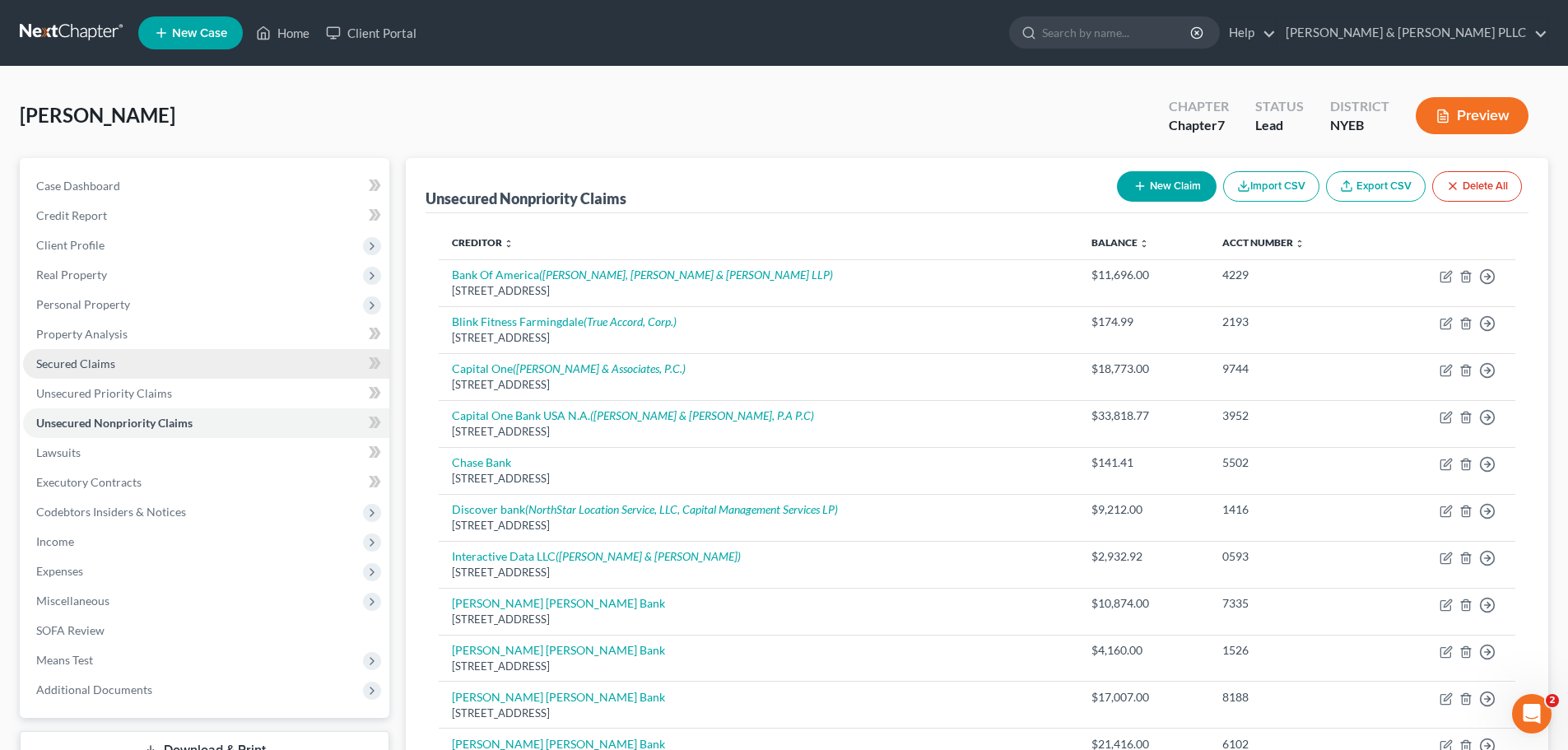
click at [152, 352] on link "Secured Claims" at bounding box center [207, 364] width 367 height 30
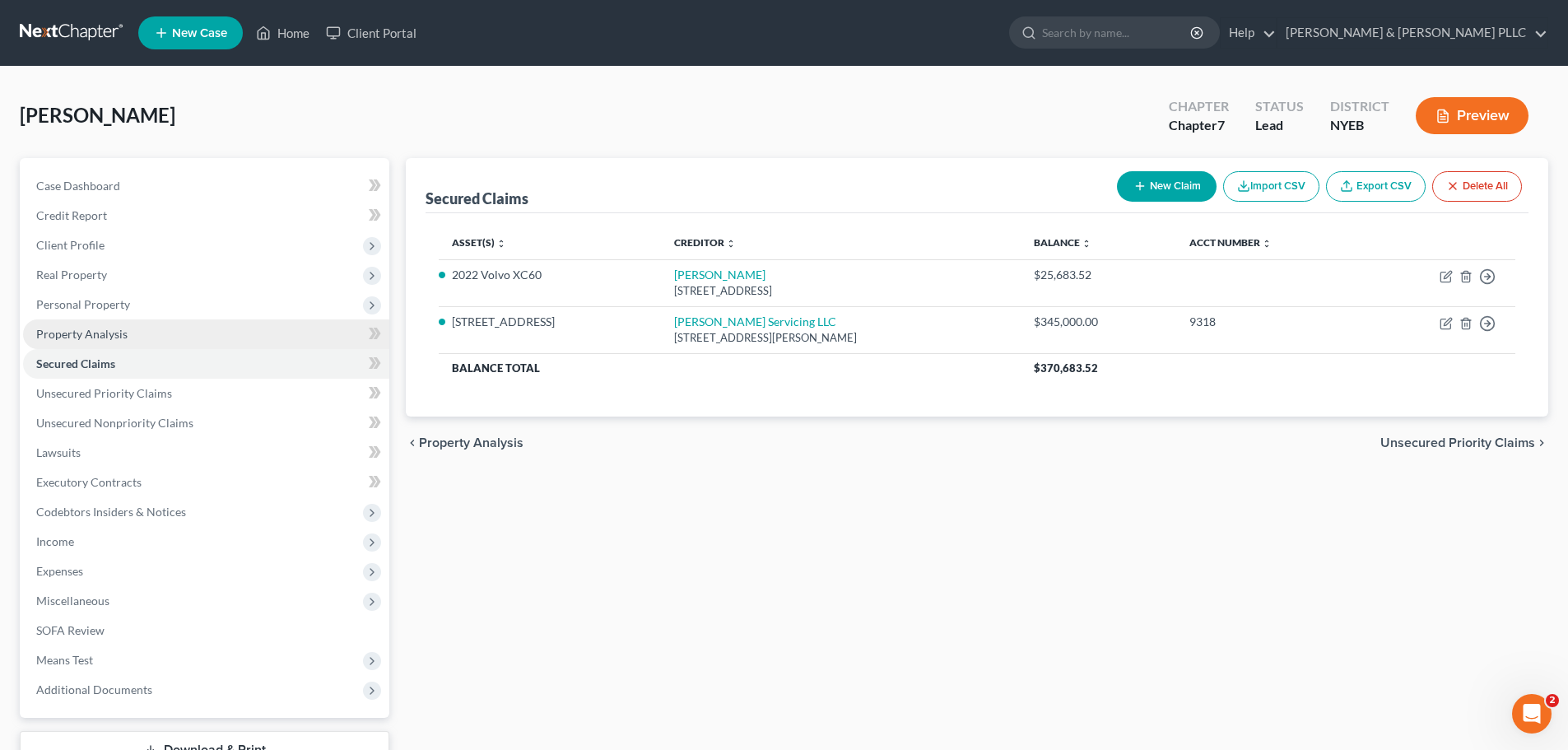
click at [155, 338] on link "Property Analysis" at bounding box center [207, 335] width 367 height 30
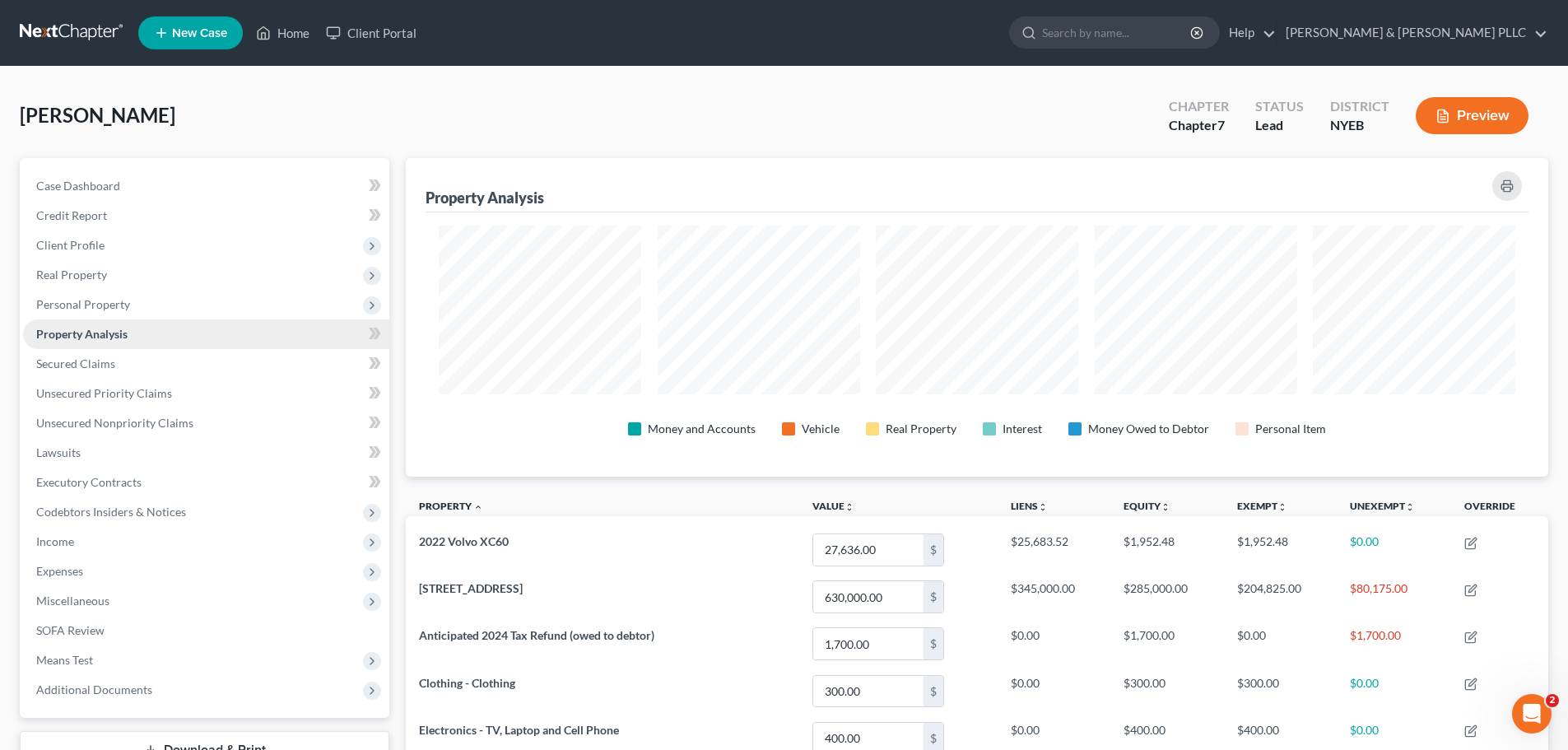
scroll to position [319, 1142]
click at [174, 313] on span "Personal Property" at bounding box center [207, 304] width 367 height 30
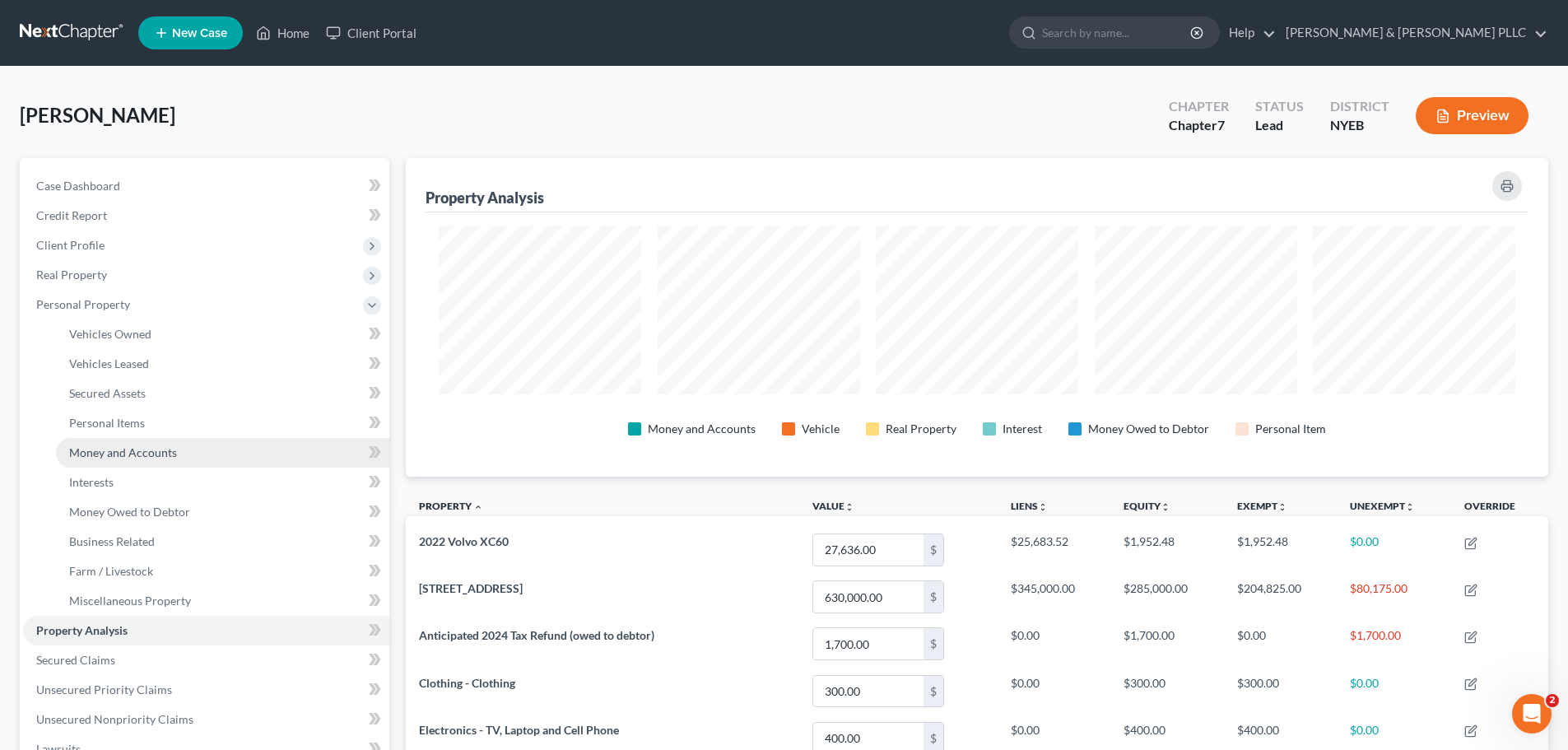
click at [186, 445] on link "Money and Accounts" at bounding box center [222, 453] width 334 height 30
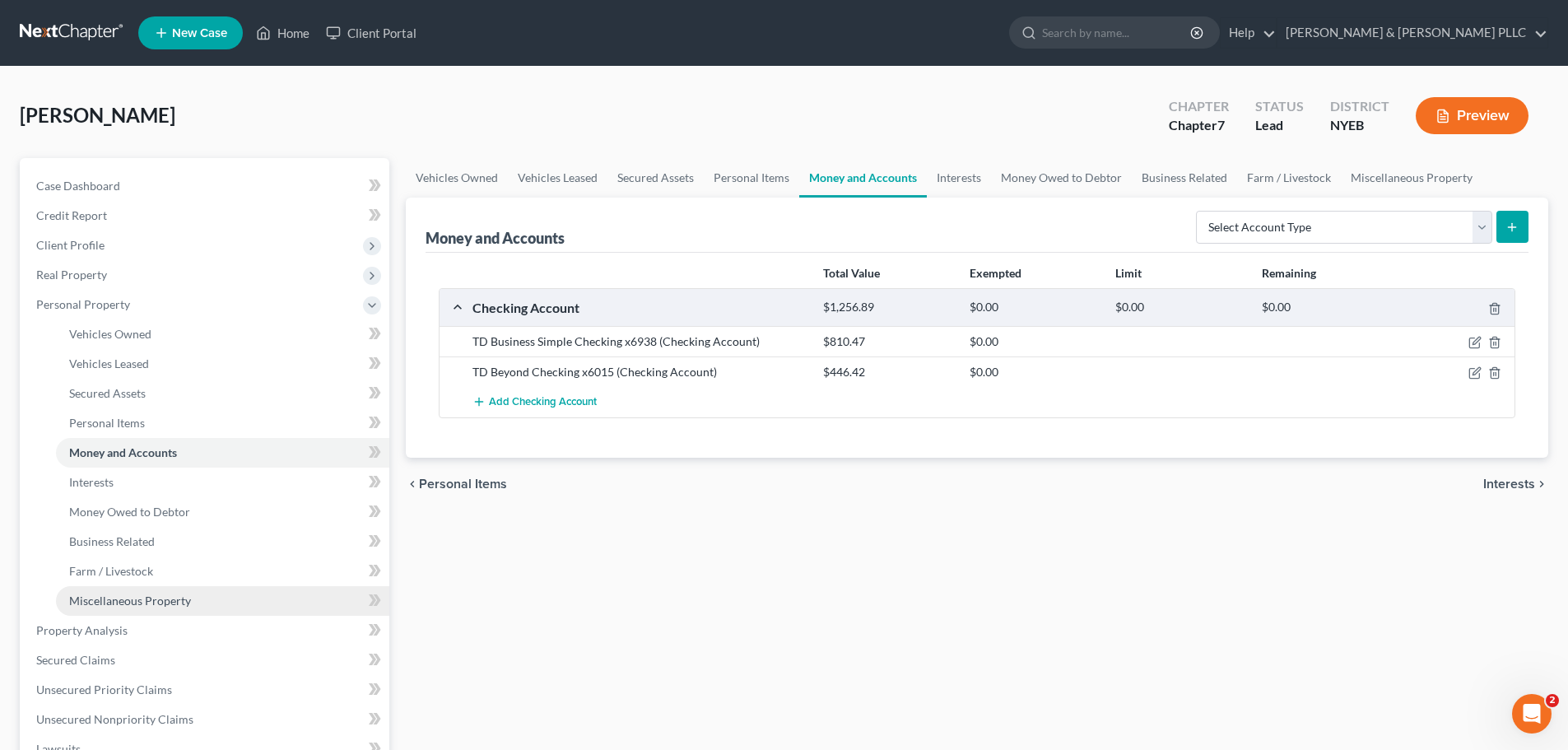
click at [210, 596] on link "Miscellaneous Property" at bounding box center [222, 601] width 334 height 30
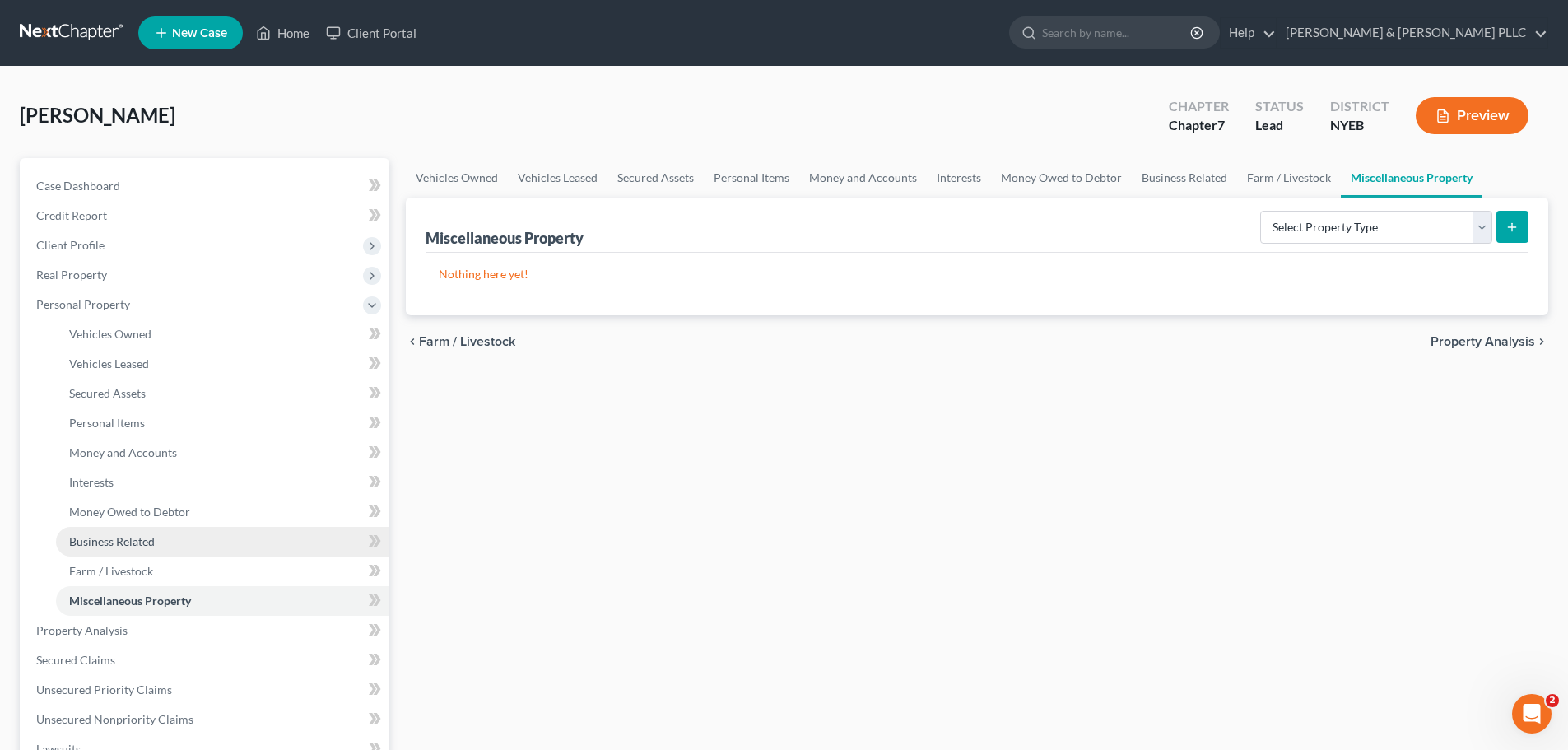
click at [208, 549] on link "Business Related" at bounding box center [222, 541] width 334 height 30
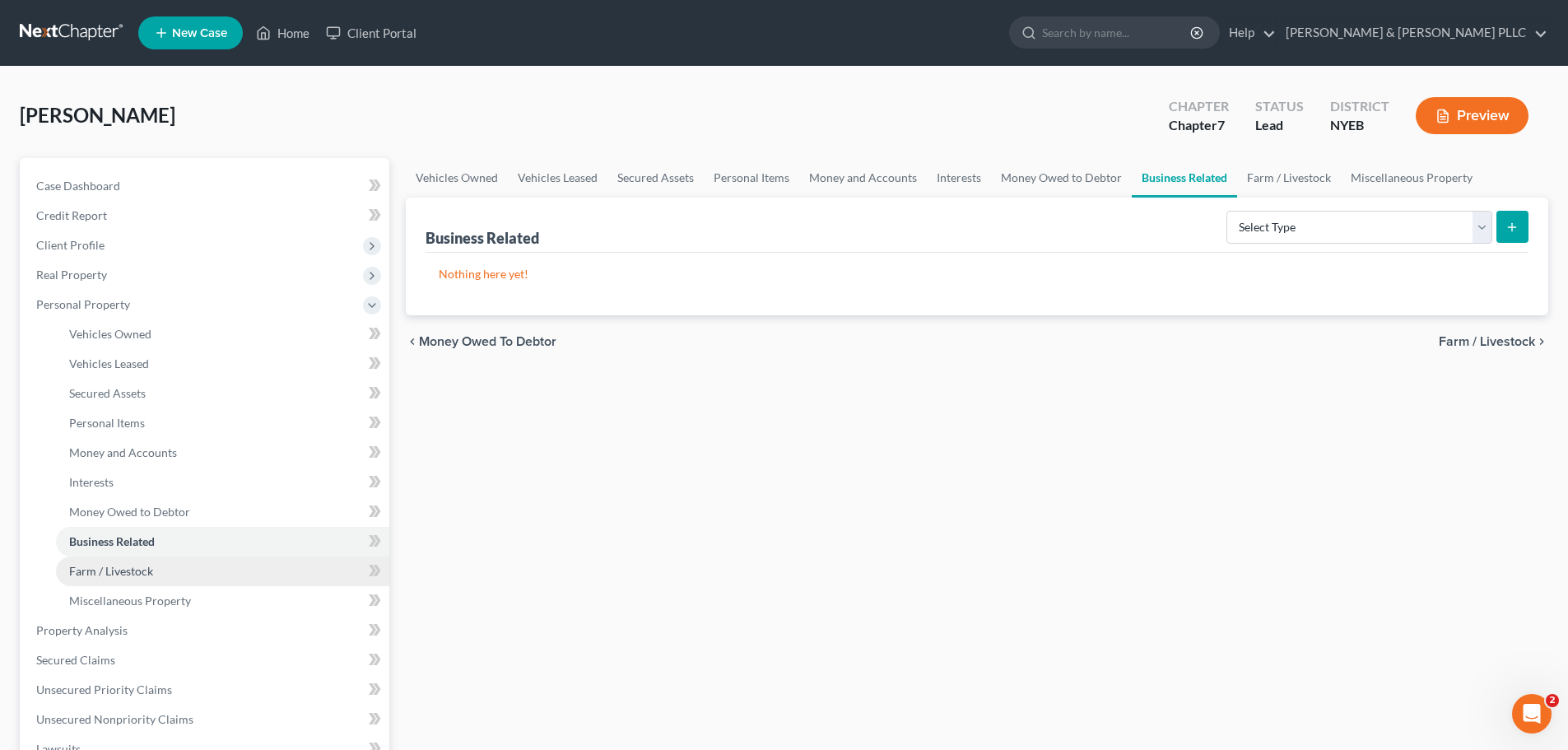
click at [187, 569] on link "Farm / Livestock" at bounding box center [222, 571] width 334 height 30
click at [196, 549] on link "Business Related" at bounding box center [222, 541] width 334 height 30
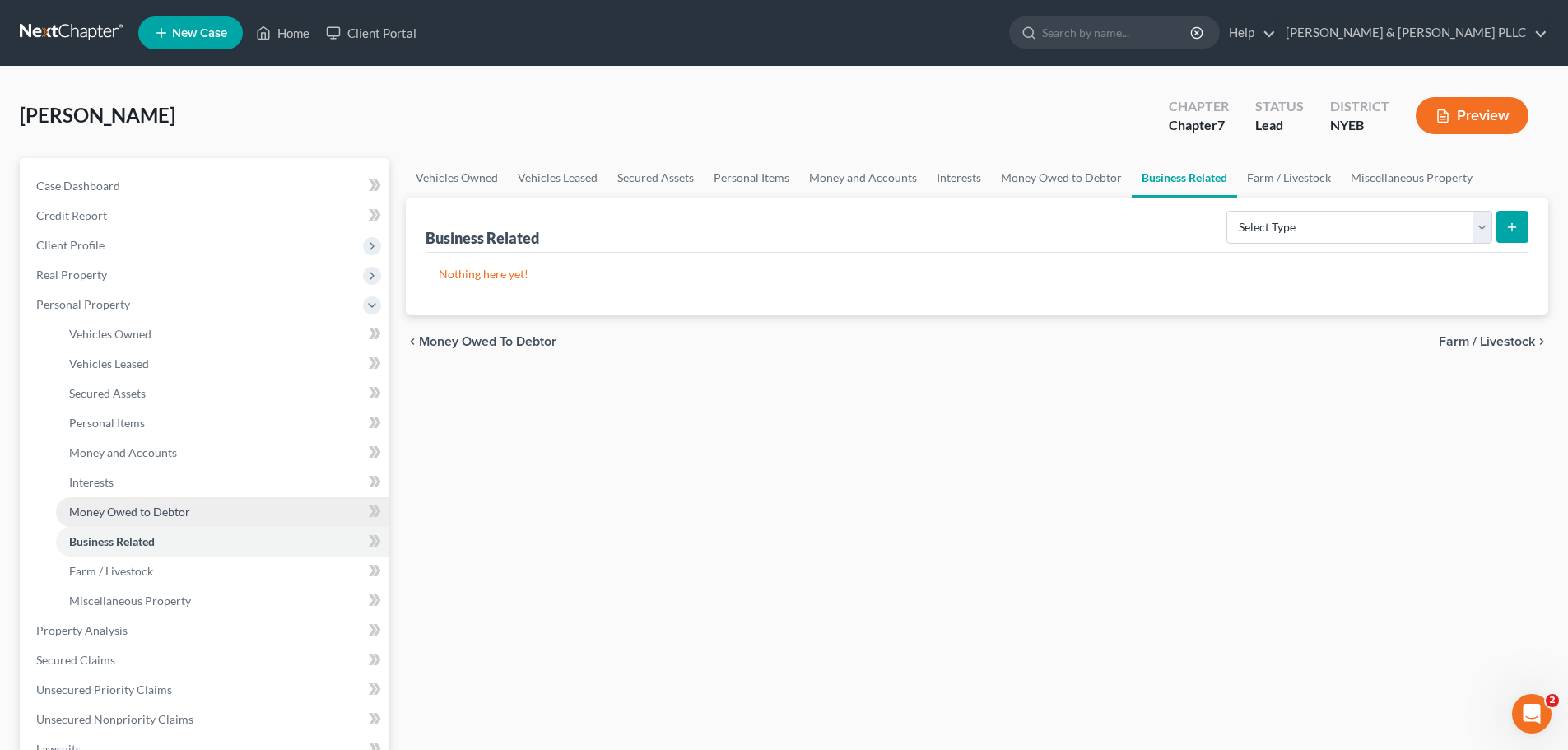
click at [173, 514] on span "Money Owed to Debtor" at bounding box center [129, 512] width 121 height 14
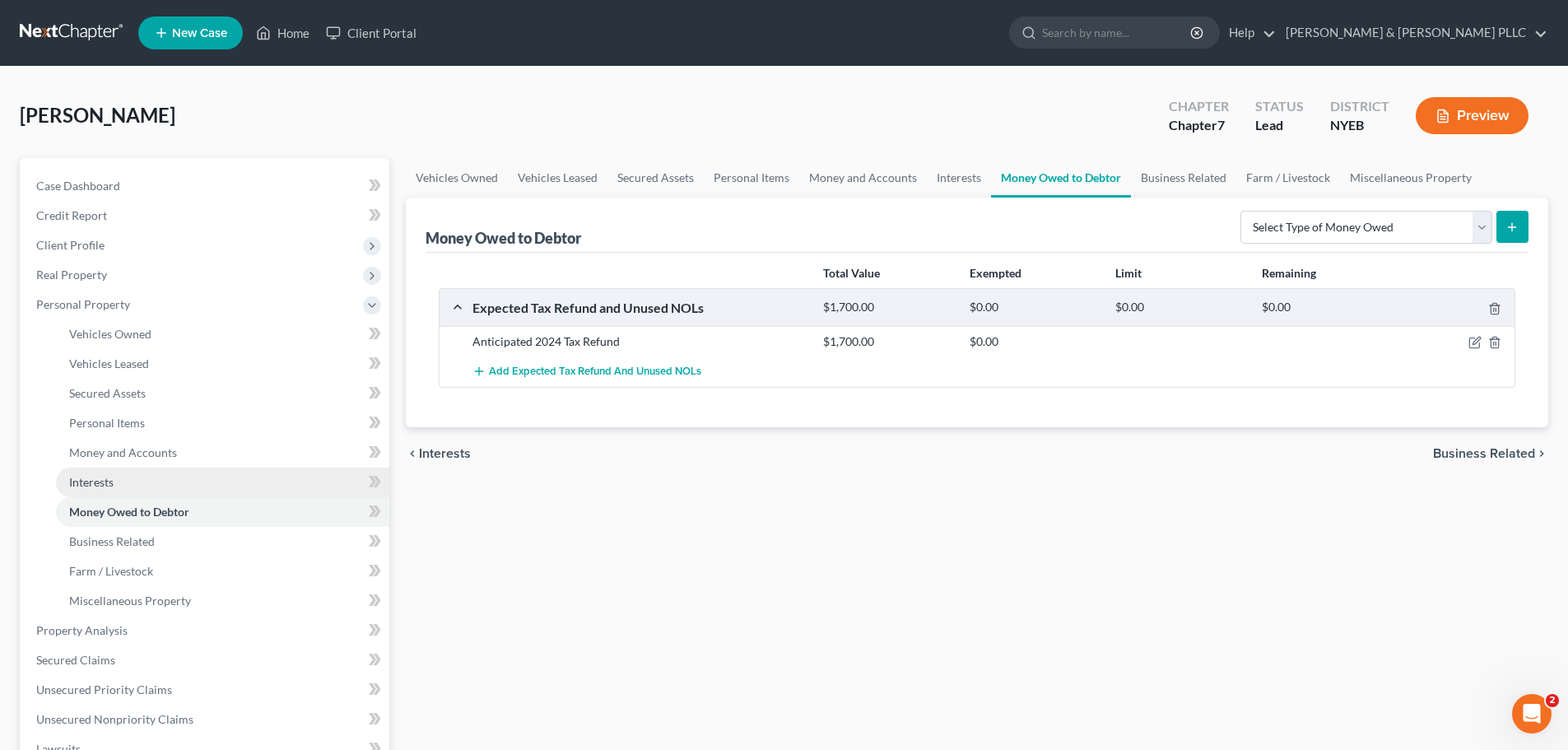
click at [179, 493] on link "Interests" at bounding box center [222, 482] width 334 height 30
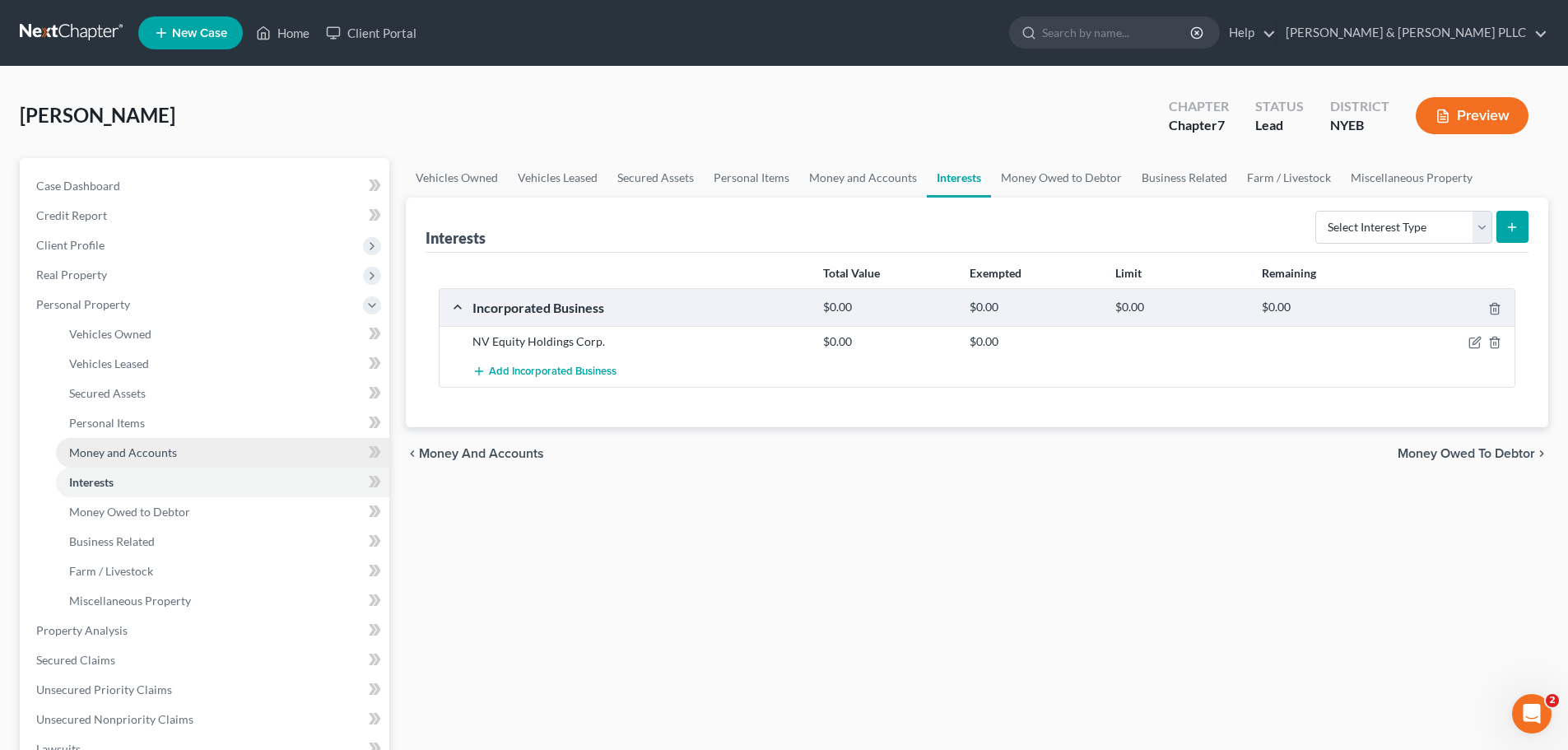
click at [189, 462] on link "Money and Accounts" at bounding box center [222, 453] width 334 height 30
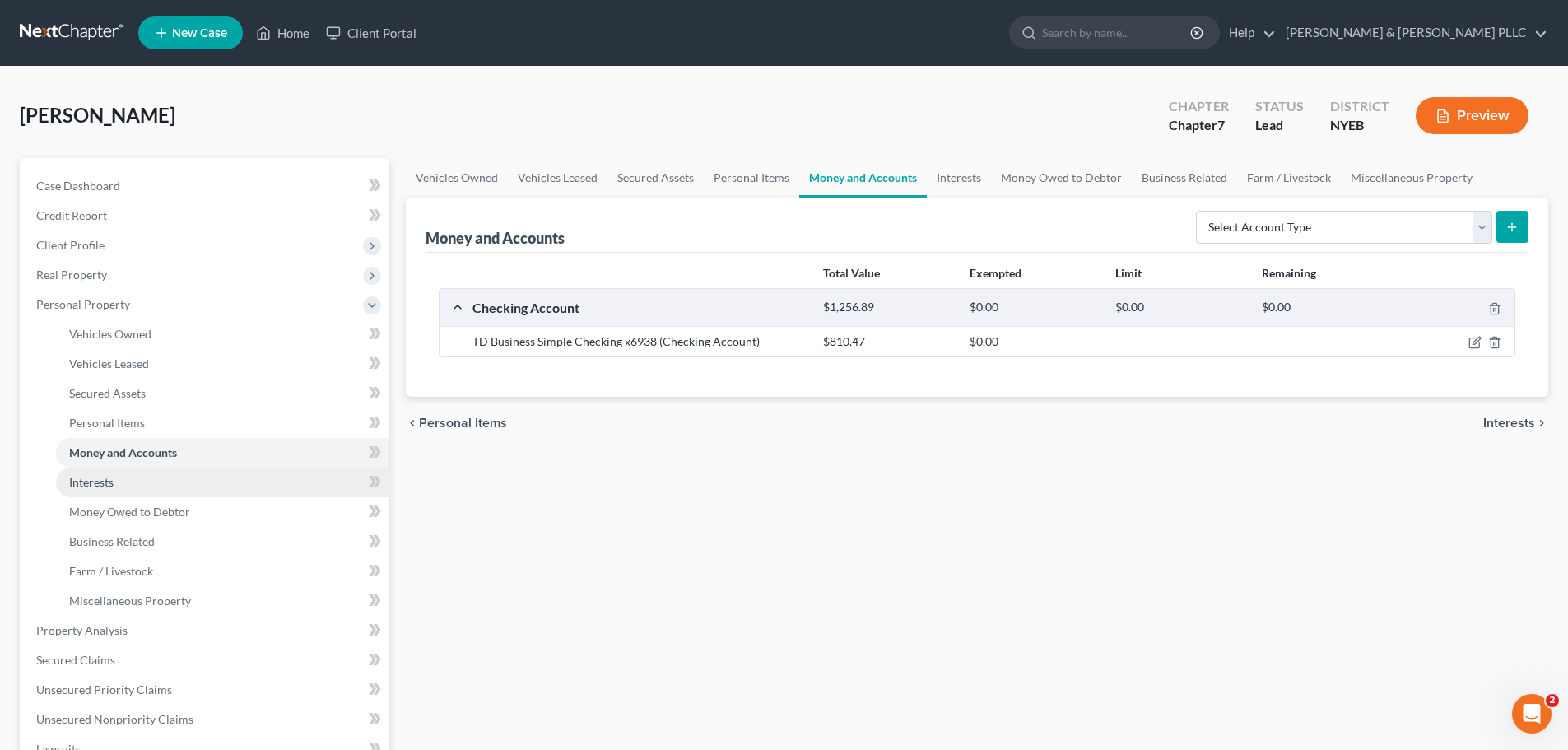
click at [179, 486] on link "Interests" at bounding box center [222, 482] width 334 height 30
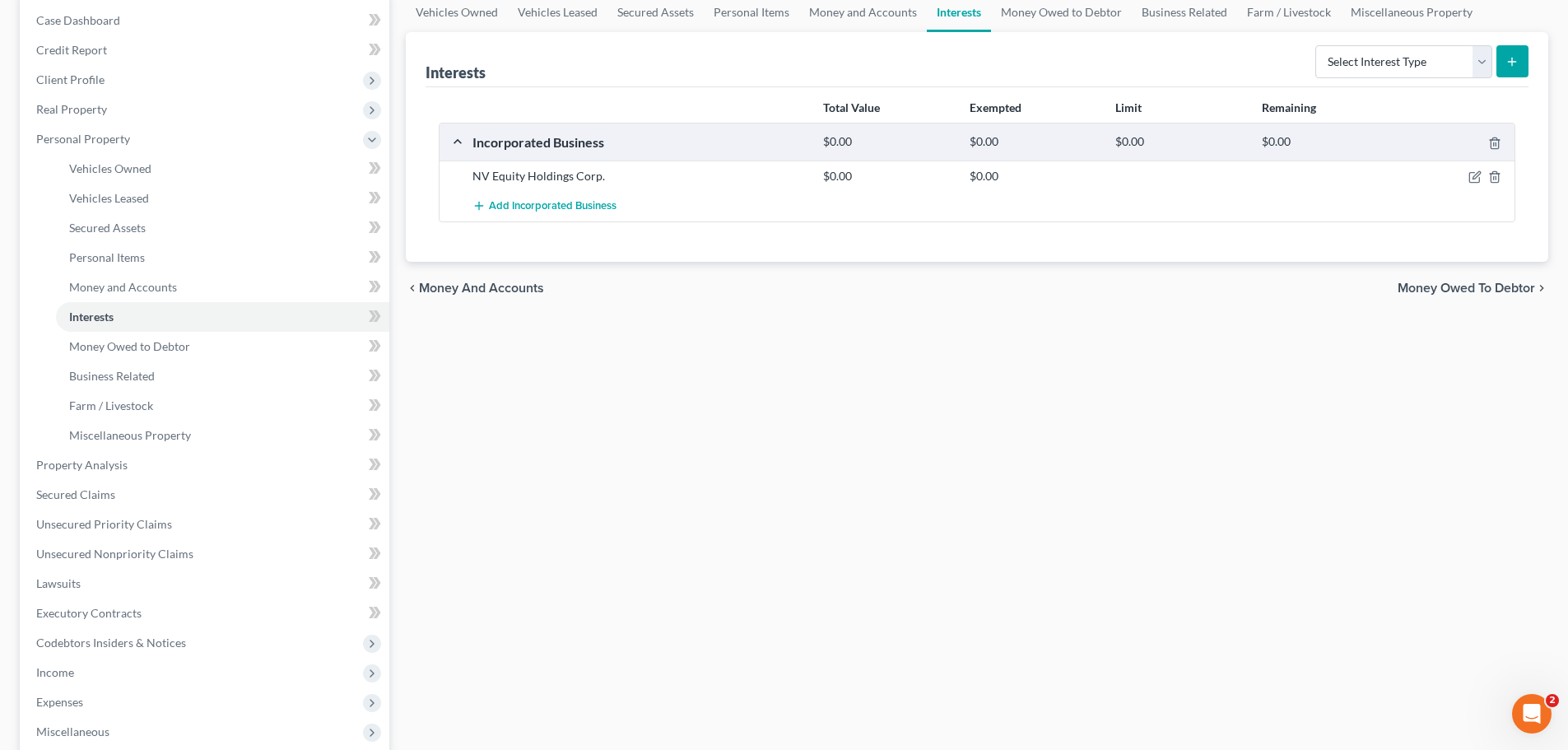
scroll to position [329, 0]
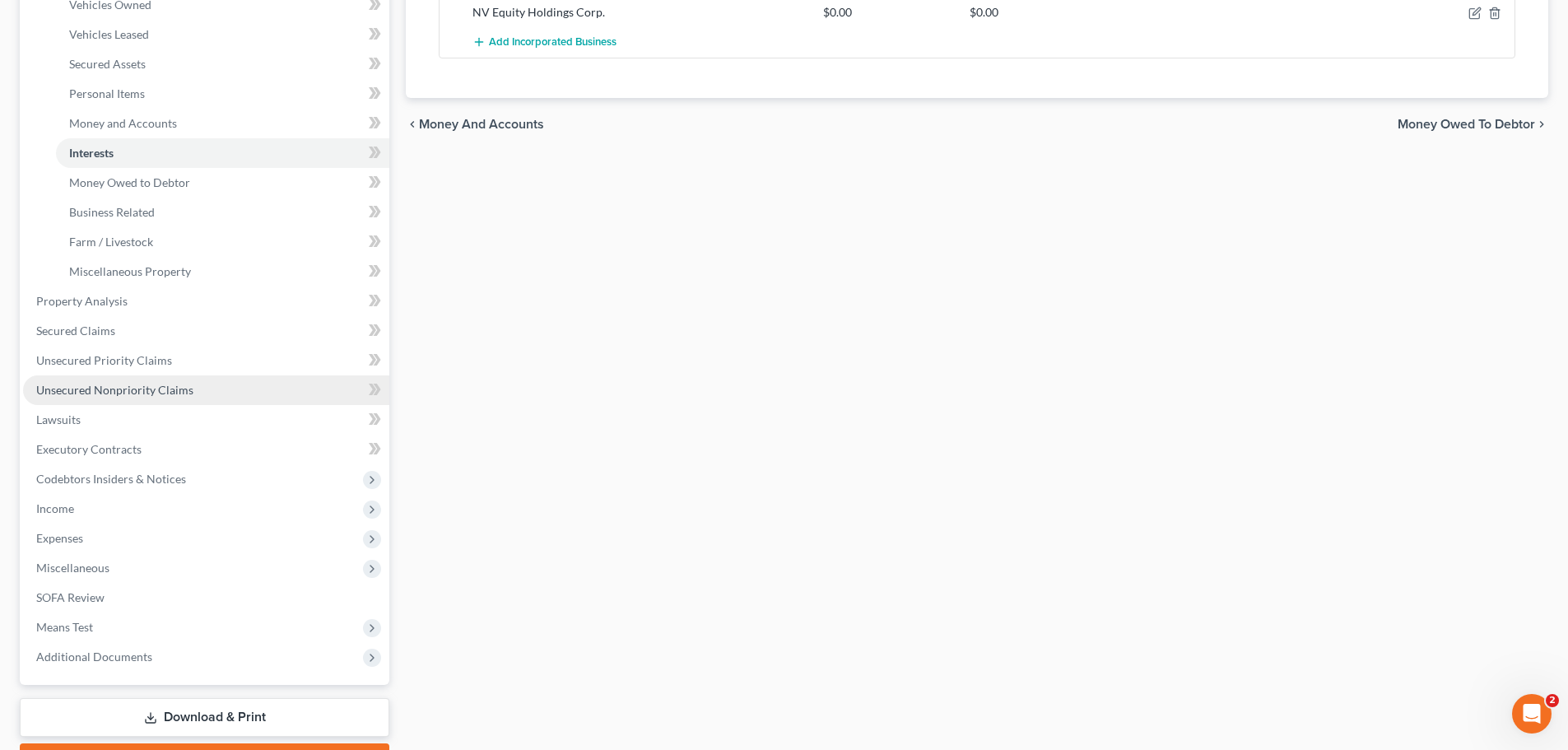
click at [190, 395] on link "Unsecured Nonpriority Claims" at bounding box center [207, 390] width 367 height 30
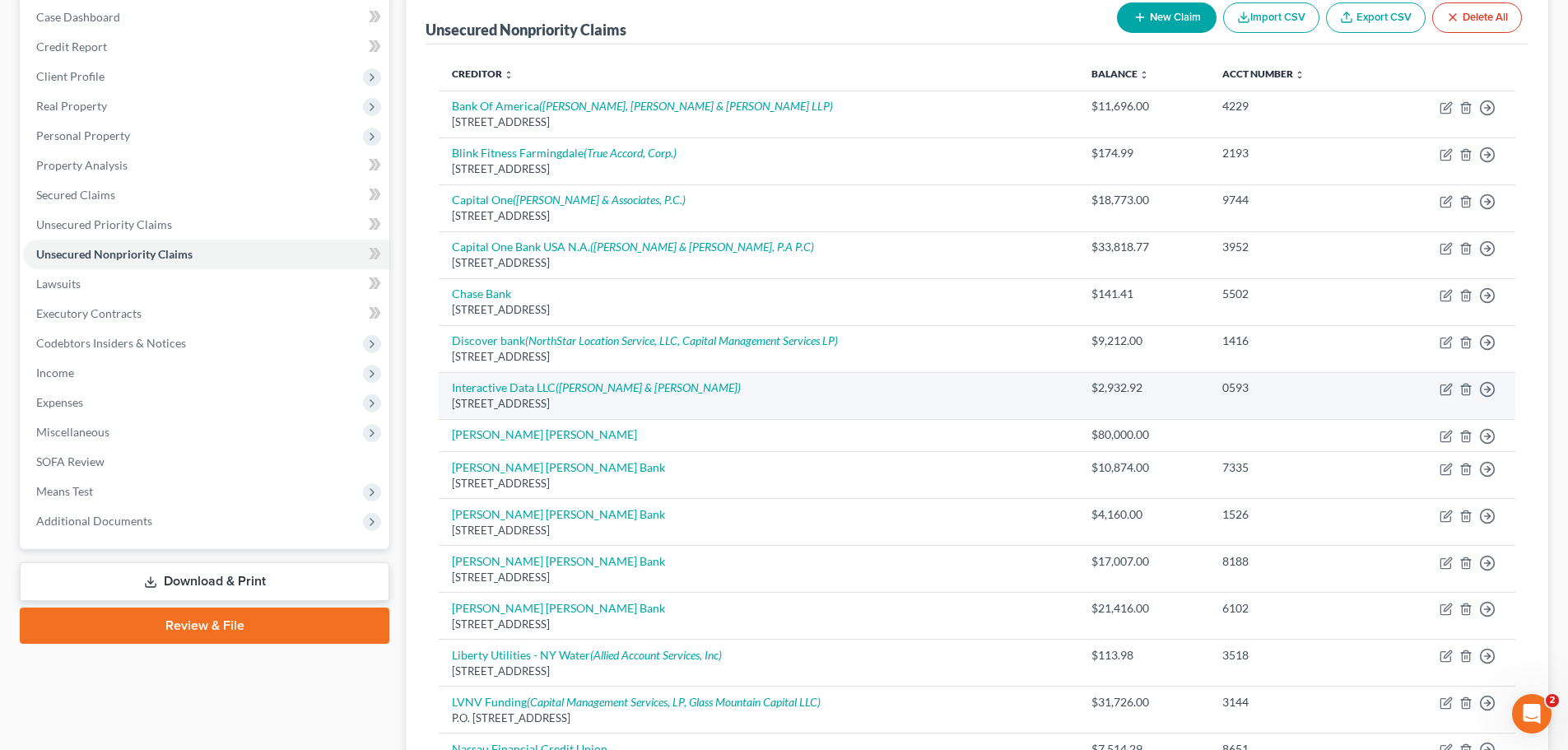
scroll to position [164, 0]
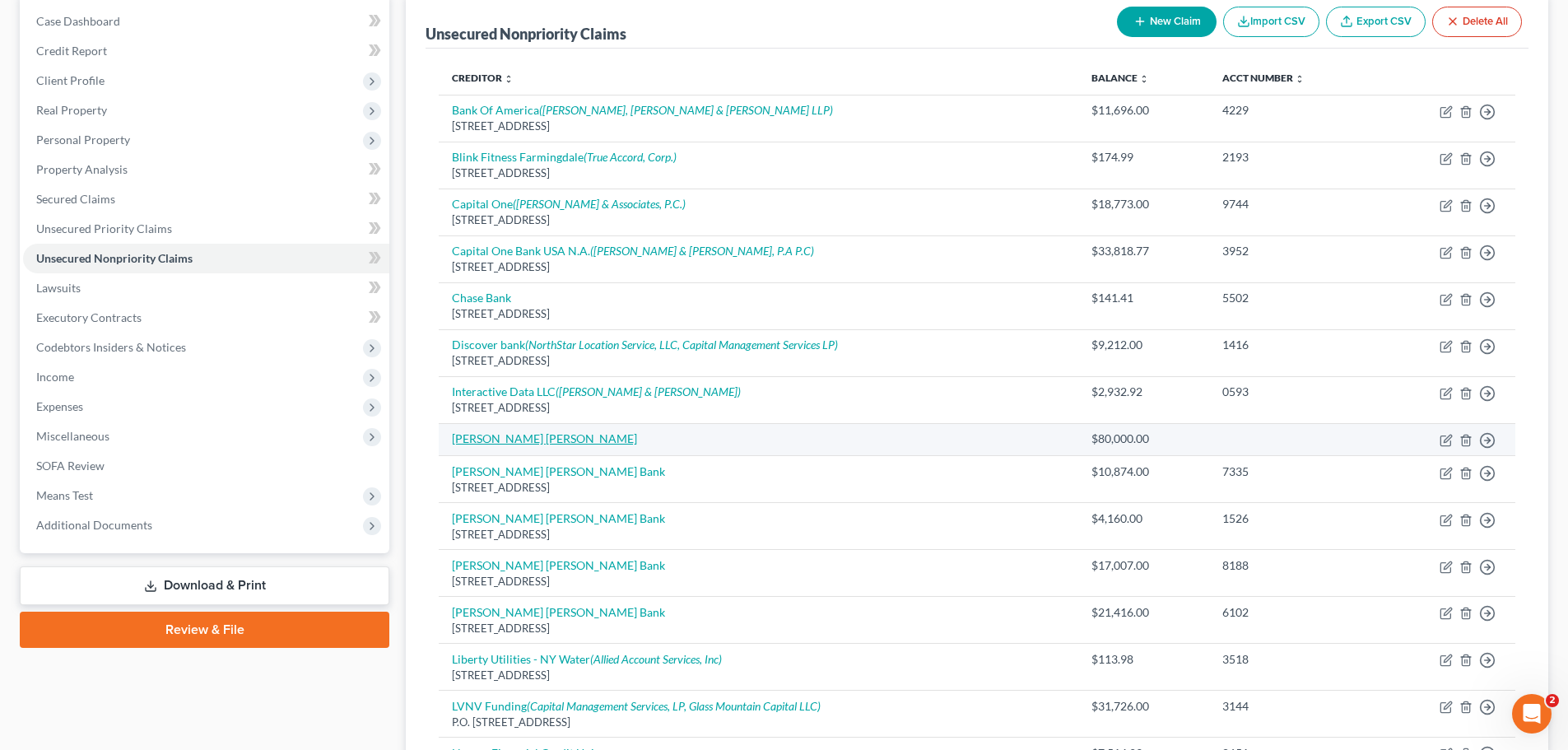
click at [509, 435] on link "Jo-Ann K. A. Peterson" at bounding box center [544, 438] width 185 height 14
select select "14"
select select "0"
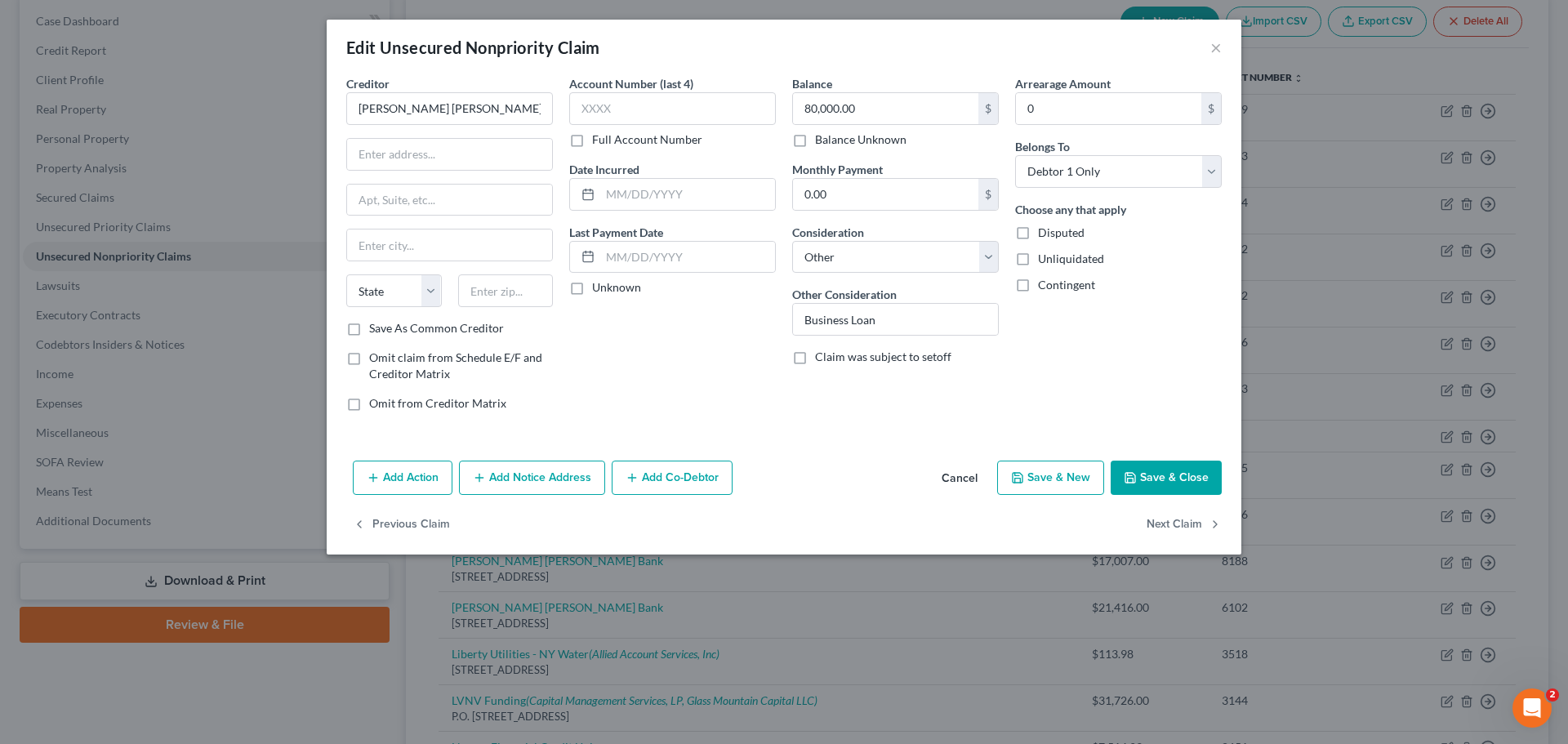
click at [969, 482] on button "Cancel" at bounding box center [959, 478] width 62 height 33
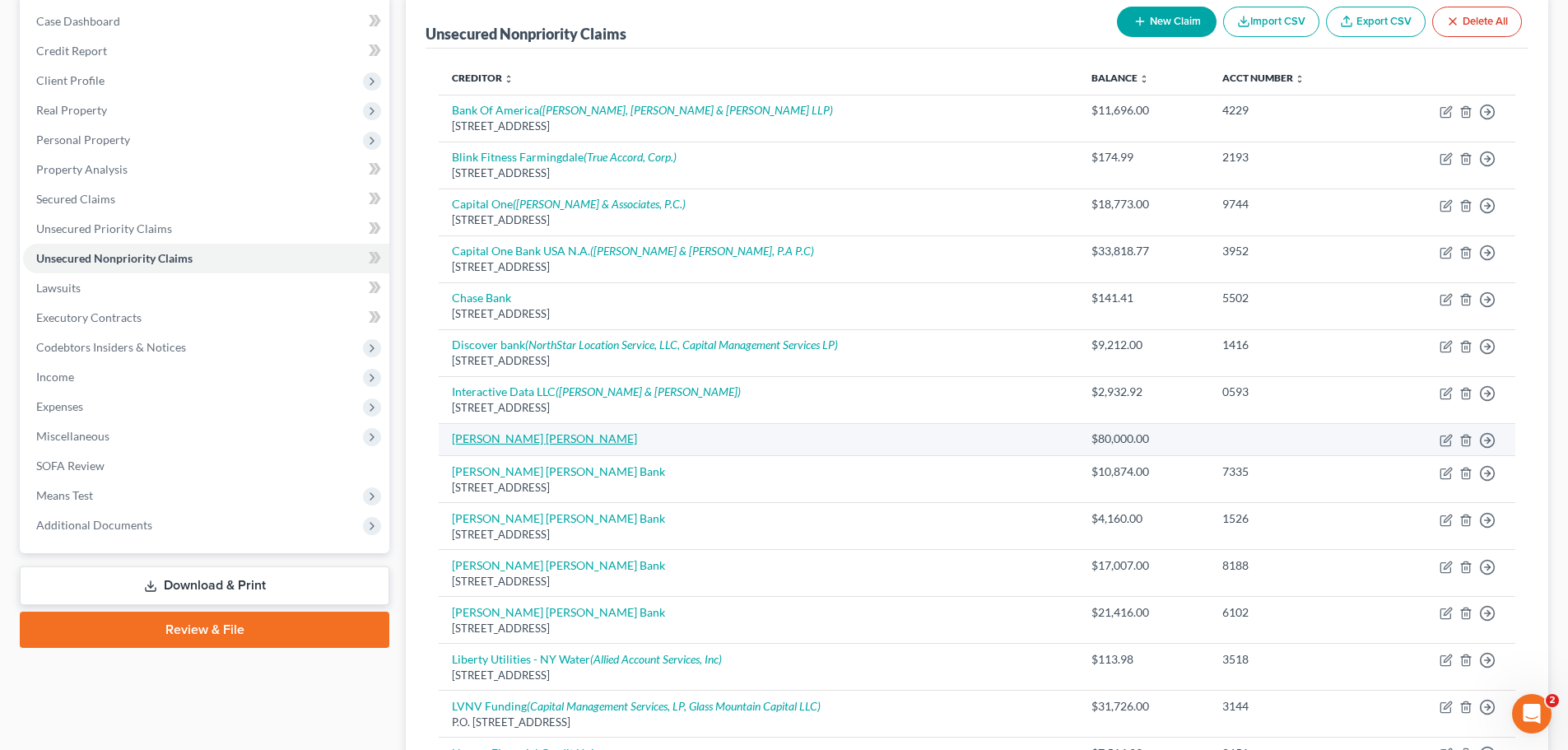
click at [493, 438] on link "Jo-Ann K. A. Peterson" at bounding box center [544, 438] width 185 height 14
select select "14"
select select "0"
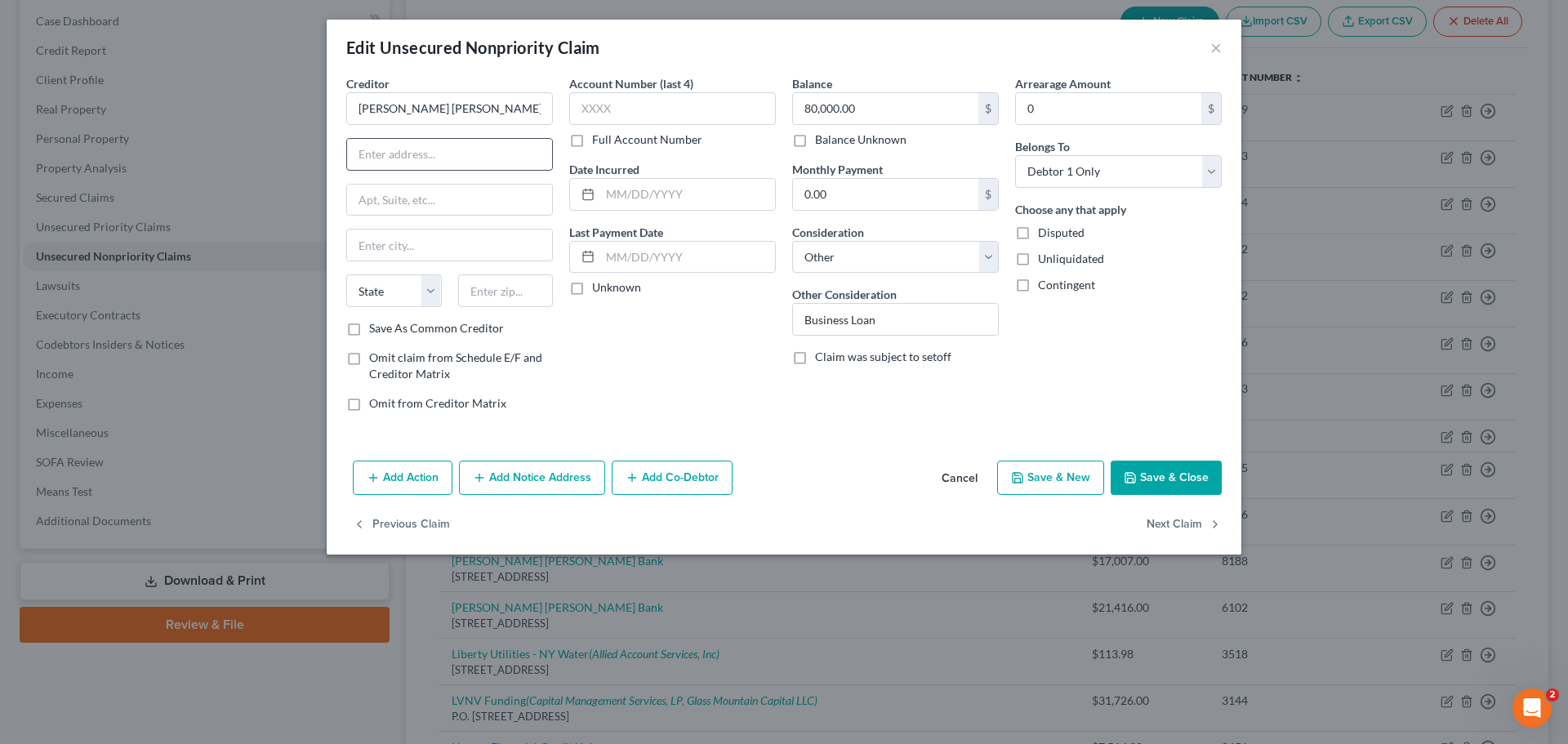
paste input "455 Irish Hill Rd"
type input "455 Irish Hill Rd"
click at [1206, 41] on div "Edit Unsecured Nonpriority Claim ×" at bounding box center [784, 47] width 915 height 55
click at [1217, 42] on button "×" at bounding box center [1215, 47] width 11 height 20
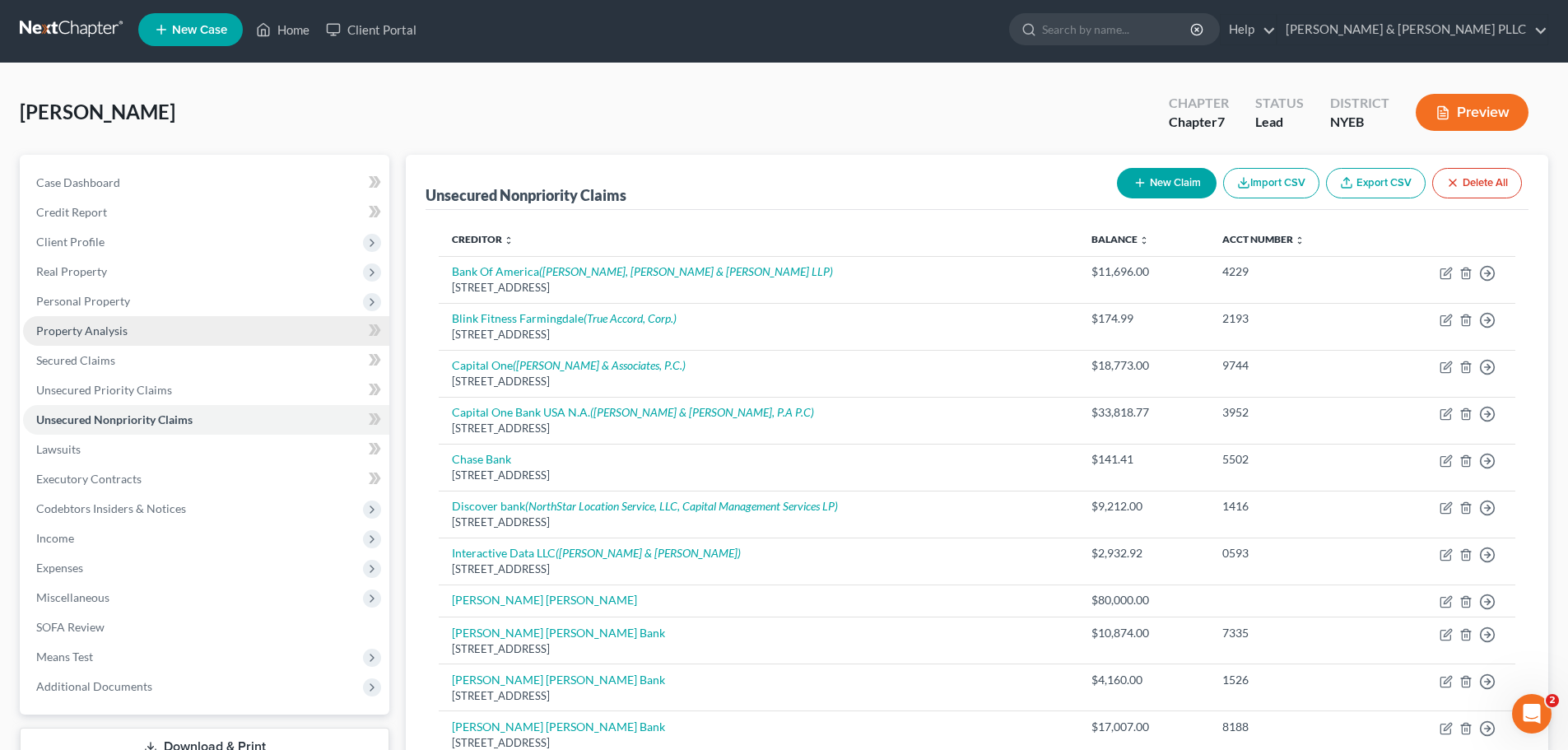
scroll to position [0, 0]
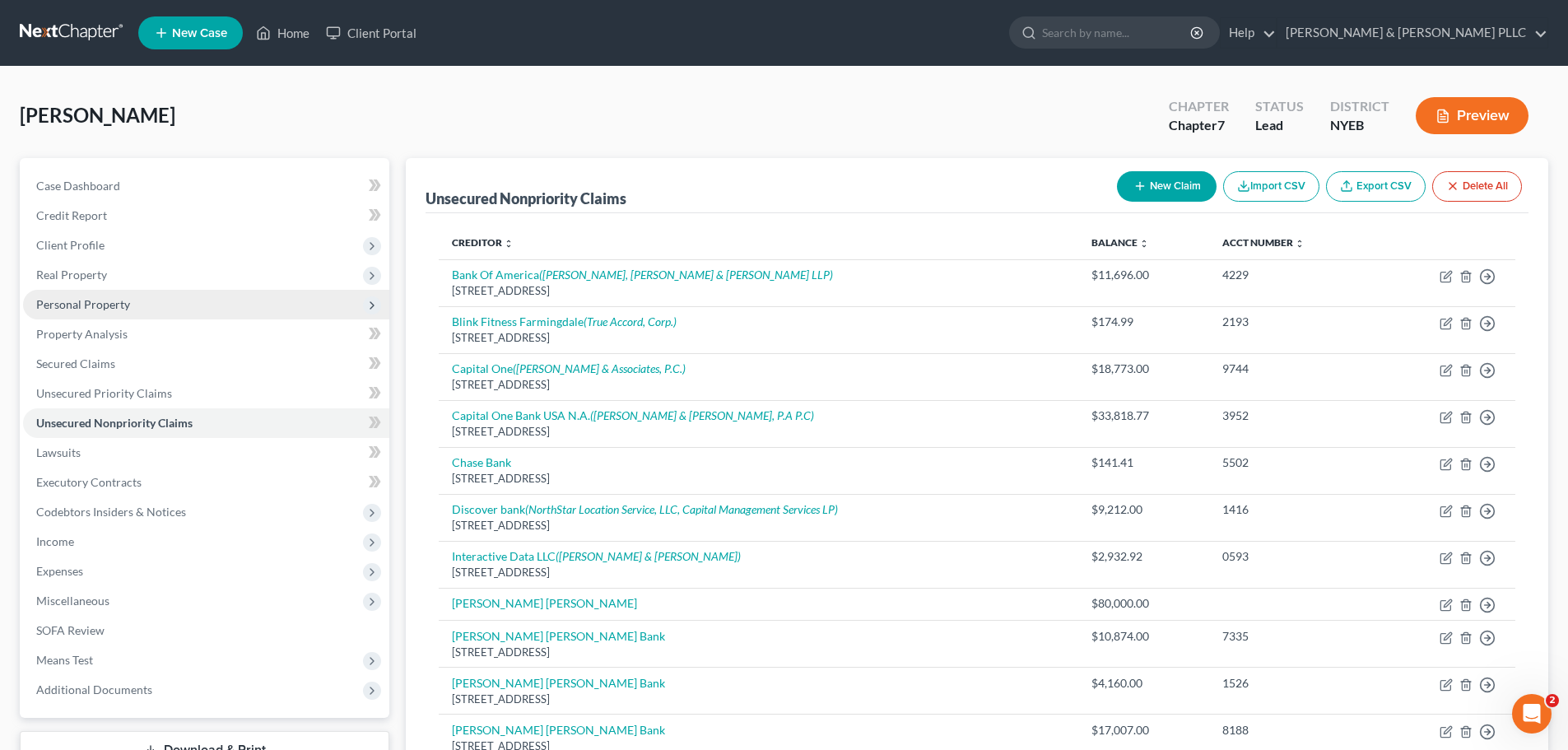
click at [121, 312] on span "Personal Property" at bounding box center [207, 304] width 367 height 30
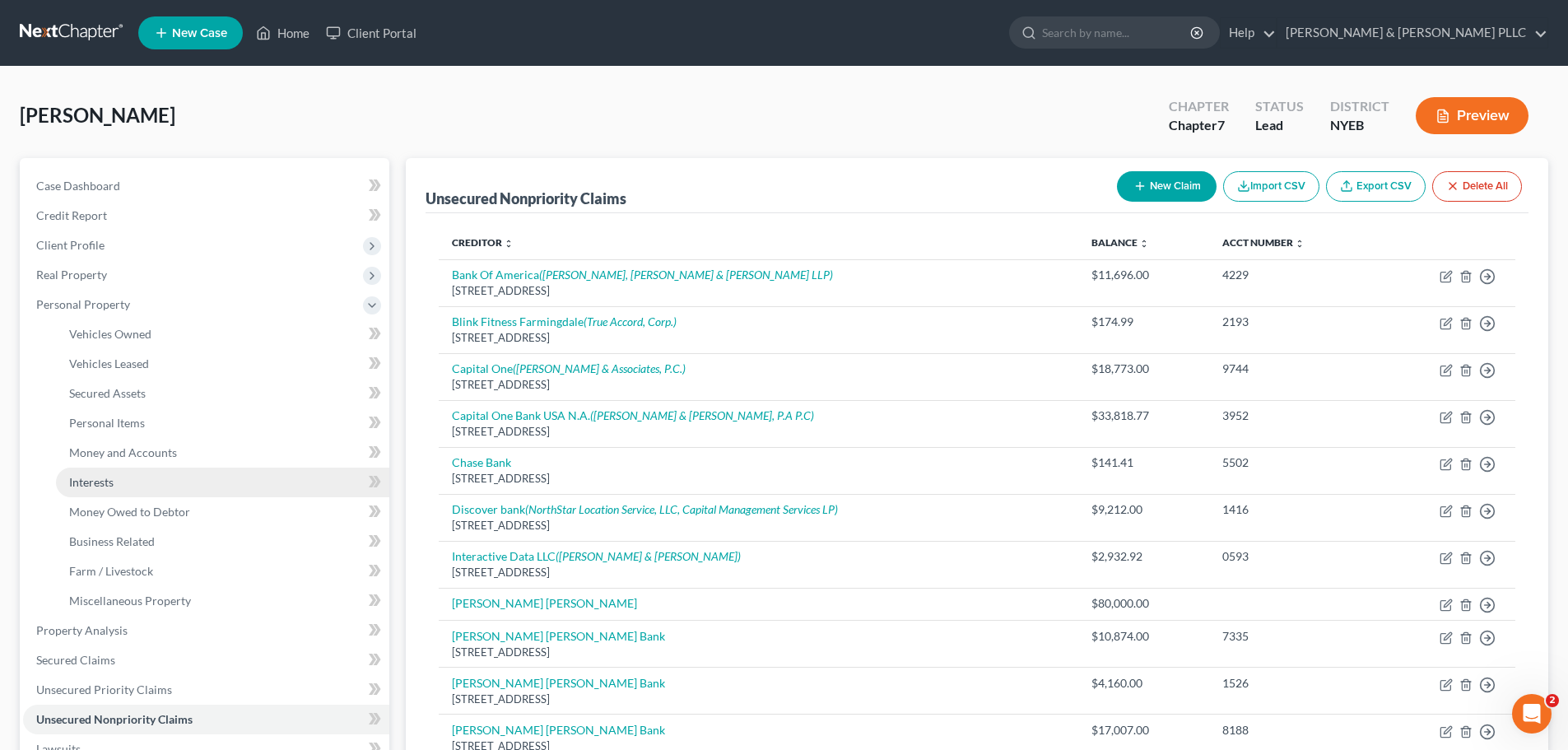
click at [170, 488] on link "Interests" at bounding box center [222, 482] width 334 height 30
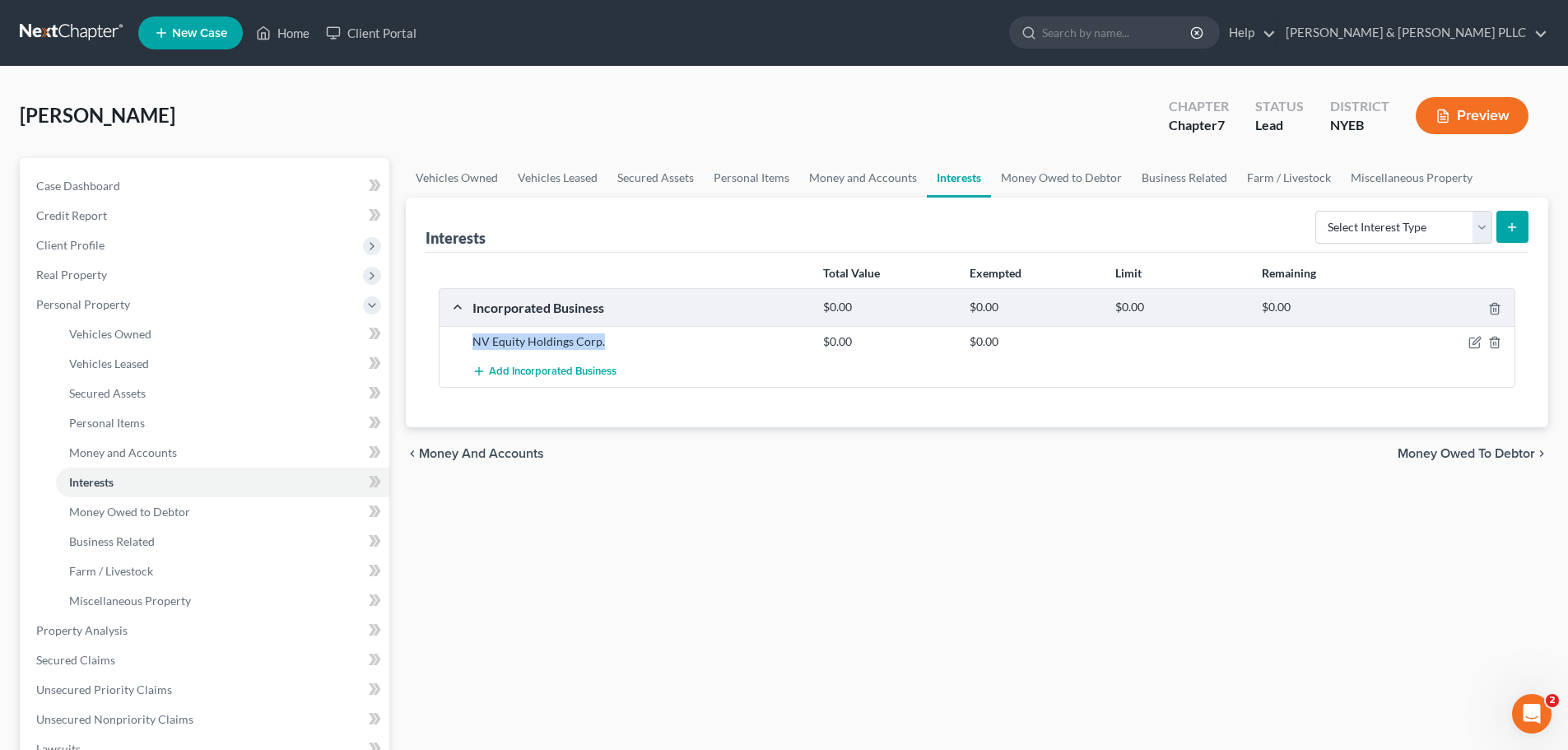
drag, startPoint x: 471, startPoint y: 342, endPoint x: 603, endPoint y: 348, distance: 132.1
click at [603, 348] on div "NV Equity Holdings Corp." at bounding box center [639, 342] width 351 height 17
click at [288, 468] on link "Interests" at bounding box center [222, 482] width 334 height 30
click at [275, 461] on link "Money and Accounts" at bounding box center [222, 453] width 334 height 30
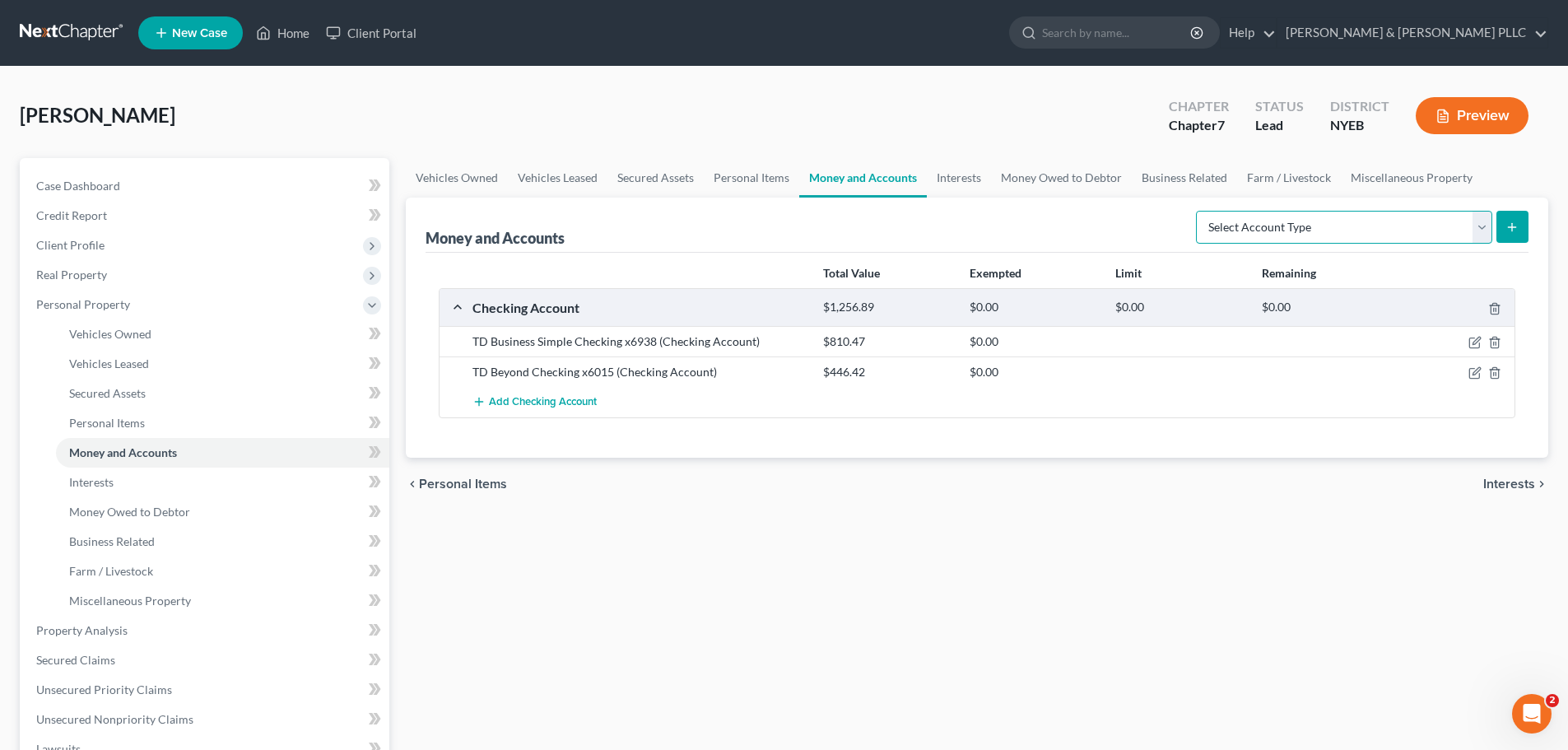
click at [1343, 216] on select "Select Account Type Brokerage Cash on Hand Certificates of Deposit Checking Acc…" at bounding box center [1343, 228] width 296 height 33
drag, startPoint x: 1256, startPoint y: 228, endPoint x: 1276, endPoint y: 242, distance: 24.4
click at [1256, 228] on select "Select Account Type Brokerage Cash on Hand Certificates of Deposit Checking Acc…" at bounding box center [1343, 228] width 296 height 33
click at [530, 403] on span "Add Checking Account" at bounding box center [543, 402] width 108 height 13
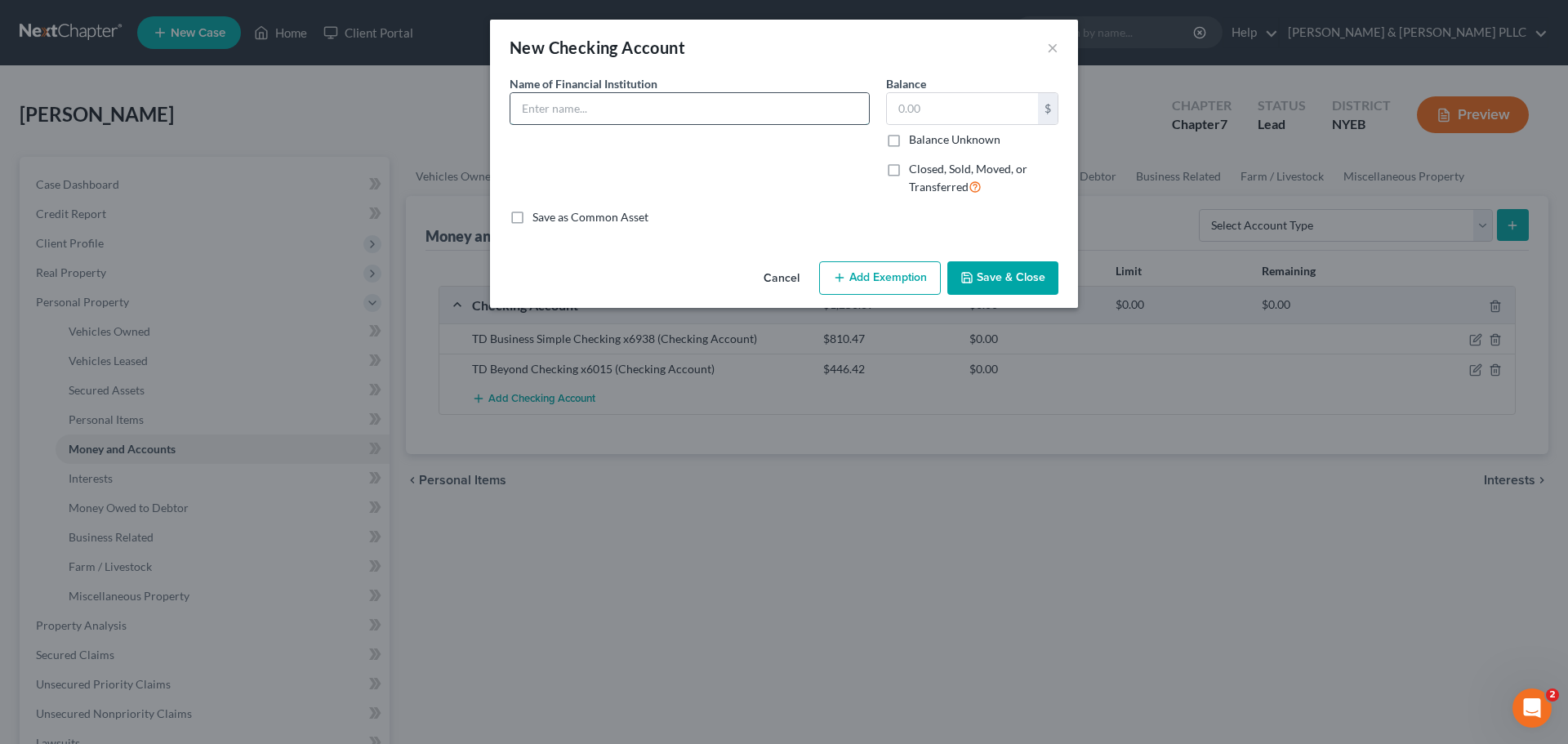
click at [744, 109] on input "text" at bounding box center [690, 109] width 359 height 31
type input "TD Bank Business Checking X0741"
click at [899, 107] on input "text" at bounding box center [962, 109] width 151 height 31
type input "8"
click at [909, 142] on label "Balance Unknown" at bounding box center [954, 140] width 91 height 16
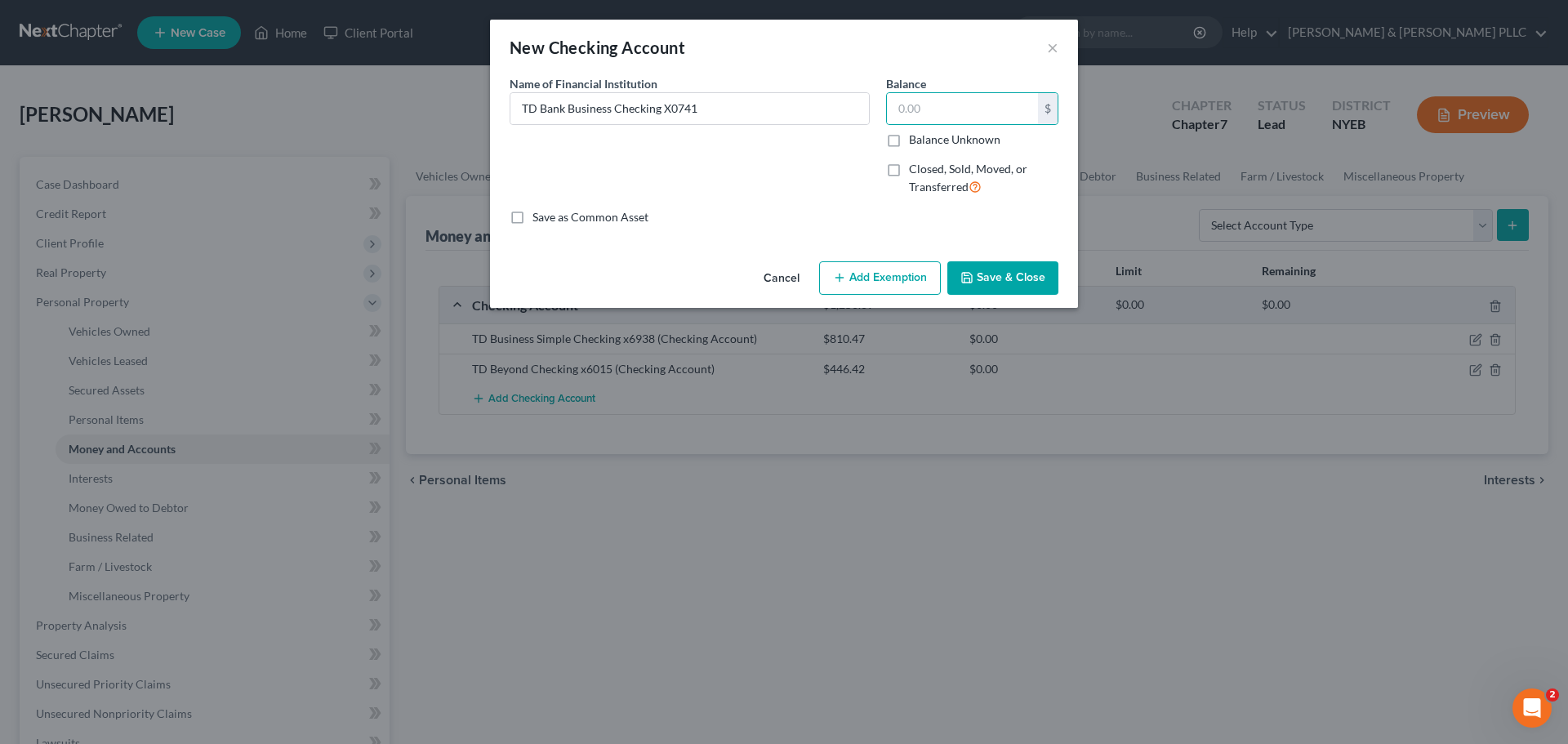
click at [915, 142] on input "Balance Unknown" at bounding box center [921, 137] width 10 height 10
checkbox input "true"
type input "0.00"
click at [990, 263] on button "Save & Close" at bounding box center [1003, 278] width 111 height 34
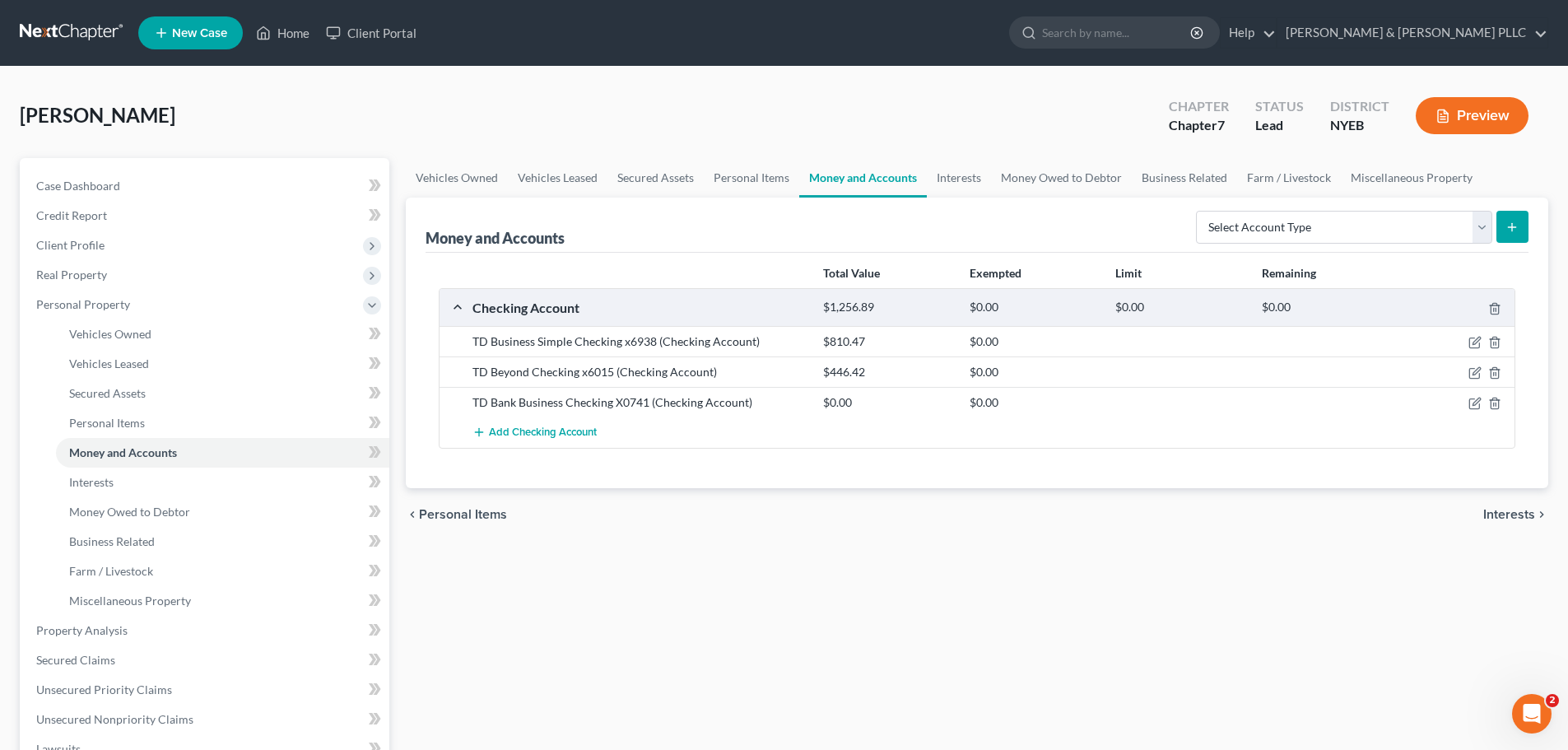
click at [824, 346] on div "$810.47" at bounding box center [888, 342] width 146 height 17
drag, startPoint x: 826, startPoint y: 343, endPoint x: 1569, endPoint y: 348, distance: 743.0
click at [916, 337] on div "$810.47" at bounding box center [888, 342] width 146 height 17
click at [903, 340] on div "$810.47" at bounding box center [888, 342] width 146 height 17
click at [803, 340] on div "TD Business Simple Checking x6938 (Checking Account)" at bounding box center [639, 342] width 351 height 17
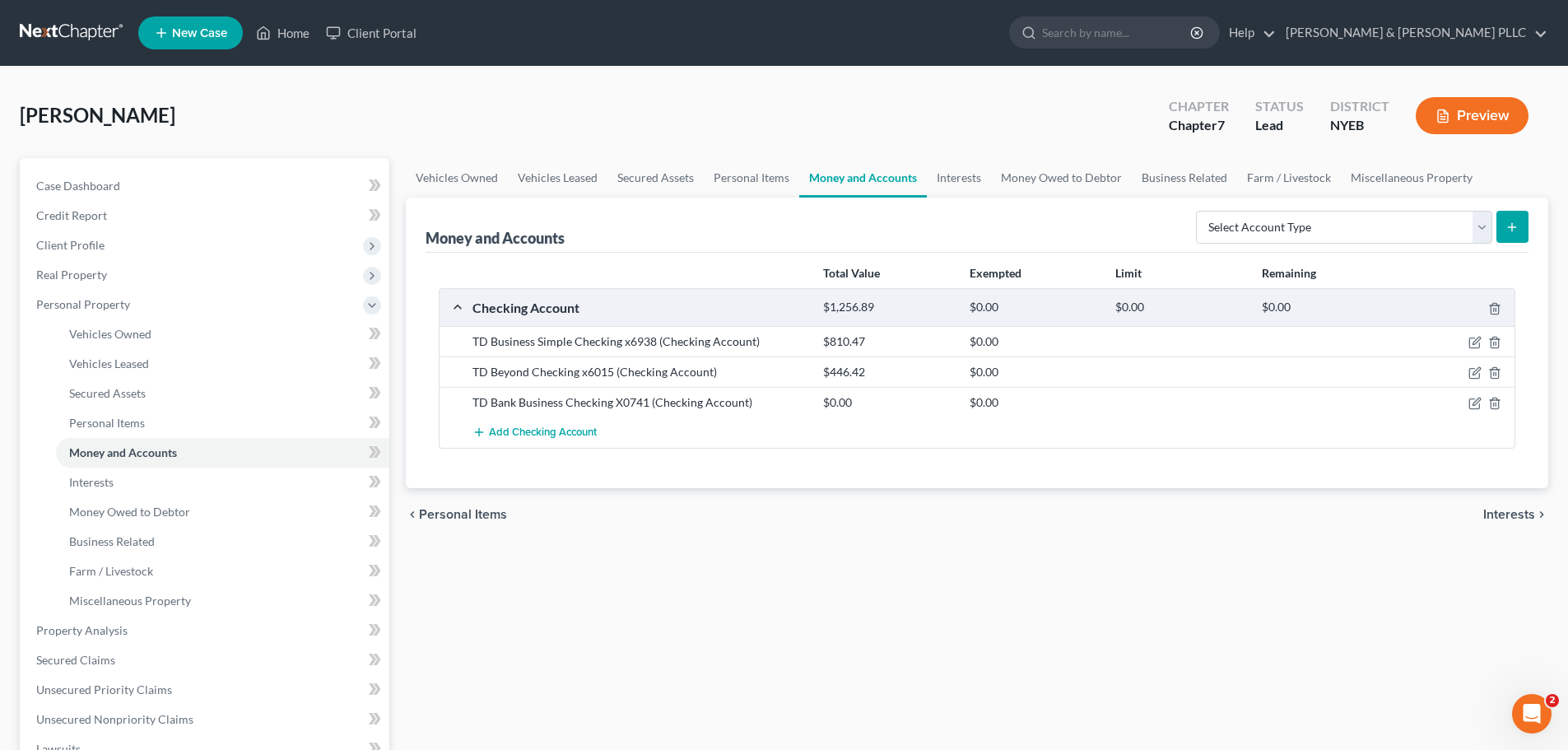
drag, startPoint x: 732, startPoint y: 335, endPoint x: 679, endPoint y: 336, distance: 53.0
click at [716, 336] on div "TD Business Simple Checking x6938 (Checking Account)" at bounding box center [639, 342] width 351 height 17
drag, startPoint x: 675, startPoint y: 338, endPoint x: 645, endPoint y: 339, distance: 30.0
click at [663, 338] on div "TD Business Simple Checking x6938 (Checking Account)" at bounding box center [639, 342] width 351 height 17
click at [645, 339] on div "TD Business Simple Checking x6938 (Checking Account)" at bounding box center [639, 342] width 351 height 17
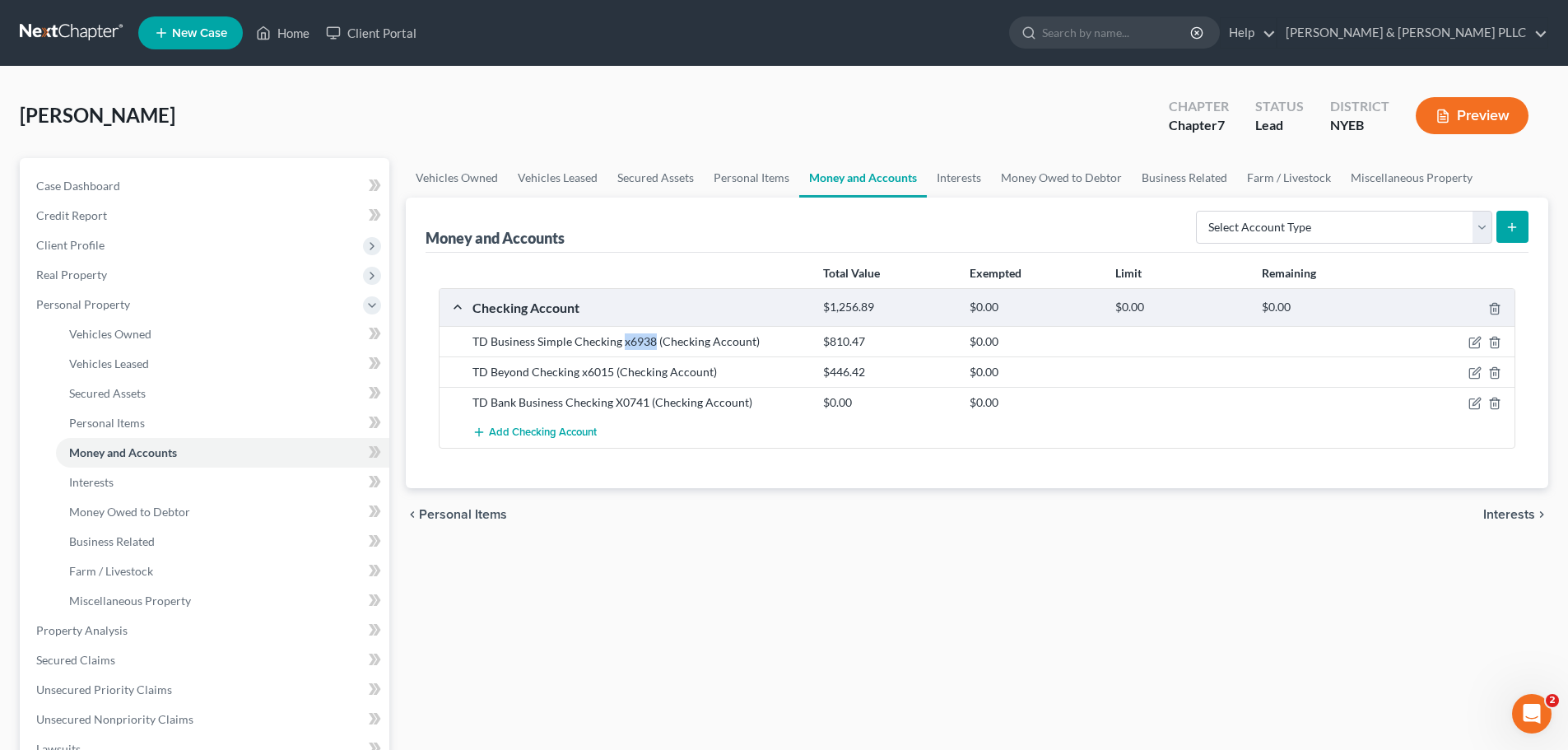
click at [641, 339] on div "TD Business Simple Checking x6938 (Checking Account)" at bounding box center [639, 342] width 351 height 17
click at [636, 339] on div "TD Business Simple Checking x6938 (Checking Account)" at bounding box center [639, 342] width 351 height 17
drag, startPoint x: 663, startPoint y: 337, endPoint x: 674, endPoint y: 337, distance: 11.0
click at [666, 337] on div "TD Business Simple Checking x6938 (Checking Account)" at bounding box center [639, 342] width 351 height 17
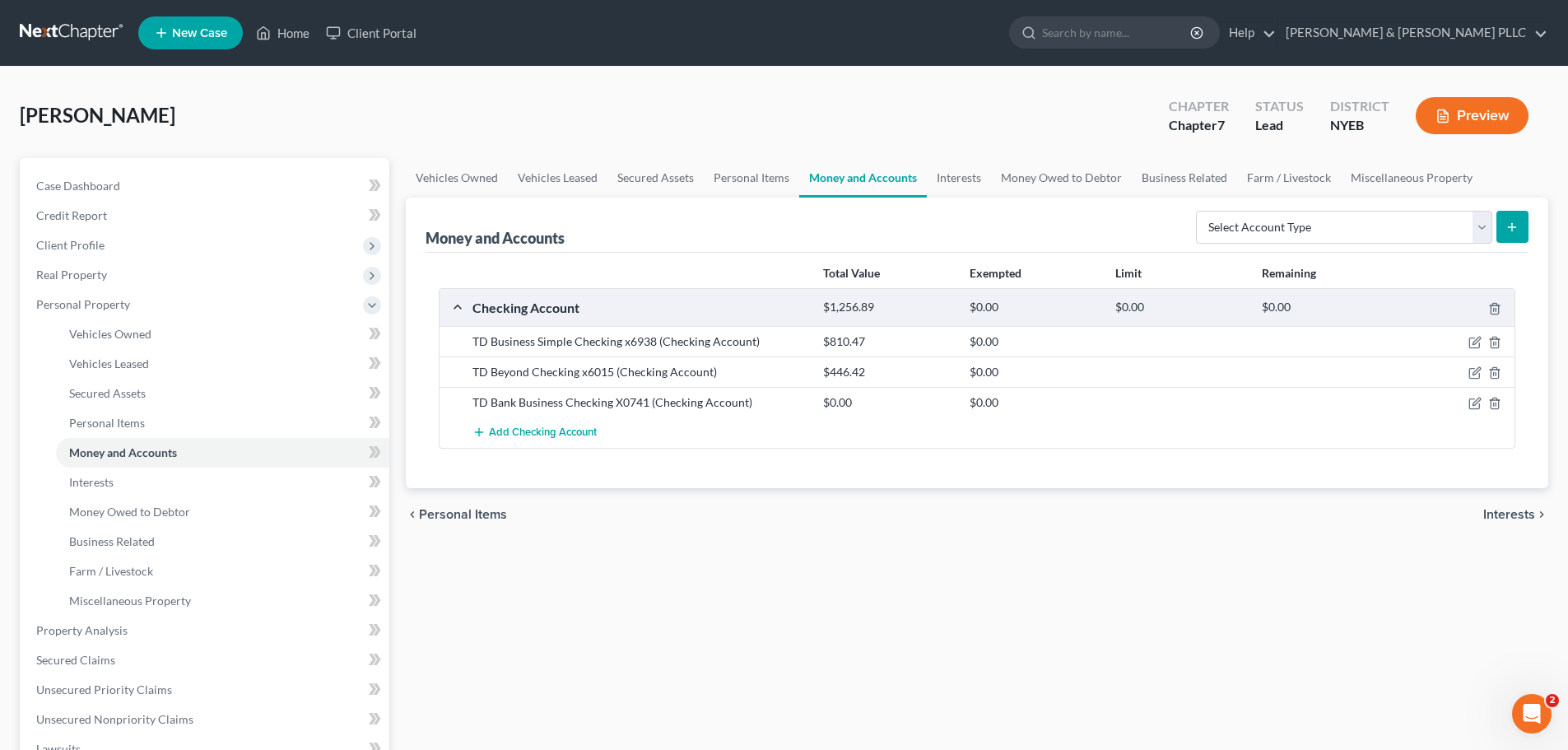
drag, startPoint x: 674, startPoint y: 337, endPoint x: 685, endPoint y: 337, distance: 11.0
click at [678, 337] on div "TD Business Simple Checking x6938 (Checking Account)" at bounding box center [639, 342] width 351 height 17
click at [690, 337] on div "TD Business Simple Checking x6938 (Checking Account)" at bounding box center [639, 342] width 351 height 17
click at [649, 340] on div "TD Business Simple Checking x6938 (Checking Account)" at bounding box center [639, 342] width 351 height 17
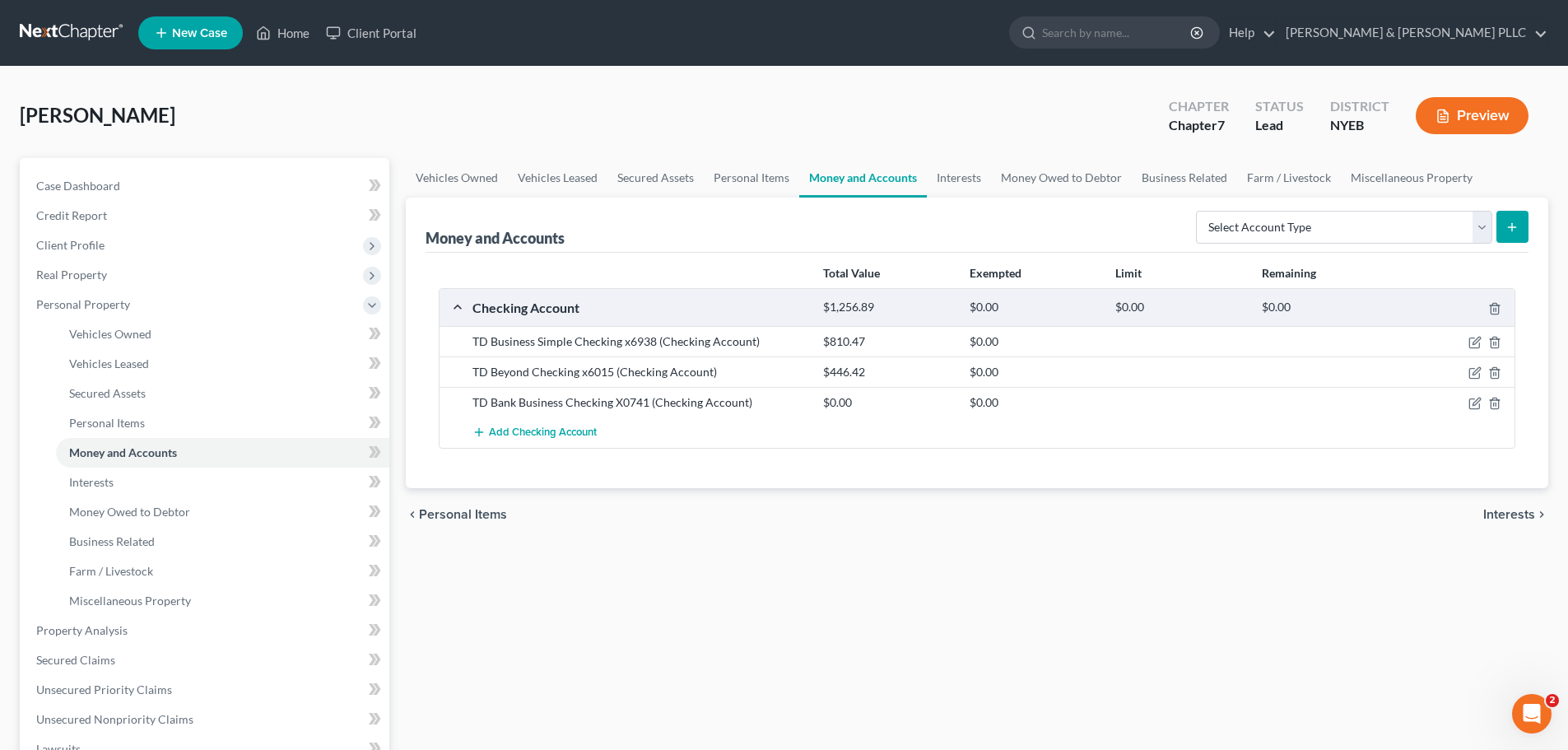
click at [910, 342] on div "$810.47" at bounding box center [888, 342] width 146 height 17
click at [1490, 342] on icon "button" at bounding box center [1494, 342] width 13 height 13
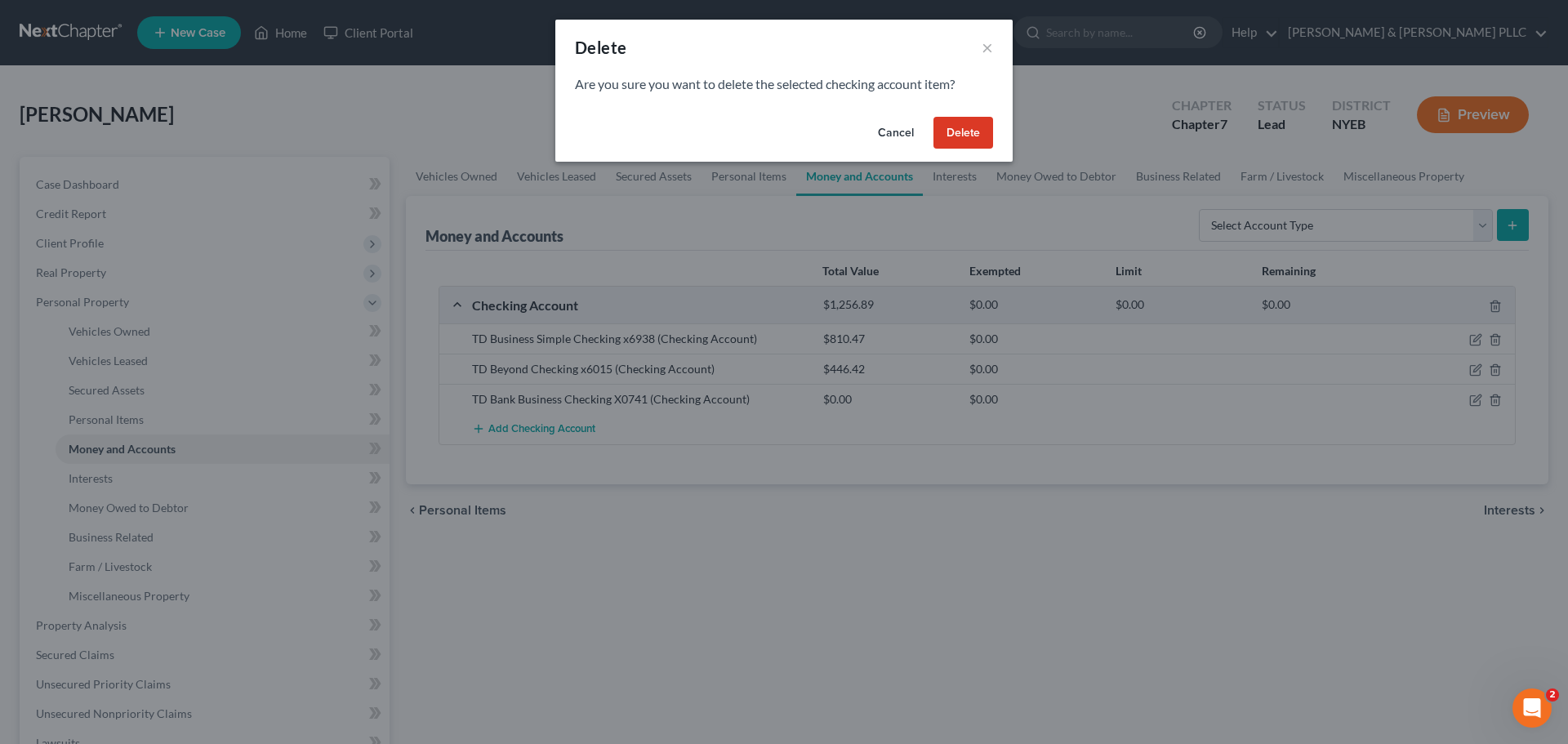
click at [953, 137] on button "Delete" at bounding box center [963, 133] width 59 height 33
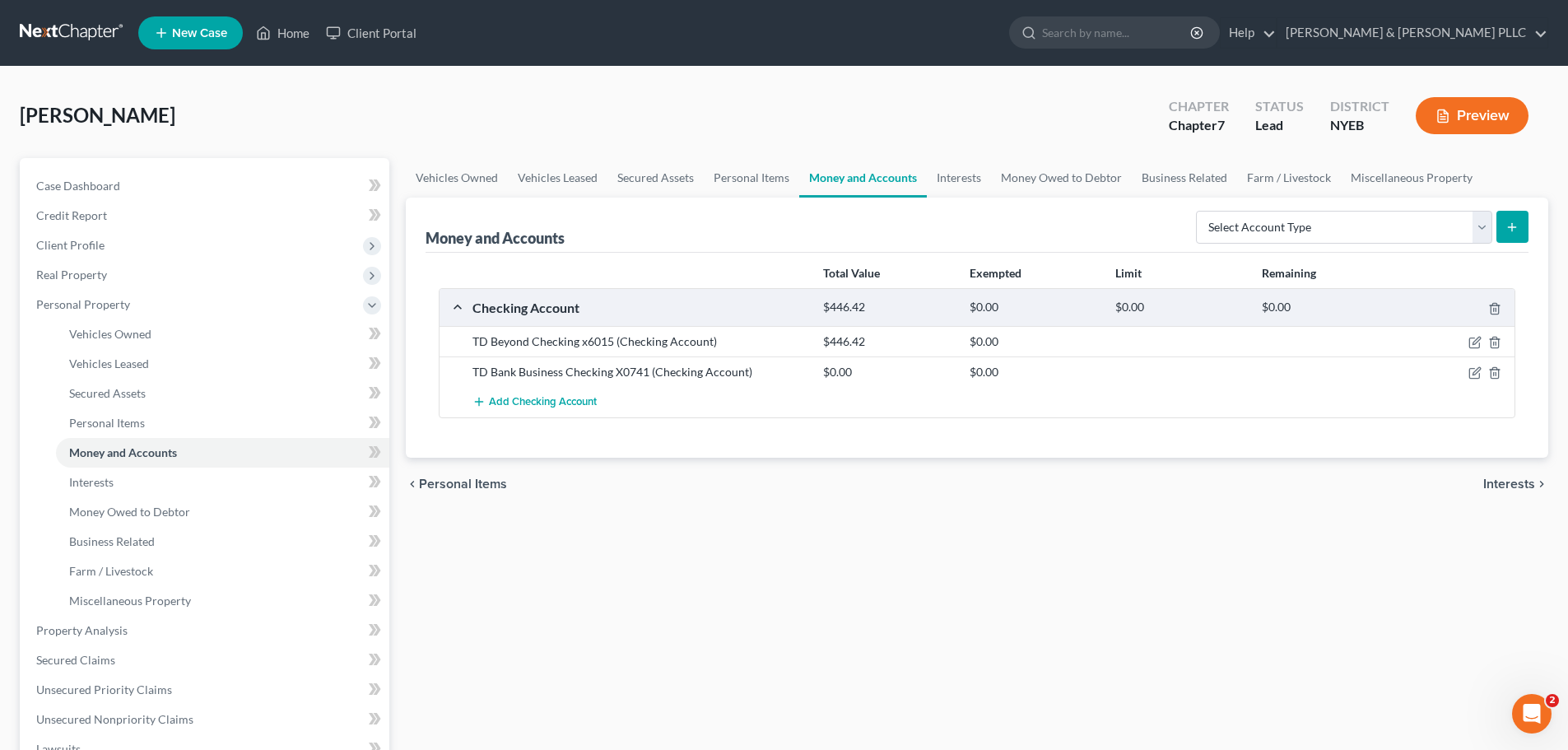
click at [655, 553] on div "Vehicles Owned Vehicles Leased Secured Assets Personal Items Money and Accounts…" at bounding box center [977, 634] width 1159 height 951
drag, startPoint x: 1472, startPoint y: 373, endPoint x: 1456, endPoint y: 374, distance: 16.0
click at [1472, 373] on icon "button" at bounding box center [1474, 373] width 13 height 13
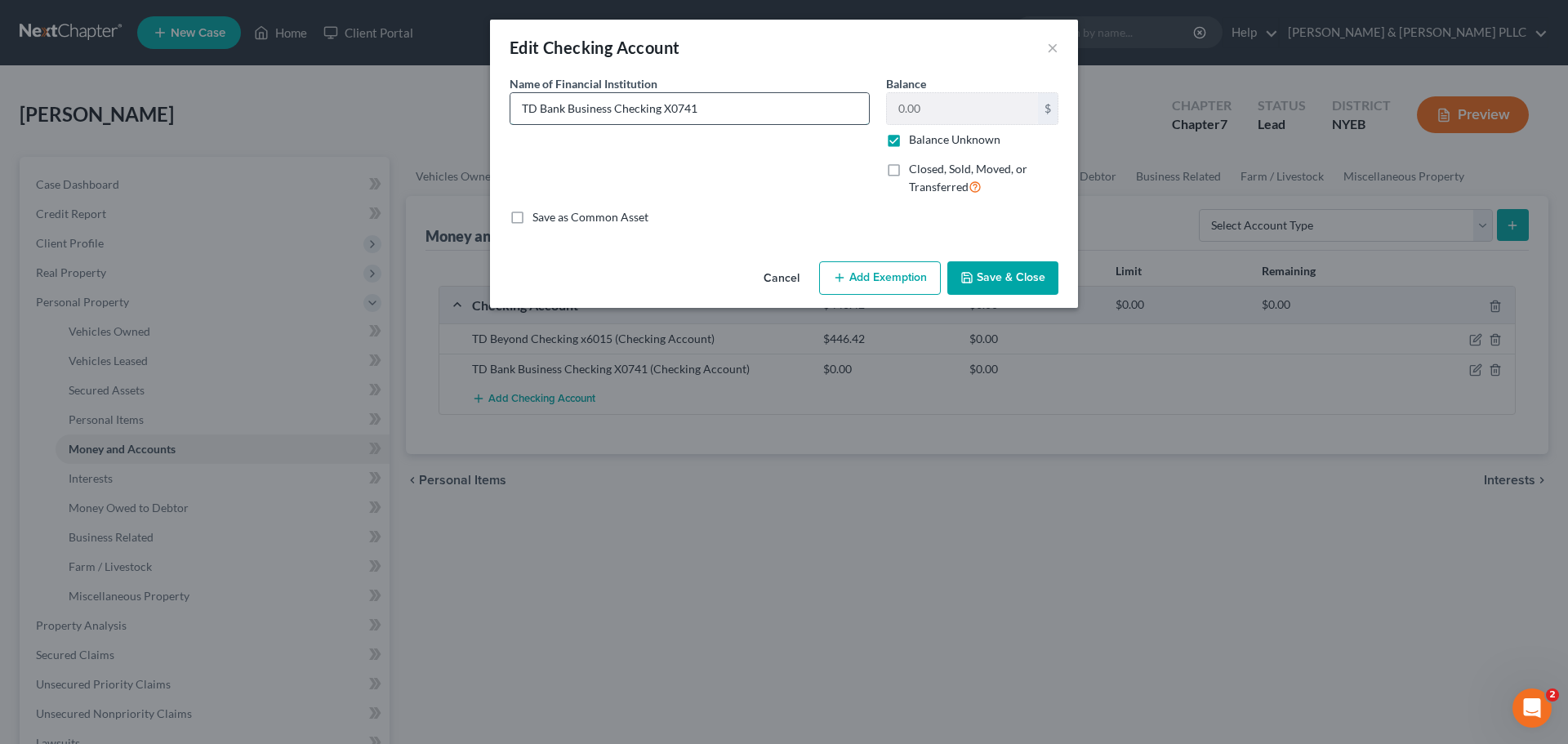
click at [665, 105] on input "TD Bank Business Checking X0741" at bounding box center [690, 109] width 359 height 31
type input "TD Bank Business Checking x0741"
click at [1011, 272] on button "Save & Close" at bounding box center [1003, 278] width 111 height 34
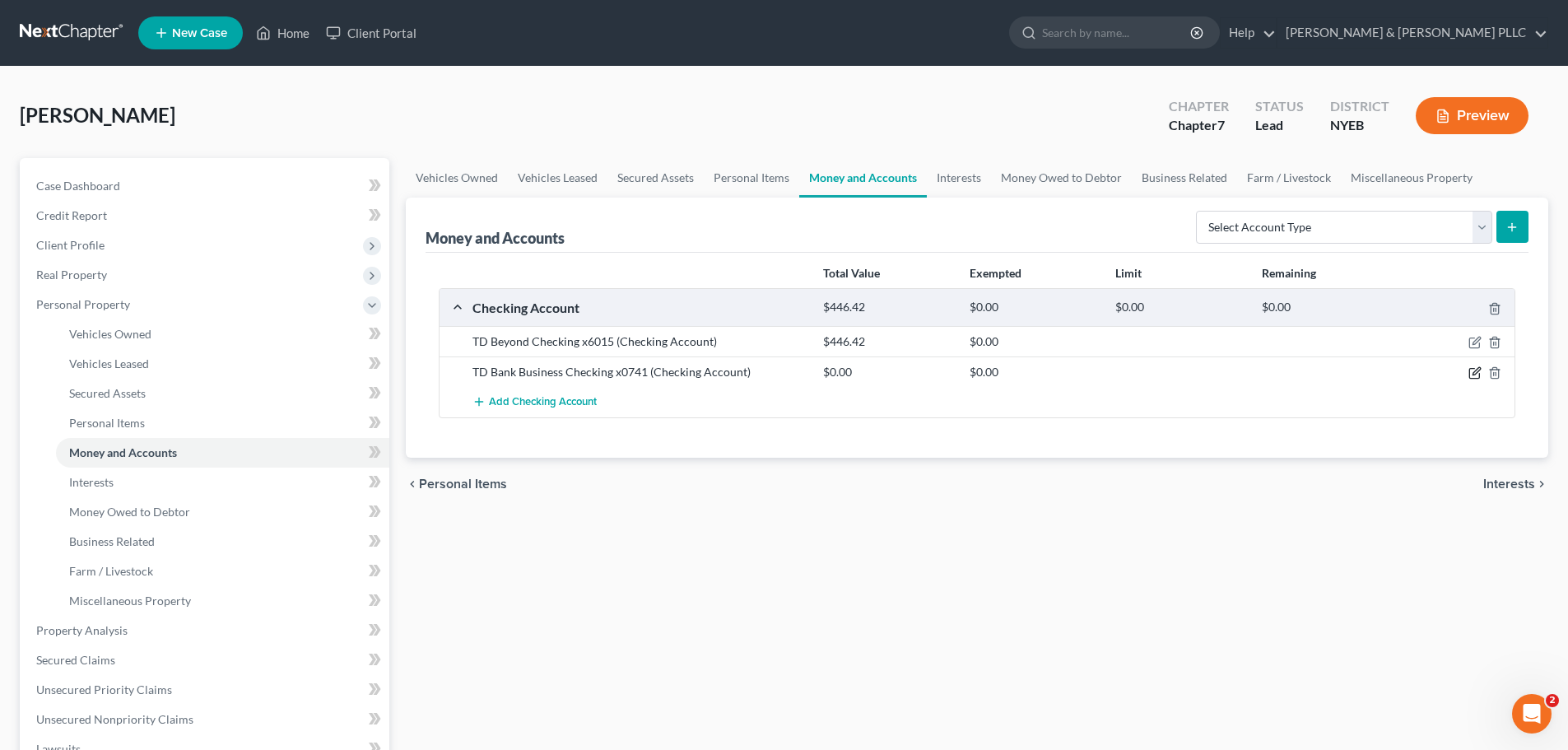
click at [1478, 377] on icon "button" at bounding box center [1474, 373] width 13 height 13
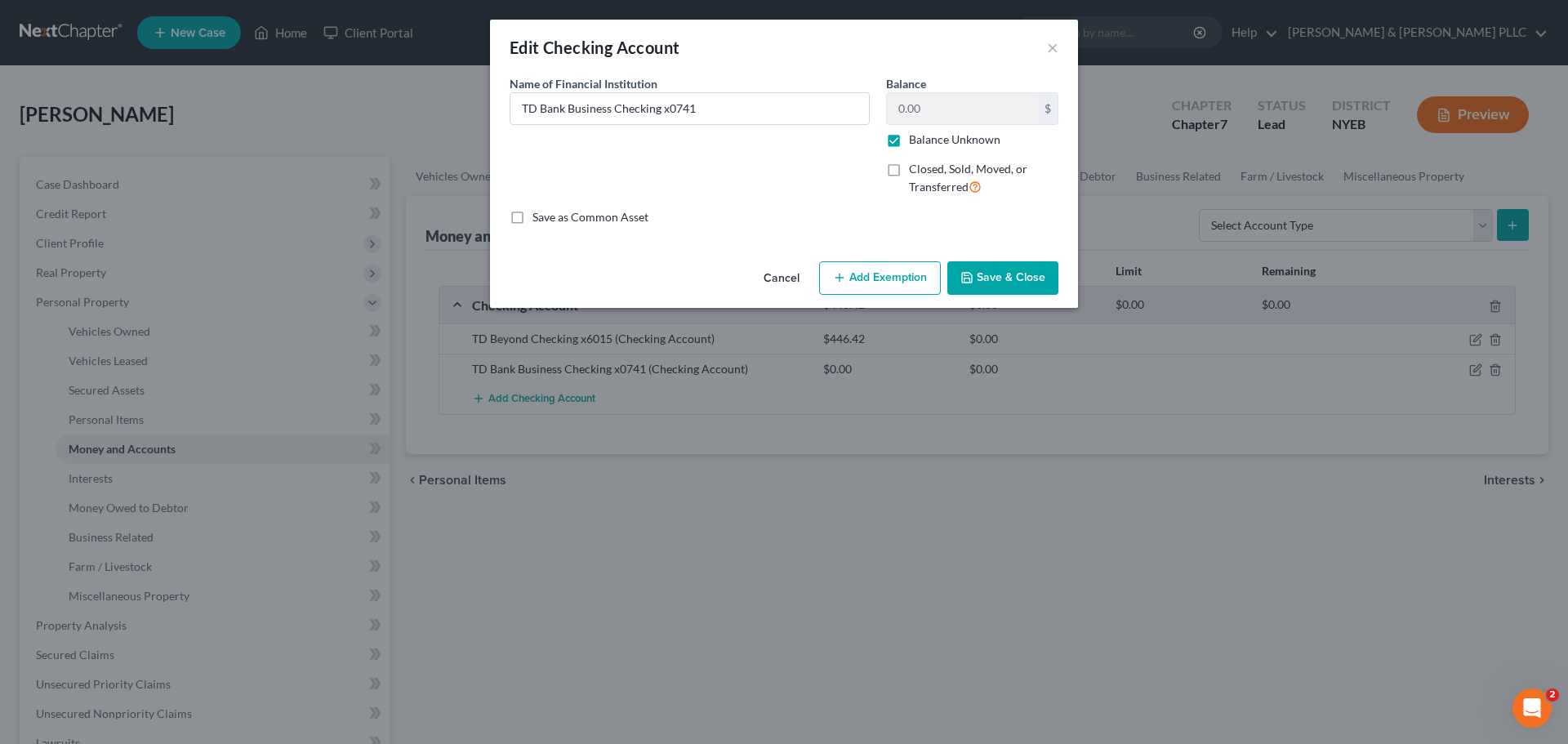
click at [909, 139] on label "Balance Unknown" at bounding box center [954, 140] width 91 height 16
click at [915, 139] on input "Balance Unknown" at bounding box center [921, 137] width 10 height 10
checkbox input "false"
click at [921, 115] on input "0.00" at bounding box center [962, 109] width 151 height 31
type input "1,500"
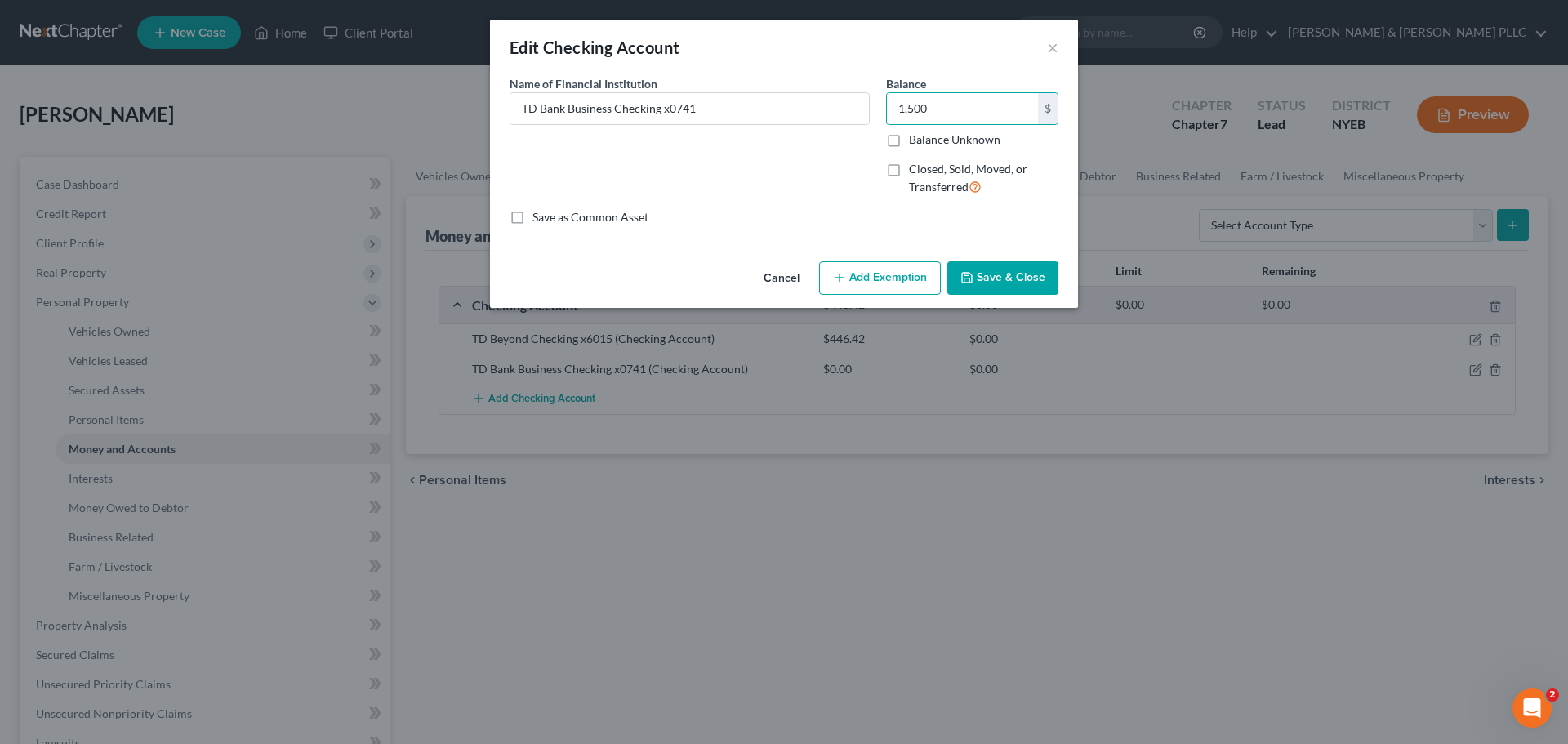
click at [982, 272] on button "Save & Close" at bounding box center [1003, 278] width 111 height 34
